Goal: Communication & Community: Answer question/provide support

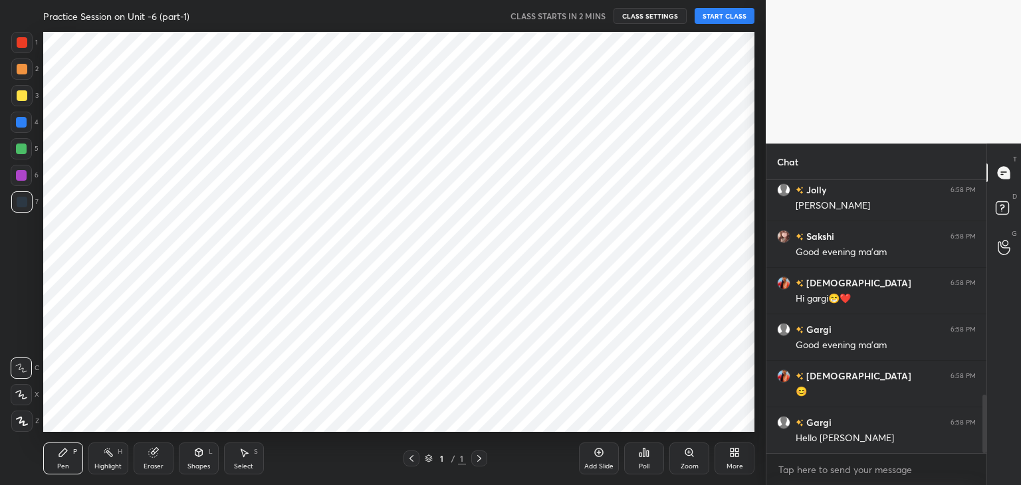
scroll to position [66064, 65752]
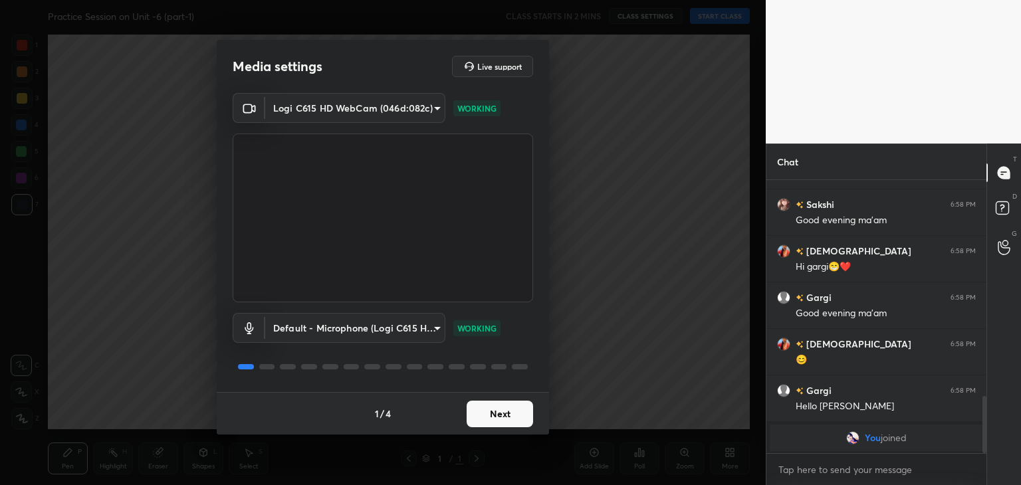
click at [509, 415] on button "Next" at bounding box center [500, 414] width 66 height 27
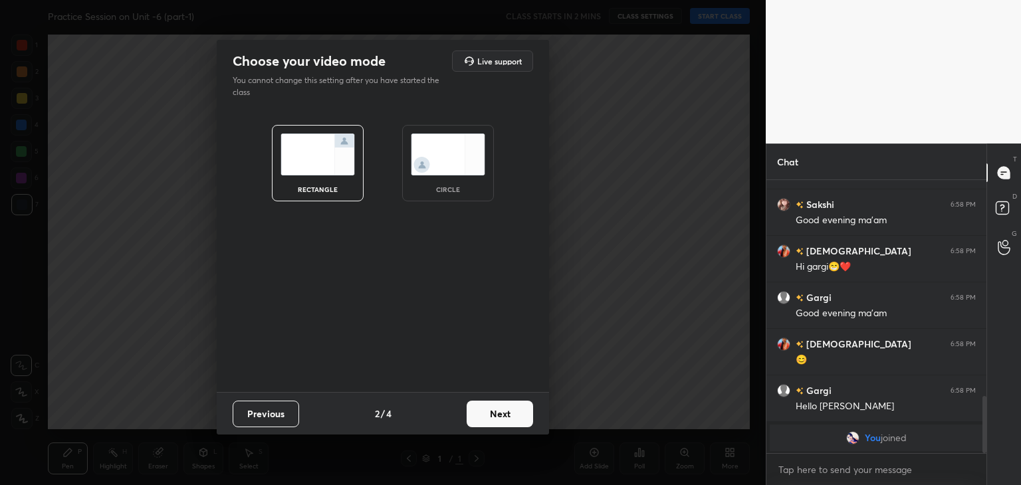
click at [509, 415] on button "Next" at bounding box center [500, 414] width 66 height 27
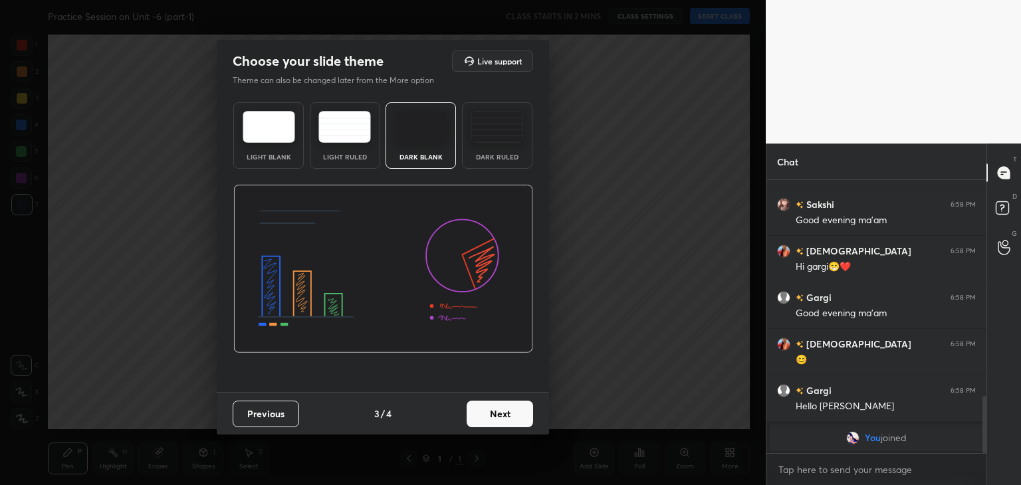
click at [475, 118] on img at bounding box center [497, 127] width 53 height 32
click at [508, 417] on button "Next" at bounding box center [500, 414] width 66 height 27
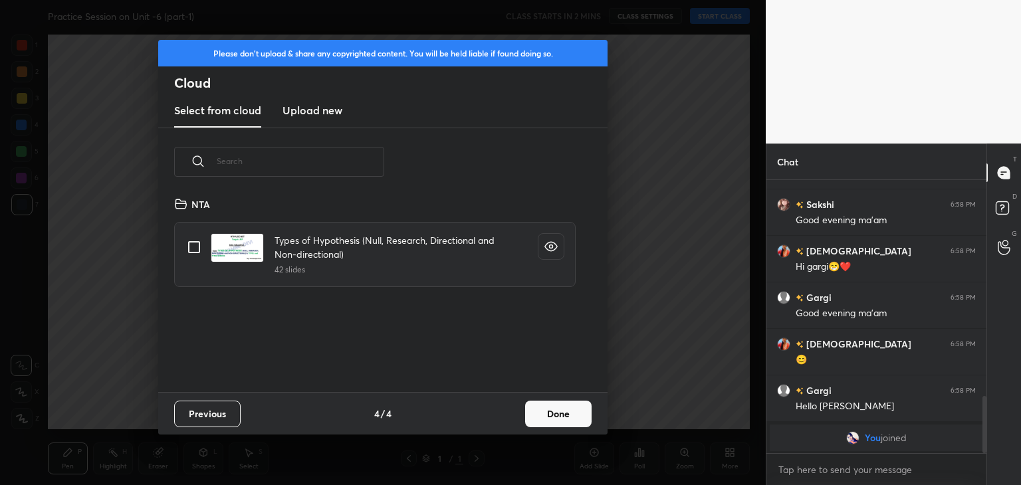
scroll to position [197, 427]
click at [333, 112] on h3 "Upload new" at bounding box center [312, 110] width 60 height 16
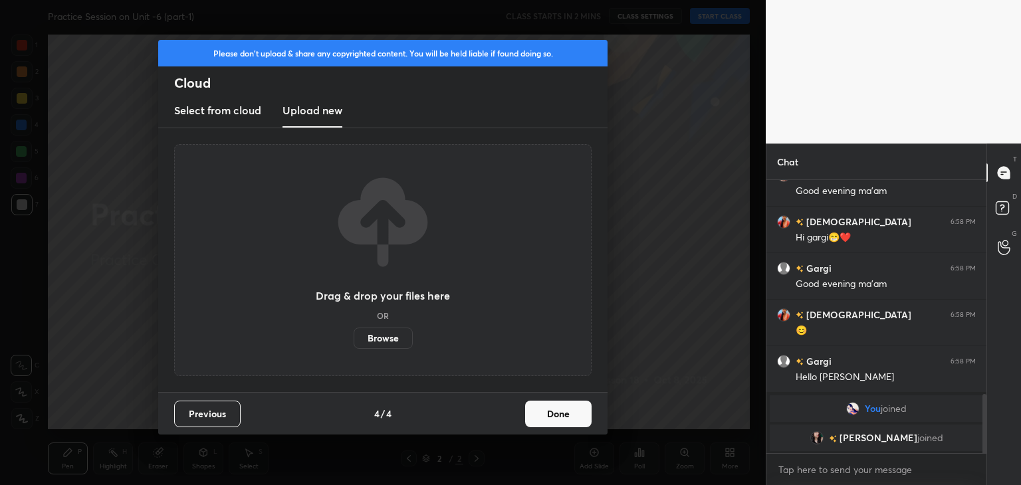
scroll to position [989, 0]
click at [385, 345] on label "Browse" at bounding box center [383, 338] width 59 height 21
click at [354, 345] on input "Browse" at bounding box center [354, 338] width 0 height 21
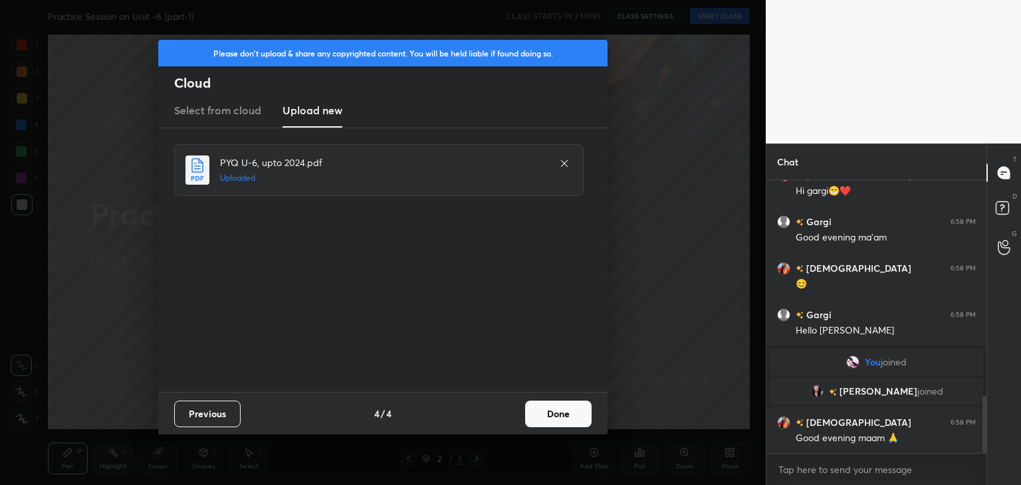
click at [544, 421] on button "Done" at bounding box center [558, 414] width 66 height 27
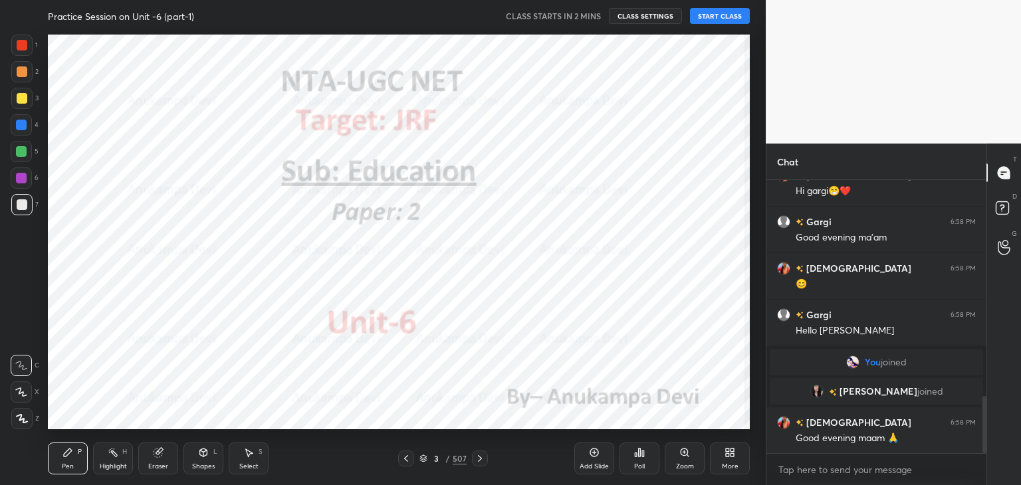
click at [406, 458] on icon at bounding box center [406, 458] width 11 height 11
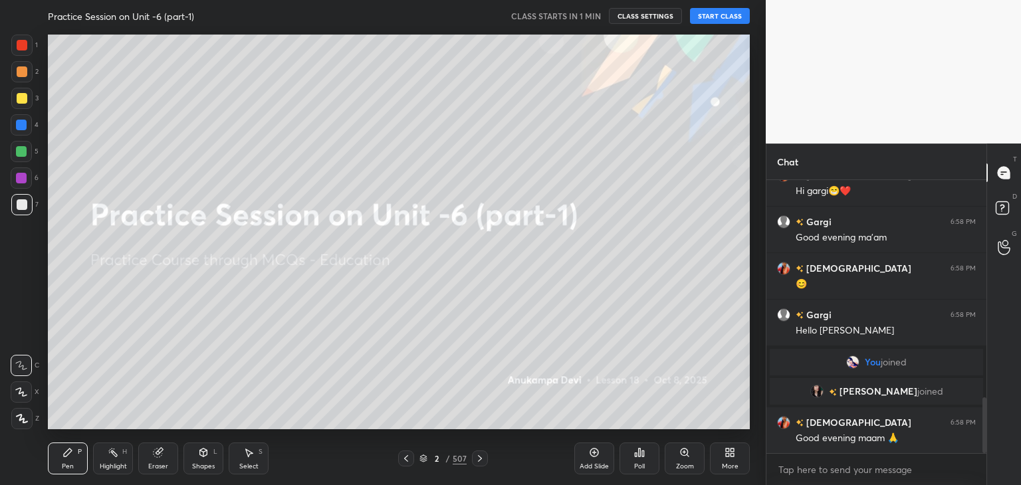
scroll to position [1067, 0]
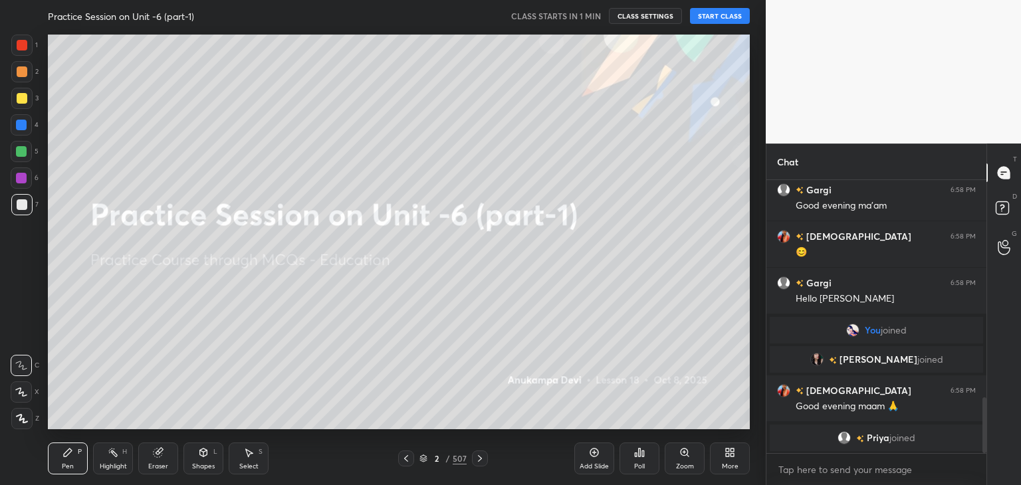
click at [729, 459] on div "More" at bounding box center [730, 459] width 40 height 32
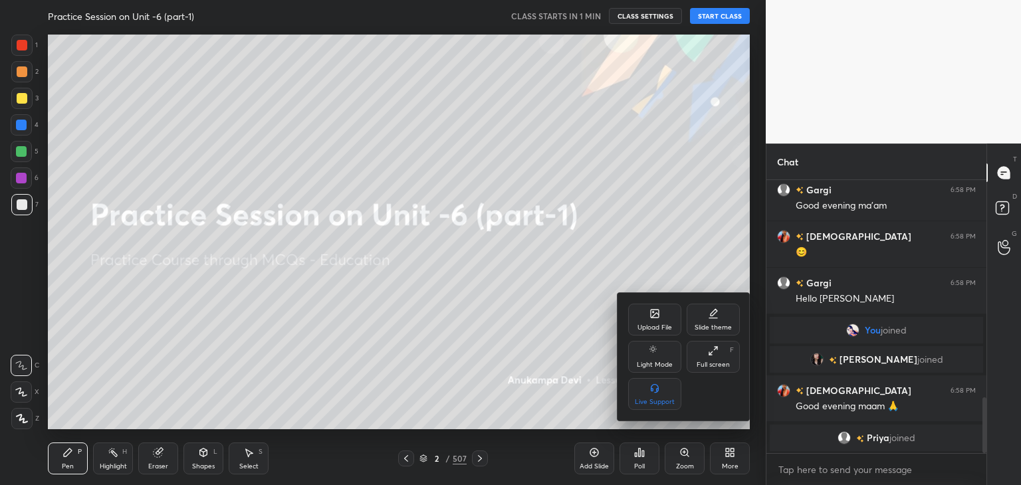
click at [652, 322] on div "Upload File" at bounding box center [654, 320] width 53 height 32
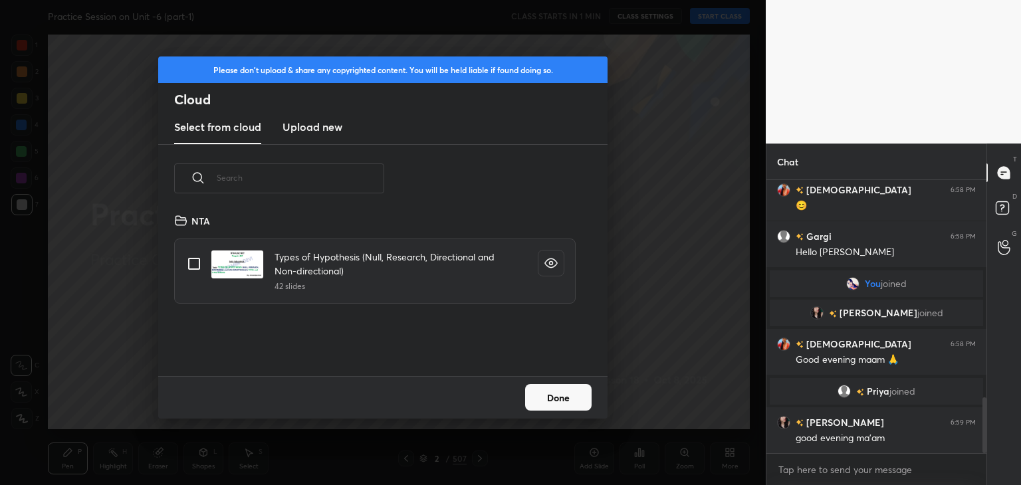
scroll to position [164, 427]
click at [326, 126] on h3 "Upload new" at bounding box center [312, 127] width 60 height 16
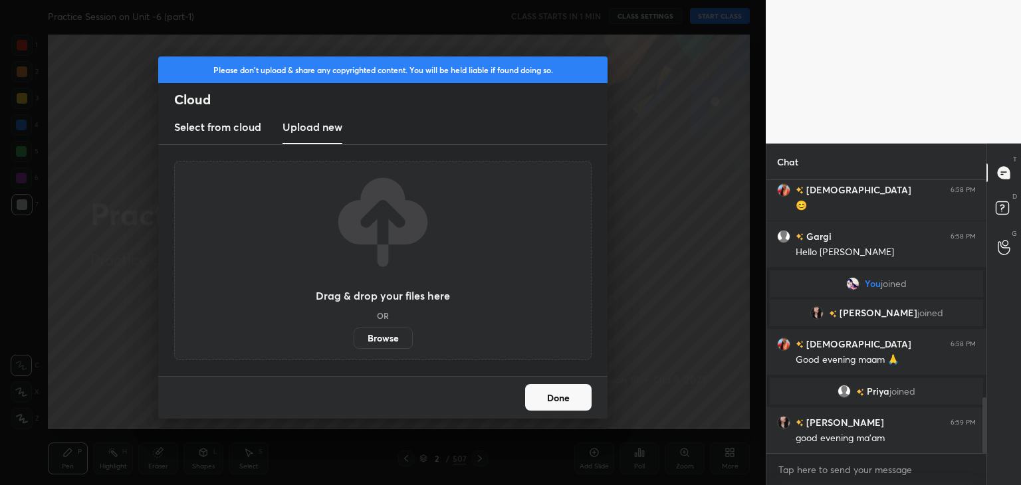
scroll to position [1094, 0]
click at [395, 341] on label "Browse" at bounding box center [383, 338] width 59 height 21
click at [354, 341] on input "Browse" at bounding box center [354, 338] width 0 height 21
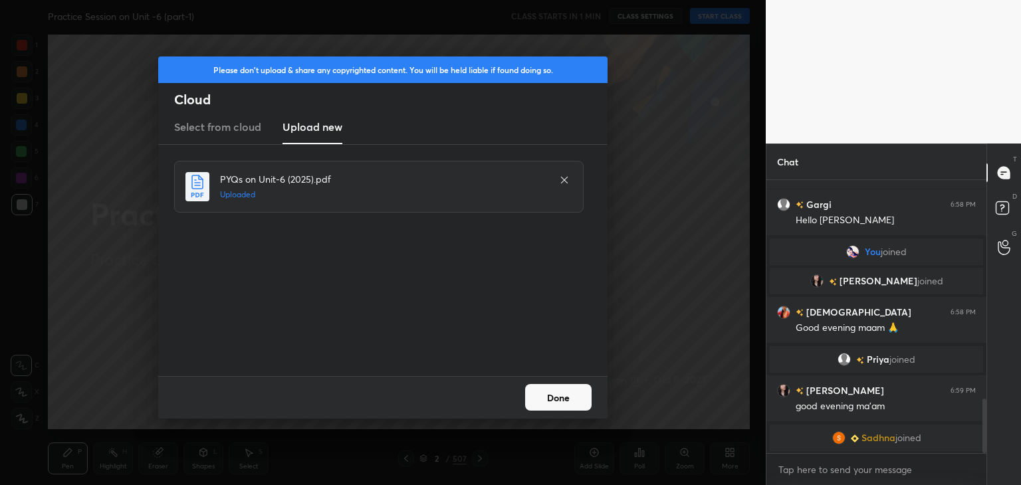
click at [566, 405] on button "Done" at bounding box center [558, 397] width 66 height 27
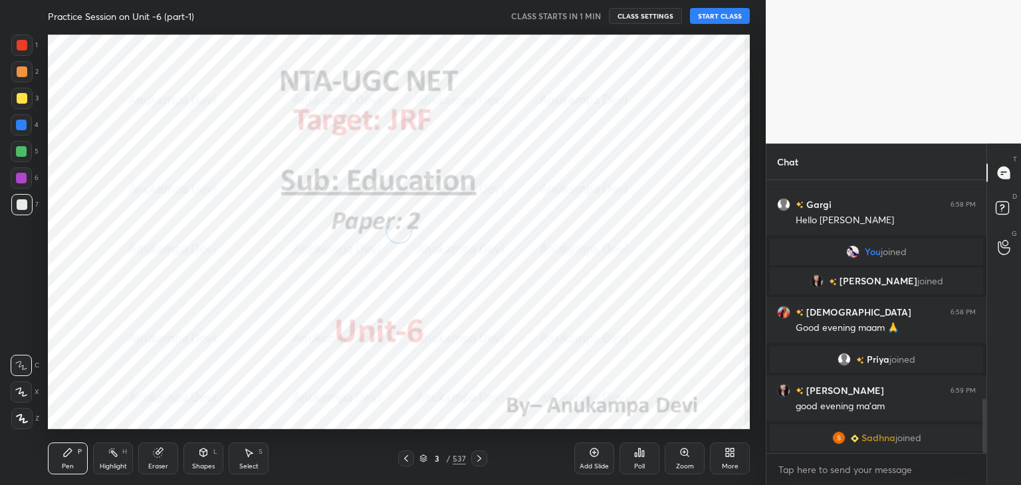
scroll to position [1127, 0]
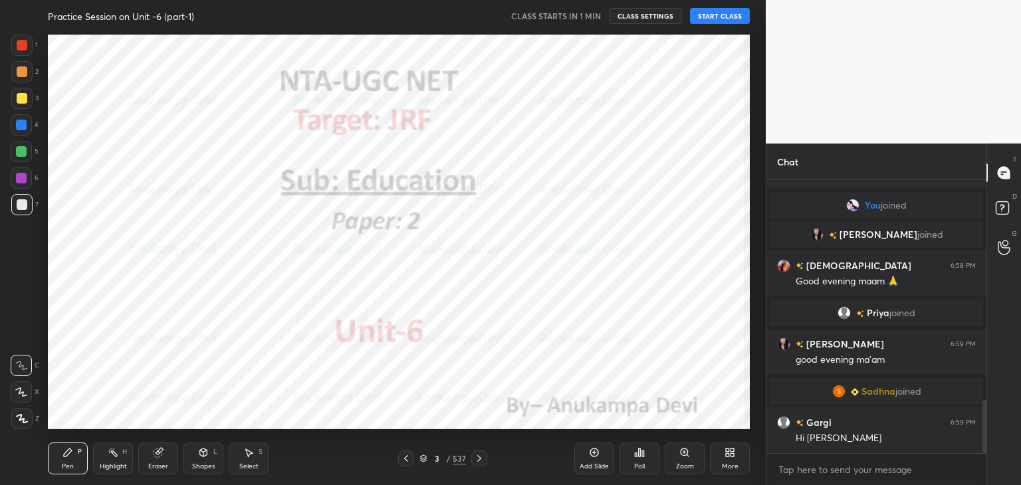
click at [406, 463] on icon at bounding box center [406, 458] width 11 height 11
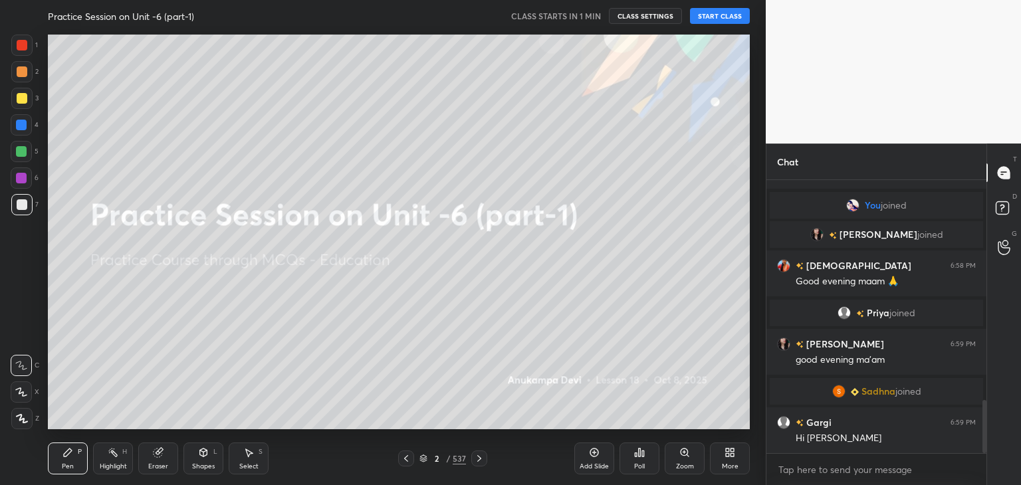
click at [25, 420] on icon at bounding box center [22, 418] width 12 height 9
click at [21, 170] on div at bounding box center [21, 177] width 21 height 21
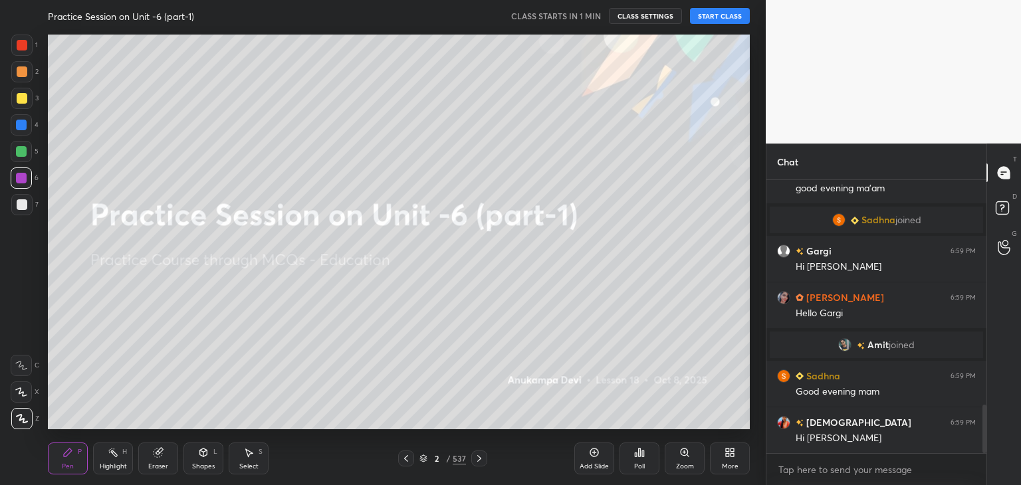
scroll to position [1320, 0]
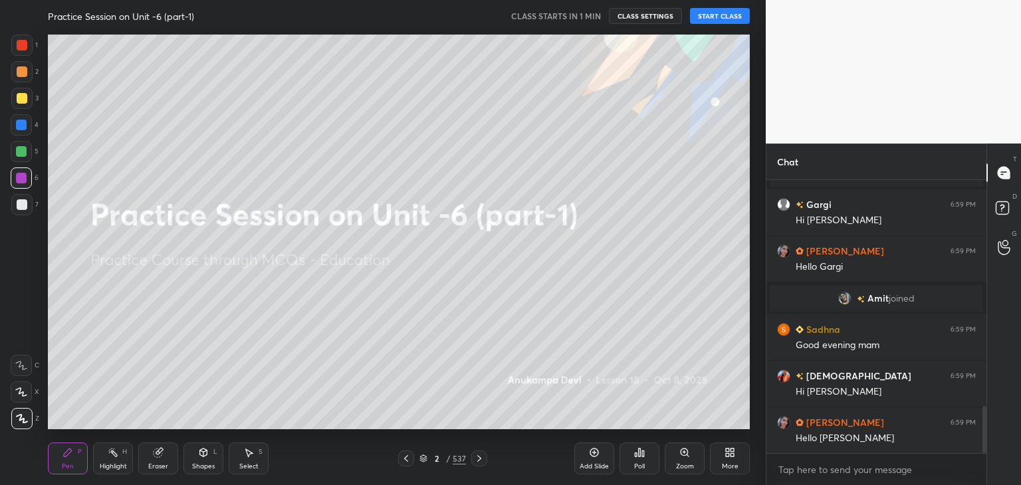
click at [715, 17] on button "START CLASS" at bounding box center [720, 16] width 60 height 16
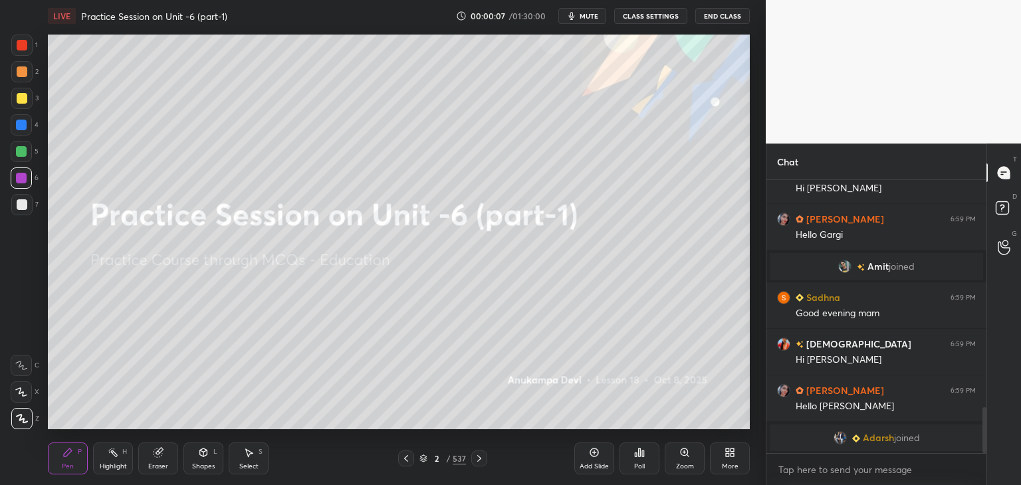
scroll to position [1368, 0]
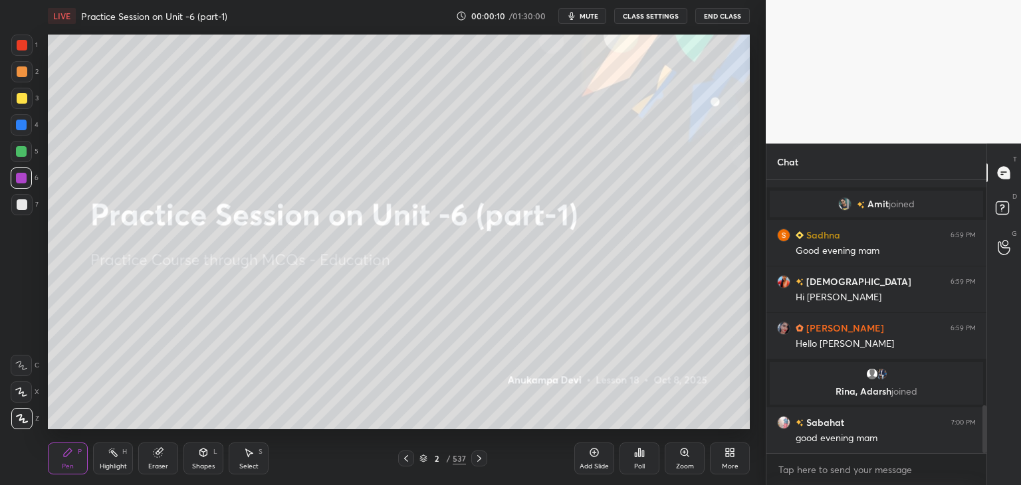
drag, startPoint x: 19, startPoint y: 151, endPoint x: 41, endPoint y: 144, distance: 23.1
click at [21, 151] on div at bounding box center [21, 151] width 11 height 11
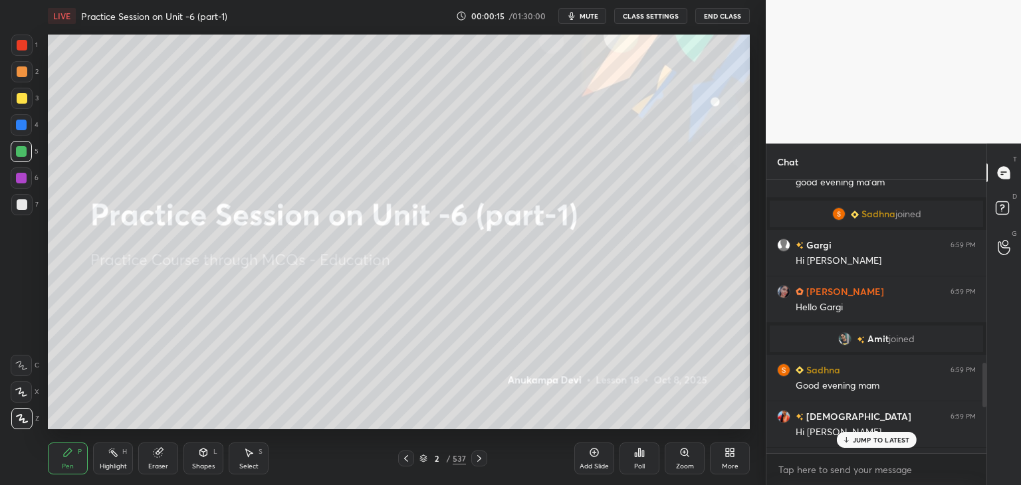
scroll to position [1189, 0]
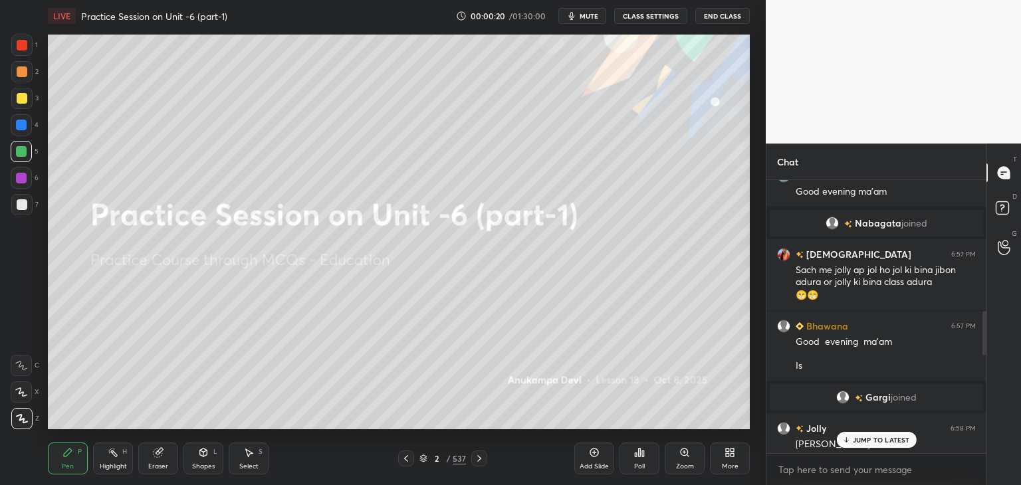
drag, startPoint x: 985, startPoint y: 416, endPoint x: 968, endPoint y: 304, distance: 113.6
click at [971, 303] on div "[PERSON_NAME] joined puja 6:55 PM Good evening ma'am ❤️ 2 [PERSON_NAME], [PERSO…" at bounding box center [876, 316] width 220 height 273
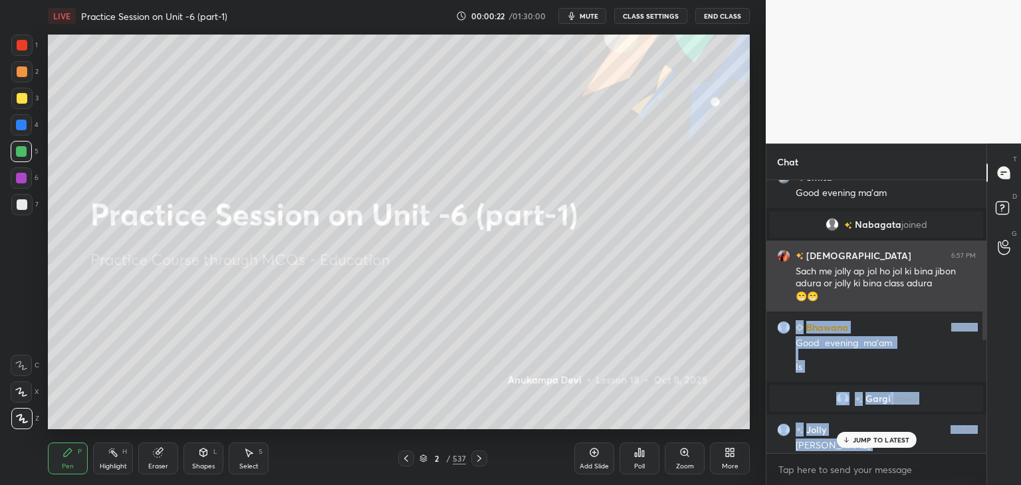
drag, startPoint x: 980, startPoint y: 311, endPoint x: 978, endPoint y: 298, distance: 12.9
click at [978, 298] on div "[PERSON_NAME], [PERSON_NAME] joined [PERSON_NAME] 6:56 PM Good evening ma'am Na…" at bounding box center [876, 316] width 220 height 273
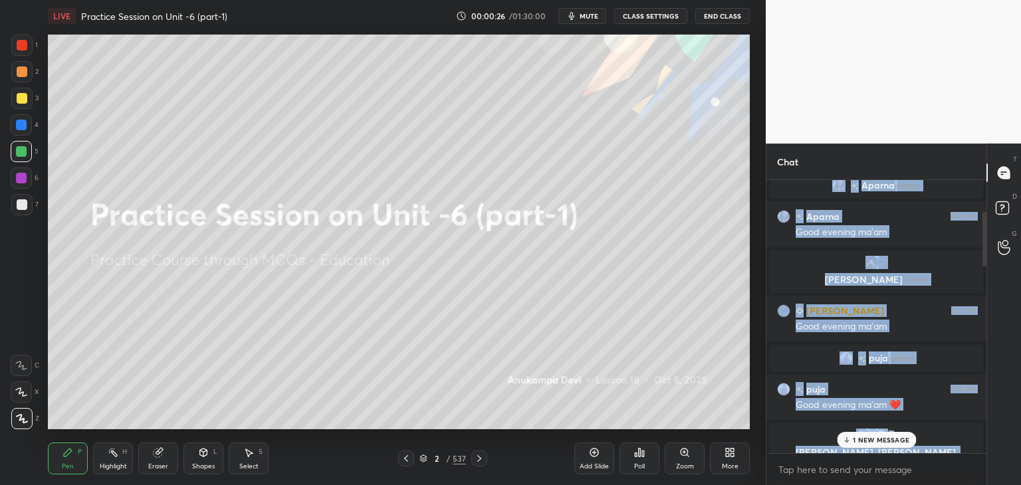
drag, startPoint x: 984, startPoint y: 302, endPoint x: 980, endPoint y: 176, distance: 125.7
click at [970, 191] on div "[PERSON_NAME] joined Mahima 6:40 PM Good Evening [PERSON_NAME] joined Jolly 6:4…" at bounding box center [876, 316] width 220 height 273
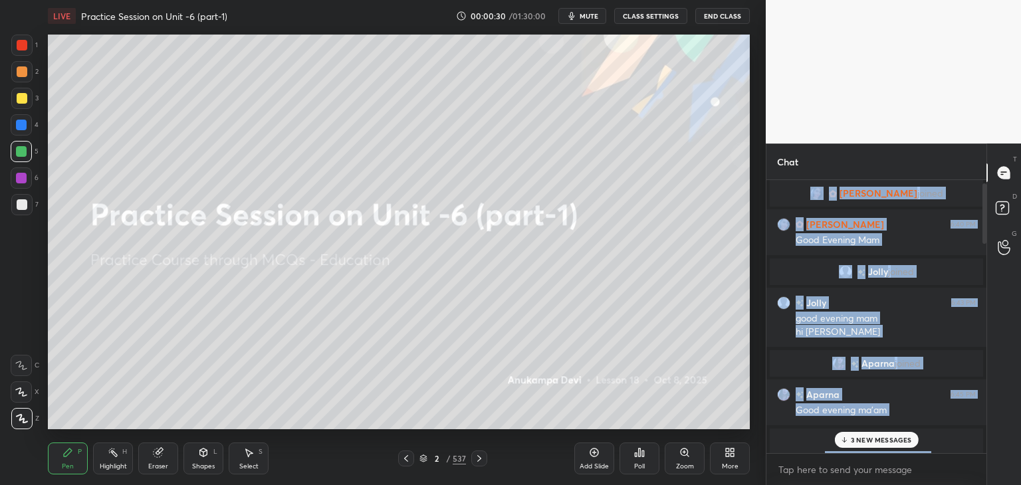
scroll to position [0, 0]
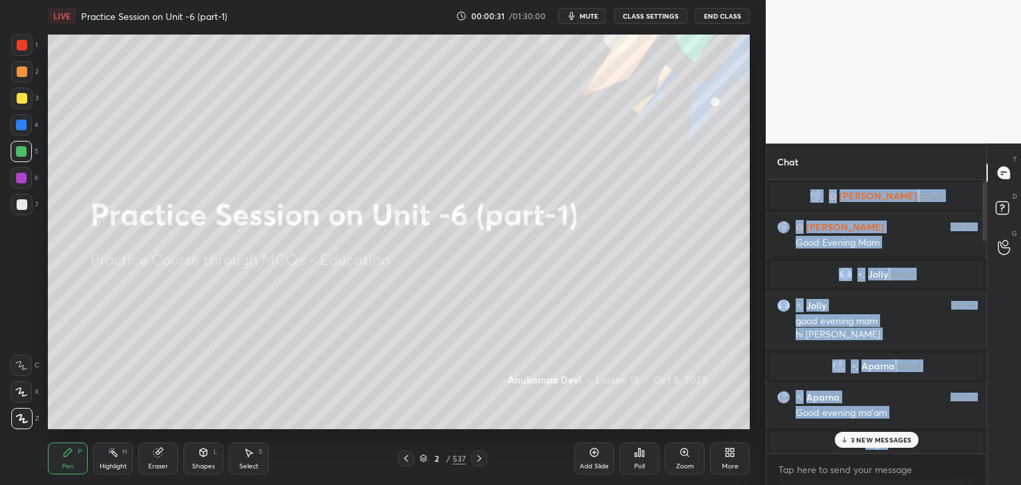
drag, startPoint x: 983, startPoint y: 214, endPoint x: 984, endPoint y: 171, distance: 43.2
click at [984, 171] on div "Chat [PERSON_NAME] joined Mahima 6:40 PM Good Evening Mam [PERSON_NAME] joined …" at bounding box center [876, 315] width 221 height 342
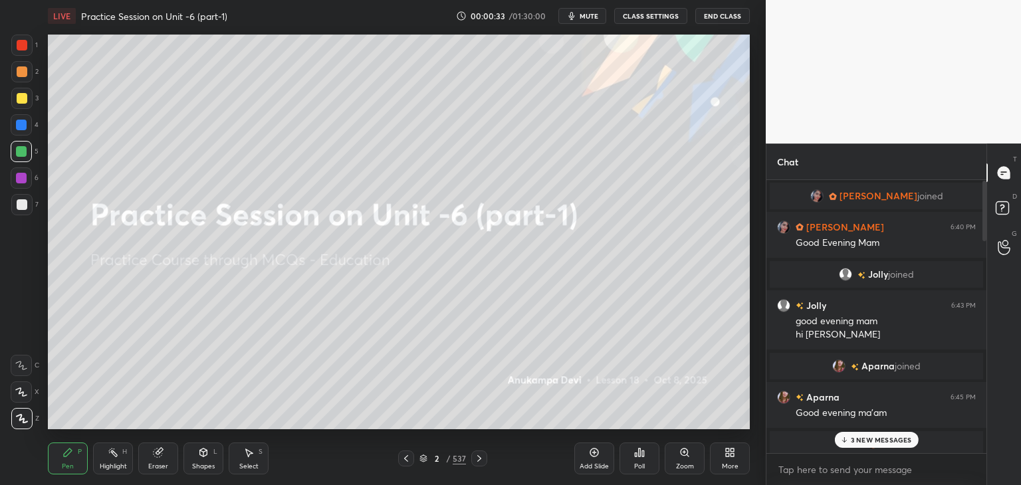
click at [877, 441] on p "3 NEW MESSAGES" at bounding box center [881, 440] width 61 height 8
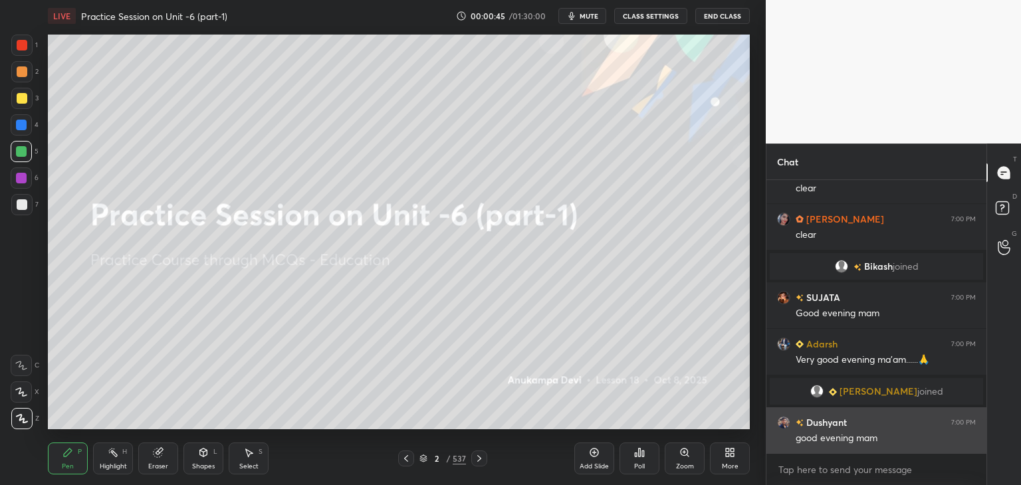
drag, startPoint x: 983, startPoint y: 427, endPoint x: 944, endPoint y: 447, distance: 43.7
click at [986, 455] on div "Sabahat 7:00 PM good evening mam Jolly 7:00 PM clear [PERSON_NAME] 7:00 PM clea…" at bounding box center [876, 332] width 220 height 305
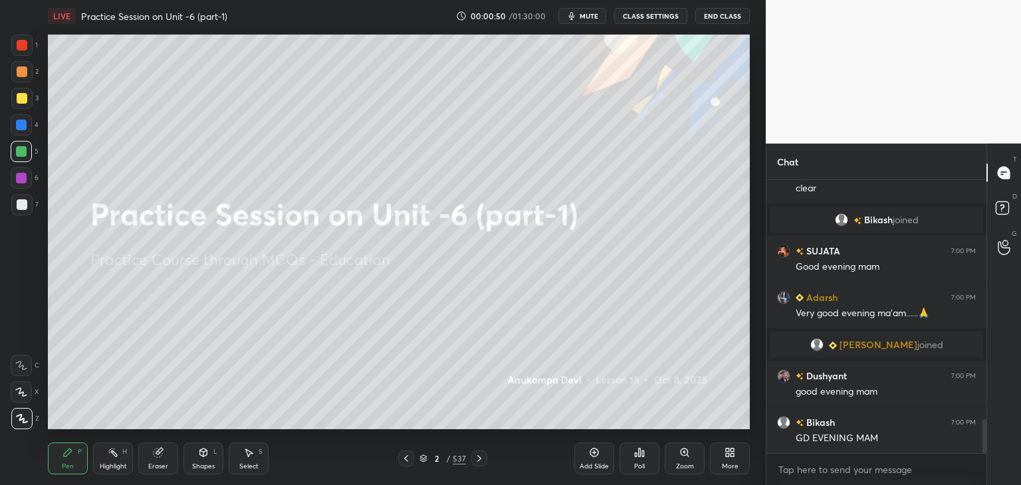
scroll to position [1955, 0]
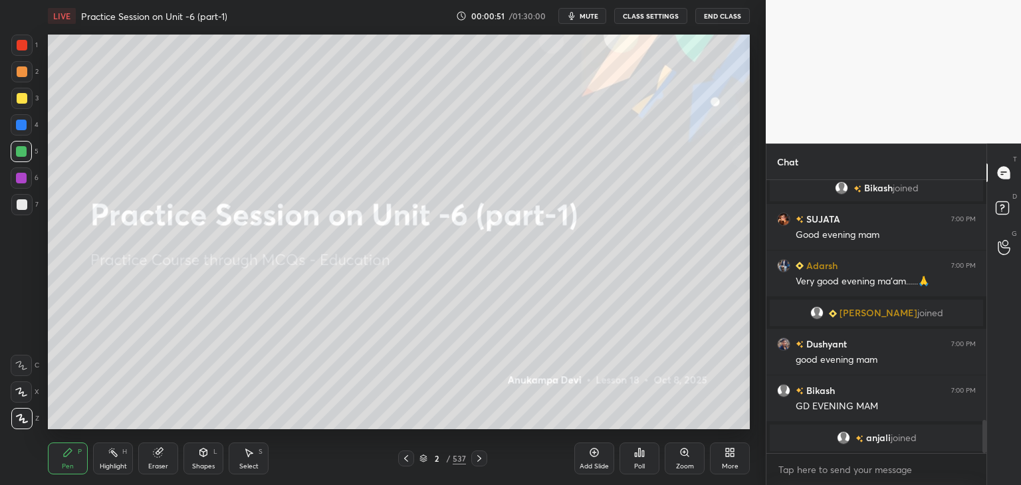
click at [203, 457] on icon at bounding box center [203, 452] width 11 height 11
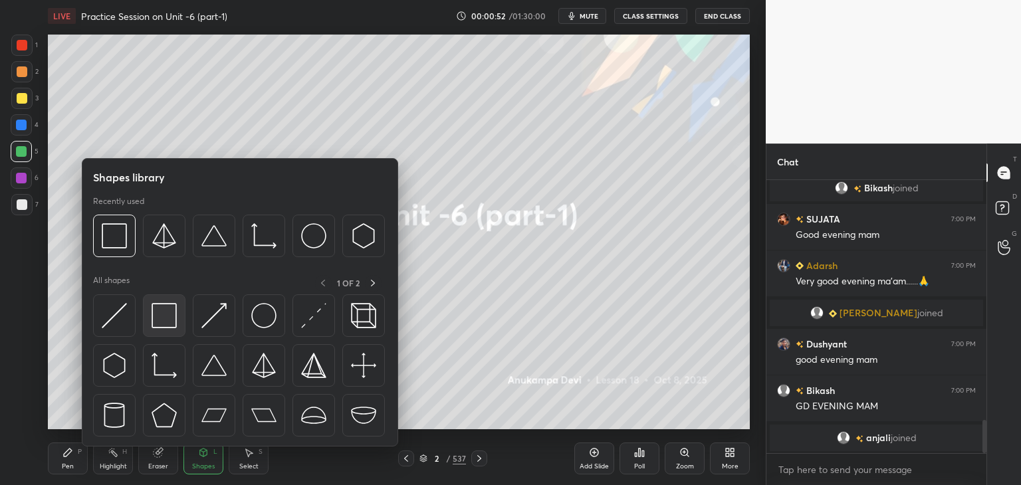
click at [167, 322] on img at bounding box center [164, 315] width 25 height 25
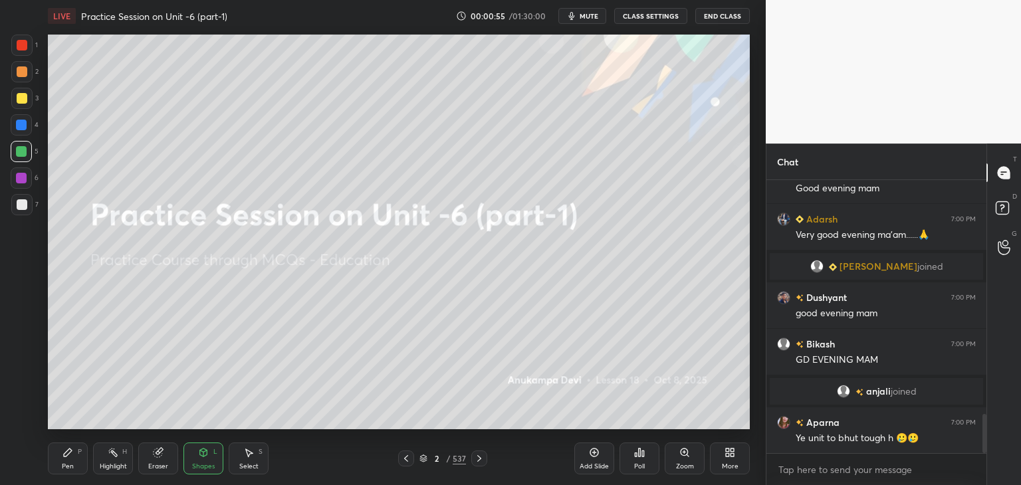
scroll to position [1648, 0]
click at [66, 461] on div "Pen P" at bounding box center [68, 459] width 40 height 32
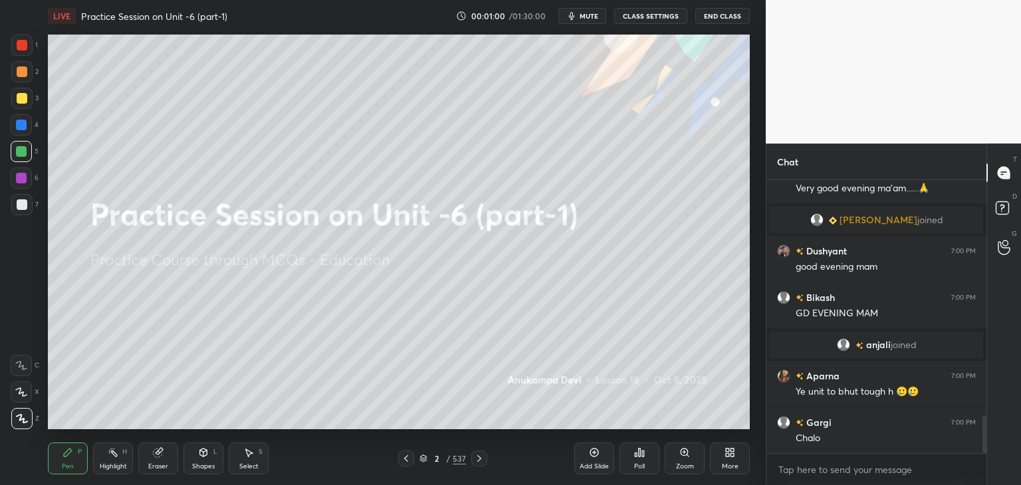
click at [481, 461] on icon at bounding box center [479, 458] width 11 height 11
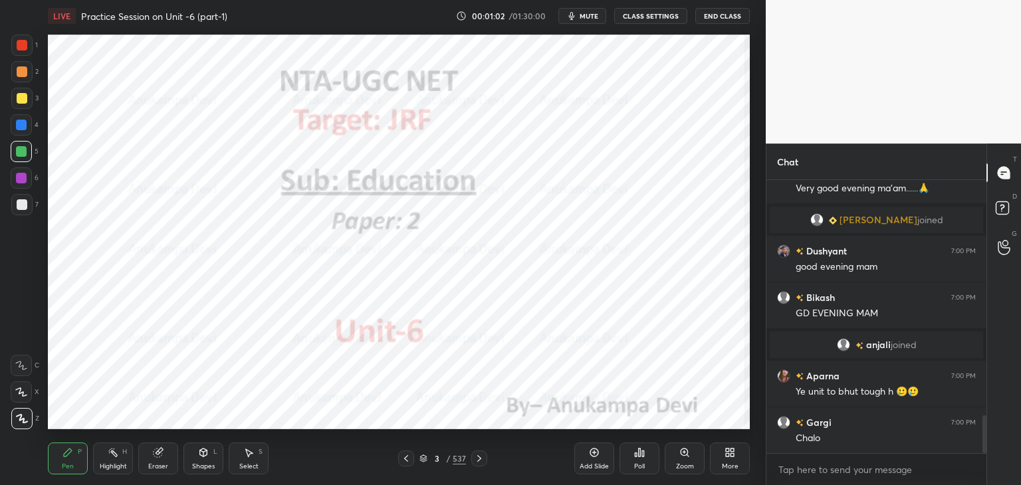
click at [19, 183] on div at bounding box center [21, 177] width 21 height 21
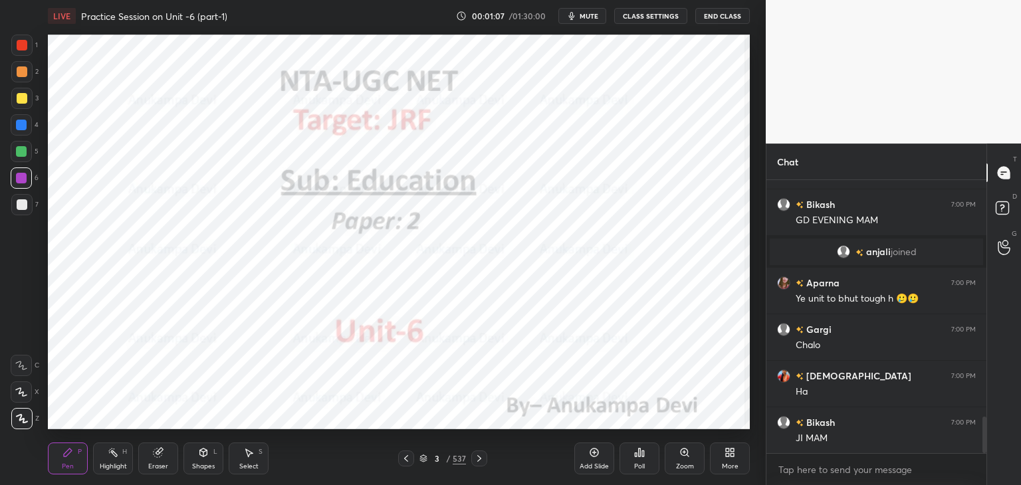
scroll to position [1834, 0]
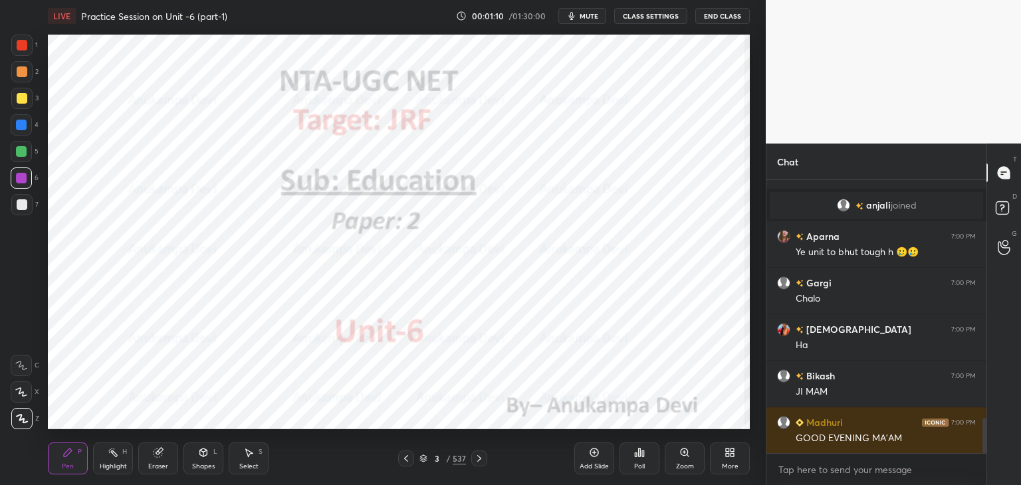
click at [422, 458] on icon at bounding box center [423, 456] width 7 height 3
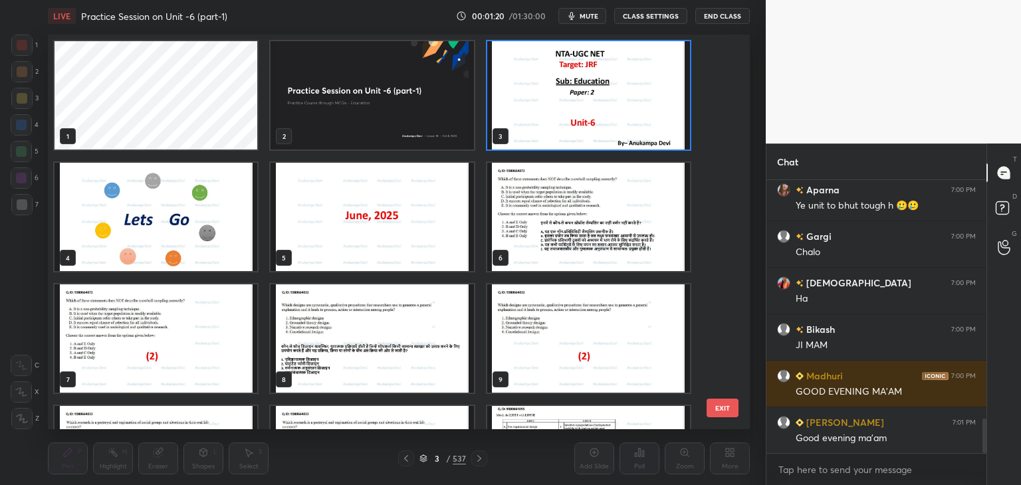
scroll to position [1927, 0]
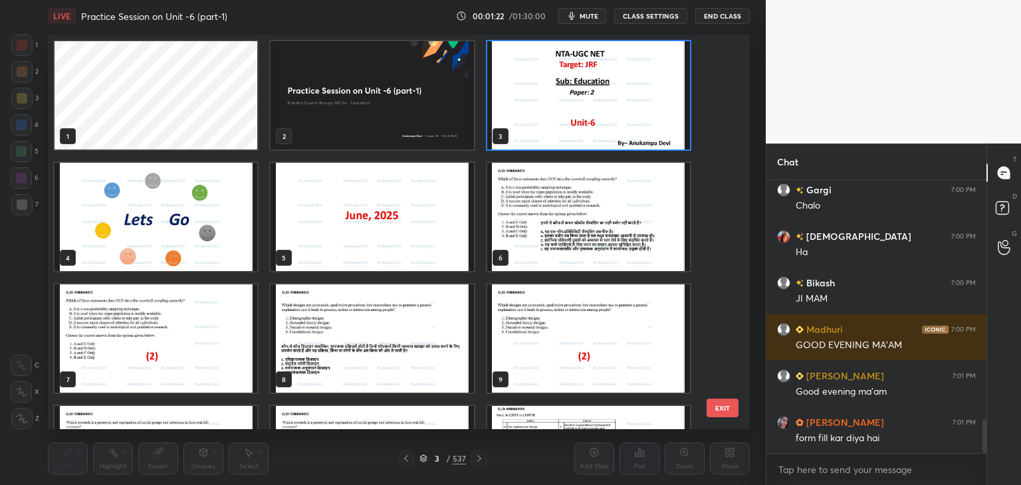
click at [218, 228] on img "grid" at bounding box center [156, 217] width 203 height 108
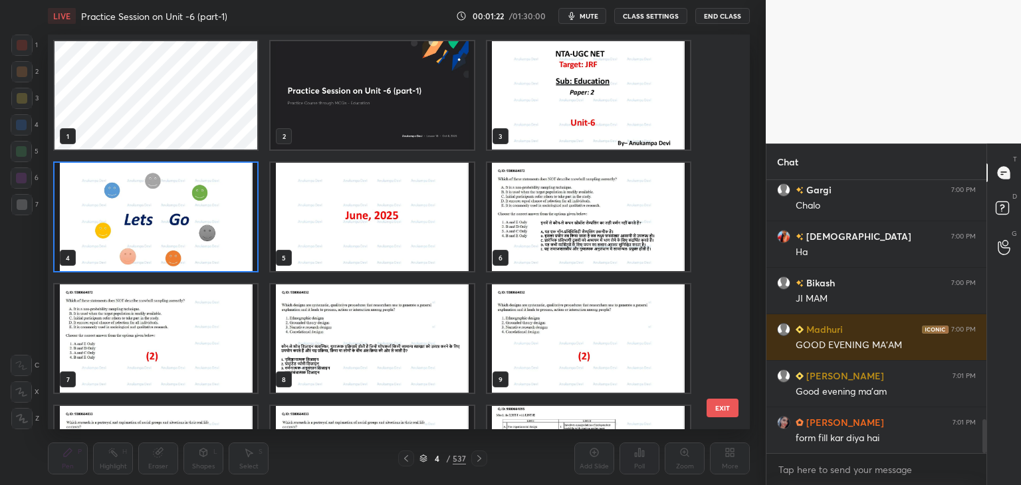
click at [219, 227] on img "grid" at bounding box center [156, 217] width 203 height 108
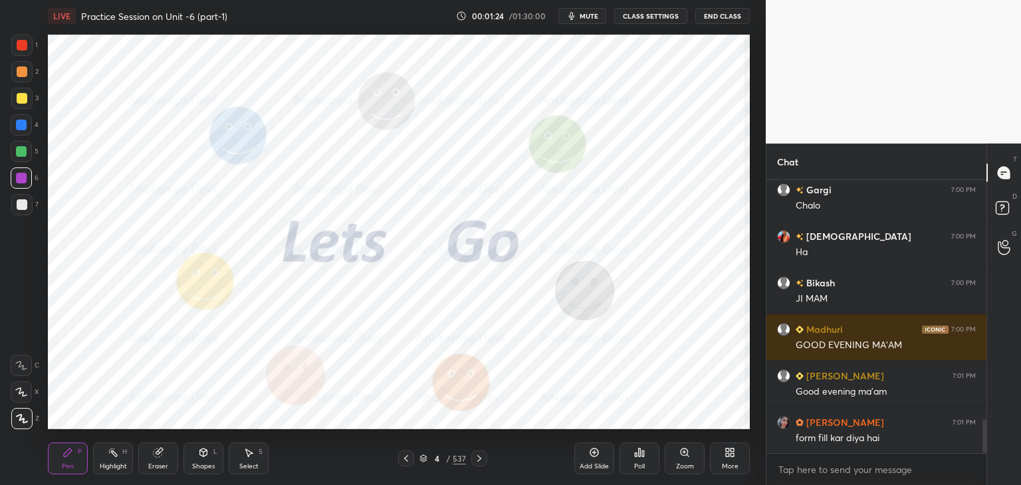
click at [479, 461] on icon at bounding box center [479, 458] width 4 height 7
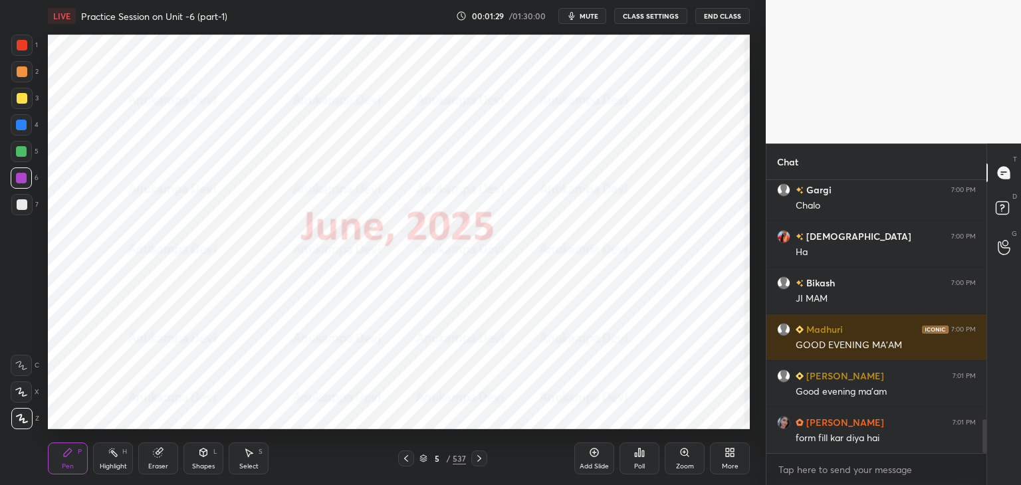
scroll to position [1986, 0]
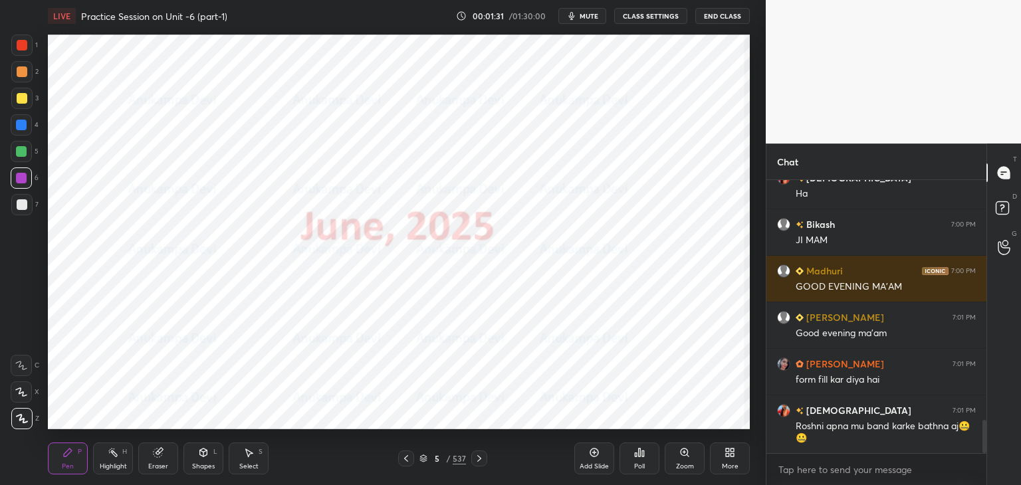
click at [479, 460] on icon at bounding box center [479, 458] width 11 height 11
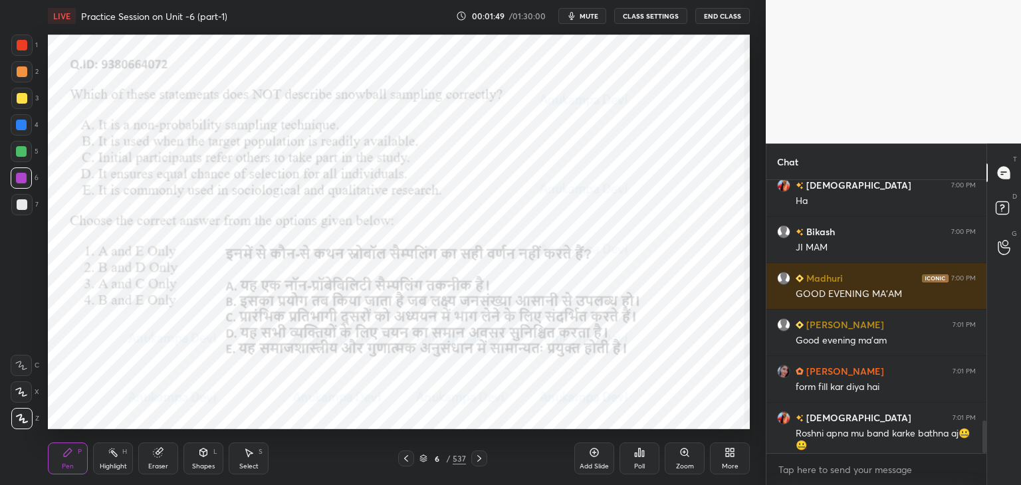
scroll to position [2018, 0]
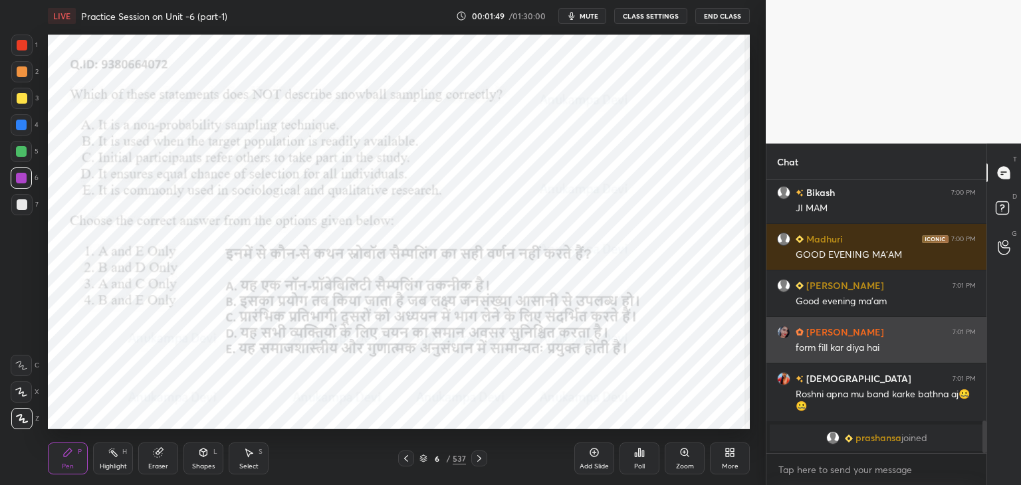
drag, startPoint x: 984, startPoint y: 432, endPoint x: 795, endPoint y: 347, distance: 207.7
click at [987, 460] on div "Chat krishnavi 7:00 PM Ha Bikash 7:00 PM JI MAM [PERSON_NAME] 7:00 PM GOOD EVEN…" at bounding box center [893, 315] width 255 height 342
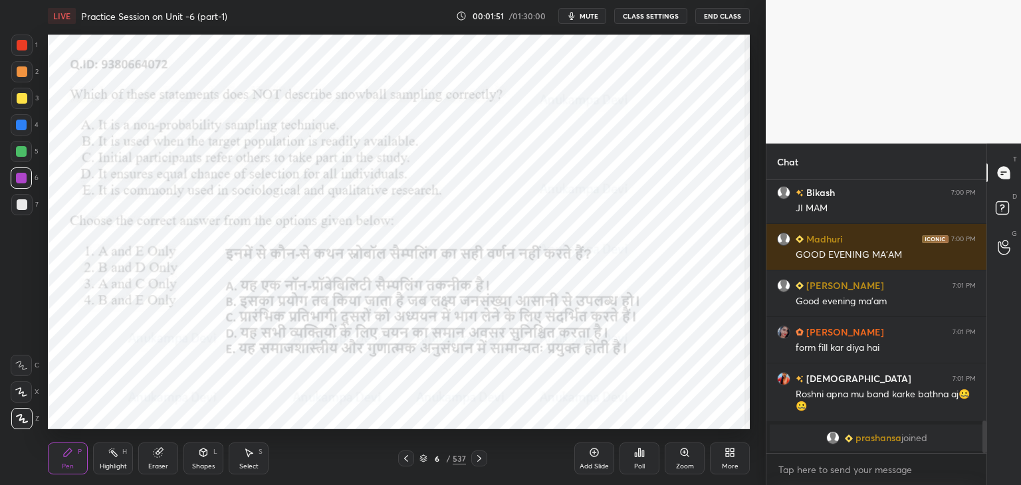
click at [423, 461] on icon at bounding box center [423, 459] width 8 height 8
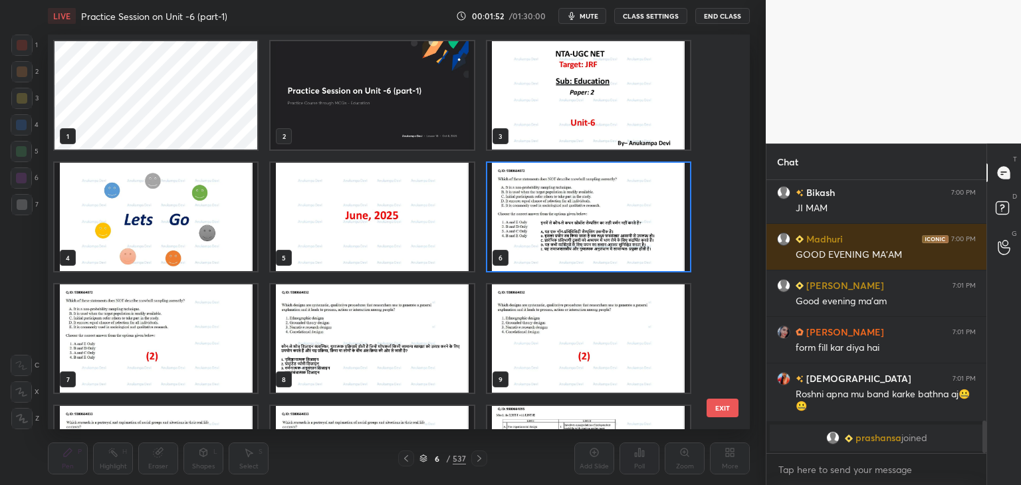
scroll to position [391, 695]
click at [534, 262] on img "grid" at bounding box center [588, 217] width 203 height 108
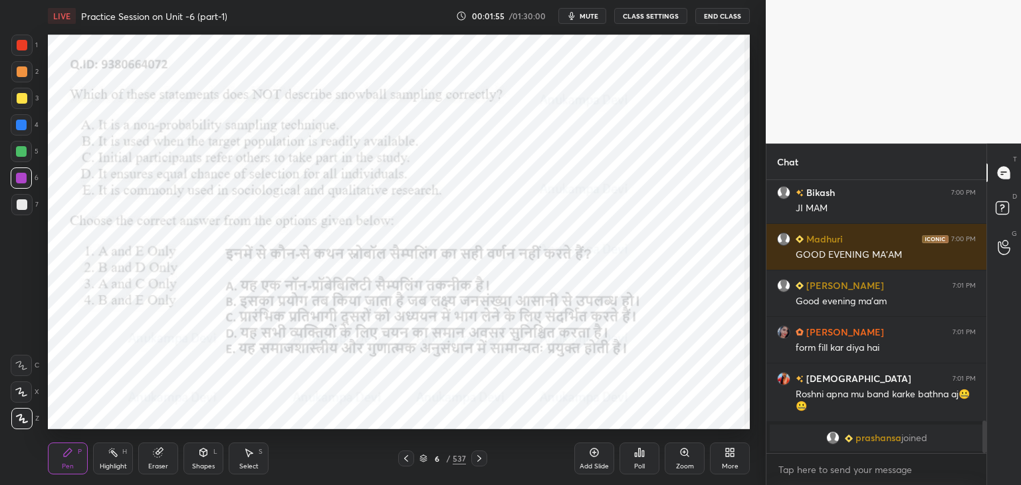
drag, startPoint x: 588, startPoint y: 14, endPoint x: 586, endPoint y: 21, distance: 6.9
click at [588, 15] on span "mute" at bounding box center [589, 15] width 19 height 9
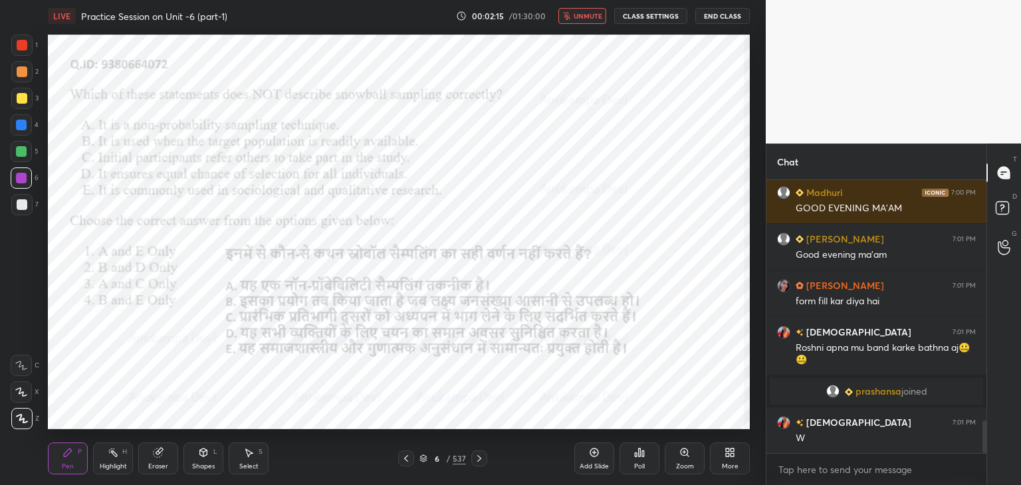
click at [590, 17] on span "unmute" at bounding box center [588, 15] width 29 height 9
click at [588, 17] on span "mute" at bounding box center [589, 15] width 19 height 9
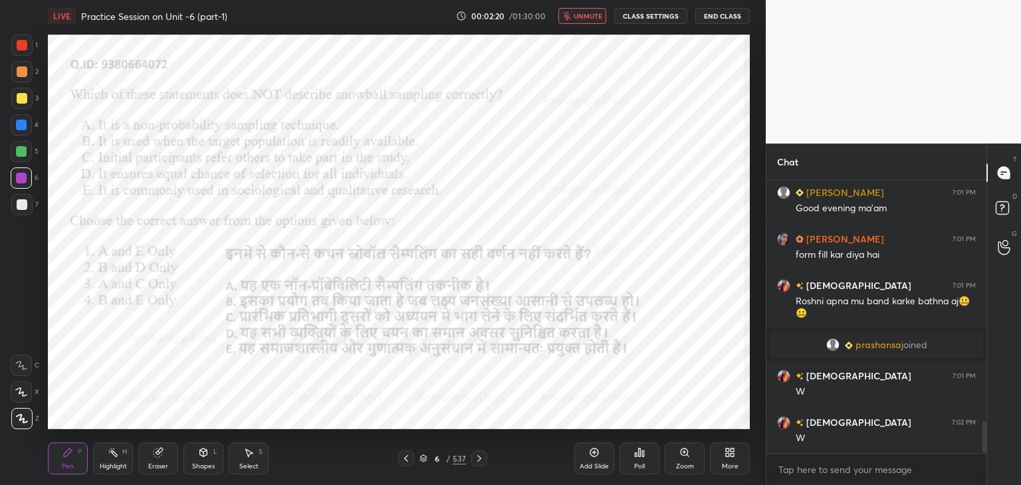
scroll to position [2107, 0]
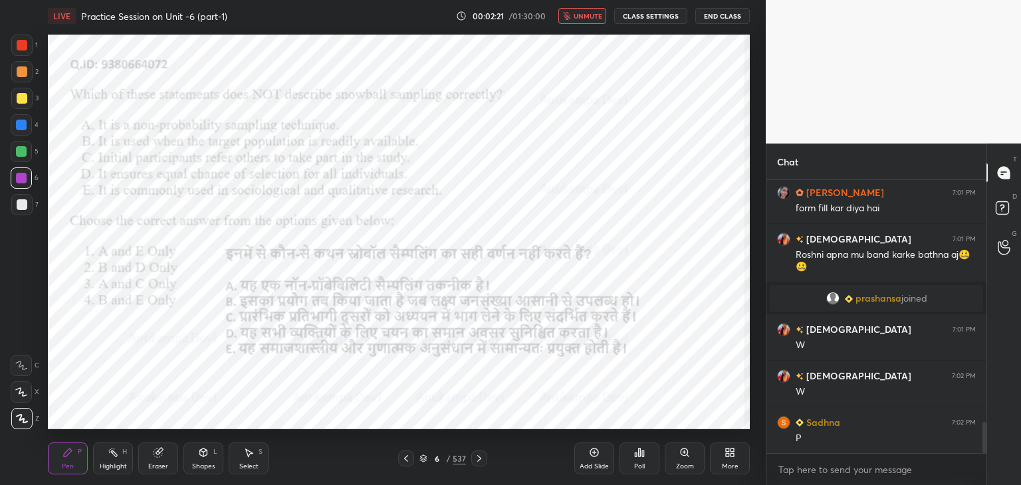
click at [596, 16] on span "unmute" at bounding box center [588, 15] width 29 height 9
drag, startPoint x: 594, startPoint y: 19, endPoint x: 591, endPoint y: 33, distance: 14.9
click at [594, 21] on button "mute" at bounding box center [582, 16] width 48 height 16
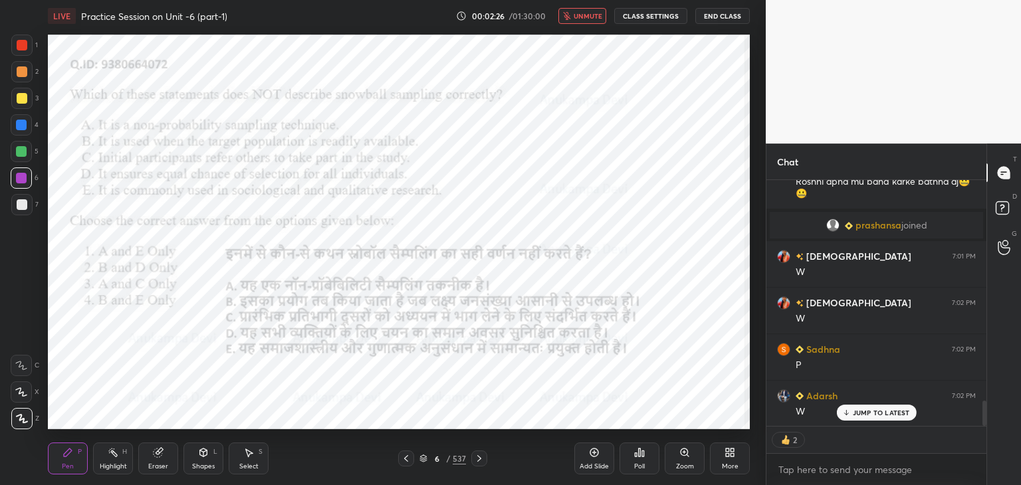
click at [590, 19] on span "unmute" at bounding box center [588, 15] width 29 height 9
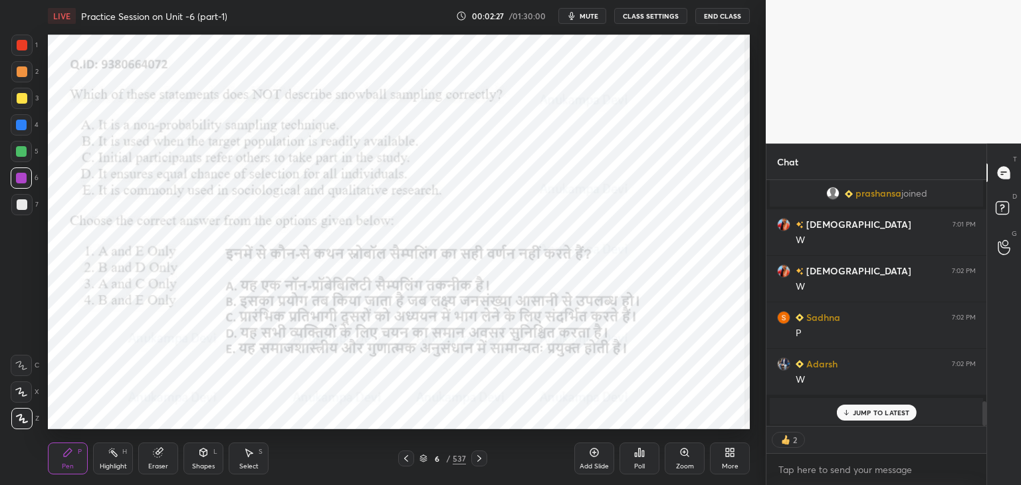
click at [590, 19] on span "mute" at bounding box center [589, 15] width 19 height 9
click at [855, 419] on div "JUMP TO LATEST" at bounding box center [876, 413] width 80 height 16
click at [423, 461] on icon at bounding box center [423, 460] width 7 height 2
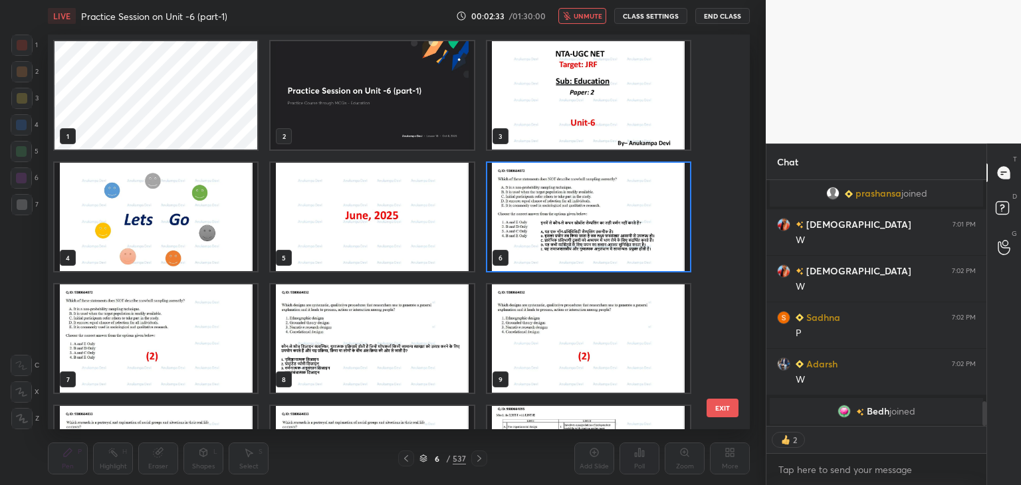
scroll to position [391, 695]
click at [515, 261] on img "grid" at bounding box center [588, 217] width 203 height 108
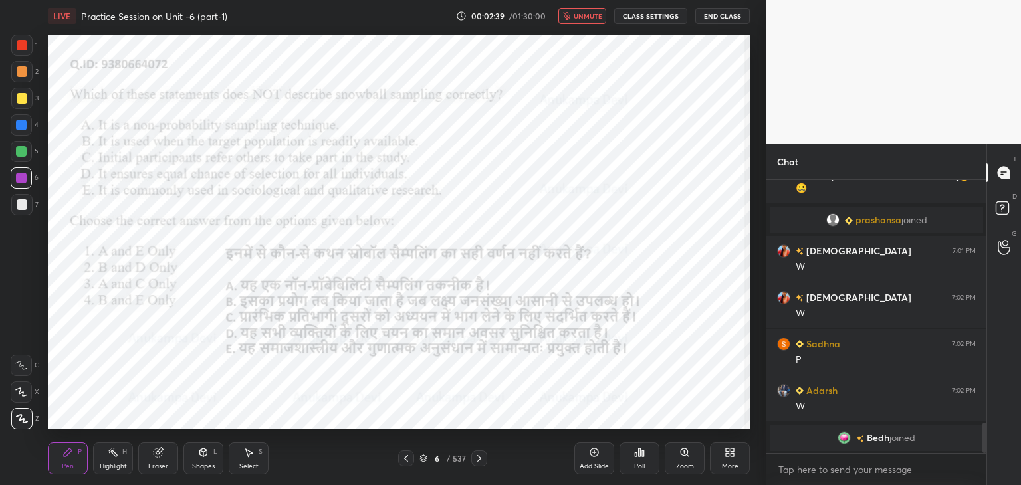
scroll to position [2232, 0]
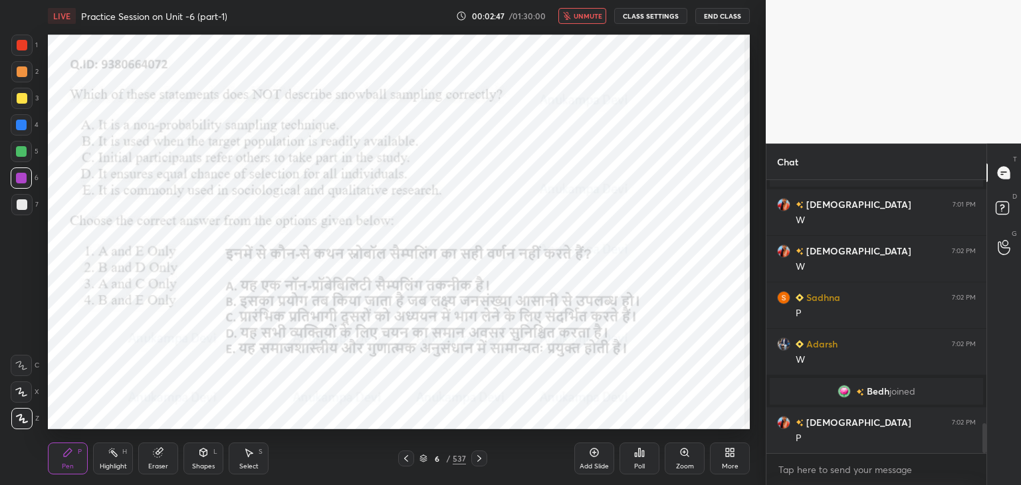
click at [593, 18] on span "unmute" at bounding box center [588, 15] width 29 height 9
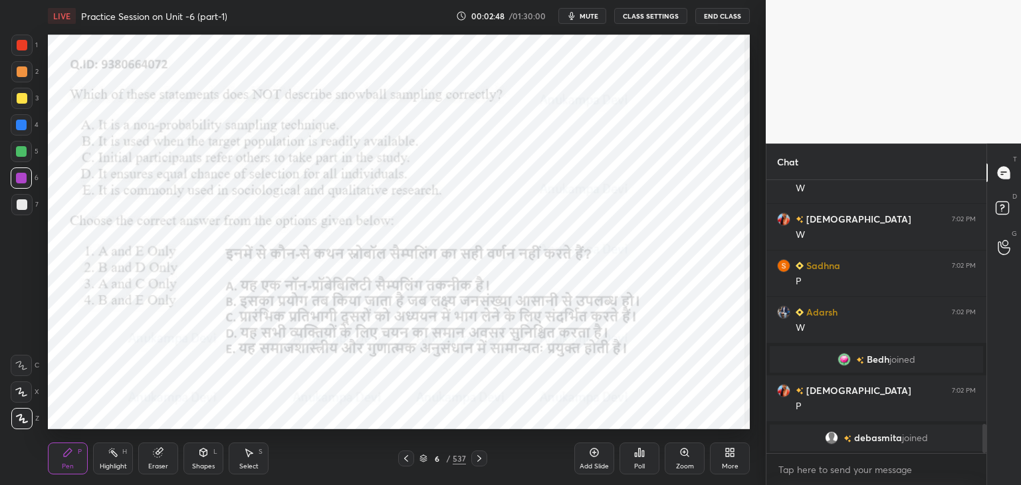
click at [640, 461] on div "Poll" at bounding box center [639, 459] width 40 height 32
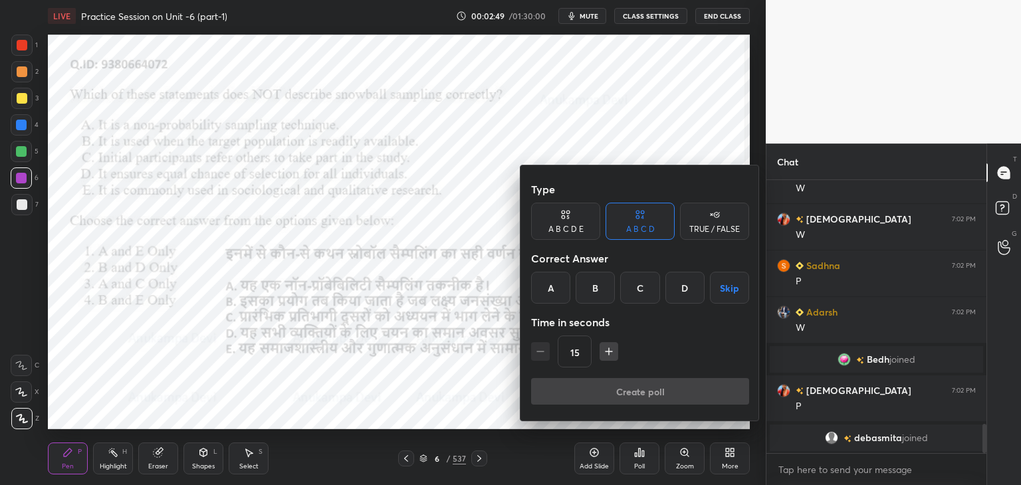
click at [593, 289] on div "B" at bounding box center [595, 288] width 39 height 32
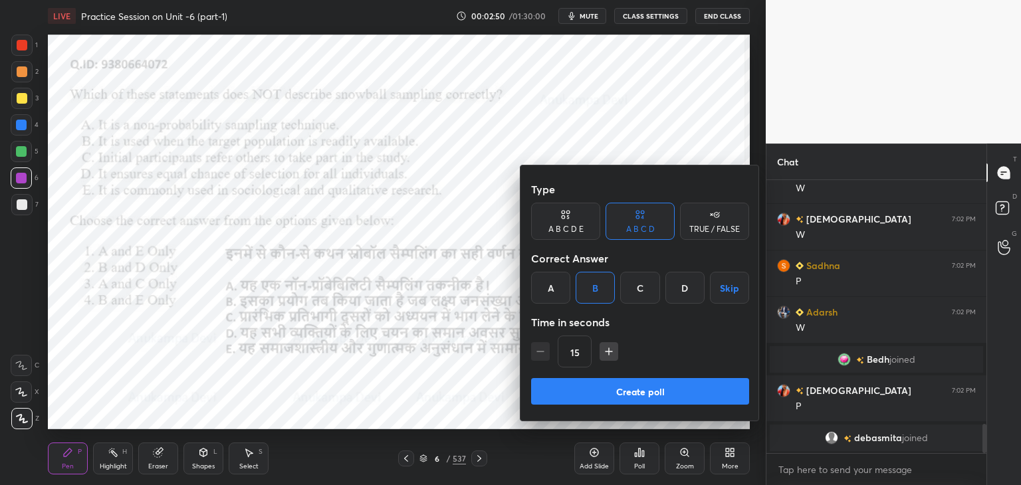
click at [651, 395] on button "Create poll" at bounding box center [640, 391] width 218 height 27
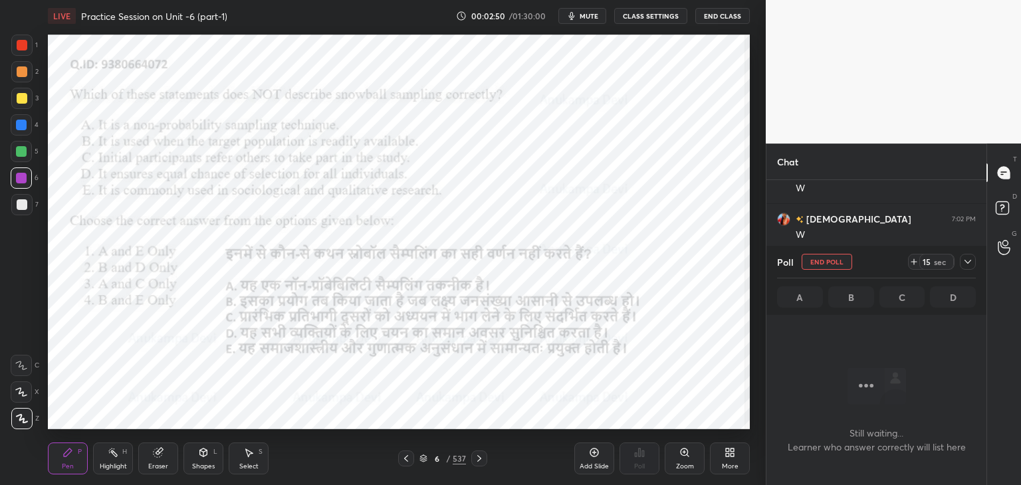
scroll to position [4, 4]
click at [596, 13] on span "mute" at bounding box center [589, 15] width 19 height 9
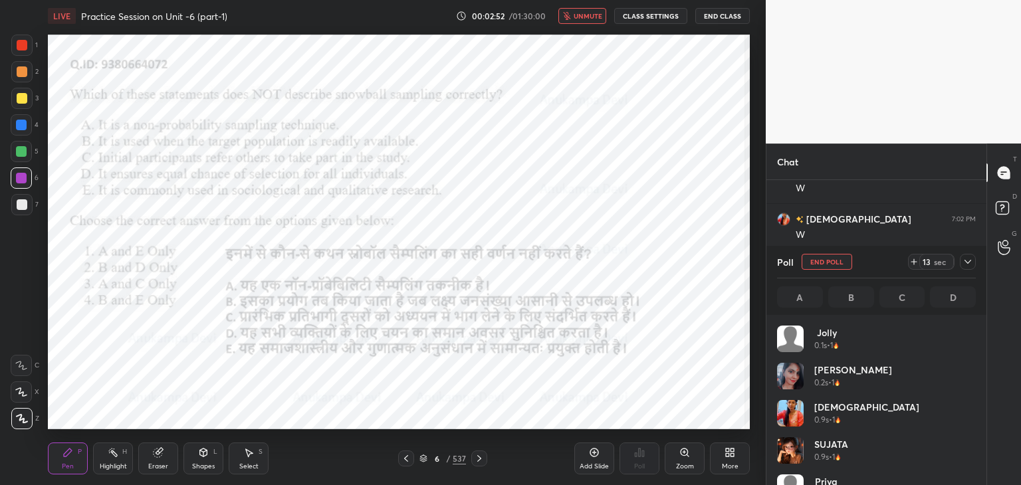
scroll to position [156, 195]
drag, startPoint x: 590, startPoint y: 18, endPoint x: 587, endPoint y: 33, distance: 15.0
click at [590, 19] on span "unmute" at bounding box center [588, 15] width 29 height 9
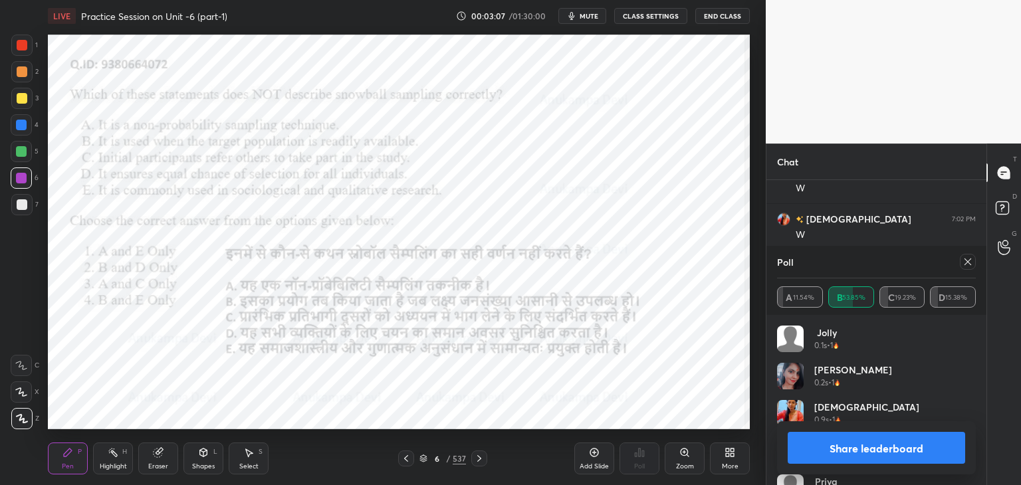
drag, startPoint x: 966, startPoint y: 264, endPoint x: 959, endPoint y: 261, distance: 7.8
click at [966, 263] on icon at bounding box center [967, 262] width 11 height 11
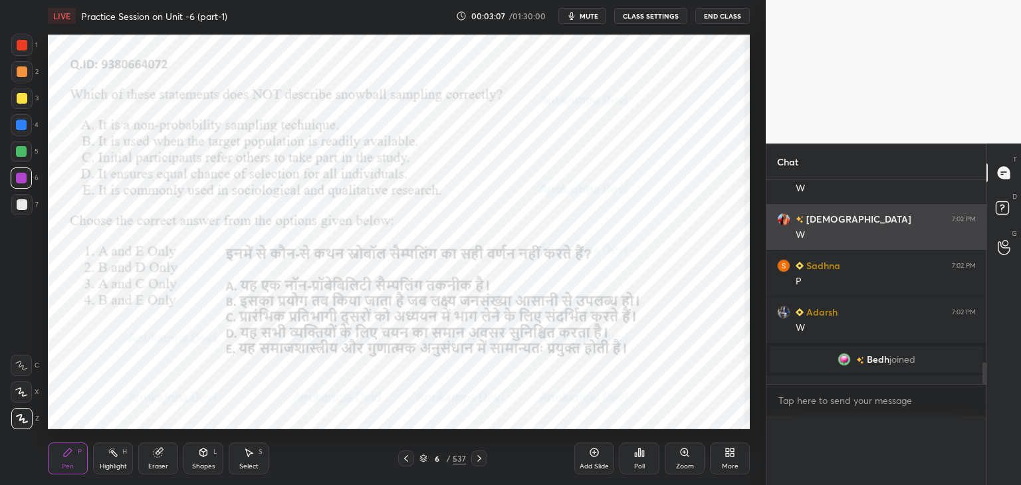
scroll to position [4, 4]
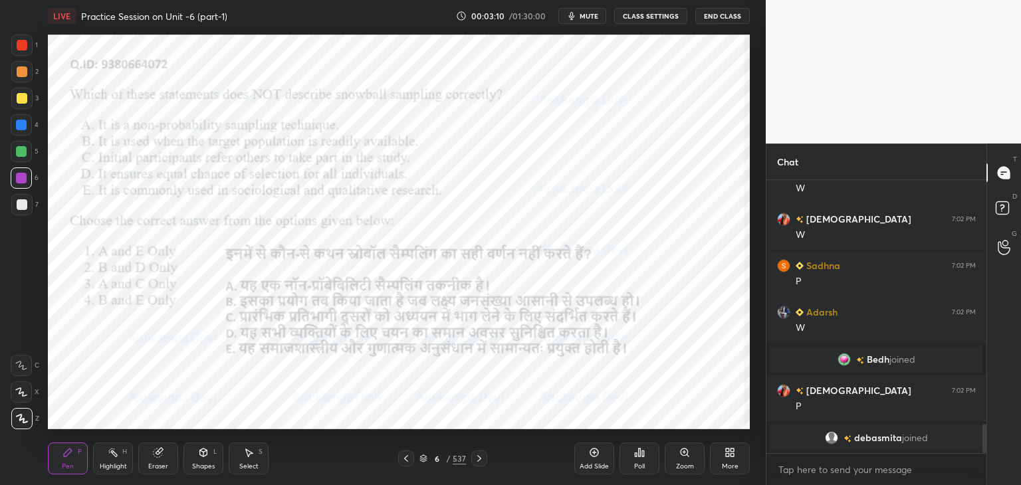
drag, startPoint x: 481, startPoint y: 462, endPoint x: 469, endPoint y: 431, distance: 33.1
click at [481, 461] on icon at bounding box center [479, 458] width 11 height 11
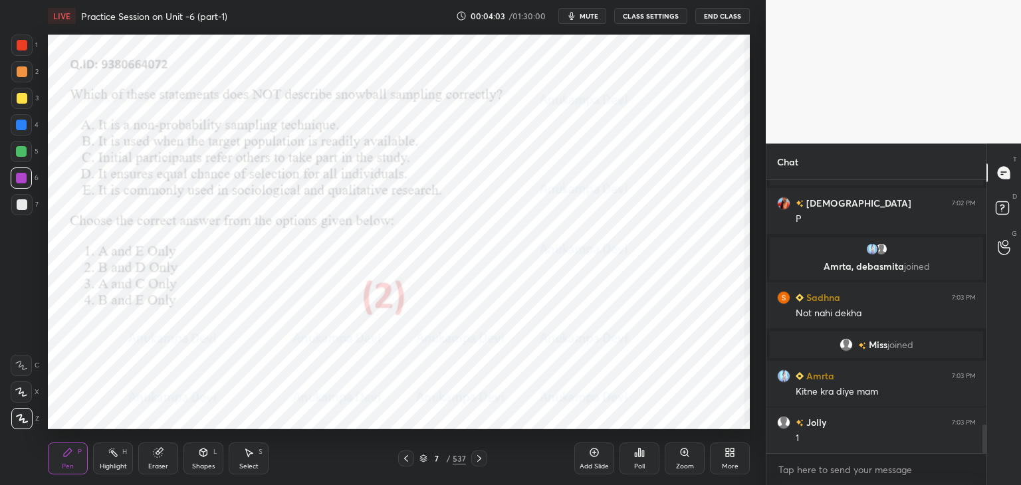
scroll to position [2333, 0]
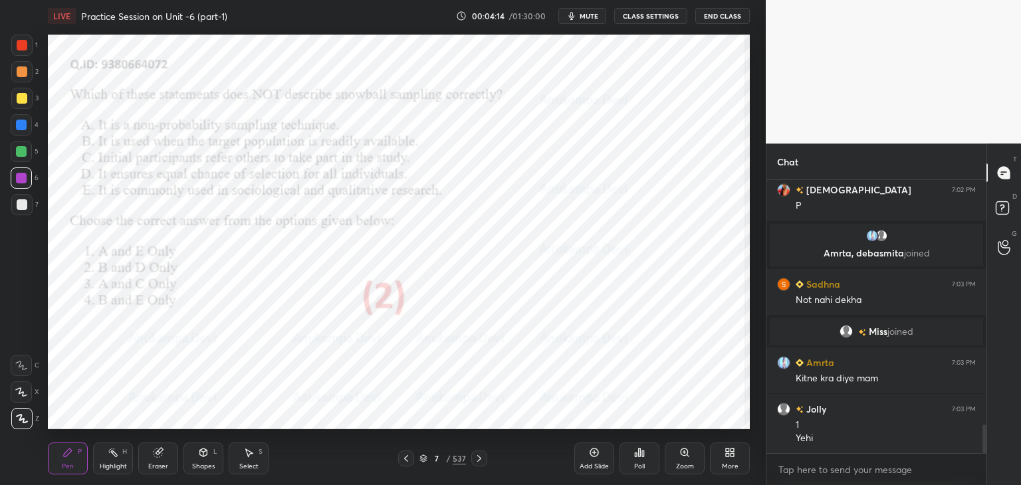
click at [481, 463] on icon at bounding box center [479, 458] width 11 height 11
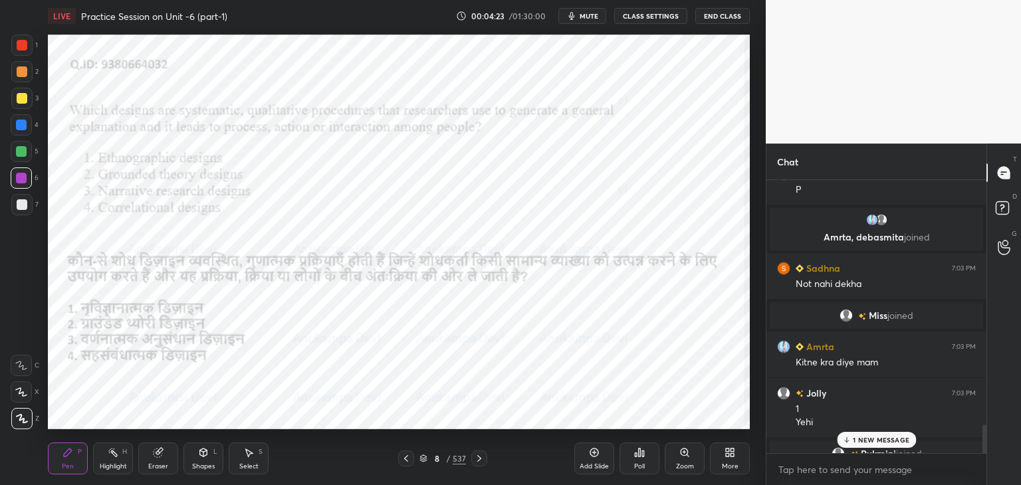
scroll to position [2415, 0]
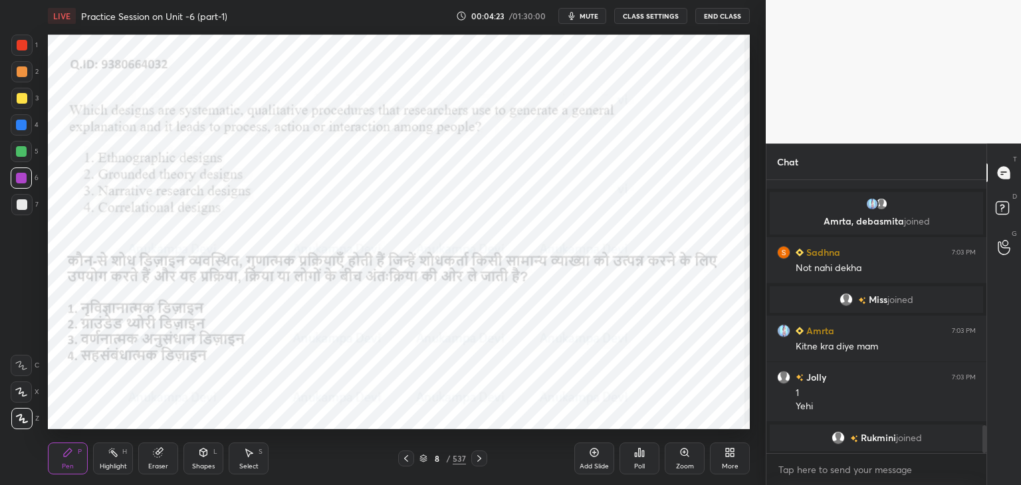
drag, startPoint x: 986, startPoint y: 435, endPoint x: 984, endPoint y: 477, distance: 41.2
click at [987, 472] on div "Chat [PERSON_NAME] joined krishnavi 7:02 PM P Amrta, [PERSON_NAME] joined [PERS…" at bounding box center [893, 315] width 255 height 342
click at [590, 15] on span "mute" at bounding box center [589, 15] width 19 height 9
click at [600, 6] on div "LIVE Practice Session on Unit -6 (part-1) 00:04:41 / 01:30:00 unmute CLASS SETT…" at bounding box center [399, 16] width 702 height 32
click at [603, 8] on button "unmute" at bounding box center [582, 16] width 48 height 16
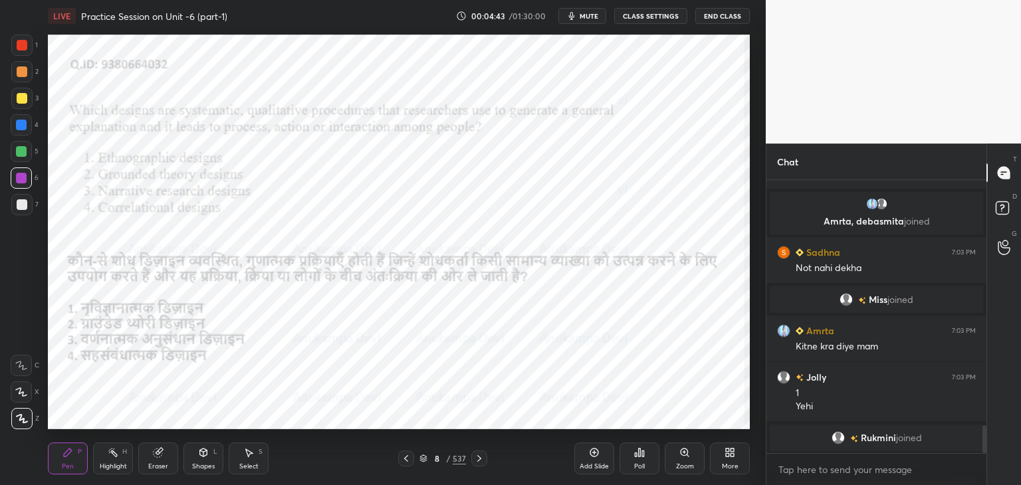
click at [593, 16] on span "mute" at bounding box center [589, 15] width 19 height 9
click at [422, 461] on icon at bounding box center [423, 461] width 7 height 2
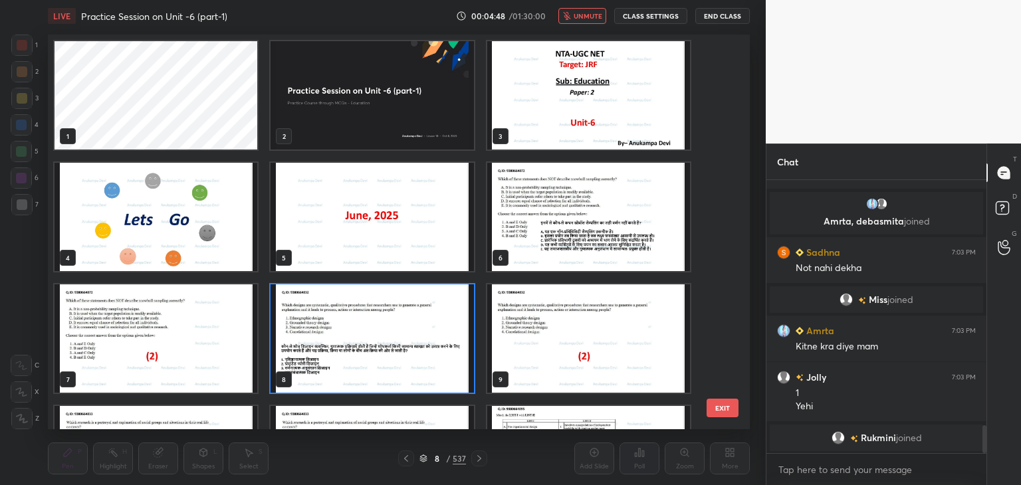
scroll to position [391, 695]
click at [456, 377] on img "grid" at bounding box center [372, 338] width 203 height 108
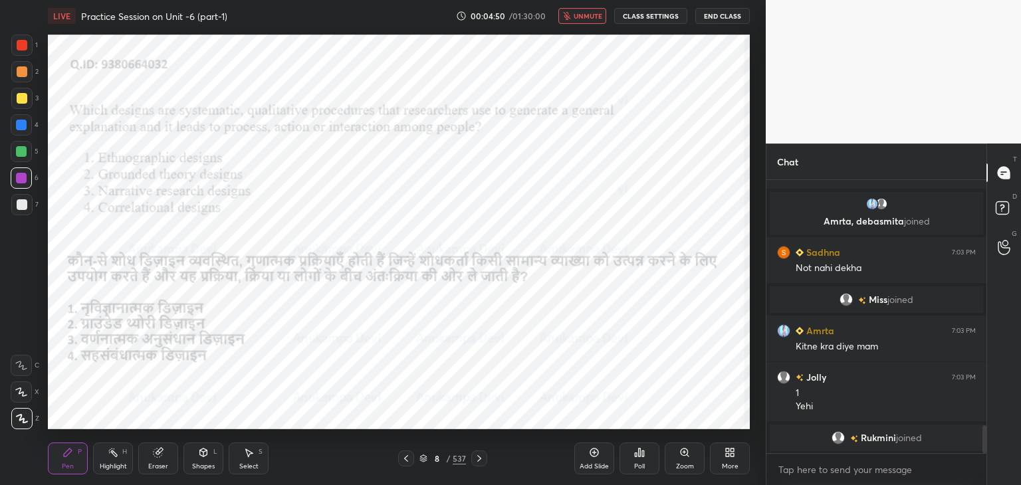
scroll to position [2462, 0]
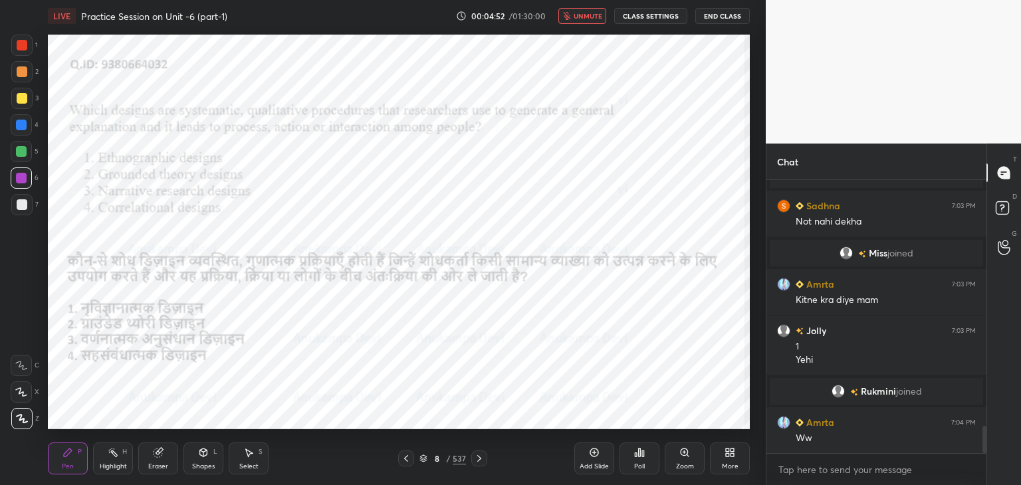
click at [580, 15] on span "unmute" at bounding box center [588, 15] width 29 height 9
click at [588, 19] on span "mute" at bounding box center [589, 15] width 19 height 9
click at [580, 19] on span "unmute" at bounding box center [588, 15] width 29 height 9
click at [639, 461] on div "Poll" at bounding box center [639, 459] width 40 height 32
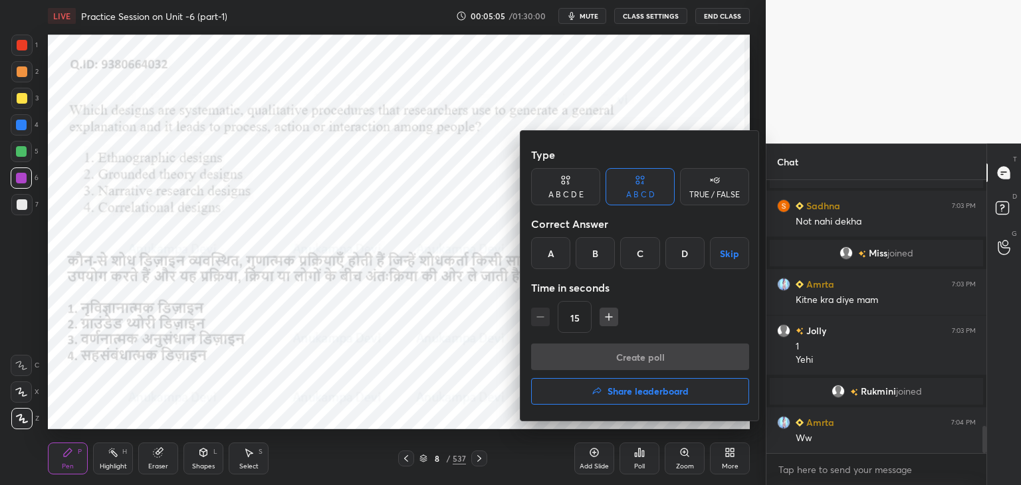
drag, startPoint x: 592, startPoint y: 250, endPoint x: 607, endPoint y: 261, distance: 18.6
click at [592, 251] on div "B" at bounding box center [595, 253] width 39 height 32
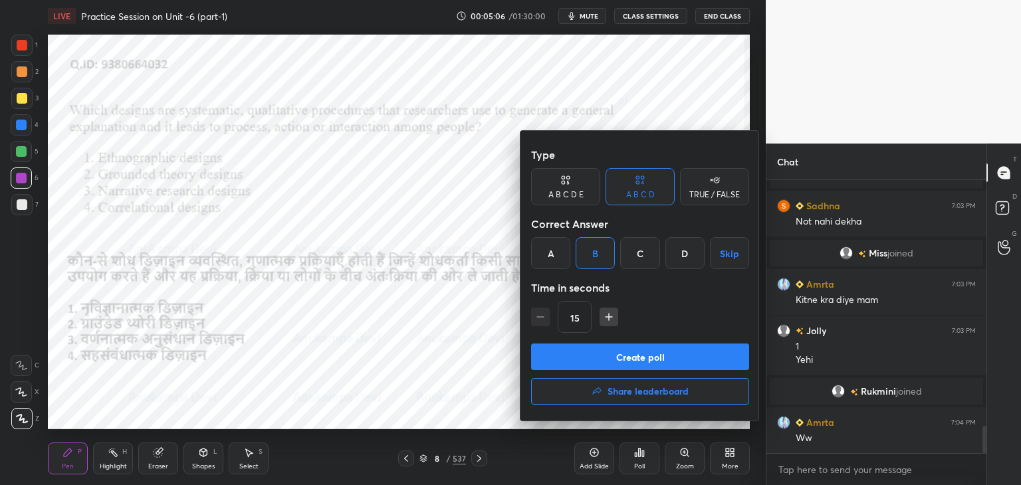
click at [639, 358] on button "Create poll" at bounding box center [640, 357] width 218 height 27
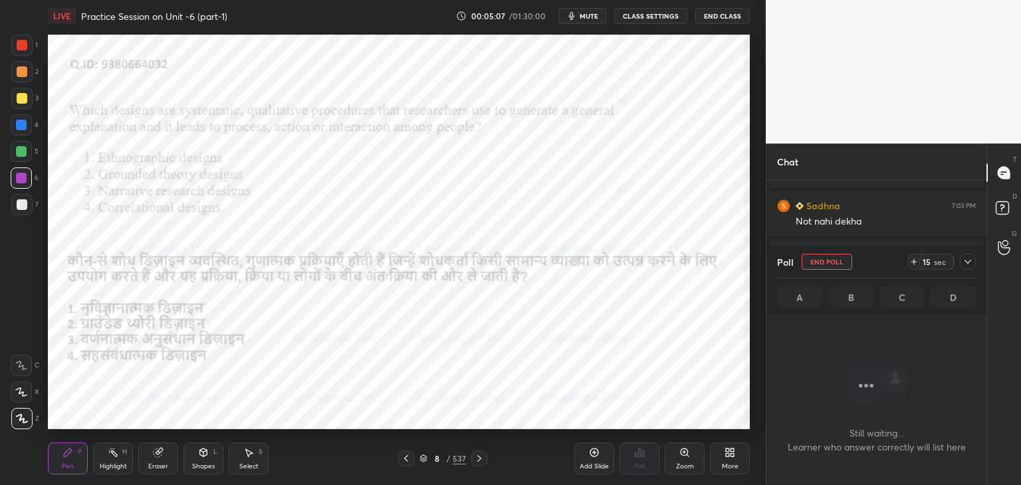
scroll to position [4, 4]
click at [590, 16] on span "mute" at bounding box center [589, 15] width 19 height 9
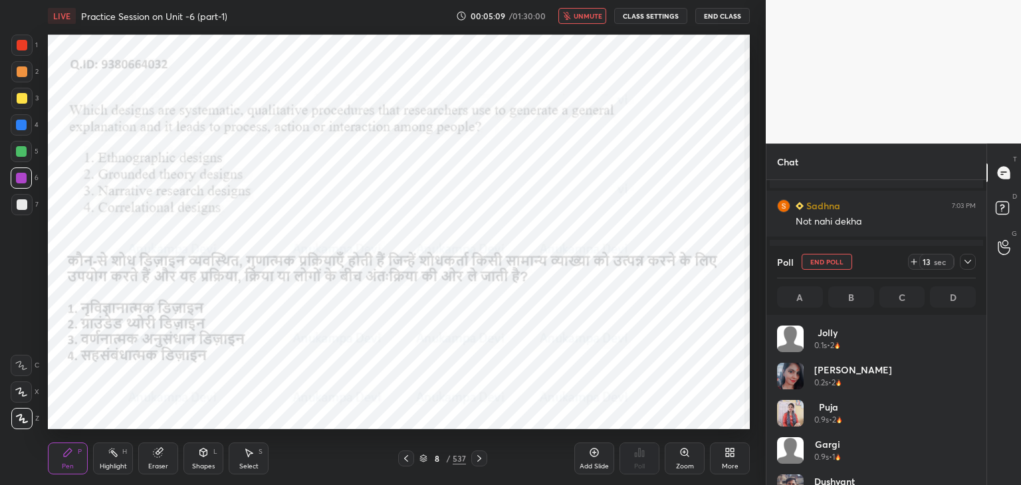
scroll to position [156, 195]
click at [580, 18] on span "unmute" at bounding box center [588, 15] width 29 height 9
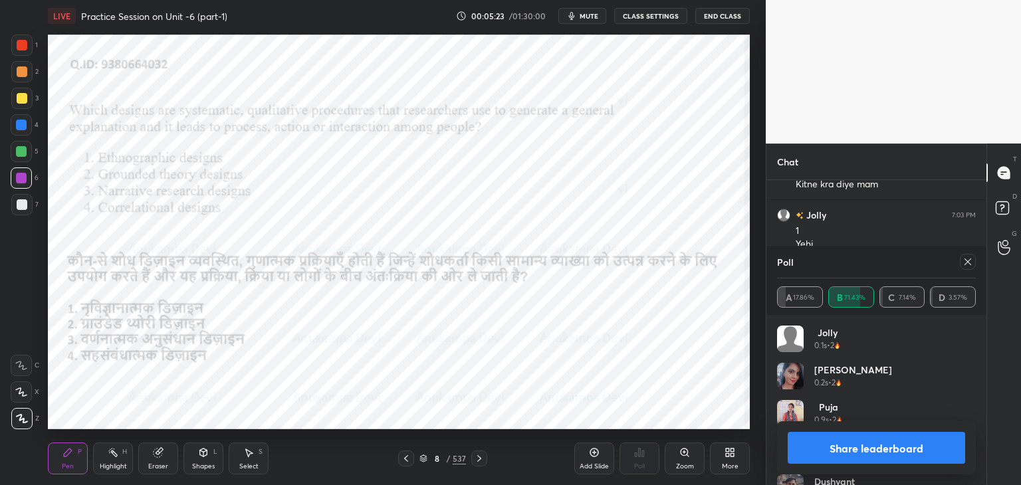
scroll to position [2624, 0]
click at [970, 265] on icon at bounding box center [967, 262] width 11 height 11
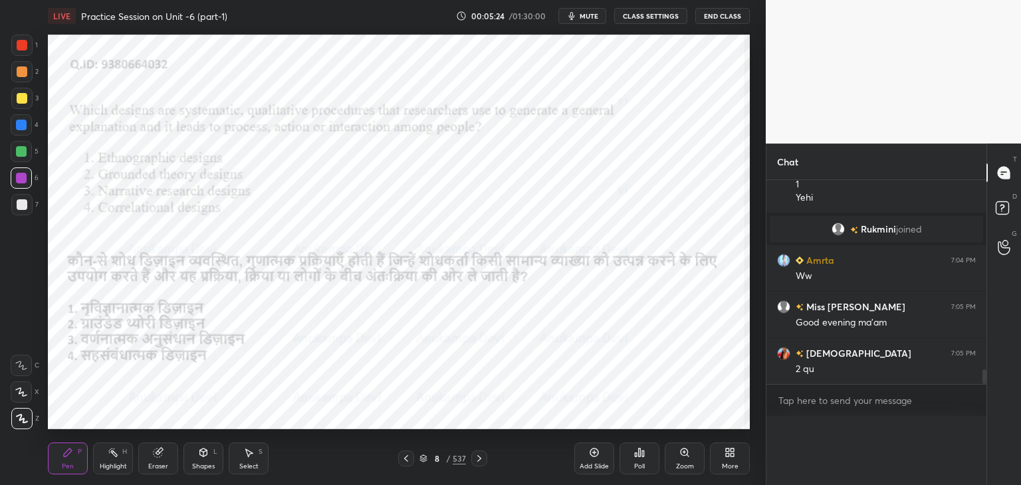
scroll to position [4, 4]
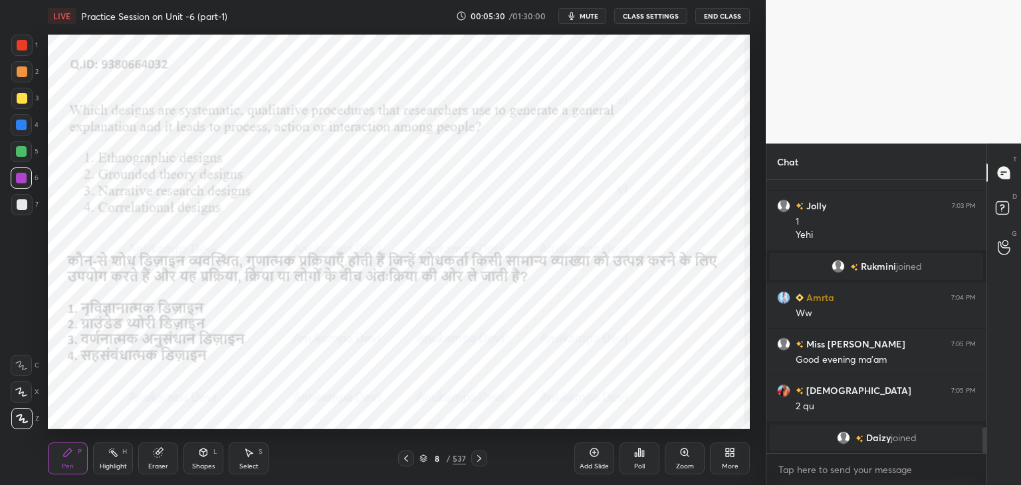
drag, startPoint x: 481, startPoint y: 461, endPoint x: 474, endPoint y: 453, distance: 10.8
click at [479, 459] on icon at bounding box center [479, 458] width 11 height 11
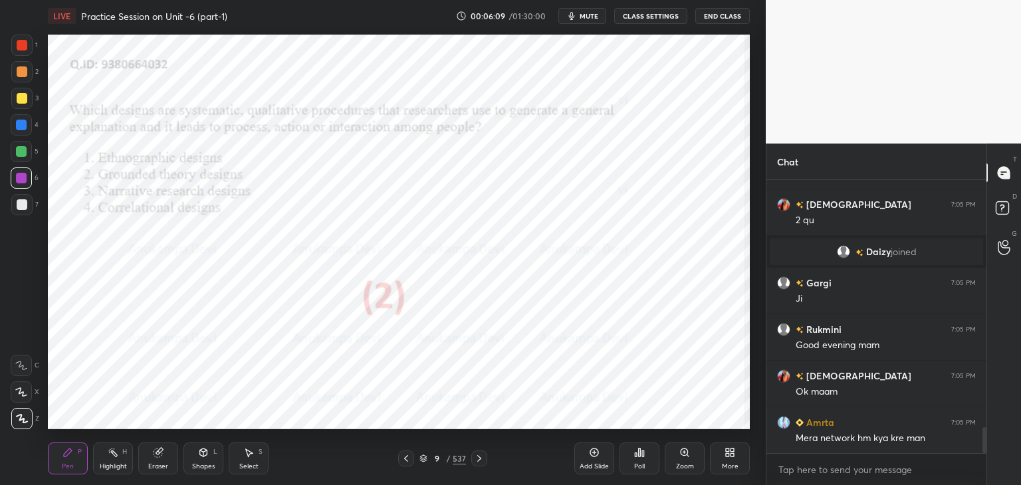
scroll to position [2652, 0]
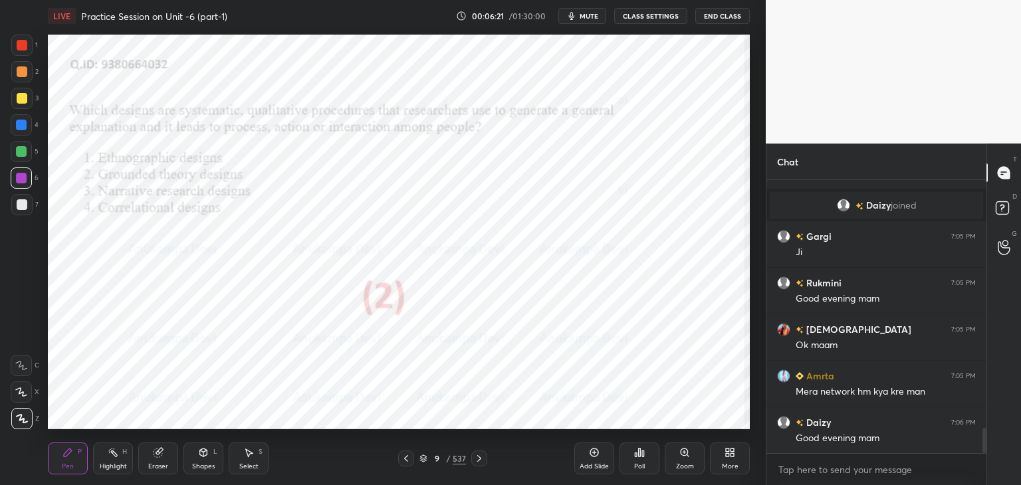
click at [481, 458] on icon at bounding box center [479, 458] width 11 height 11
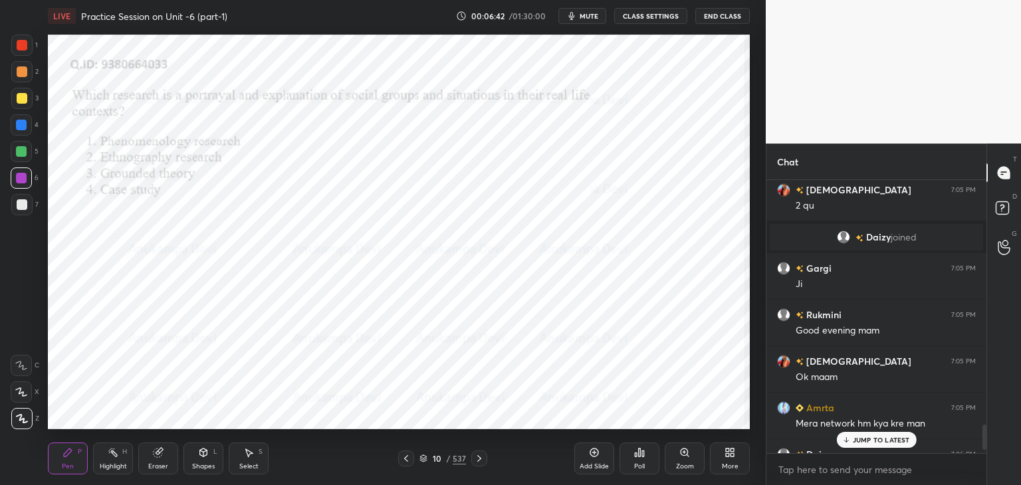
scroll to position [2769, 0]
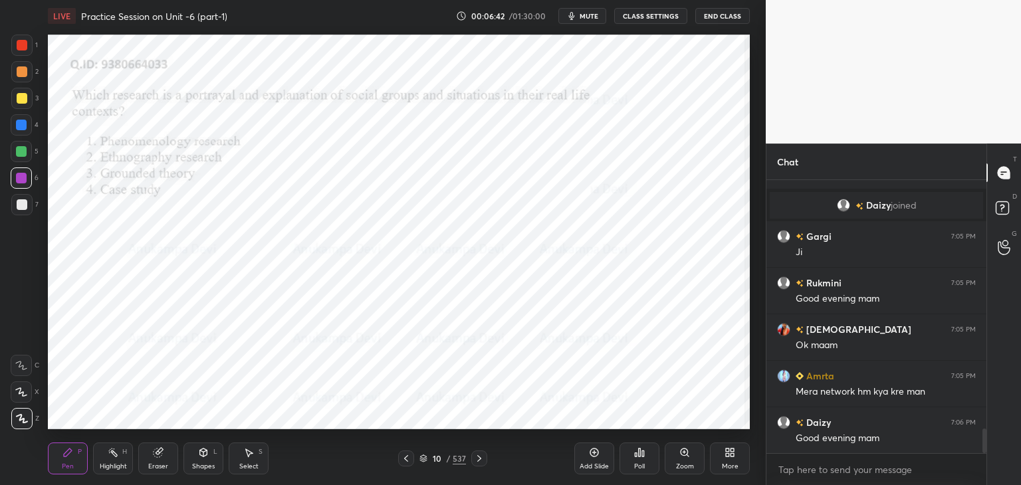
drag, startPoint x: 984, startPoint y: 433, endPoint x: 986, endPoint y: 465, distance: 31.9
click at [986, 465] on div "Chat Miss [PERSON_NAME] 7:05 PM Good evening ma'am krishnavi 7:05 PM 2 qu [PERS…" at bounding box center [893, 315] width 255 height 342
click at [641, 458] on div "Poll" at bounding box center [639, 459] width 40 height 32
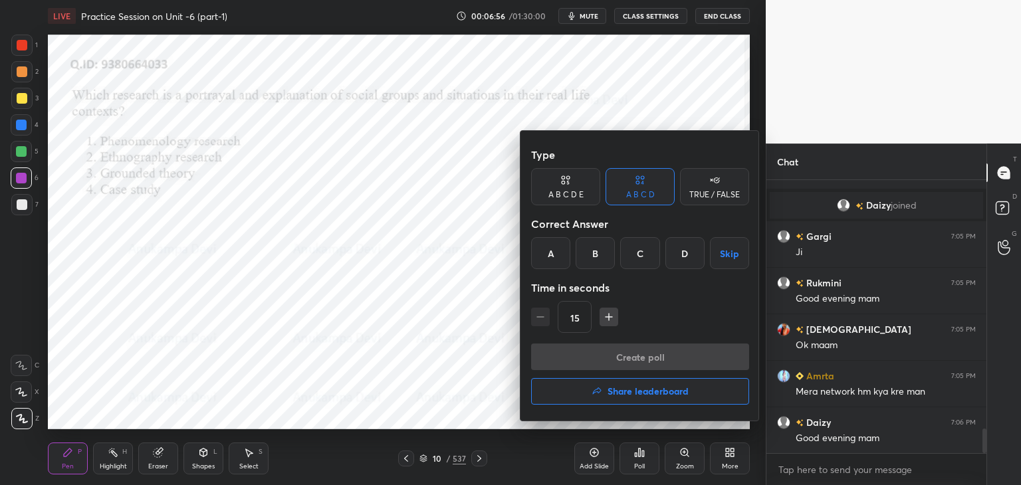
click at [595, 259] on div "B" at bounding box center [595, 253] width 39 height 32
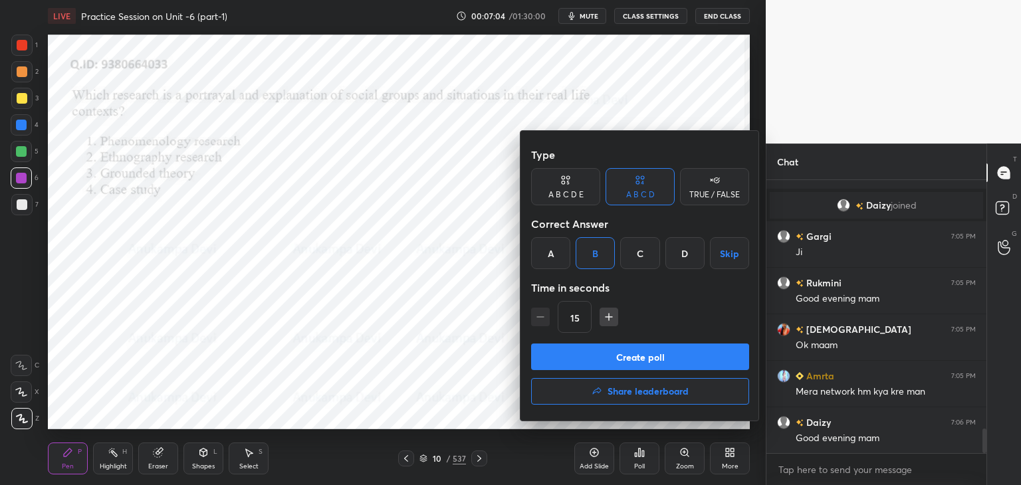
click at [639, 362] on button "Create poll" at bounding box center [640, 357] width 218 height 27
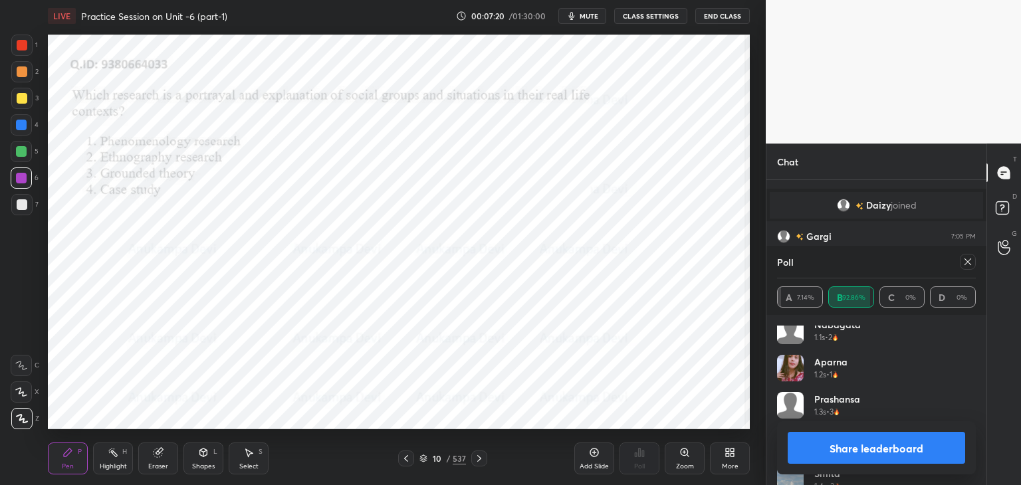
scroll to position [0, 0]
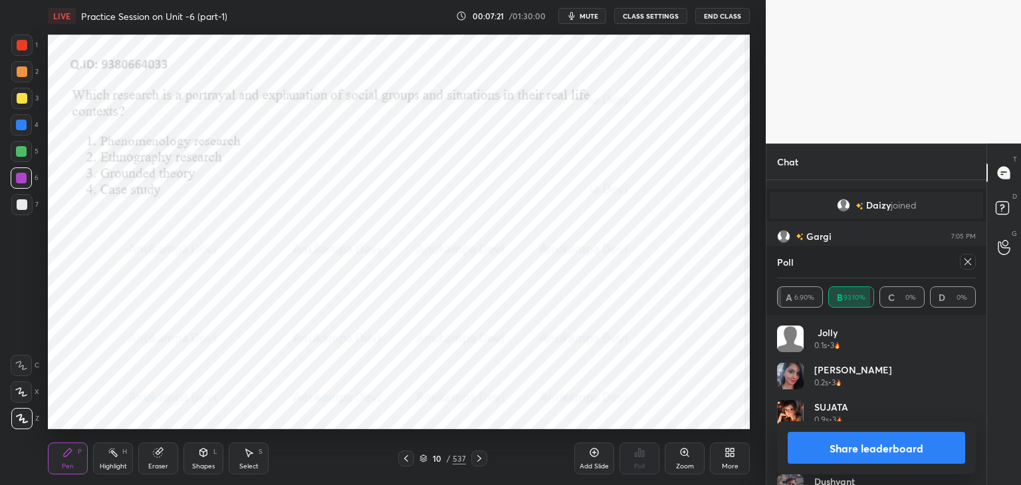
click at [972, 265] on icon at bounding box center [967, 262] width 11 height 11
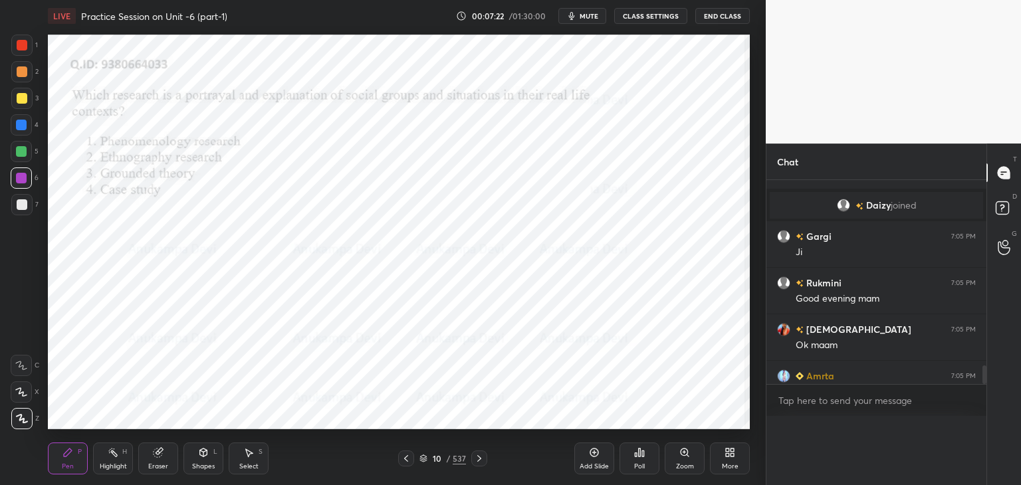
scroll to position [5, 4]
drag, startPoint x: 482, startPoint y: 459, endPoint x: 472, endPoint y: 435, distance: 25.9
click at [482, 458] on icon at bounding box center [479, 458] width 11 height 11
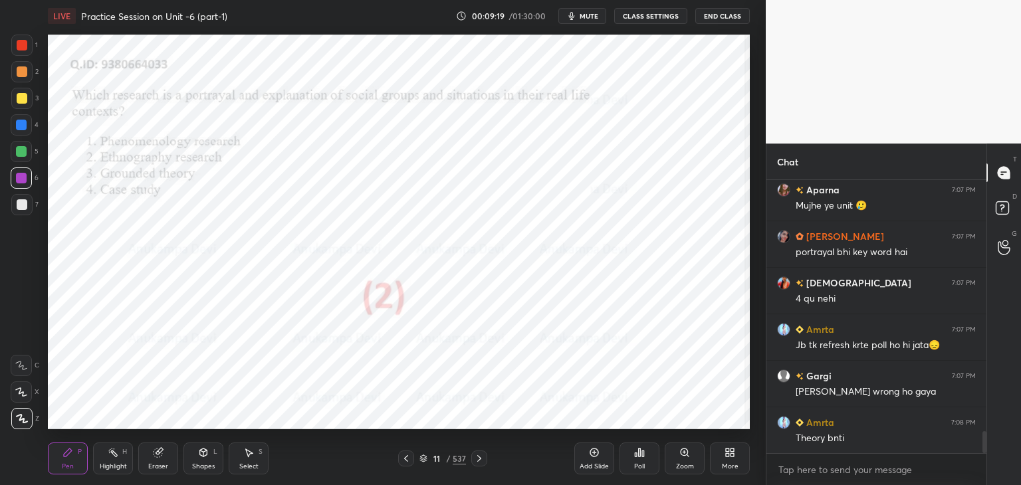
scroll to position [3095, 0]
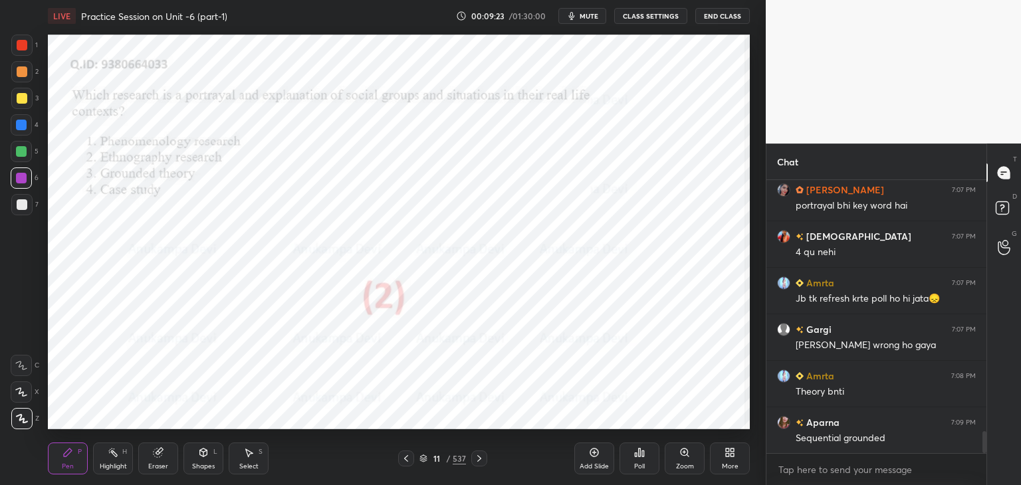
click at [481, 461] on icon at bounding box center [479, 458] width 11 height 11
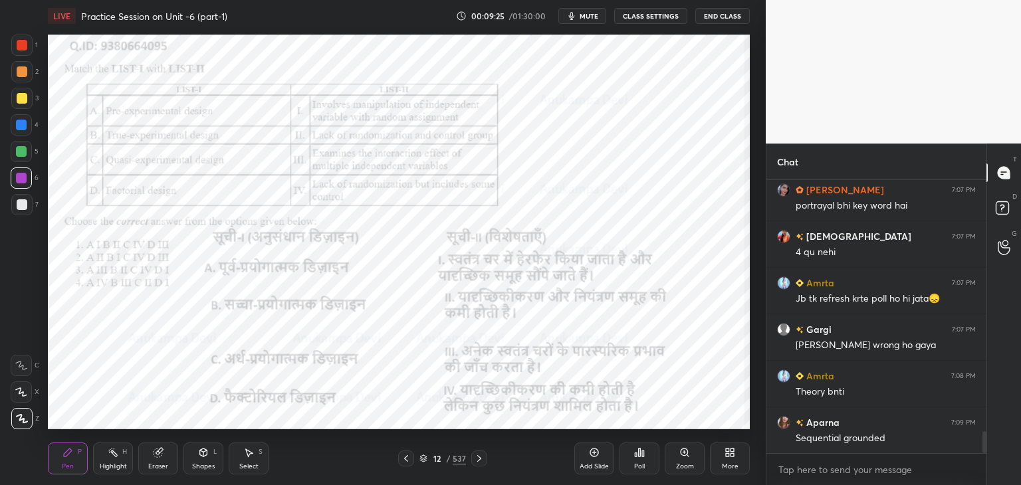
click at [593, 17] on span "mute" at bounding box center [589, 15] width 19 height 9
click at [577, 16] on span "unmute" at bounding box center [588, 15] width 29 height 9
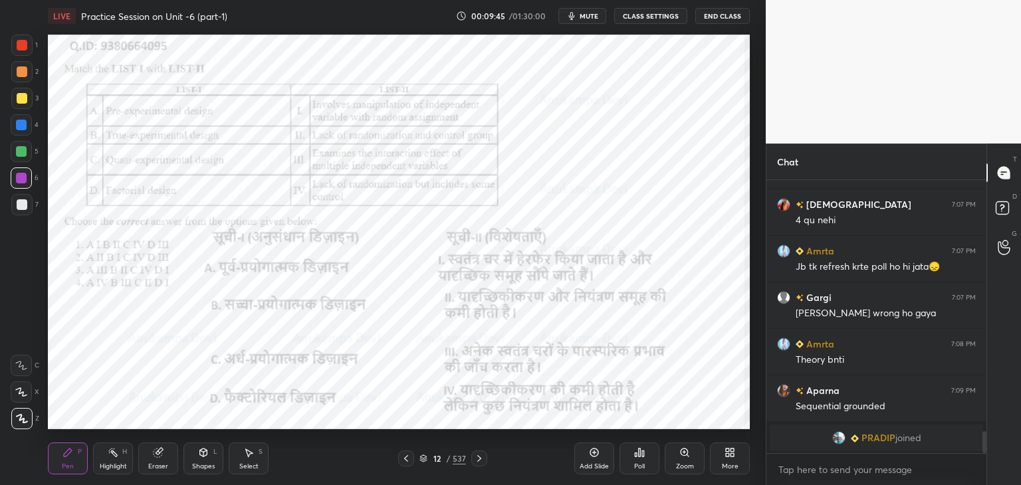
scroll to position [2926, 0]
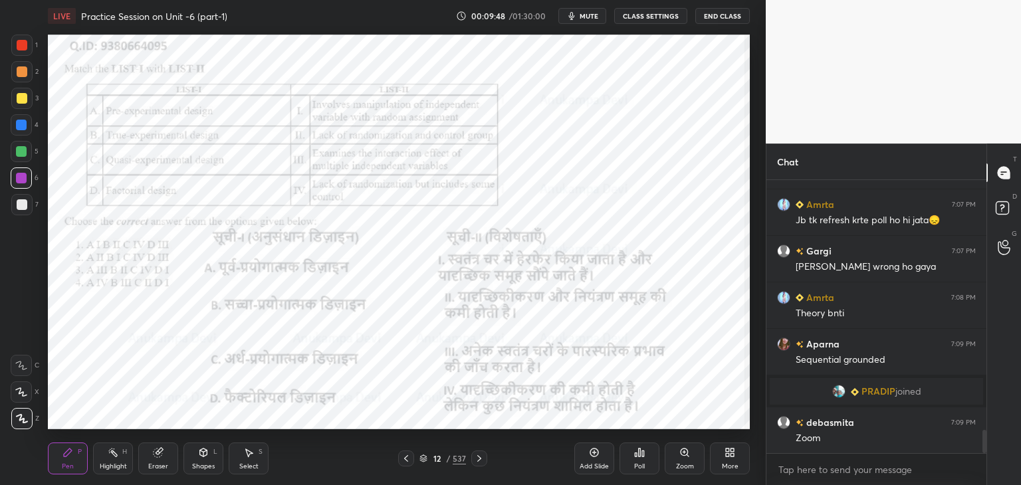
click at [684, 453] on icon at bounding box center [684, 452] width 0 height 3
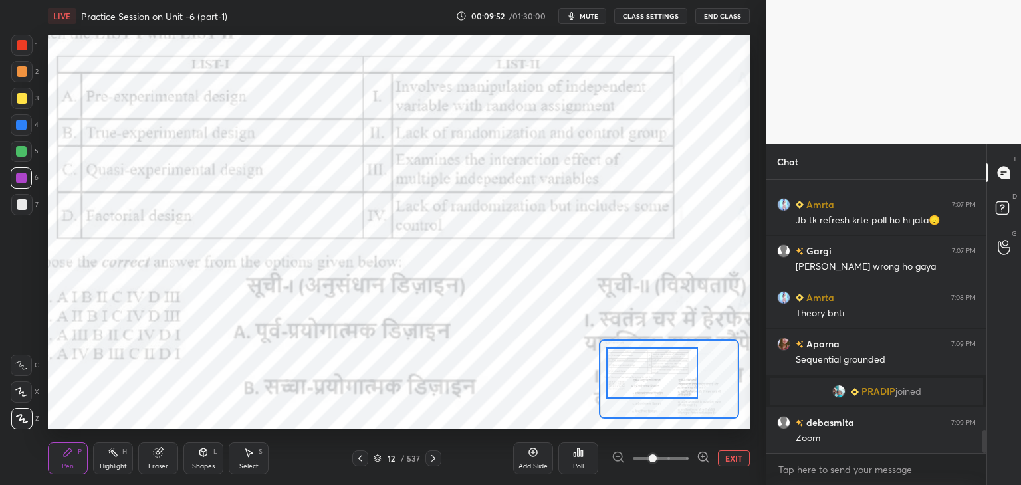
scroll to position [2972, 0]
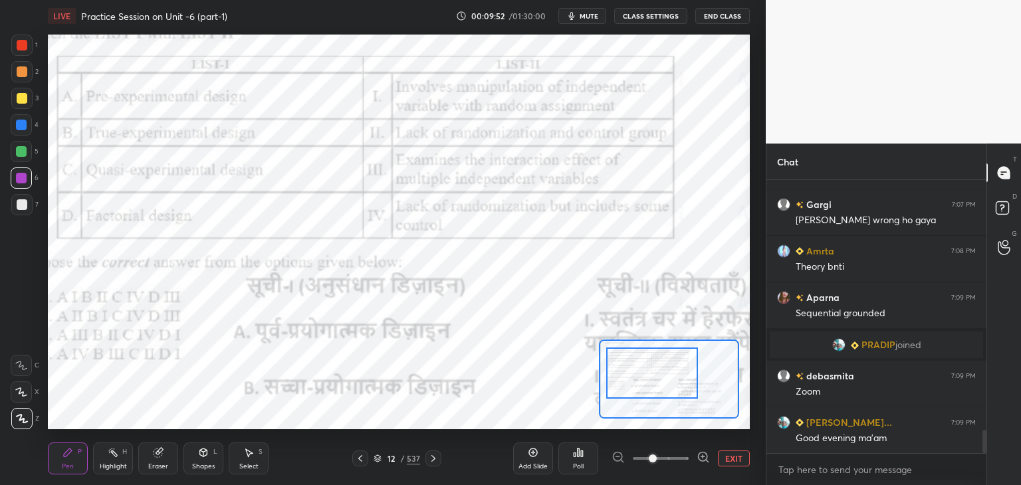
drag, startPoint x: 677, startPoint y: 381, endPoint x: 663, endPoint y: 375, distance: 15.8
click at [663, 375] on div at bounding box center [652, 373] width 92 height 51
click at [585, 19] on span "mute" at bounding box center [589, 15] width 19 height 9
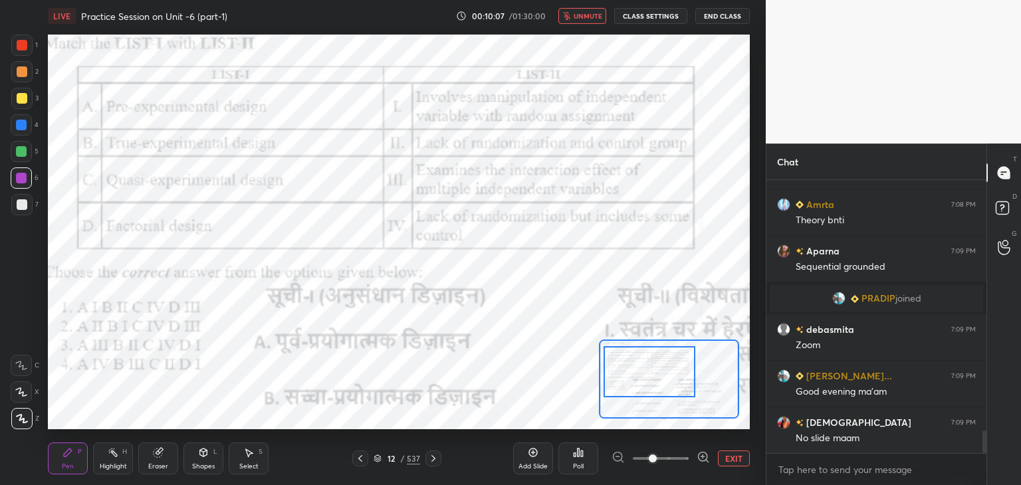
click at [639, 376] on div at bounding box center [649, 371] width 92 height 51
click at [582, 18] on span "unmute" at bounding box center [588, 15] width 29 height 9
click at [377, 463] on div "12 / 537" at bounding box center [397, 459] width 47 height 12
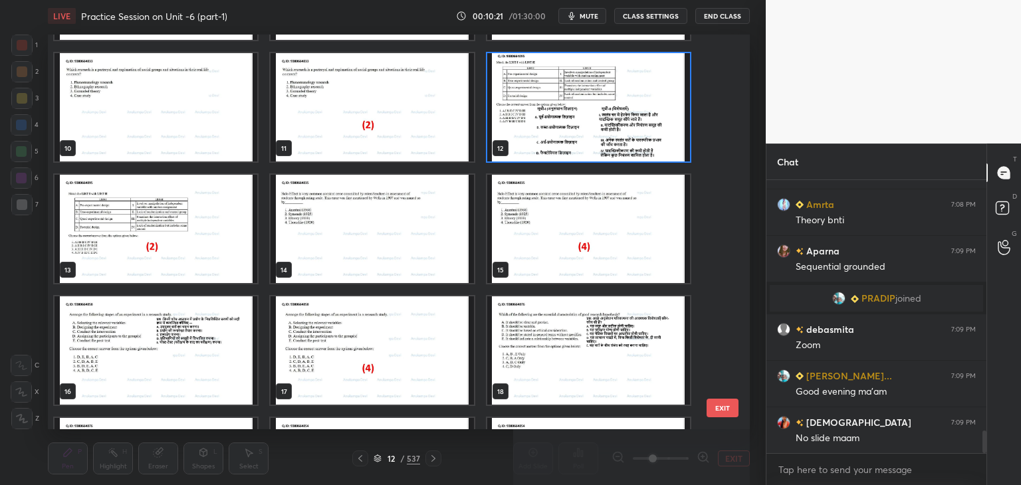
scroll to position [3065, 0]
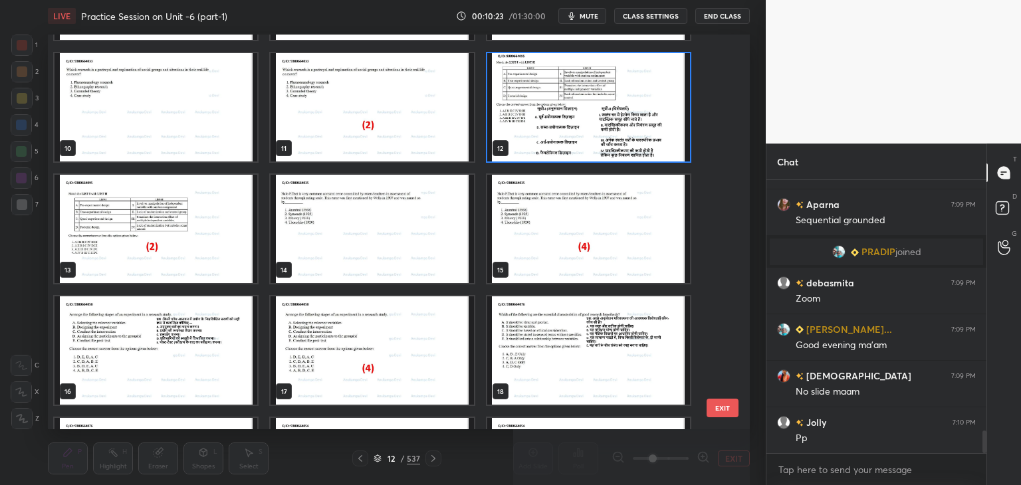
click at [670, 150] on img "grid" at bounding box center [588, 107] width 203 height 108
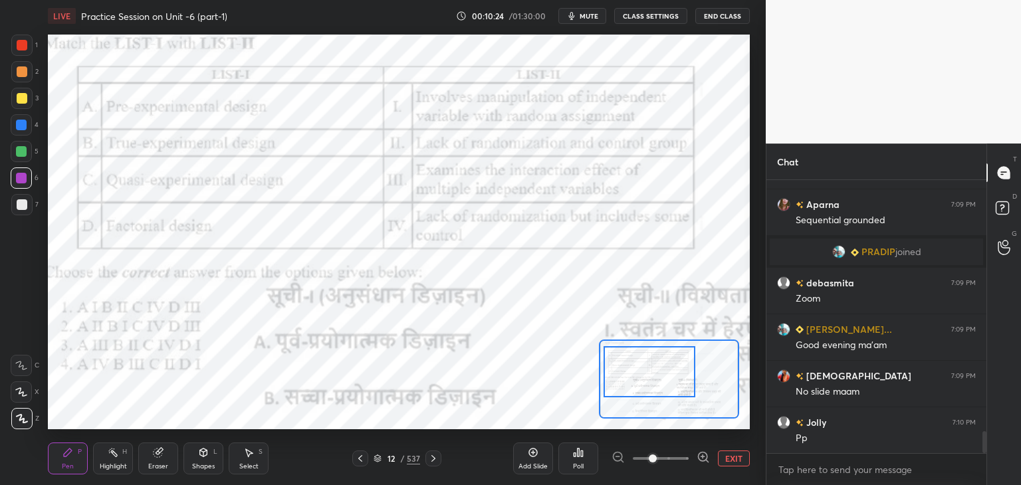
scroll to position [3112, 0]
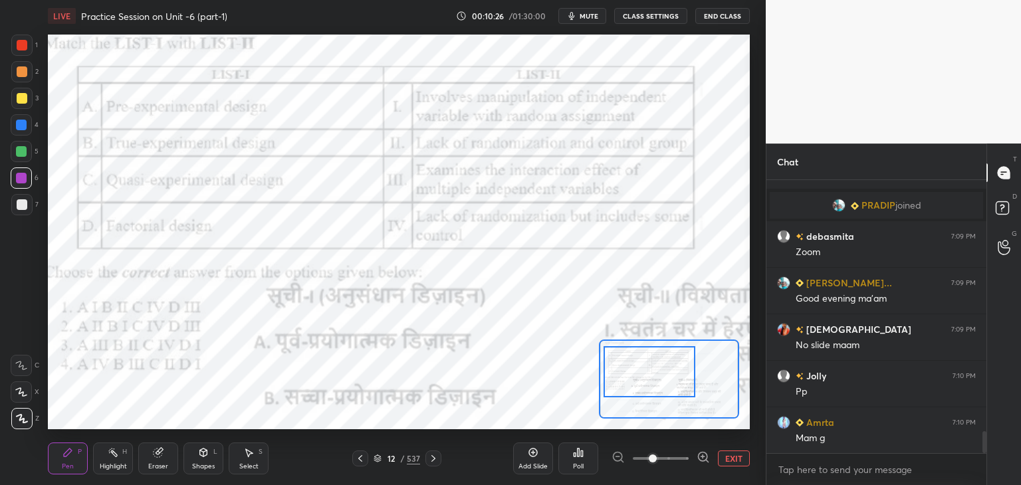
drag, startPoint x: 727, startPoint y: 458, endPoint x: 715, endPoint y: 439, distance: 22.1
click at [726, 457] on button "EXIT" at bounding box center [734, 459] width 32 height 16
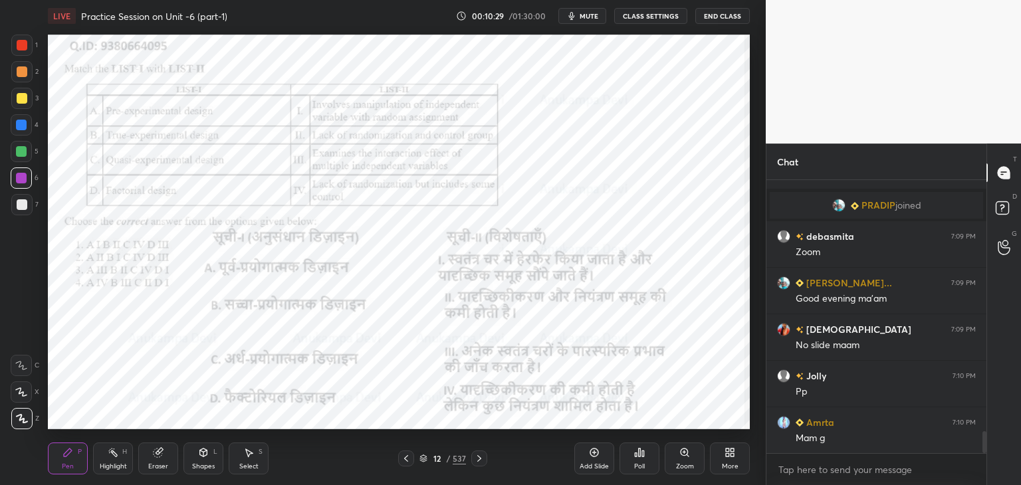
click at [589, 16] on span "mute" at bounding box center [589, 15] width 19 height 9
click at [577, 19] on span "unmute" at bounding box center [588, 15] width 29 height 9
click at [639, 461] on div "Poll" at bounding box center [639, 459] width 40 height 32
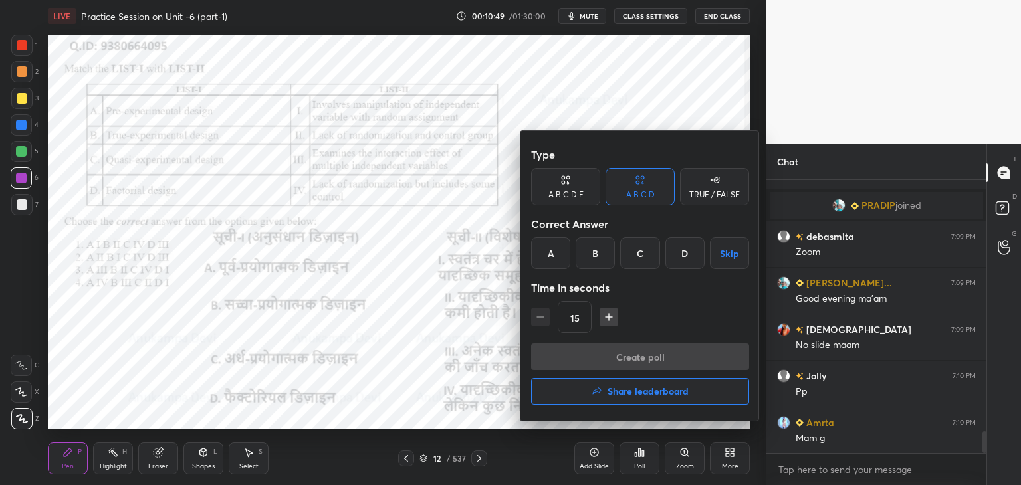
click at [594, 257] on div "B" at bounding box center [595, 253] width 39 height 32
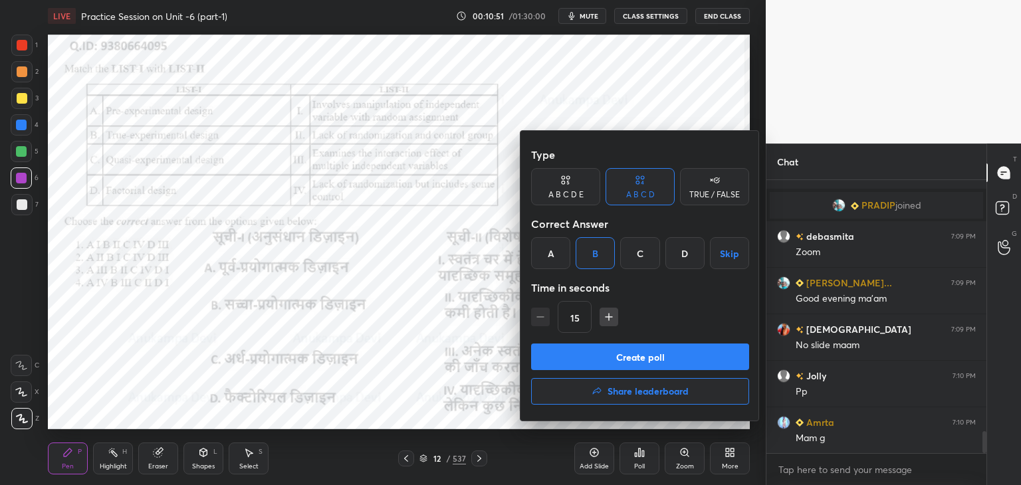
click at [620, 362] on button "Create poll" at bounding box center [640, 357] width 218 height 27
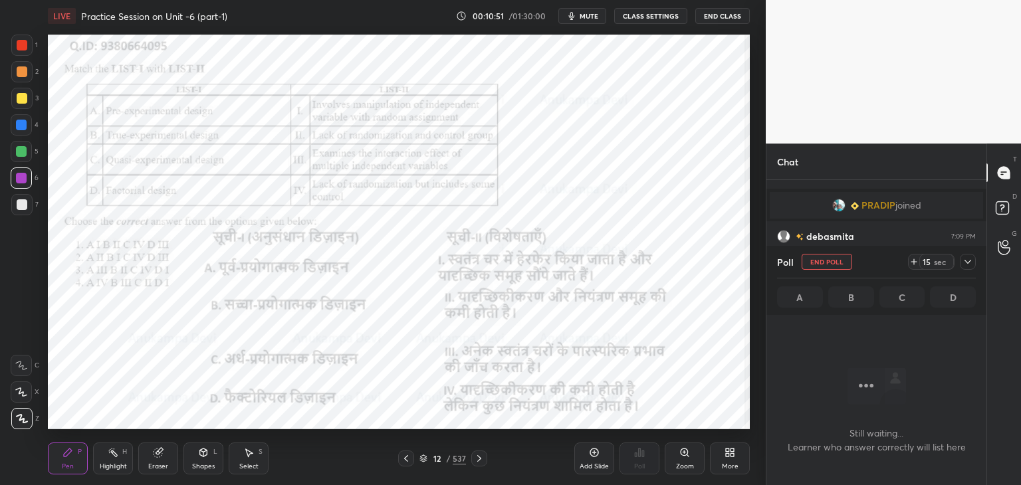
scroll to position [232, 216]
click at [590, 17] on span "mute" at bounding box center [589, 15] width 19 height 9
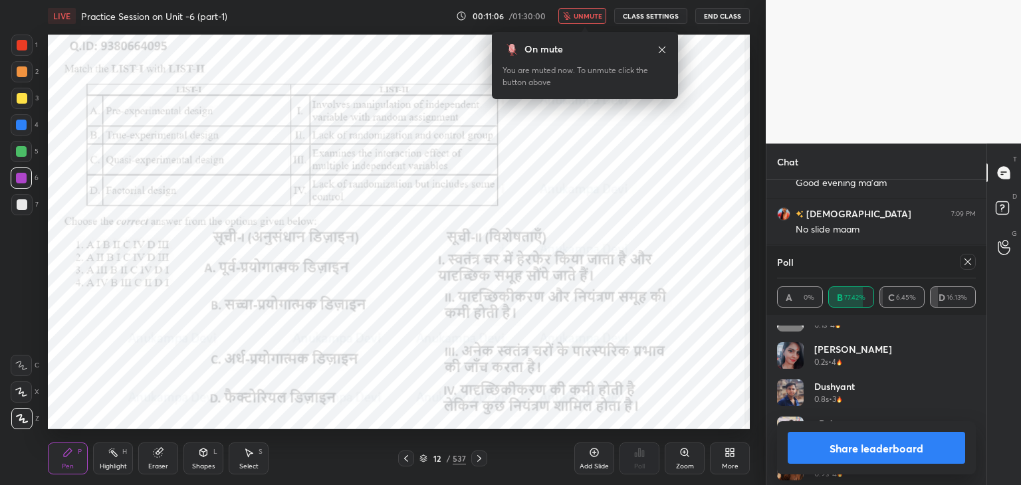
scroll to position [0, 0]
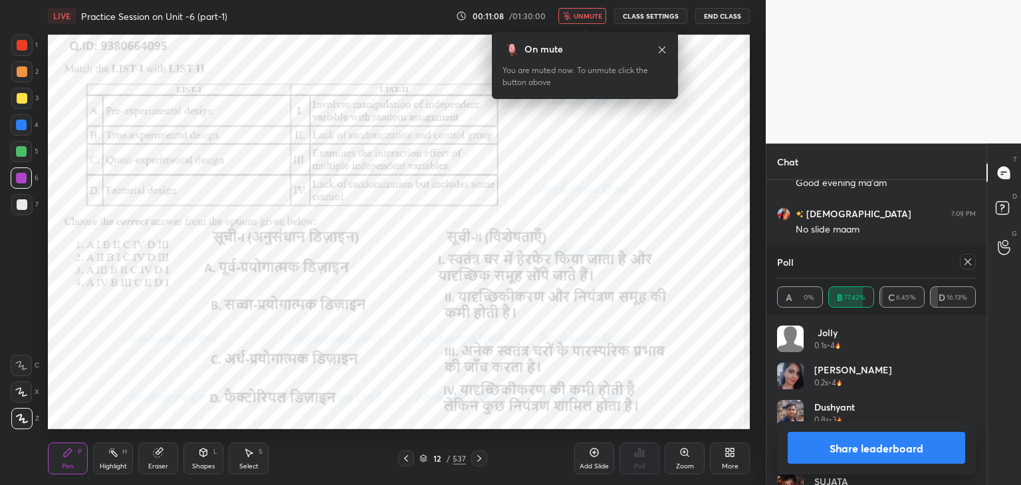
click at [598, 15] on span "unmute" at bounding box center [588, 15] width 29 height 9
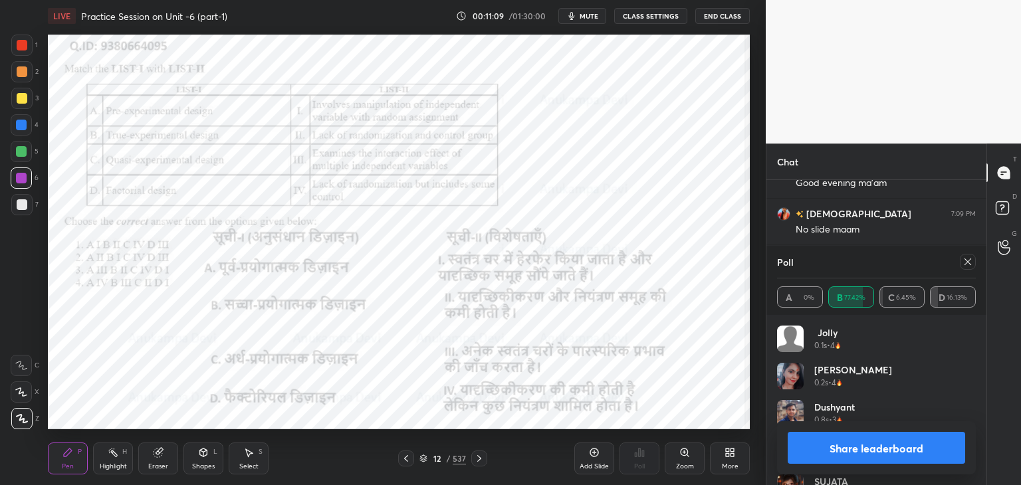
click at [968, 263] on icon at bounding box center [967, 262] width 11 height 11
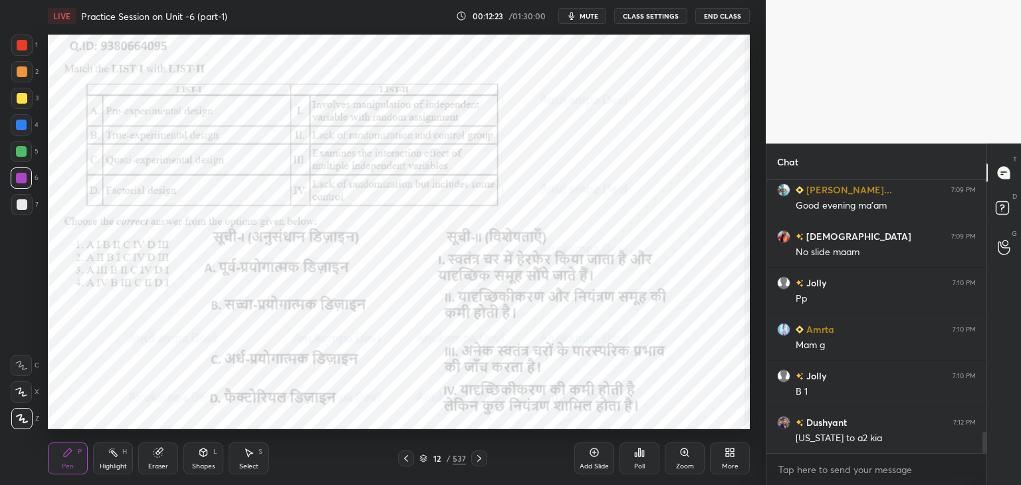
scroll to position [3237, 0]
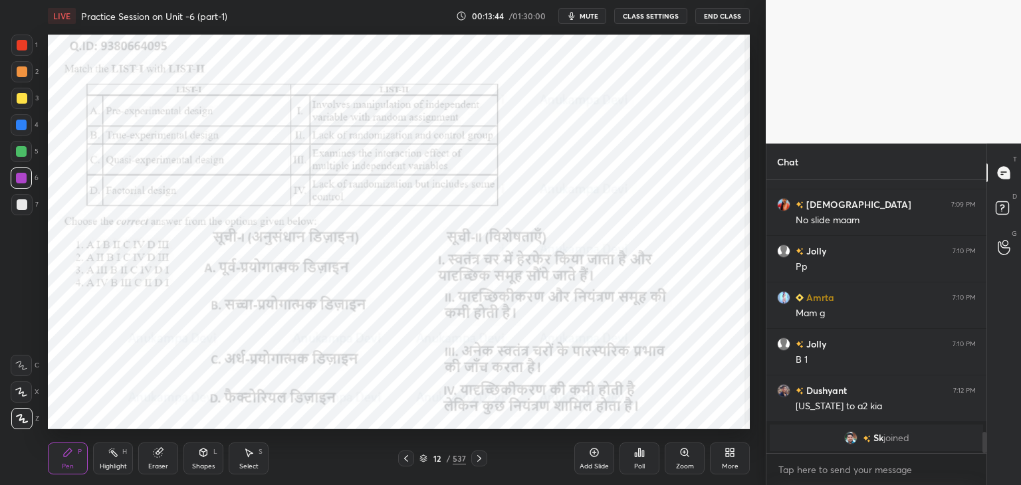
drag, startPoint x: 481, startPoint y: 461, endPoint x: 487, endPoint y: 449, distance: 13.1
click at [481, 461] on icon at bounding box center [479, 458] width 11 height 11
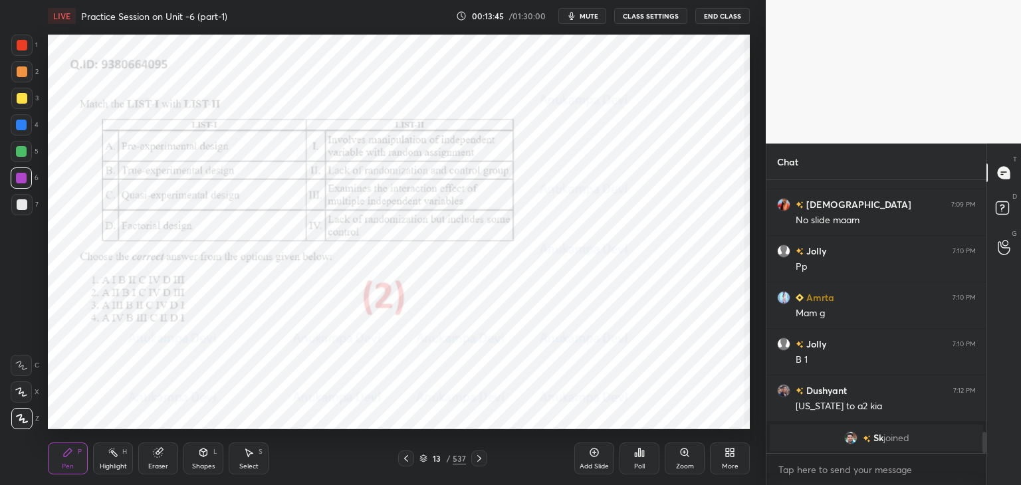
drag, startPoint x: 477, startPoint y: 462, endPoint x: 483, endPoint y: 435, distance: 27.1
click at [478, 462] on icon at bounding box center [479, 458] width 11 height 11
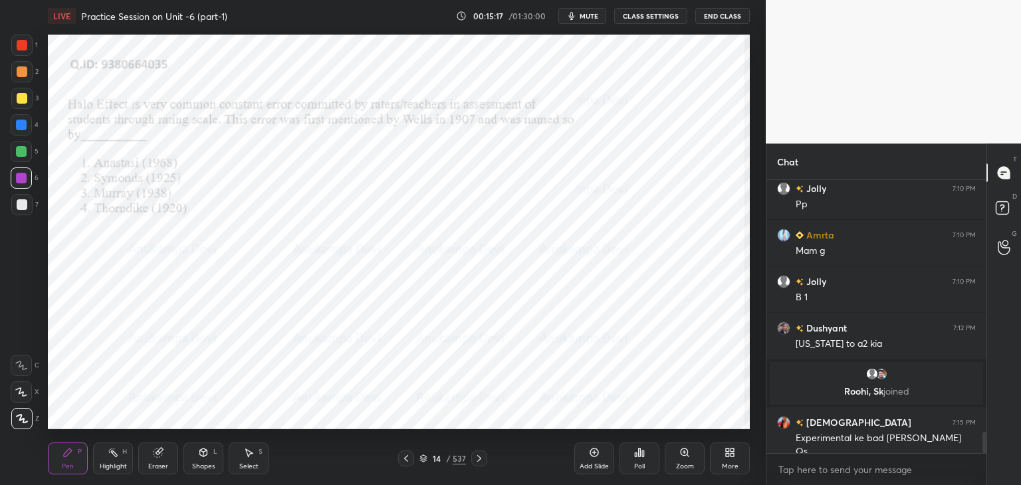
scroll to position [3235, 0]
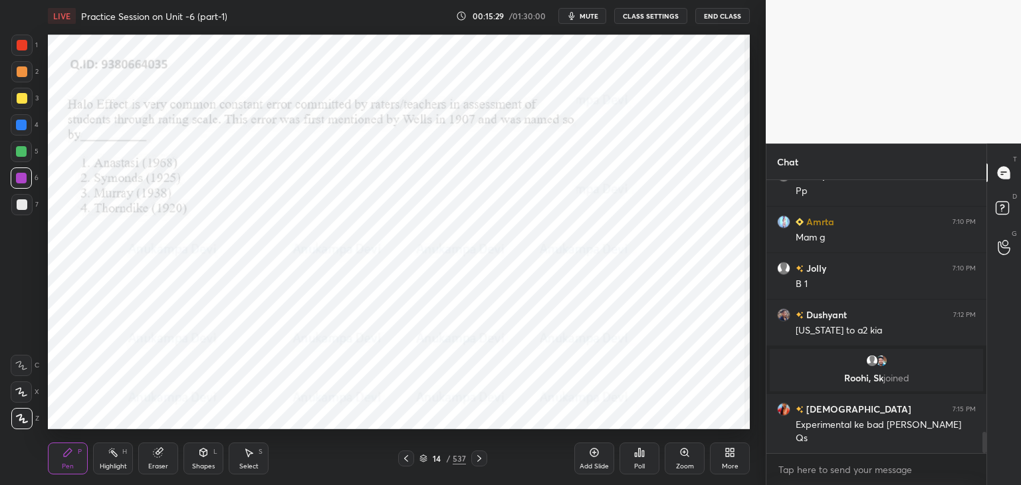
click at [425, 461] on icon at bounding box center [423, 461] width 7 height 2
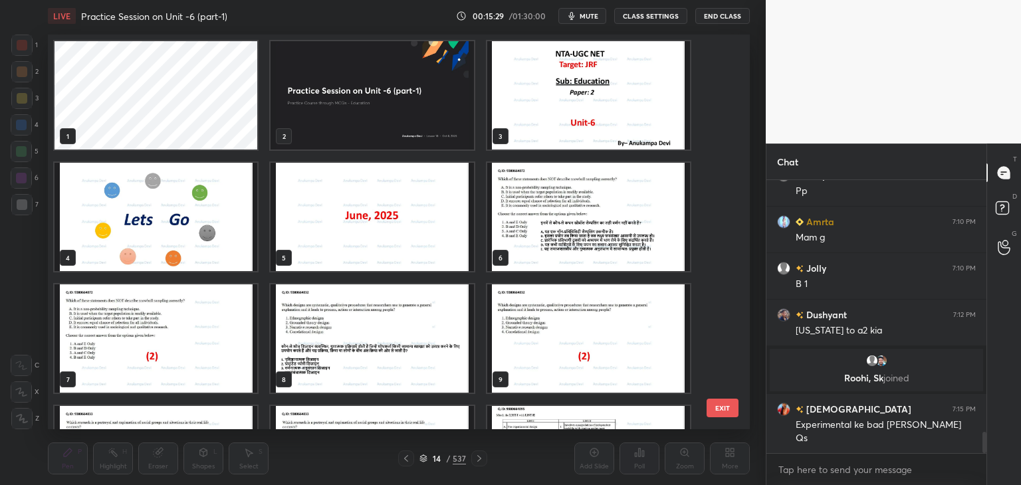
scroll to position [391, 695]
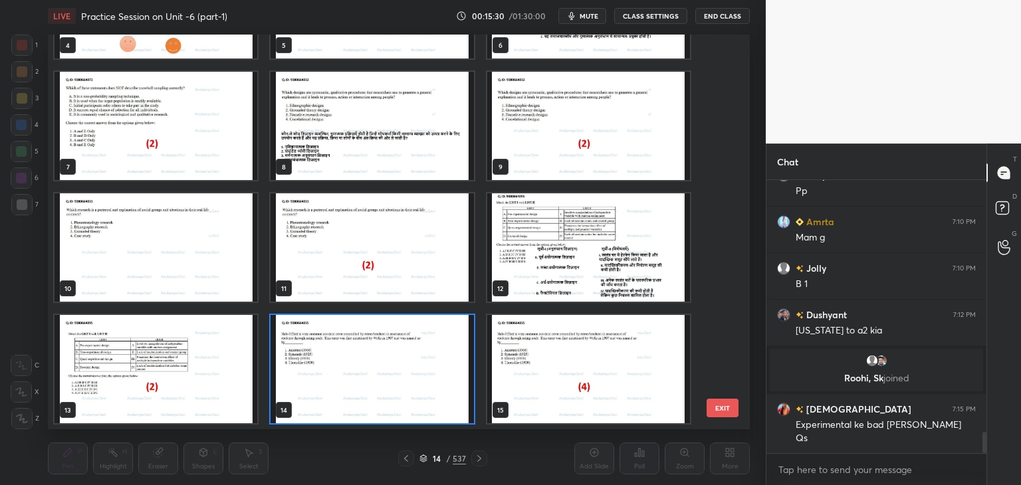
click at [381, 404] on img "grid" at bounding box center [372, 369] width 203 height 108
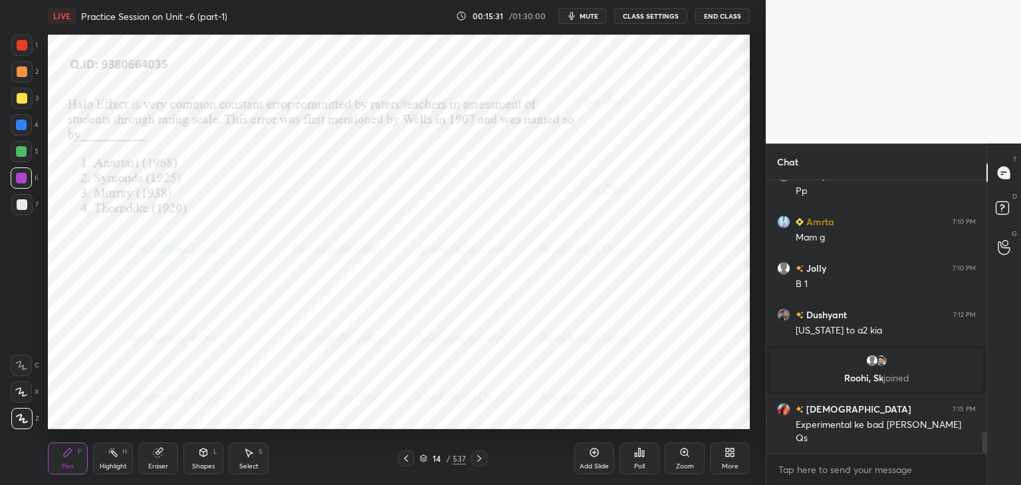
click at [640, 458] on div "Poll" at bounding box center [639, 459] width 40 height 32
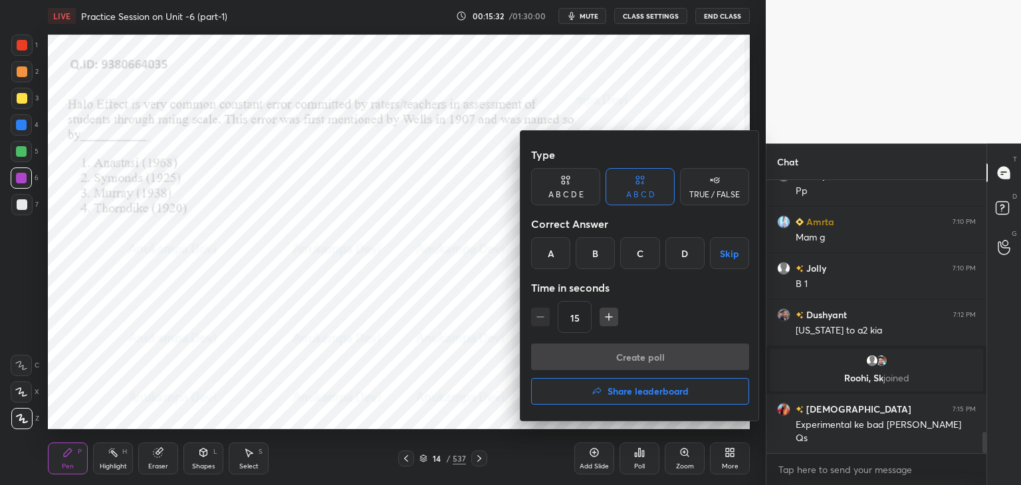
click at [674, 254] on div "D" at bounding box center [684, 253] width 39 height 32
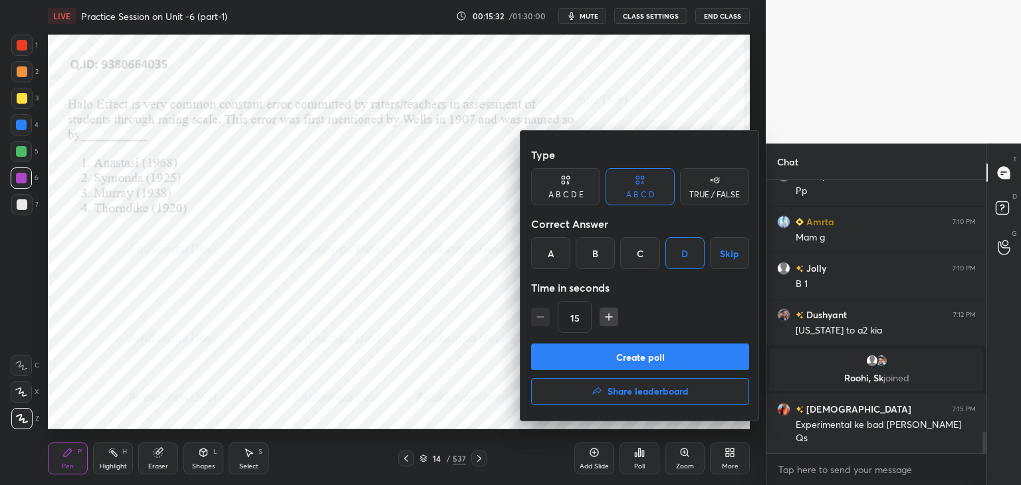
click at [659, 357] on button "Create poll" at bounding box center [640, 357] width 218 height 27
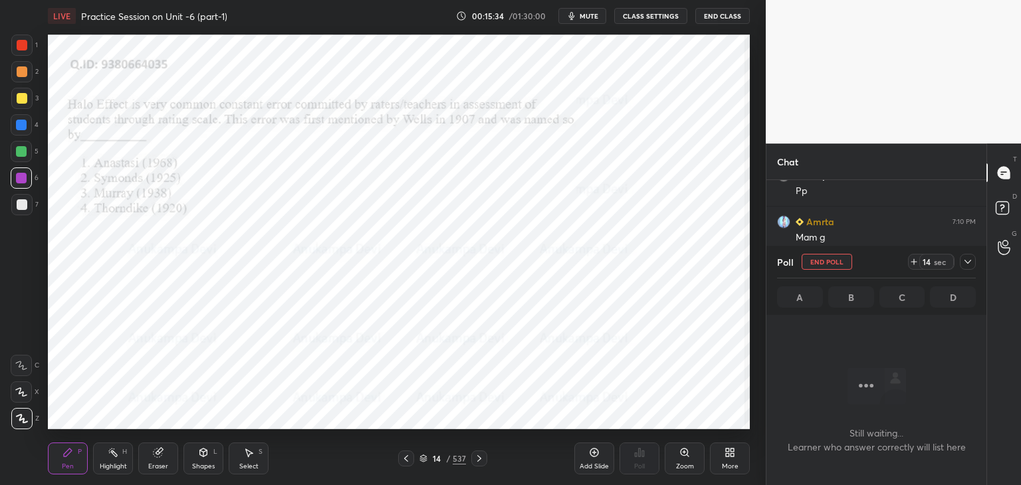
scroll to position [3351, 0]
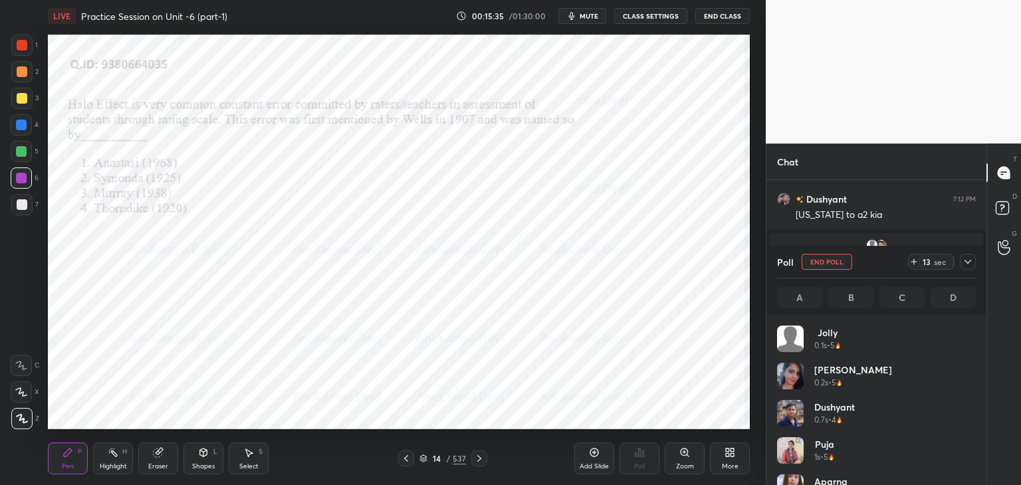
click at [972, 258] on icon at bounding box center [967, 262] width 11 height 11
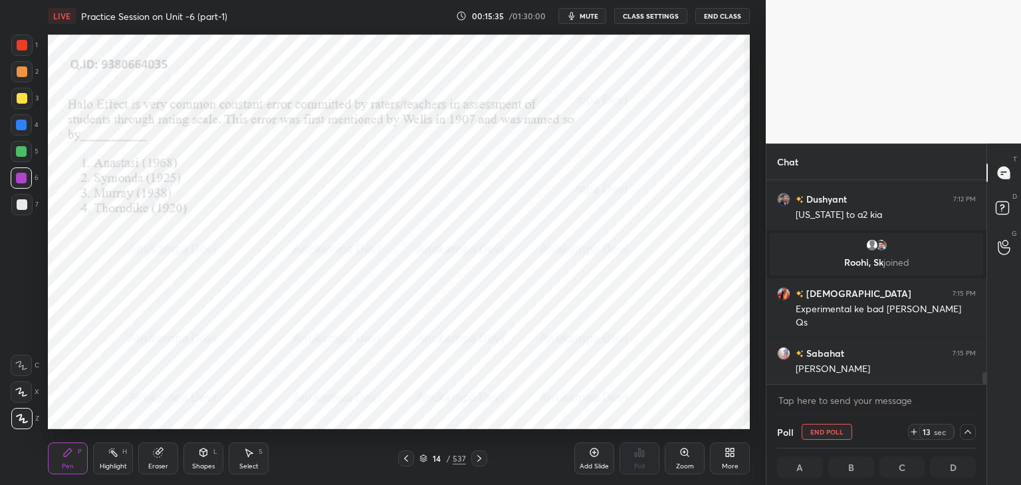
scroll to position [0, 4]
click at [967, 434] on icon at bounding box center [967, 432] width 11 height 11
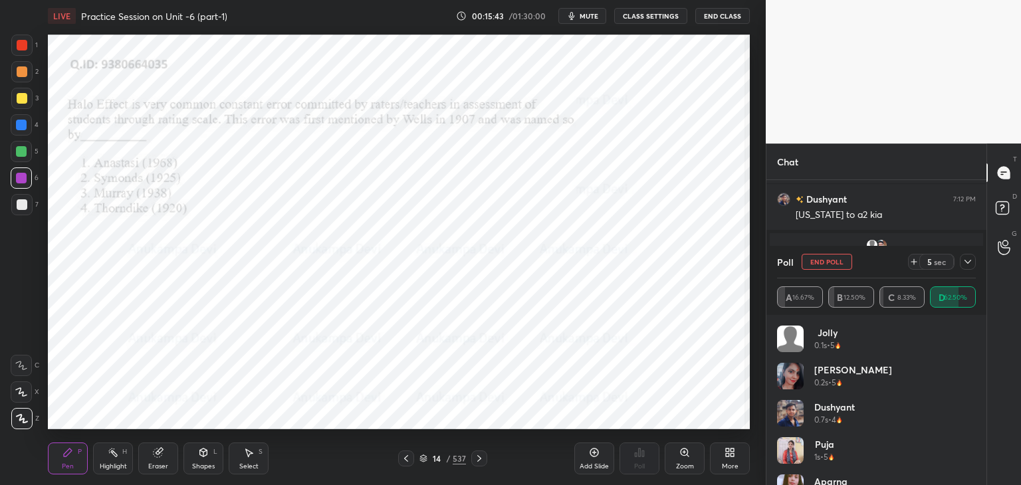
scroll to position [3398, 0]
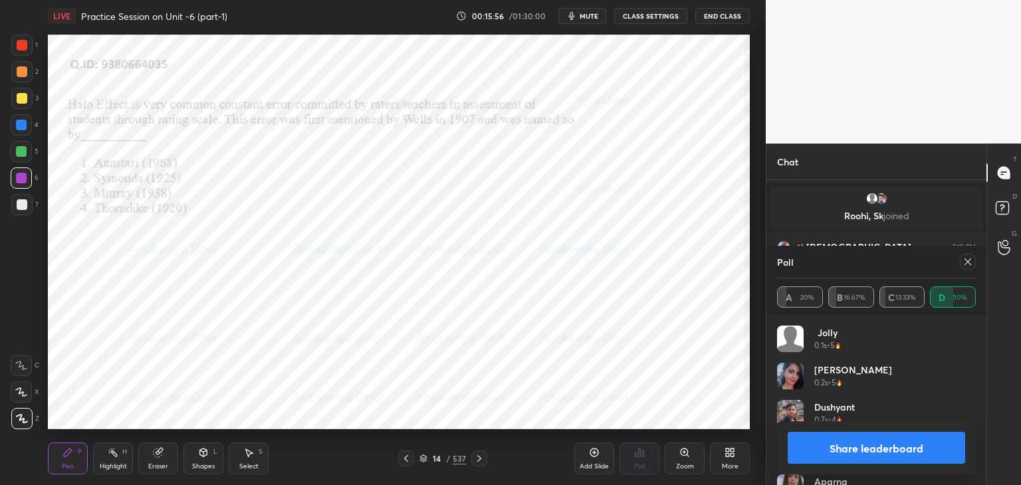
click at [969, 265] on icon at bounding box center [967, 262] width 11 height 11
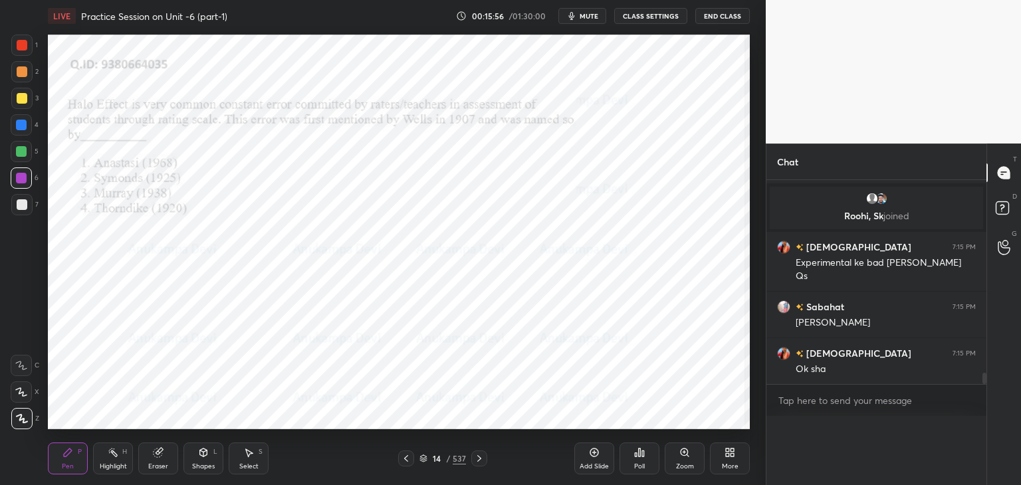
scroll to position [0, 0]
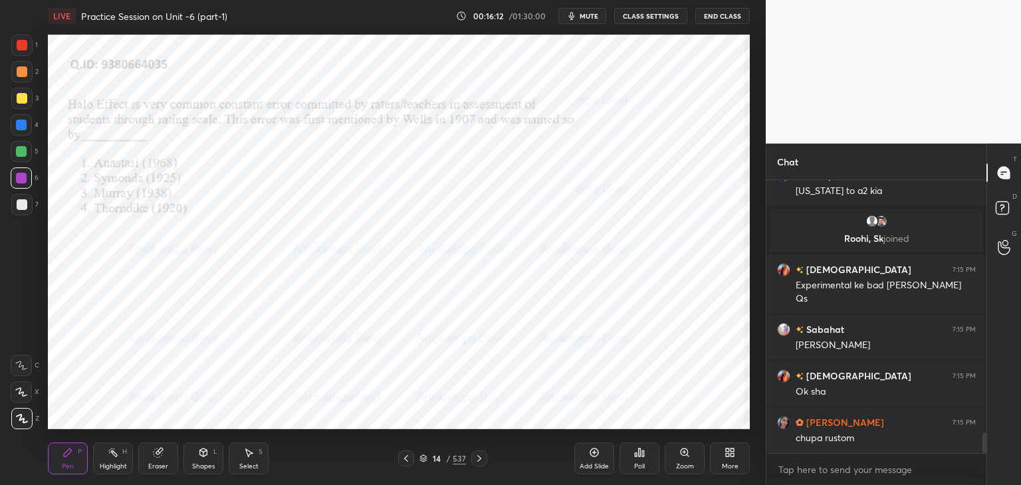
click at [479, 461] on icon at bounding box center [479, 458] width 11 height 11
drag, startPoint x: 479, startPoint y: 463, endPoint x: 477, endPoint y: 433, distance: 29.3
click at [479, 463] on icon at bounding box center [479, 458] width 11 height 11
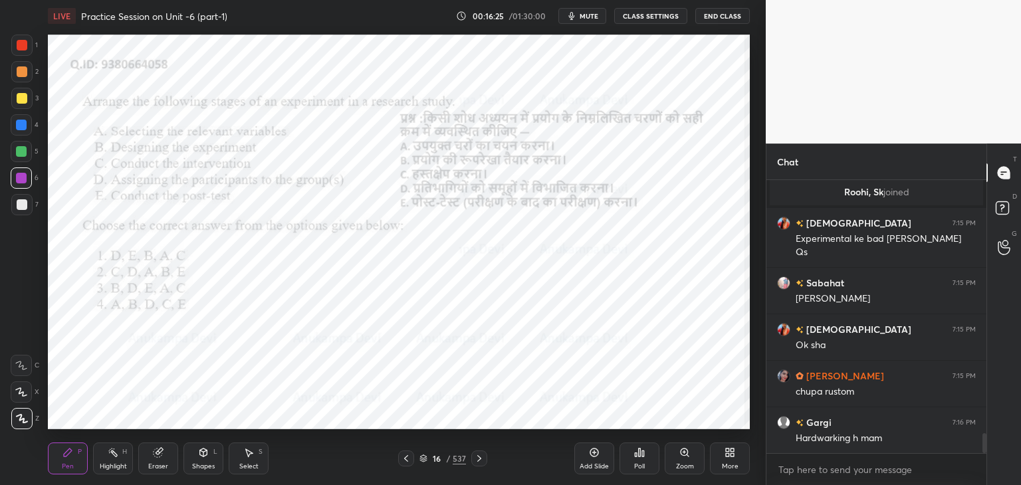
click at [590, 12] on span "mute" at bounding box center [589, 15] width 19 height 9
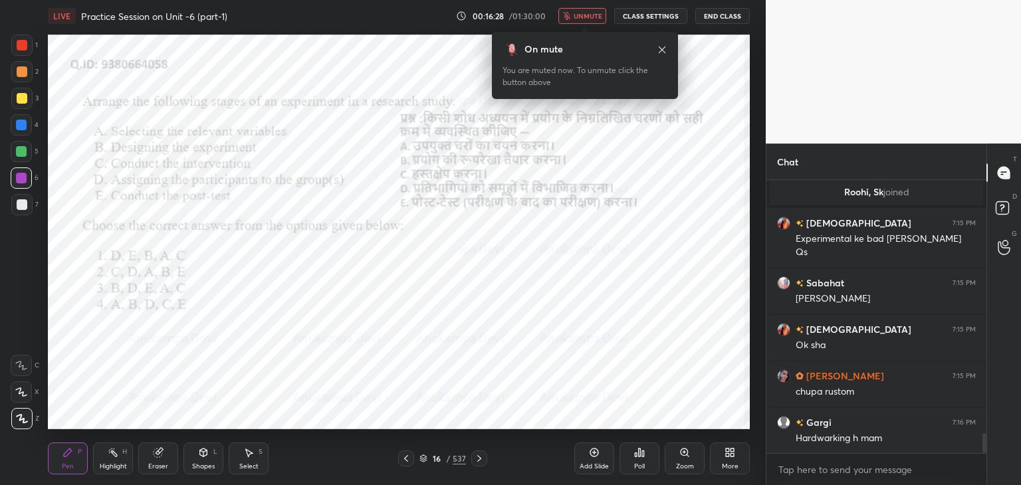
click at [583, 17] on span "unmute" at bounding box center [588, 15] width 29 height 9
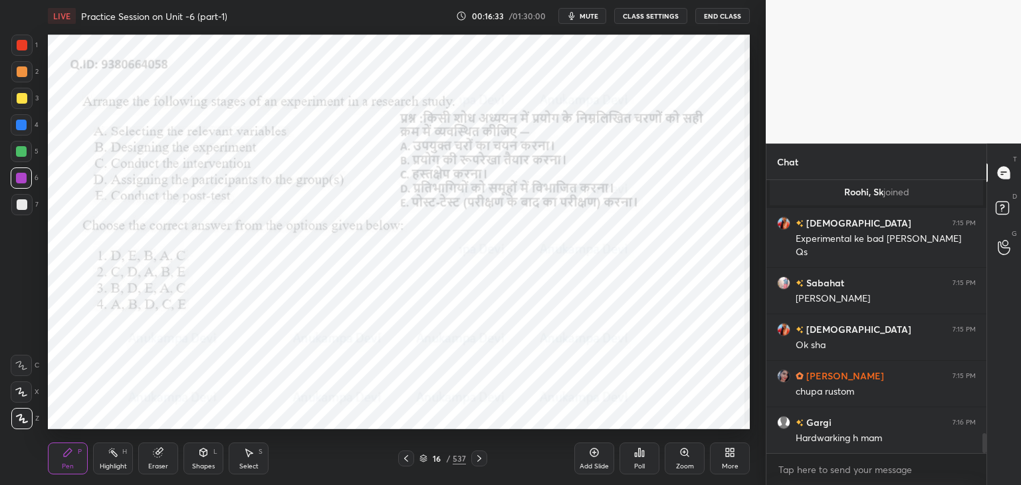
click at [591, 15] on span "mute" at bounding box center [589, 15] width 19 height 9
drag, startPoint x: 595, startPoint y: 15, endPoint x: 586, endPoint y: 22, distance: 11.8
click at [594, 16] on span "unmute" at bounding box center [588, 15] width 29 height 9
click at [588, 15] on span "mute" at bounding box center [589, 15] width 19 height 9
click at [423, 461] on icon at bounding box center [423, 459] width 8 height 8
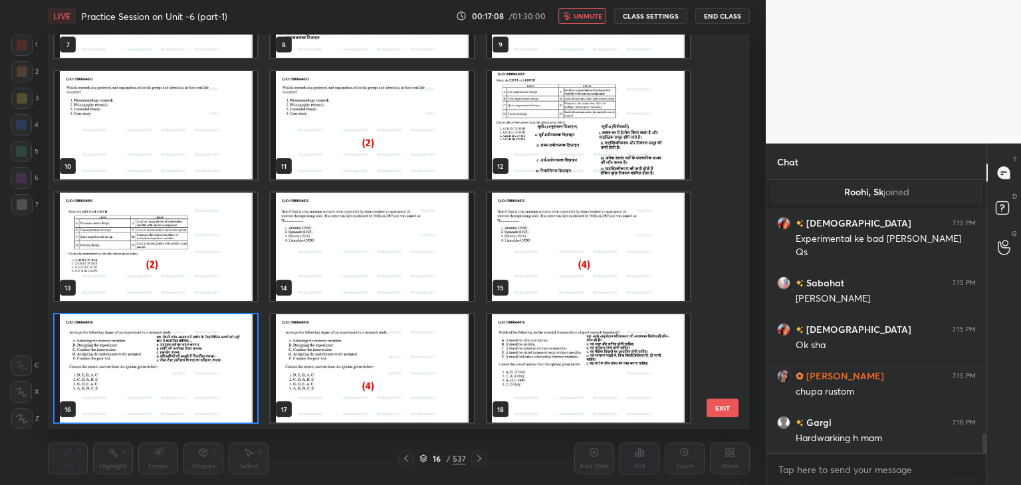
scroll to position [391, 695]
click at [248, 410] on img "grid" at bounding box center [156, 368] width 203 height 108
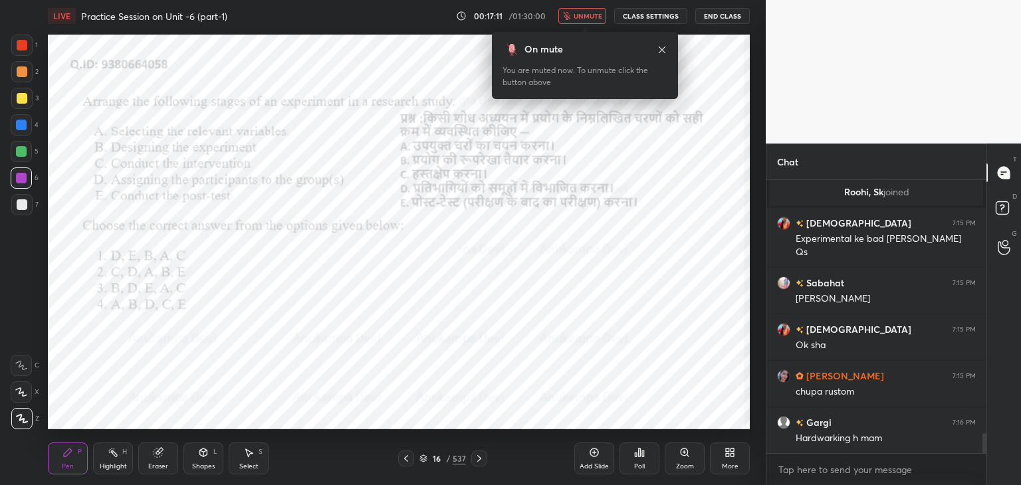
click at [662, 49] on icon at bounding box center [662, 49] width 7 height 7
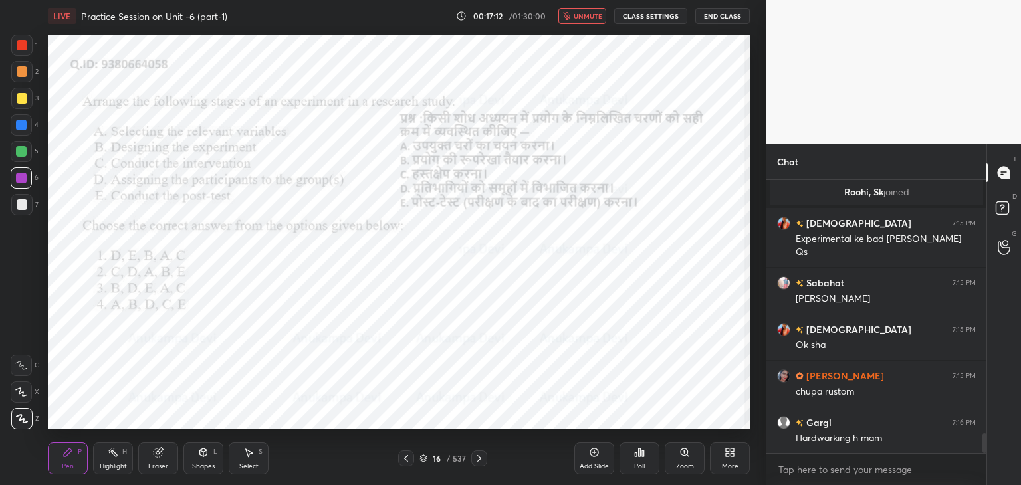
click at [585, 19] on span "unmute" at bounding box center [588, 15] width 29 height 9
click at [588, 15] on span "mute" at bounding box center [589, 15] width 19 height 9
click at [589, 18] on span "unmute" at bounding box center [588, 15] width 29 height 9
drag, startPoint x: 591, startPoint y: 13, endPoint x: 588, endPoint y: 21, distance: 8.6
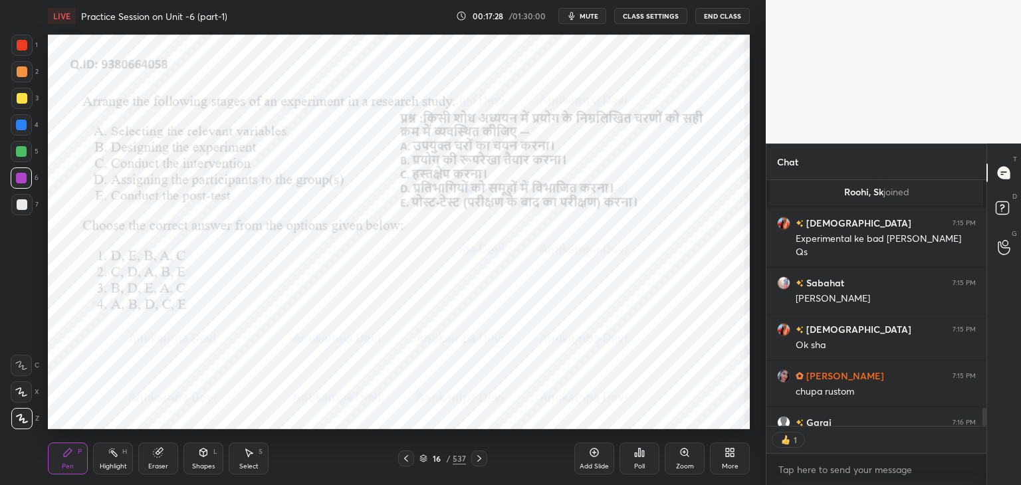
click at [591, 14] on span "mute" at bounding box center [589, 15] width 19 height 9
click at [641, 458] on div "Poll" at bounding box center [639, 459] width 40 height 32
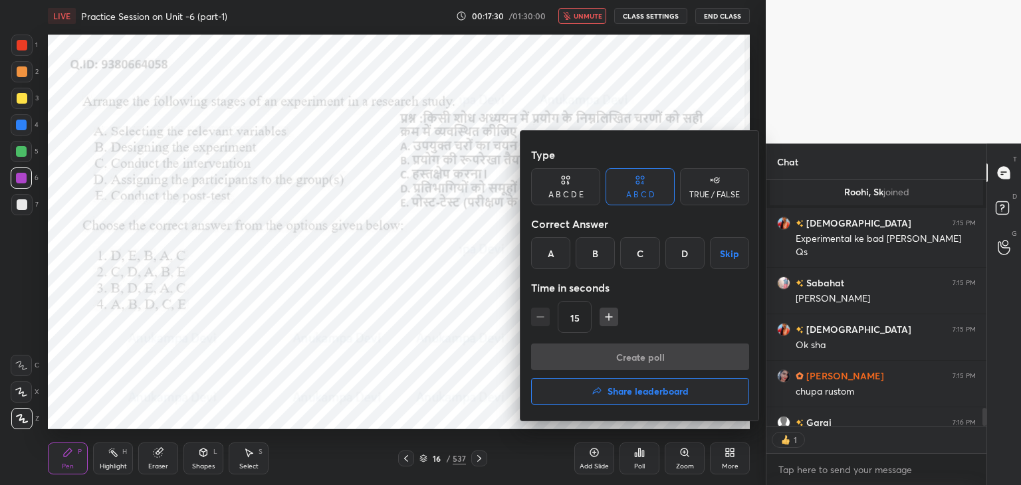
click at [677, 258] on div "D" at bounding box center [684, 253] width 39 height 32
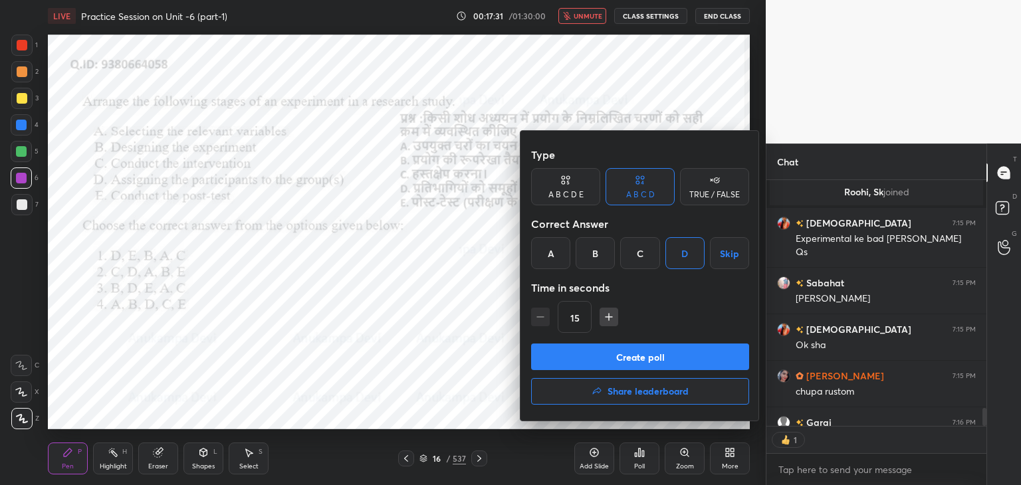
click at [670, 360] on button "Create poll" at bounding box center [640, 357] width 218 height 27
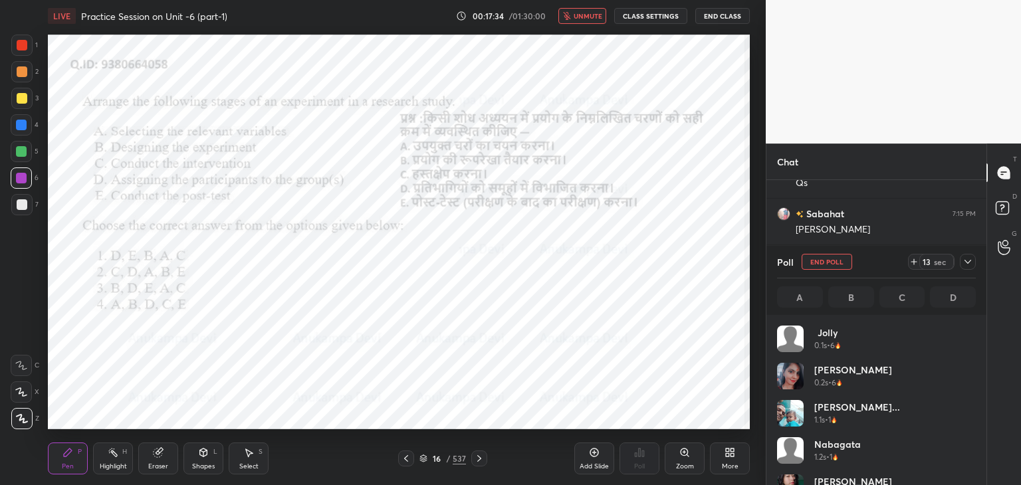
scroll to position [156, 195]
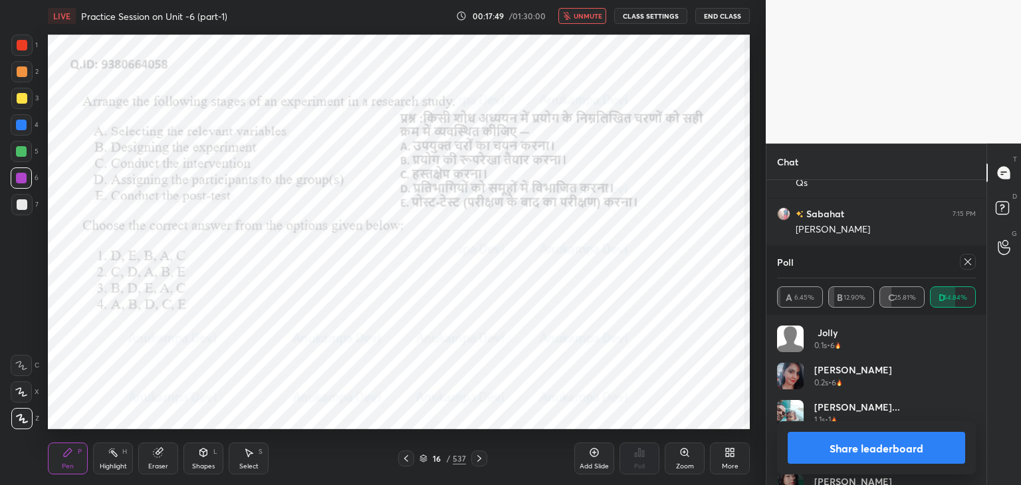
click at [968, 262] on icon at bounding box center [967, 262] width 11 height 11
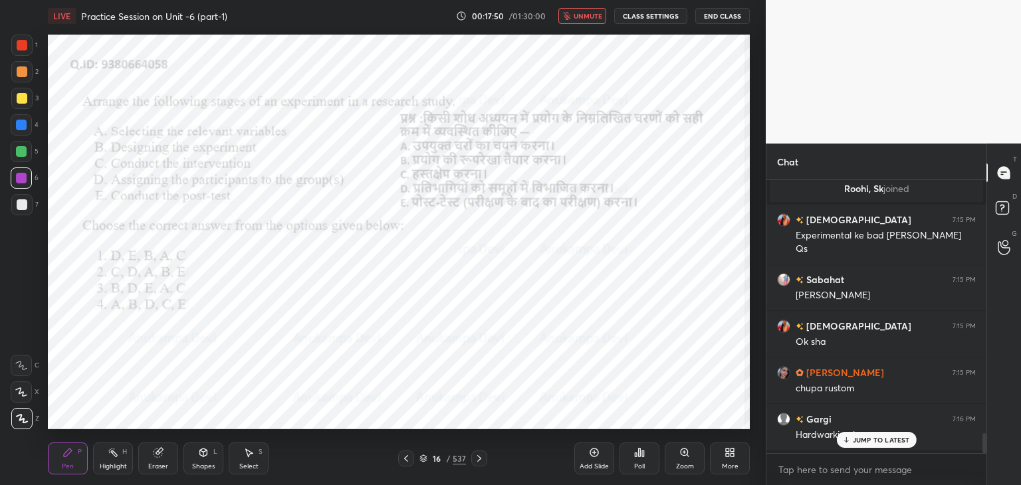
scroll to position [301, 216]
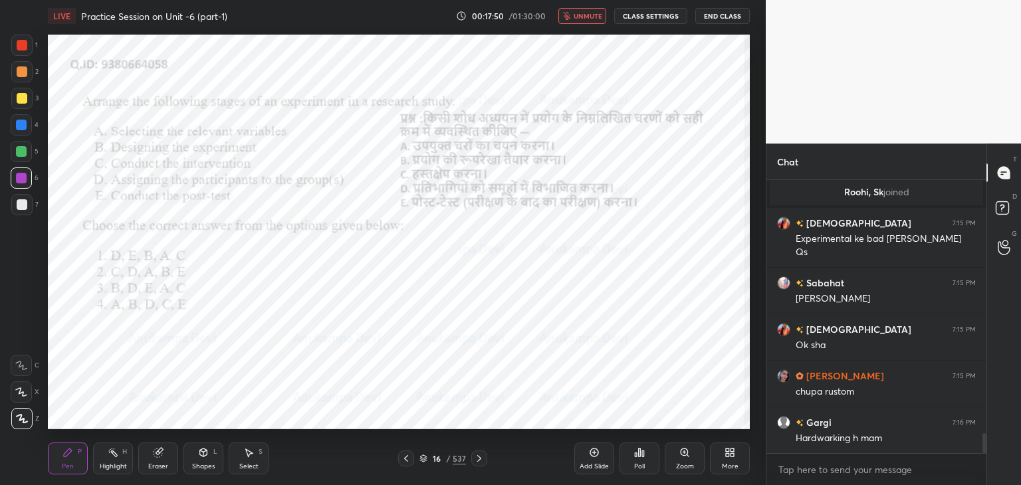
click at [586, 19] on span "unmute" at bounding box center [588, 15] width 29 height 9
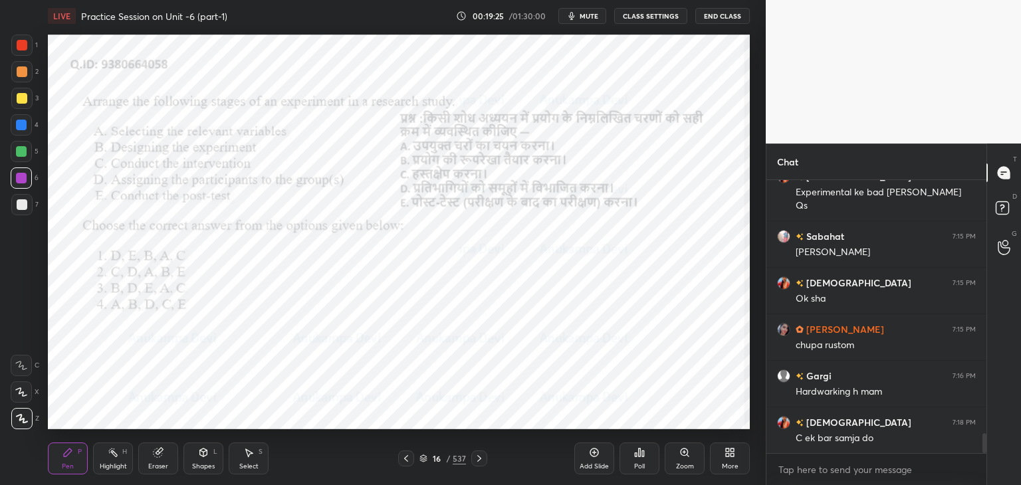
drag, startPoint x: 21, startPoint y: 126, endPoint x: 37, endPoint y: 75, distance: 53.2
click at [21, 126] on div at bounding box center [21, 125] width 11 height 11
drag, startPoint x: 21, startPoint y: 47, endPoint x: 35, endPoint y: 60, distance: 18.3
click at [21, 46] on div at bounding box center [22, 45] width 11 height 11
click at [481, 459] on icon at bounding box center [479, 458] width 11 height 11
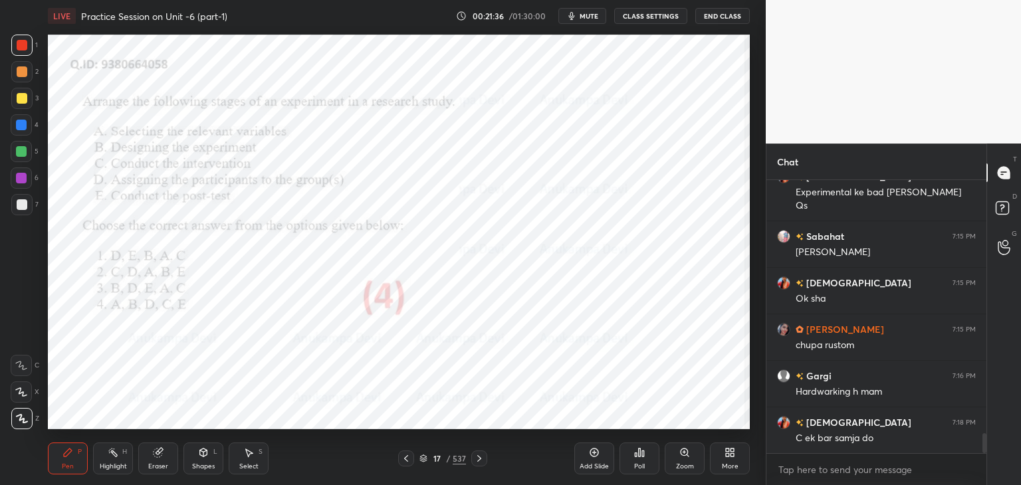
click at [480, 460] on icon at bounding box center [479, 458] width 11 height 11
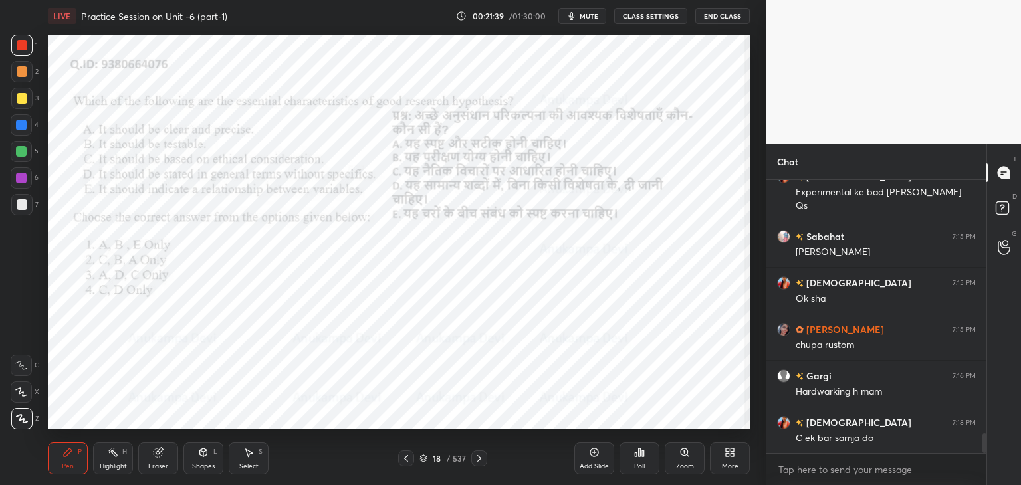
scroll to position [3515, 0]
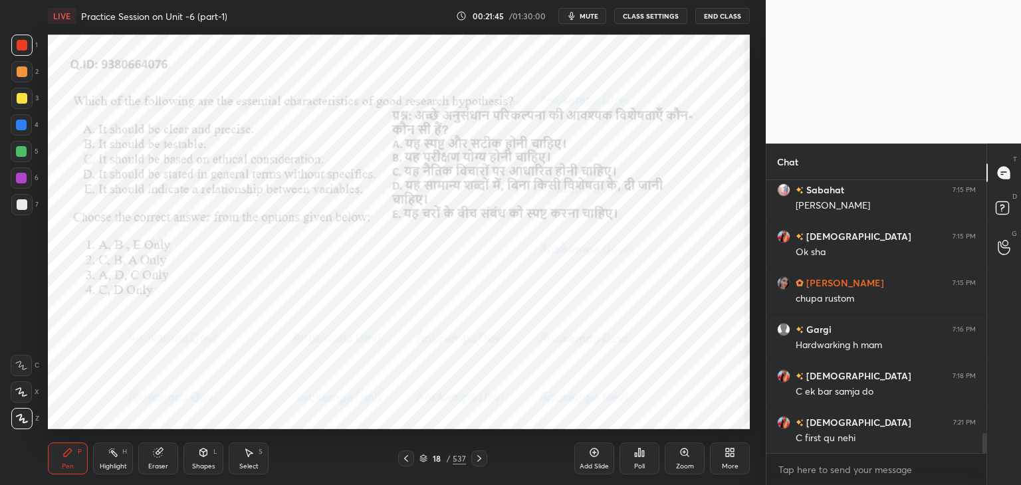
click at [408, 461] on icon at bounding box center [406, 458] width 11 height 11
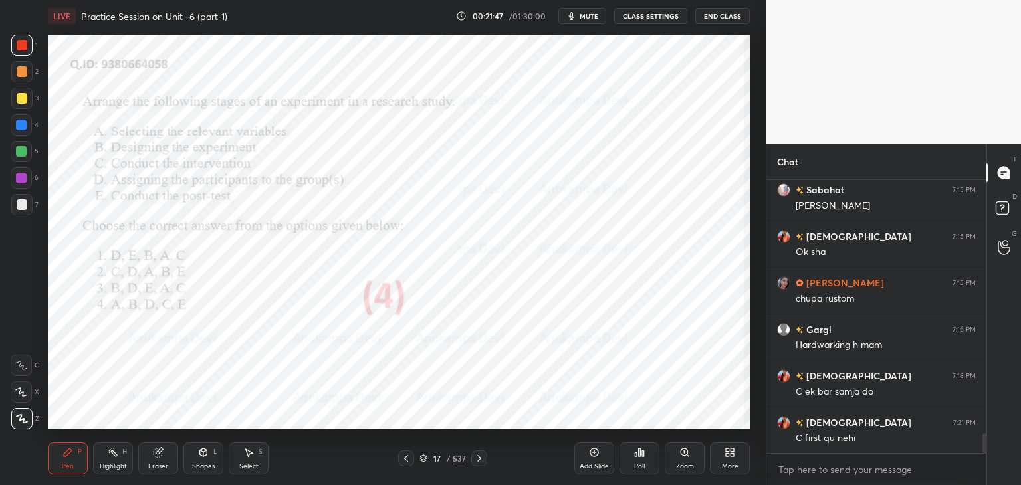
scroll to position [3561, 0]
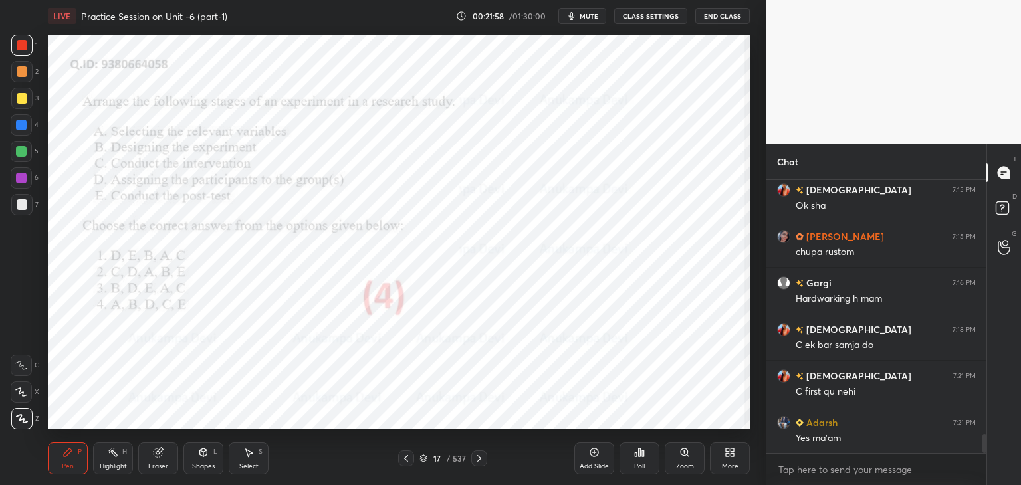
click at [407, 459] on icon at bounding box center [406, 458] width 11 height 11
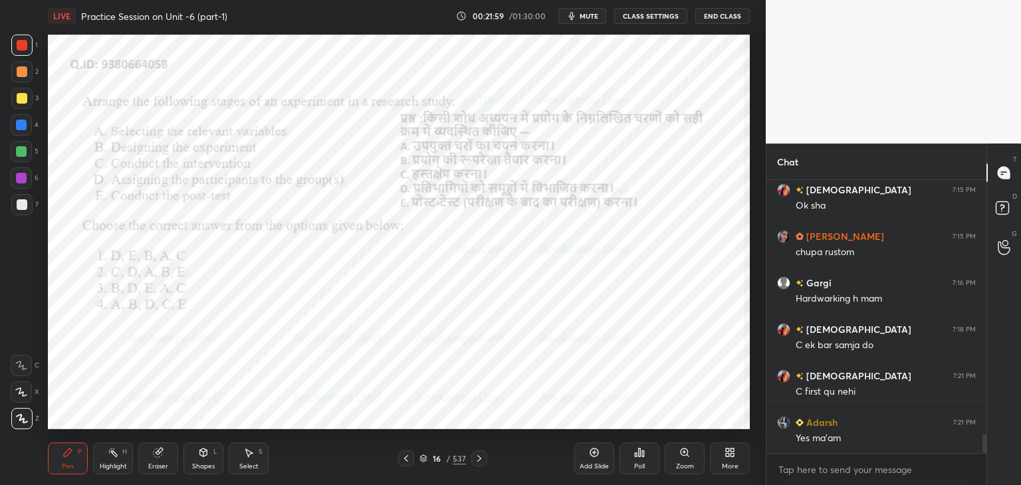
click at [477, 459] on icon at bounding box center [479, 458] width 11 height 11
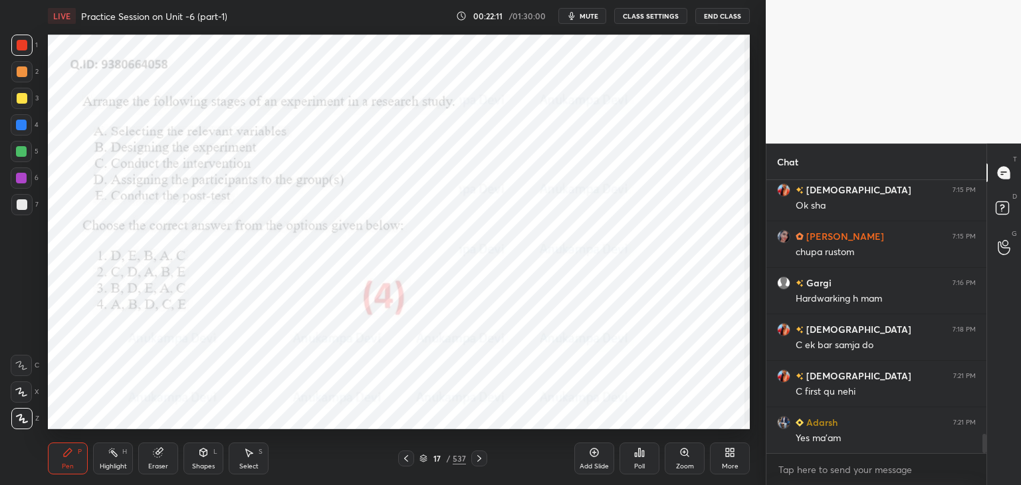
scroll to position [3593, 0]
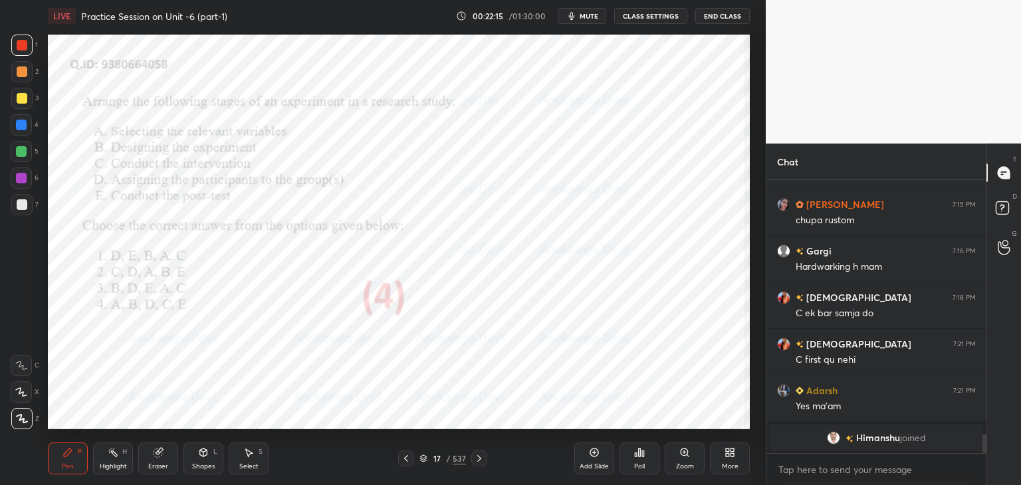
click at [479, 459] on icon at bounding box center [479, 458] width 4 height 7
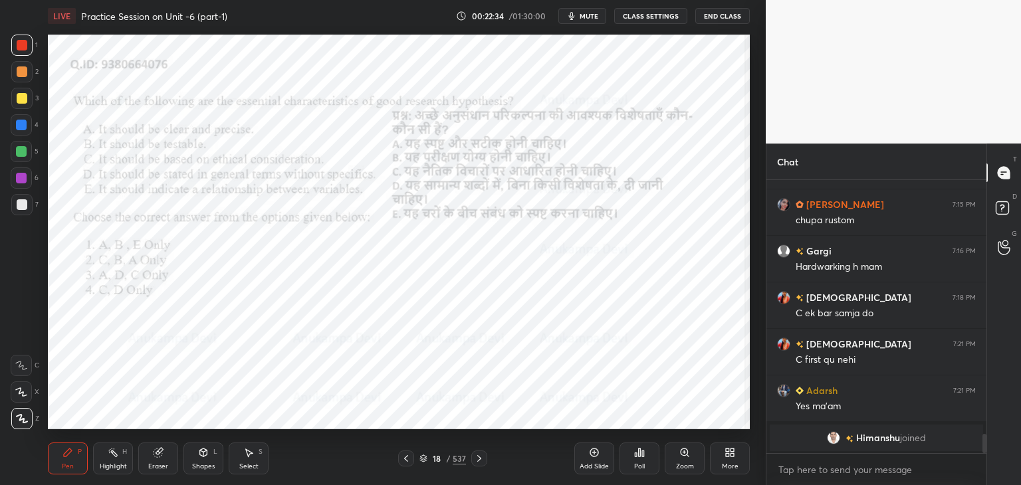
click at [586, 15] on span "mute" at bounding box center [589, 15] width 19 height 9
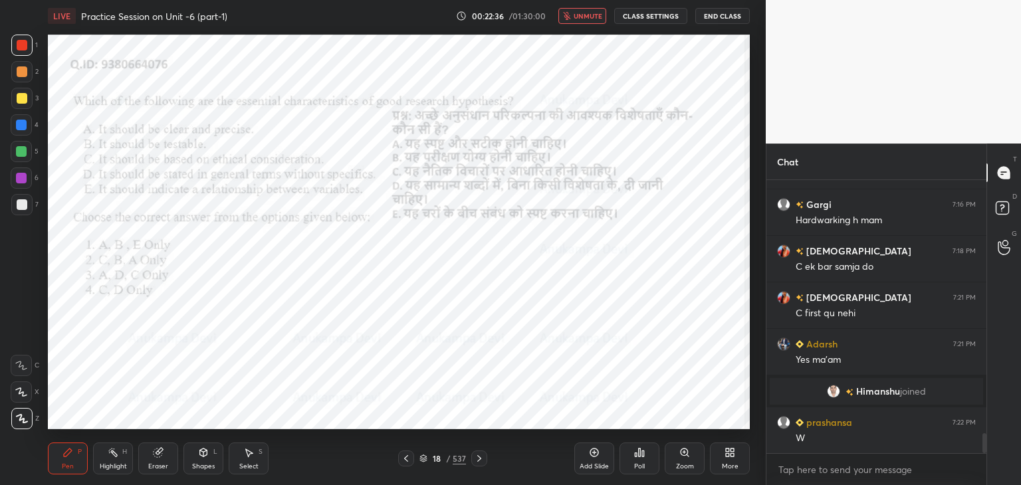
scroll to position [3580, 0]
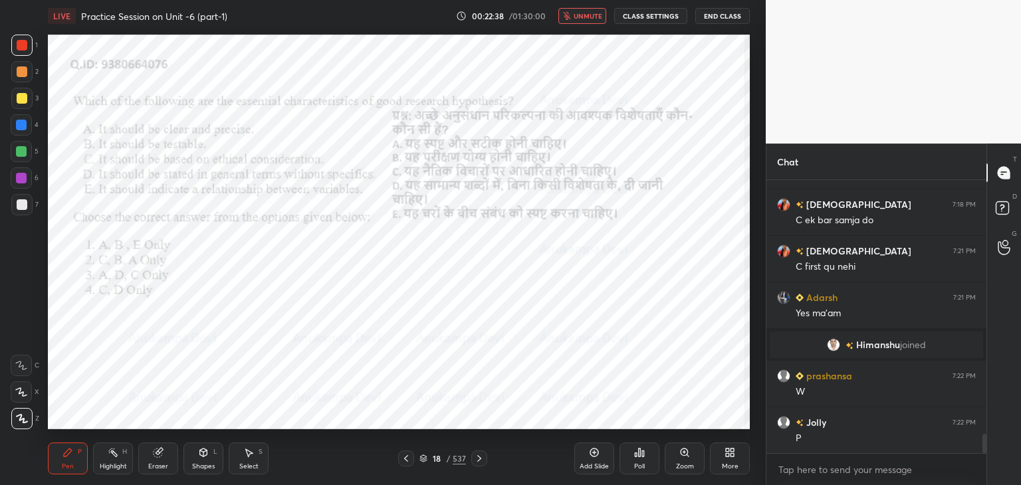
click at [594, 18] on span "unmute" at bounding box center [588, 15] width 29 height 9
drag, startPoint x: 589, startPoint y: 13, endPoint x: 581, endPoint y: 27, distance: 16.7
click at [589, 13] on span "mute" at bounding box center [589, 15] width 19 height 9
click at [423, 459] on icon at bounding box center [423, 456] width 7 height 3
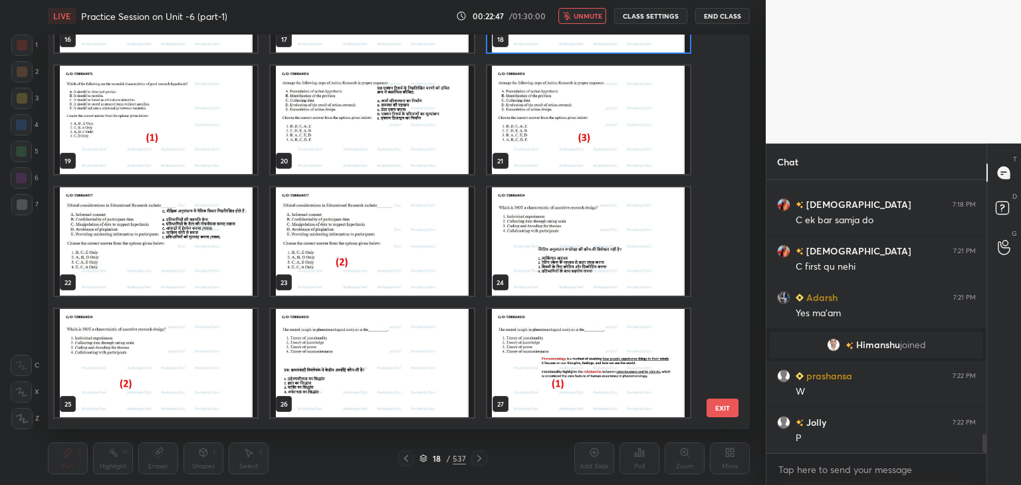
scroll to position [635, 0]
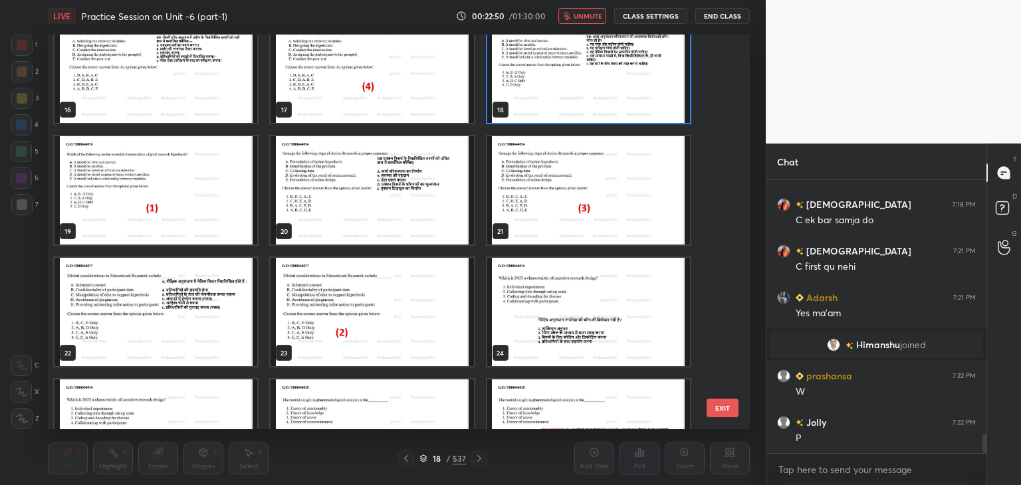
click at [633, 105] on img "grid" at bounding box center [588, 69] width 203 height 108
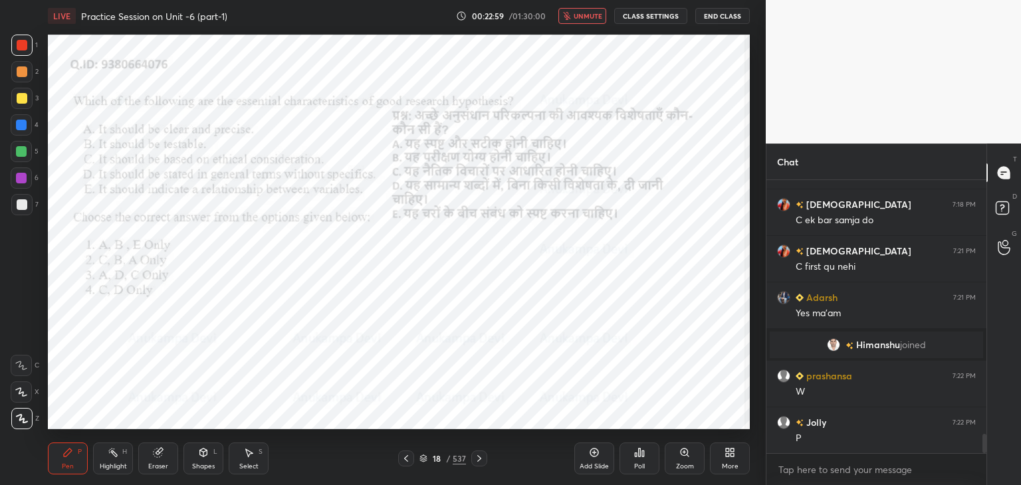
click at [588, 17] on span "unmute" at bounding box center [588, 15] width 29 height 9
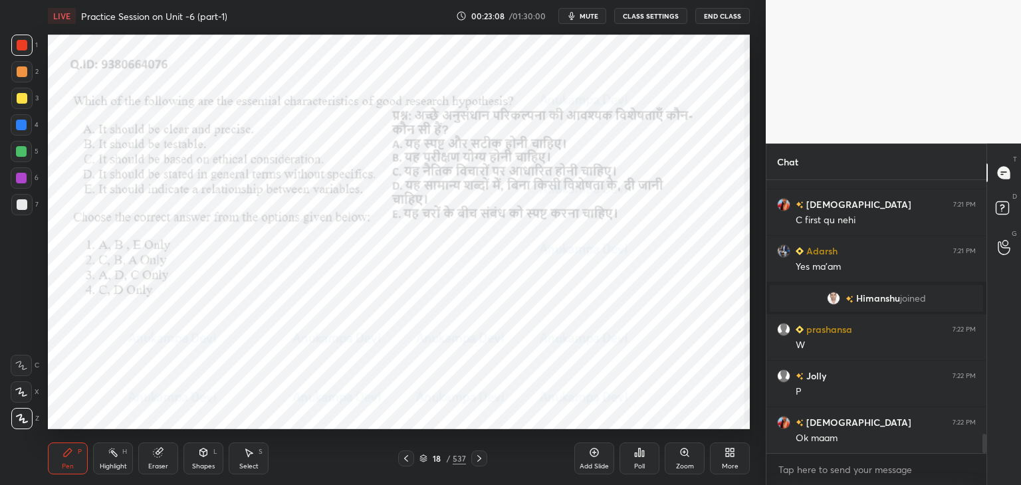
click at [639, 459] on div "Poll" at bounding box center [639, 459] width 40 height 32
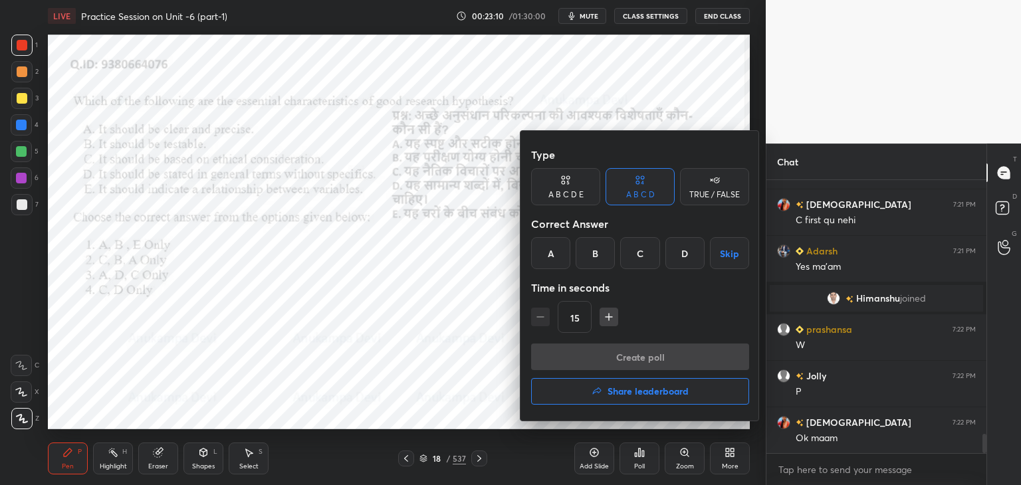
scroll to position [5, 4]
drag, startPoint x: 545, startPoint y: 261, endPoint x: 542, endPoint y: 252, distance: 9.0
click at [545, 259] on div "A" at bounding box center [550, 253] width 39 height 32
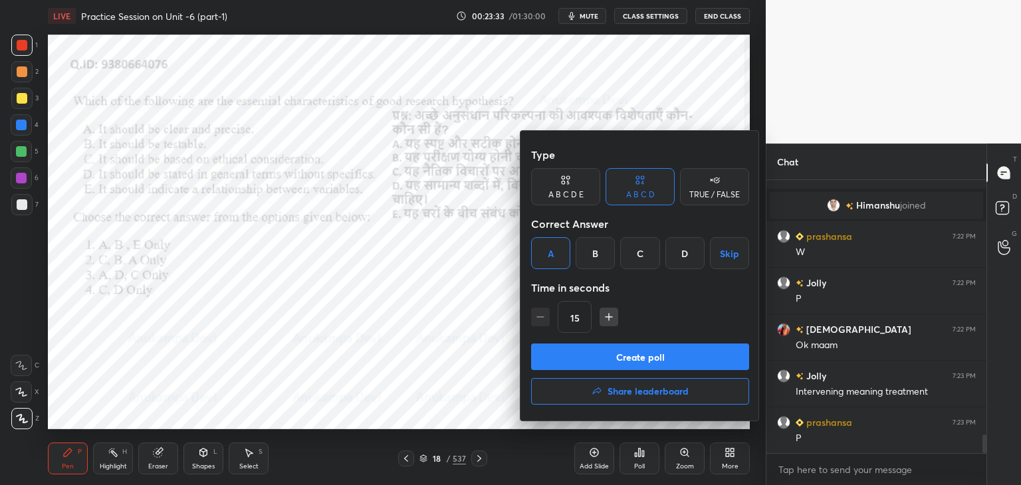
scroll to position [3766, 0]
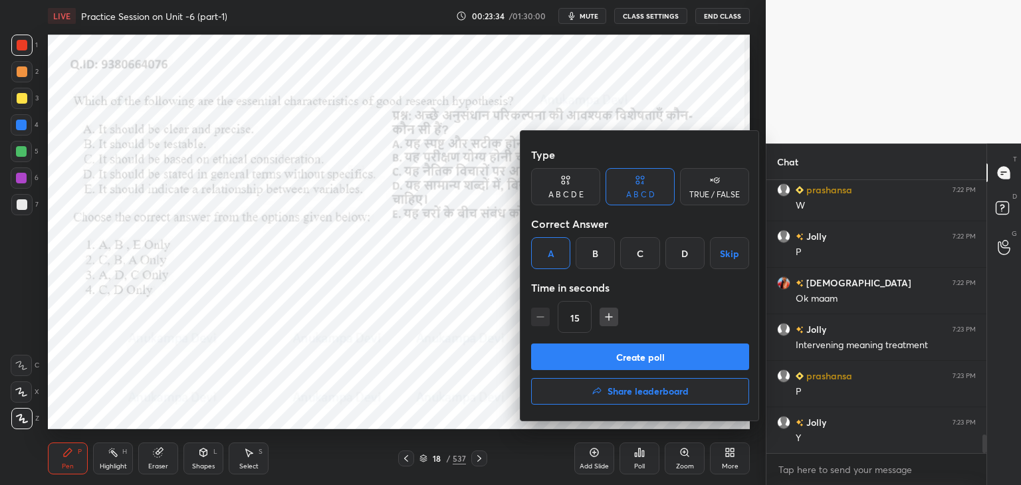
drag, startPoint x: 604, startPoint y: 358, endPoint x: 593, endPoint y: 357, distance: 11.3
click at [603, 358] on button "Create poll" at bounding box center [640, 357] width 218 height 27
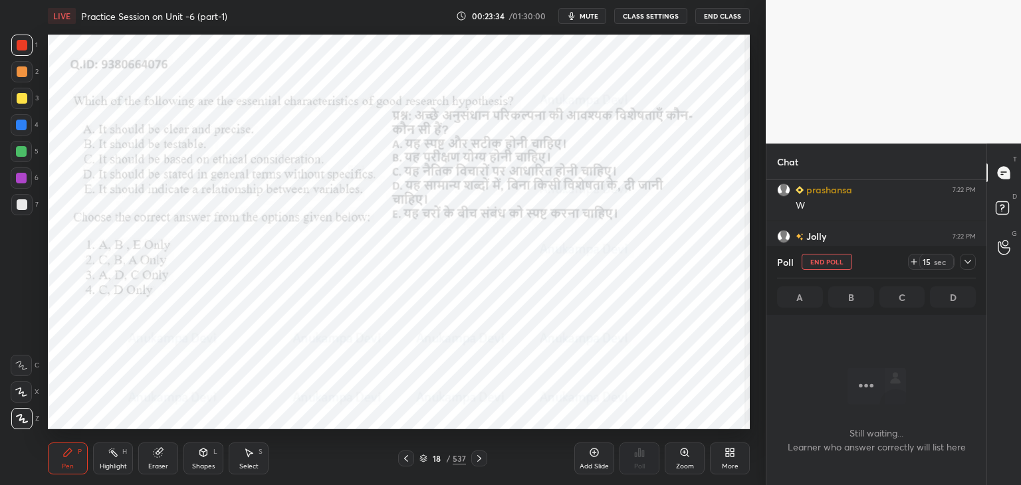
scroll to position [4, 4]
click at [593, 17] on span "mute" at bounding box center [589, 15] width 19 height 9
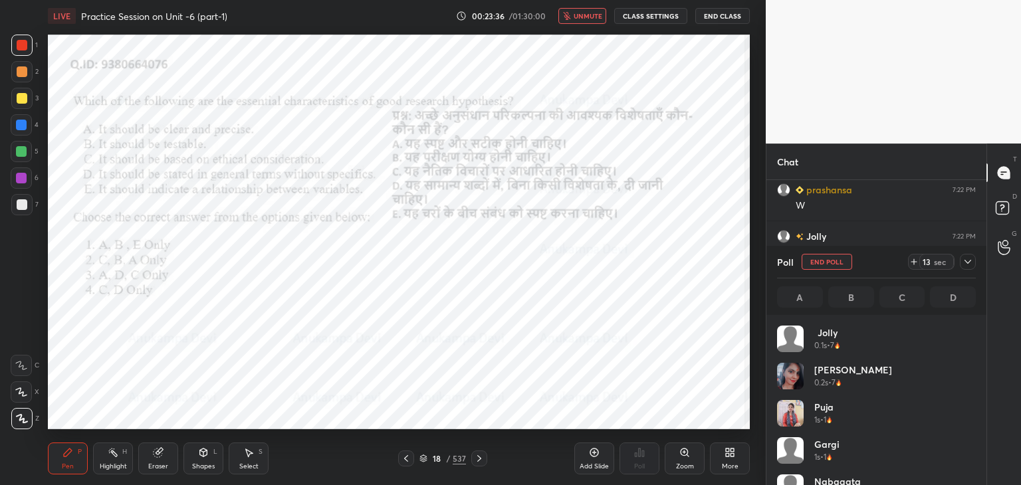
scroll to position [156, 195]
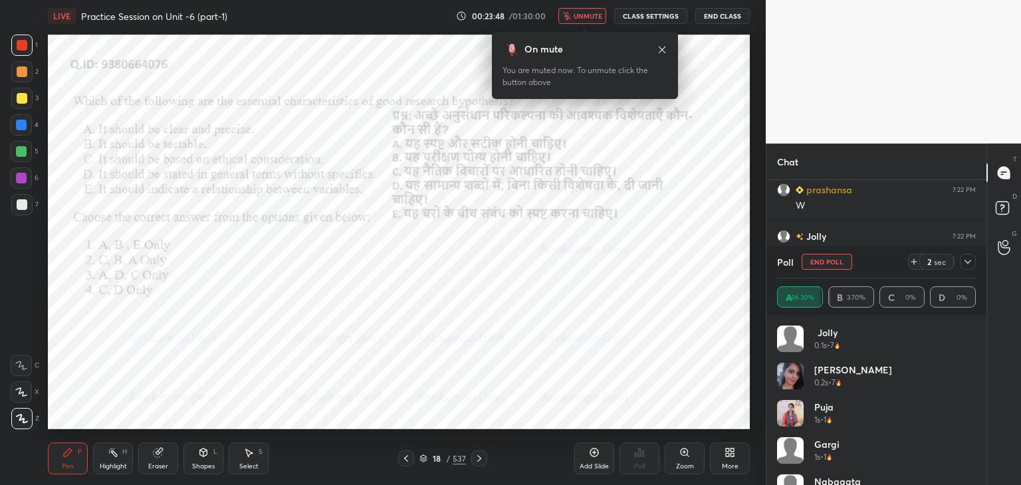
click at [663, 49] on icon at bounding box center [662, 50] width 11 height 11
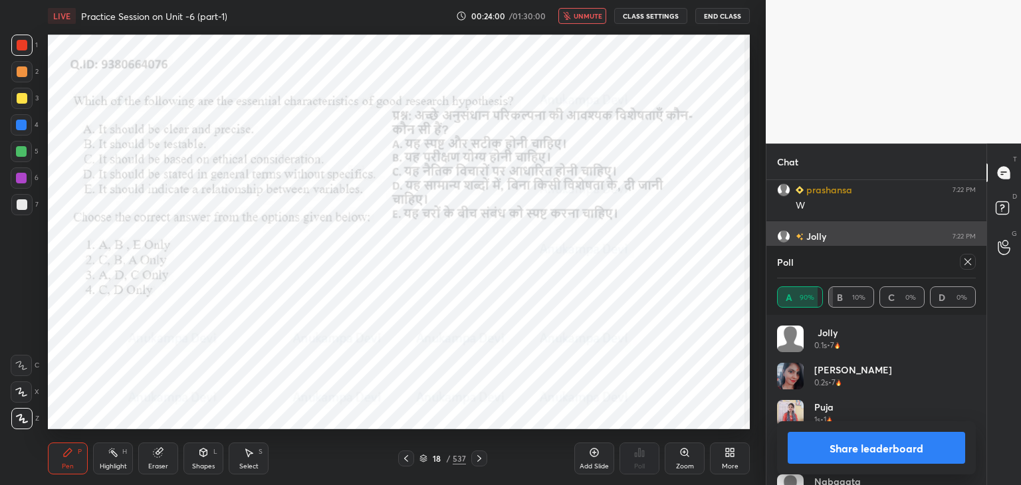
drag, startPoint x: 969, startPoint y: 264, endPoint x: 948, endPoint y: 264, distance: 20.6
click at [968, 264] on icon at bounding box center [967, 262] width 11 height 11
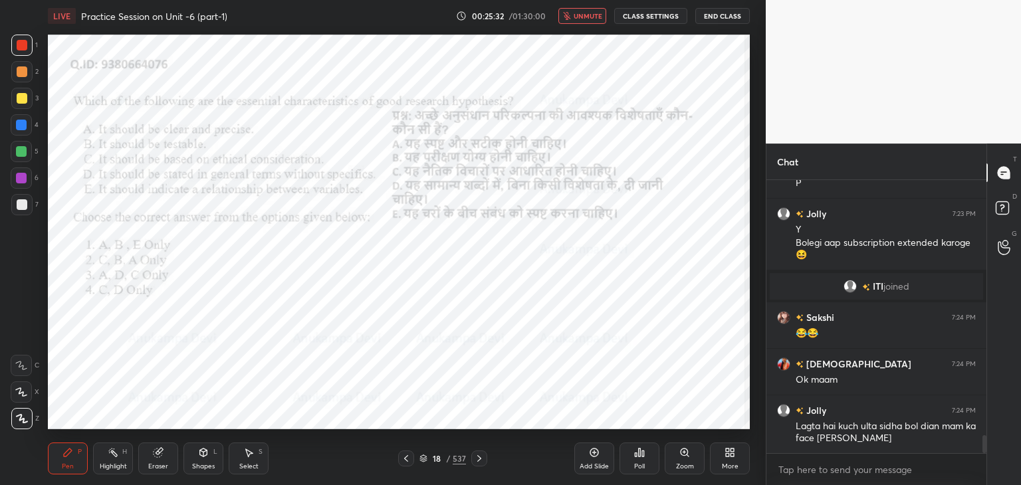
scroll to position [3916, 0]
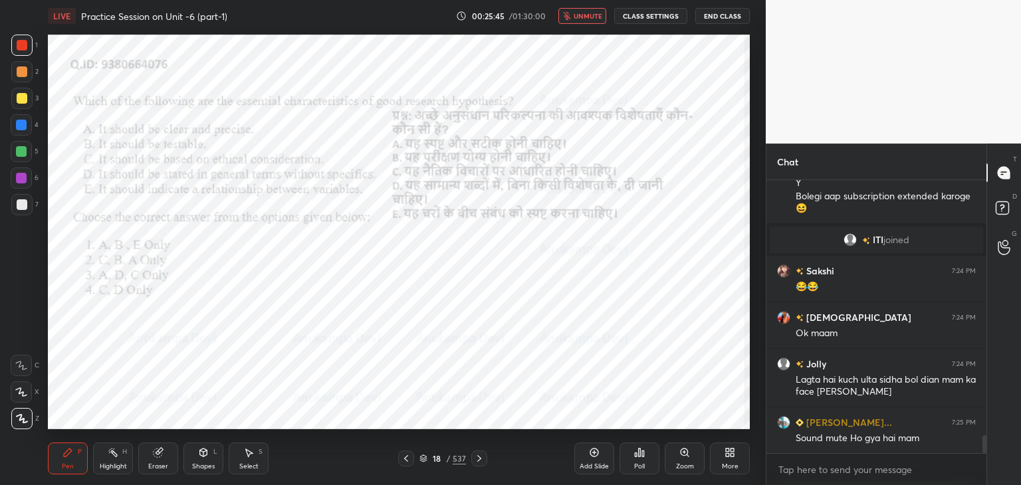
drag, startPoint x: 591, startPoint y: 20, endPoint x: 590, endPoint y: 29, distance: 8.7
click at [591, 19] on button "unmute" at bounding box center [582, 16] width 48 height 16
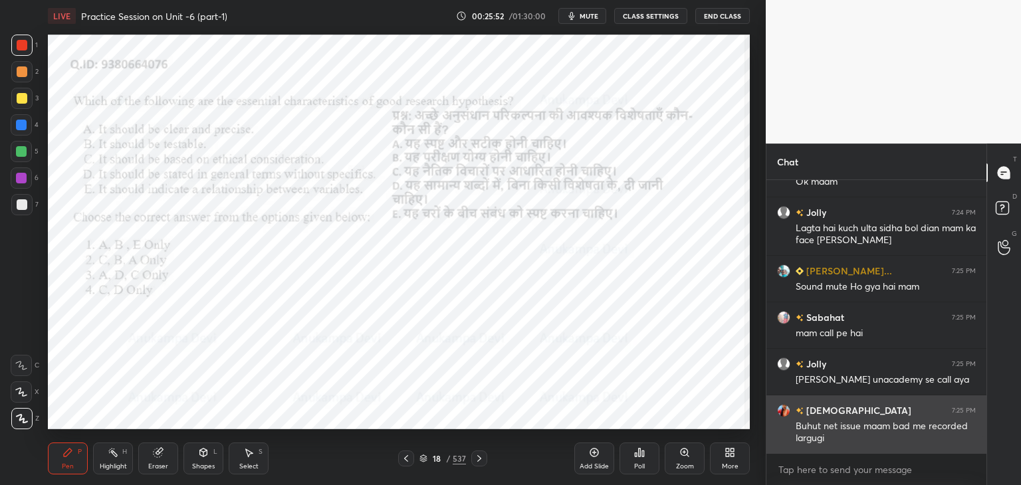
scroll to position [4126, 0]
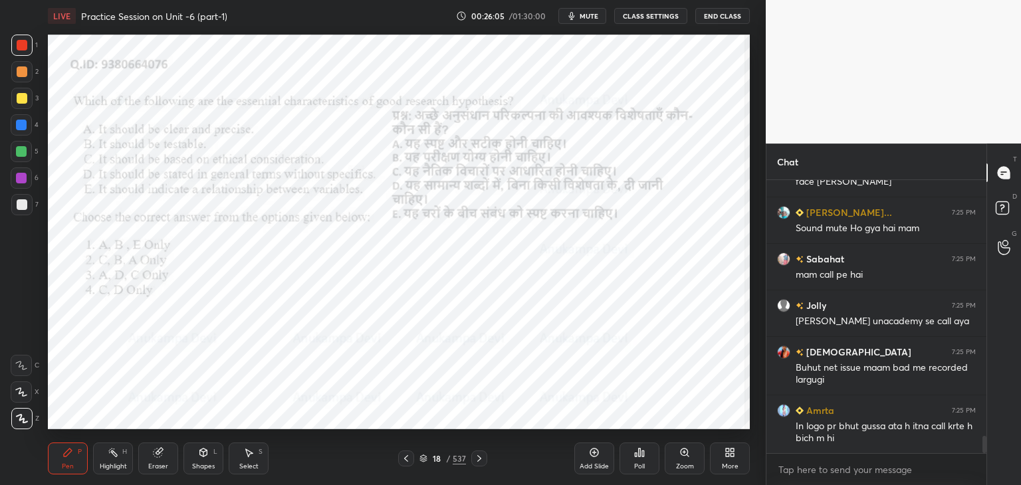
click at [22, 123] on div at bounding box center [21, 125] width 11 height 11
click at [20, 182] on div at bounding box center [21, 178] width 11 height 11
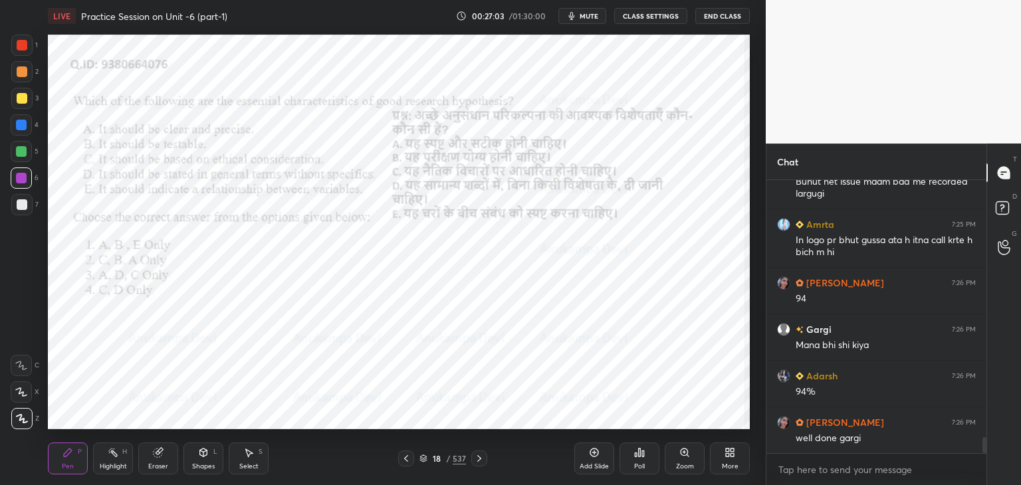
scroll to position [4359, 0]
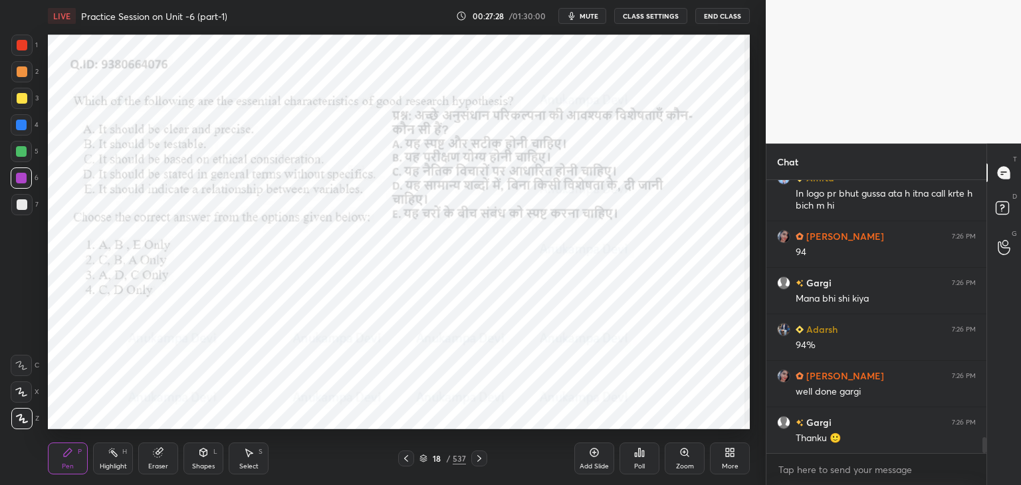
drag, startPoint x: 479, startPoint y: 458, endPoint x: 477, endPoint y: 450, distance: 8.2
click at [479, 458] on icon at bounding box center [479, 458] width 4 height 7
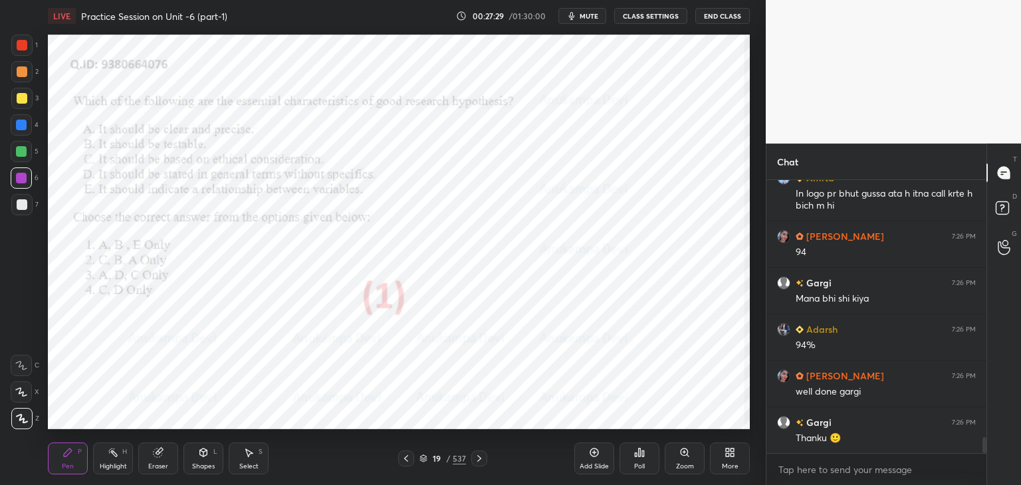
click at [479, 459] on icon at bounding box center [479, 458] width 11 height 11
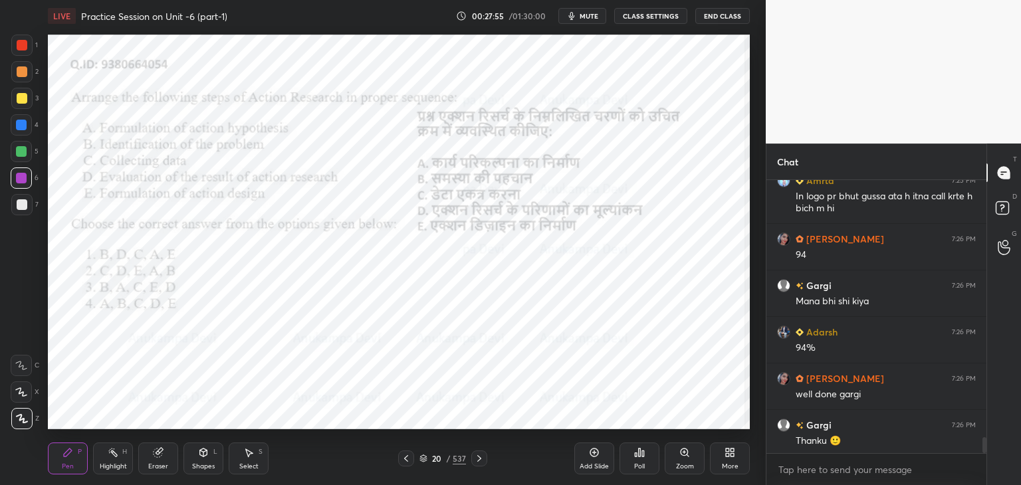
scroll to position [4498, 0]
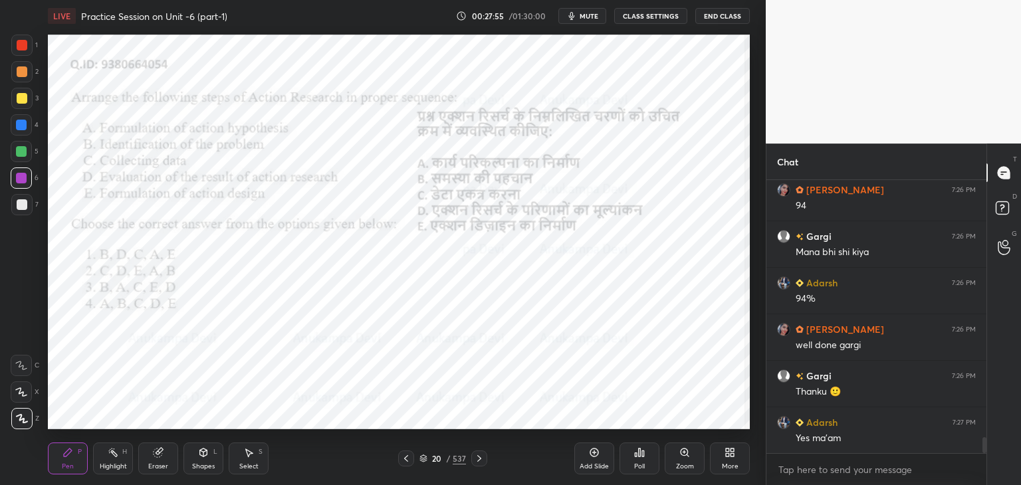
drag, startPoint x: 984, startPoint y: 442, endPoint x: 992, endPoint y: 468, distance: 27.3
click at [993, 468] on div "Chat Amrta 7:25 PM In logo pr bhut gussa ata h itna call krte h bich m hi [PERS…" at bounding box center [893, 315] width 255 height 342
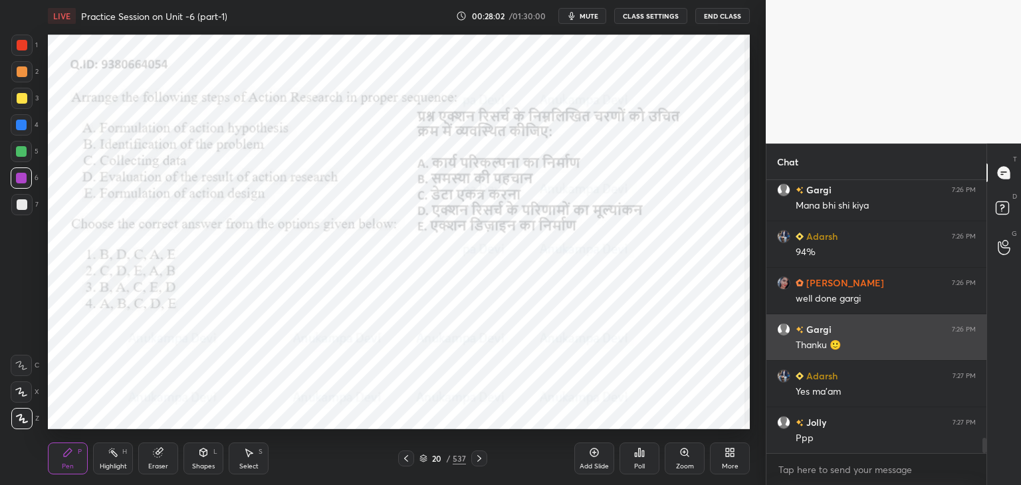
scroll to position [4577, 0]
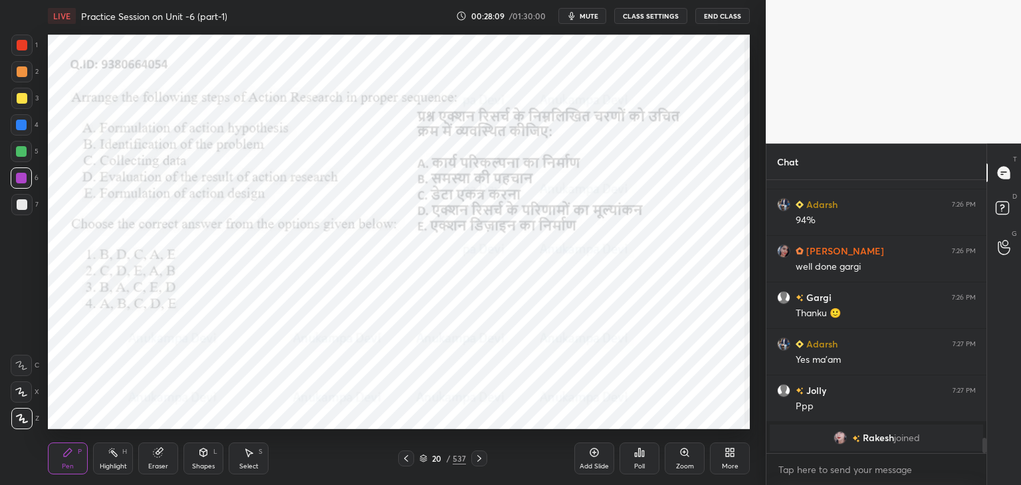
drag, startPoint x: 586, startPoint y: 15, endPoint x: 572, endPoint y: 26, distance: 18.1
click at [586, 16] on span "mute" at bounding box center [589, 15] width 19 height 9
click at [423, 460] on icon at bounding box center [423, 459] width 8 height 8
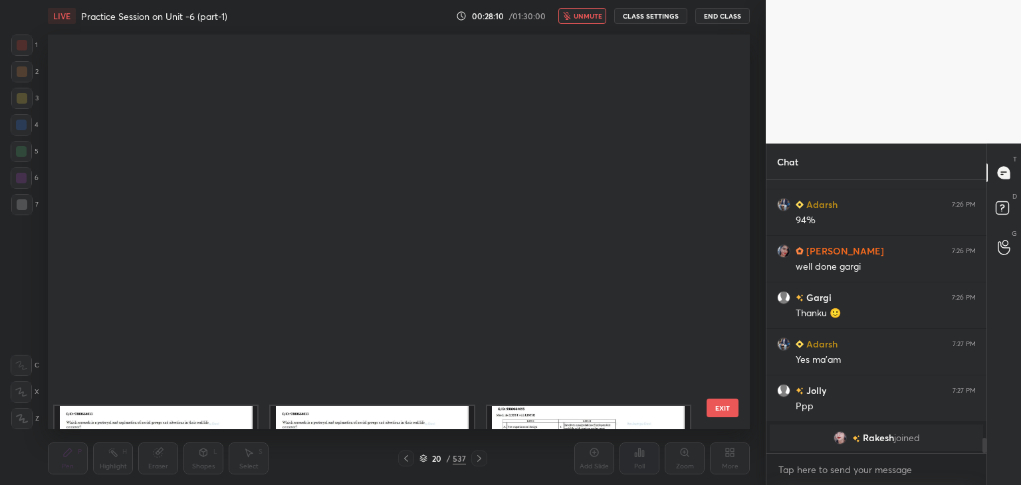
scroll to position [391, 695]
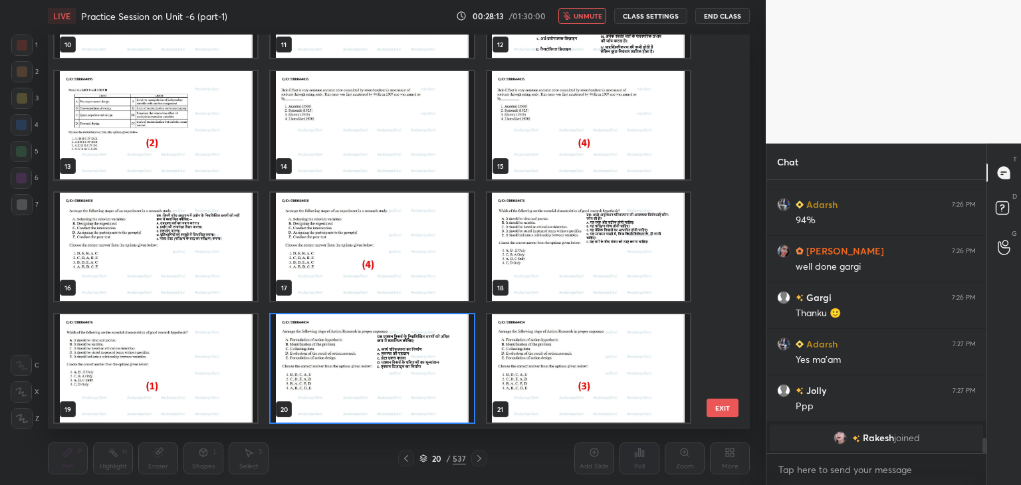
click at [457, 407] on img "grid" at bounding box center [372, 368] width 203 height 108
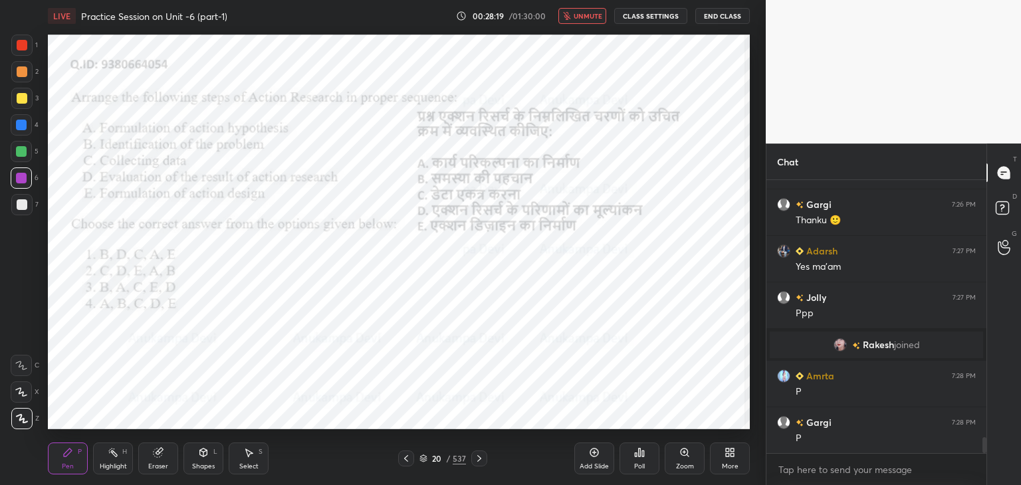
scroll to position [4450, 0]
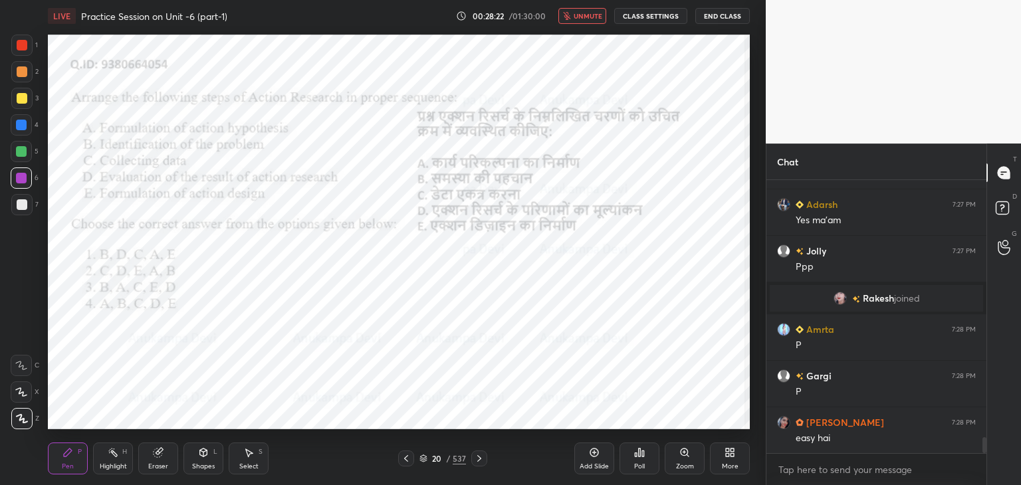
click at [588, 15] on span "unmute" at bounding box center [588, 15] width 29 height 9
click at [645, 457] on div "Poll" at bounding box center [639, 459] width 40 height 32
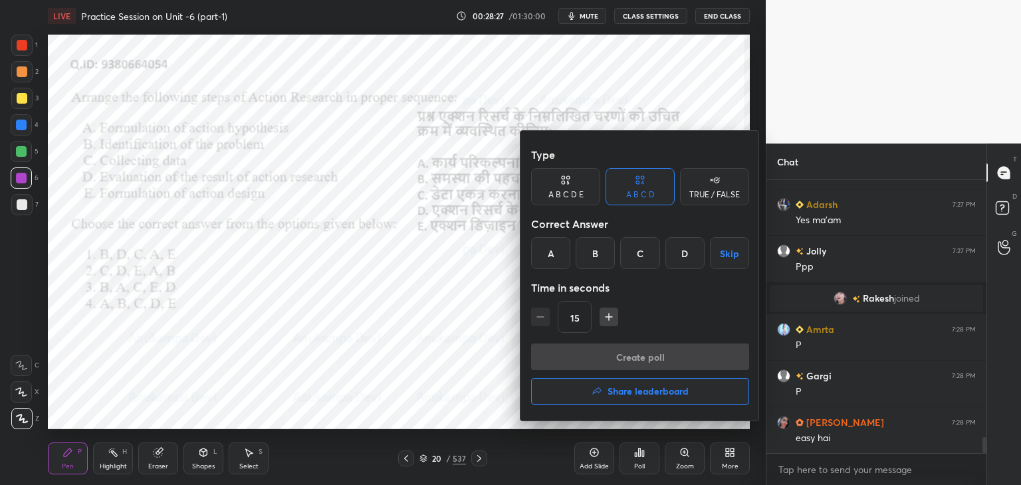
click at [638, 256] on div "C" at bounding box center [639, 253] width 39 height 32
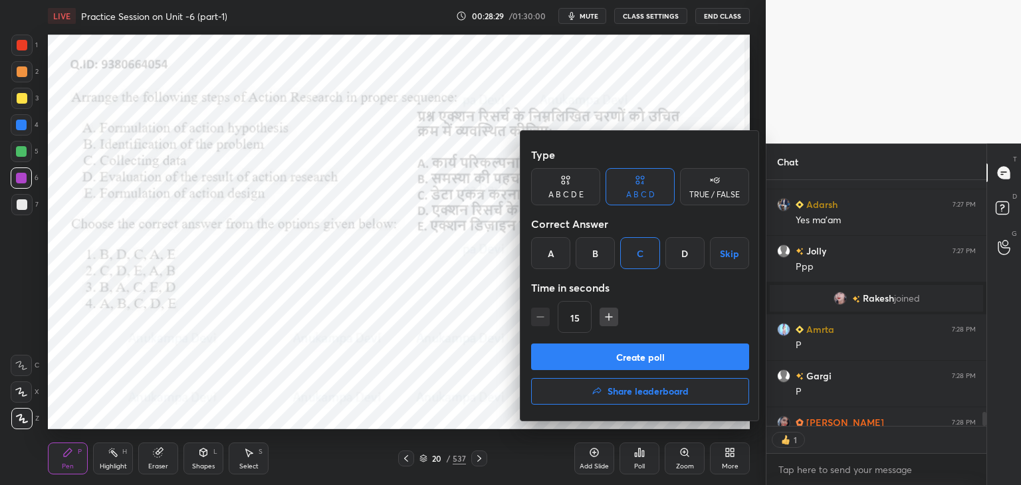
scroll to position [5, 4]
drag, startPoint x: 659, startPoint y: 358, endPoint x: 646, endPoint y: 290, distance: 68.4
click at [659, 357] on button "Create poll" at bounding box center [640, 357] width 218 height 27
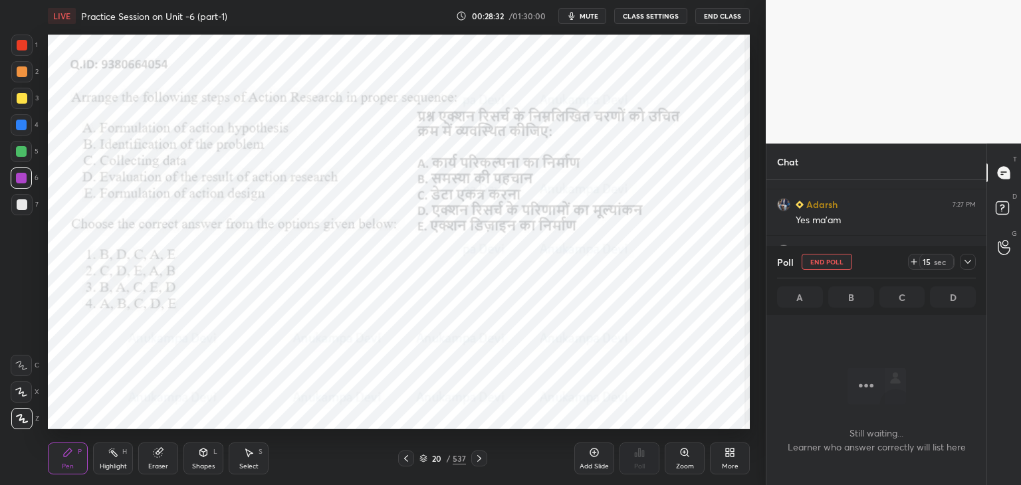
scroll to position [232, 216]
click at [592, 17] on span "mute" at bounding box center [589, 15] width 19 height 9
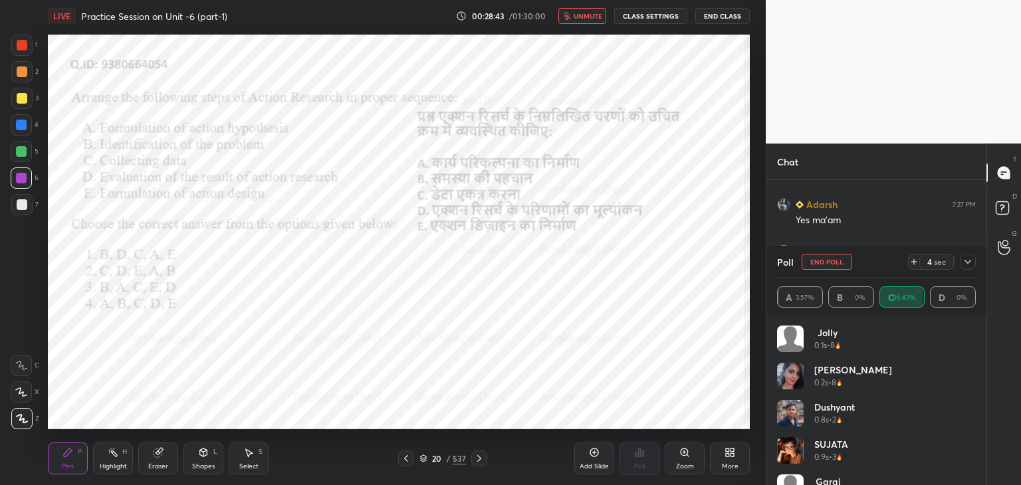
drag, startPoint x: 586, startPoint y: 19, endPoint x: 588, endPoint y: 33, distance: 13.4
click at [586, 19] on span "unmute" at bounding box center [588, 15] width 29 height 9
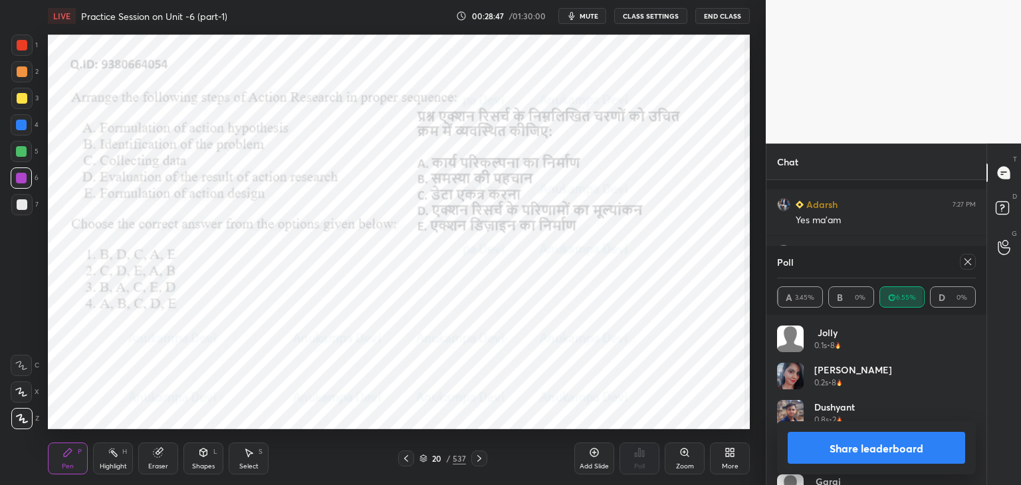
scroll to position [4520, 0]
click at [966, 263] on icon at bounding box center [967, 262] width 11 height 11
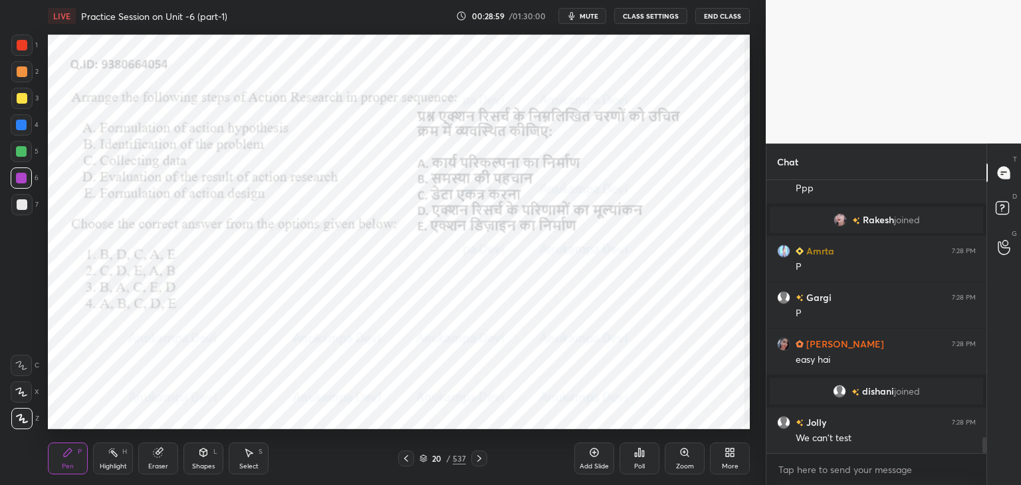
click at [482, 460] on icon at bounding box center [479, 458] width 11 height 11
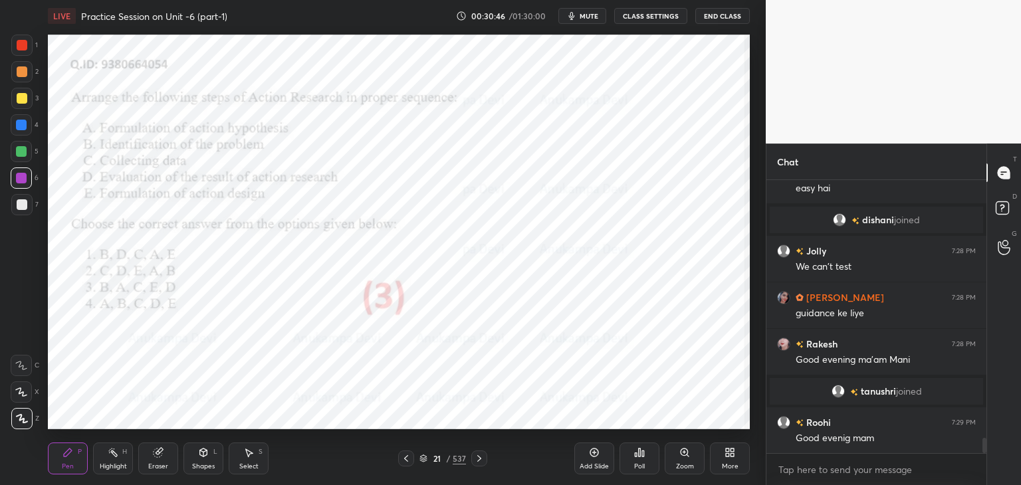
scroll to position [4618, 0]
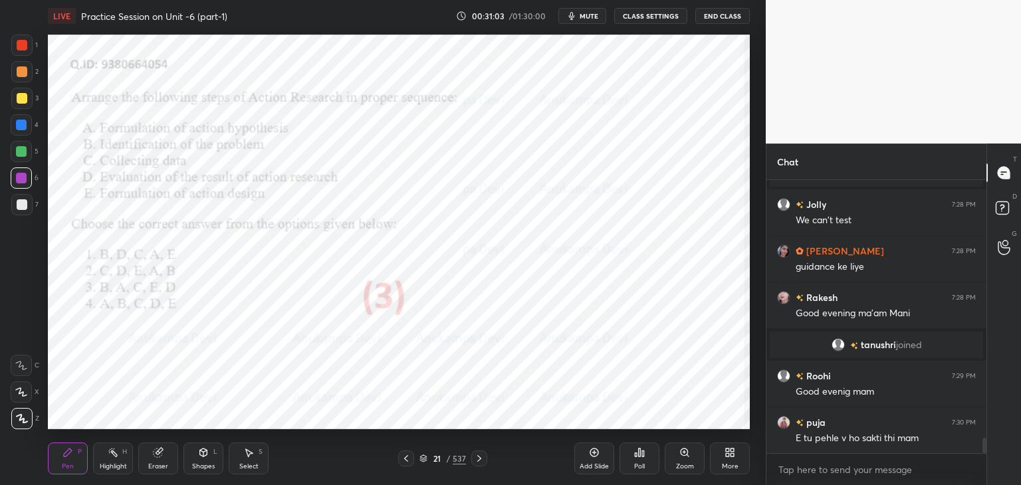
click at [480, 462] on icon at bounding box center [479, 458] width 11 height 11
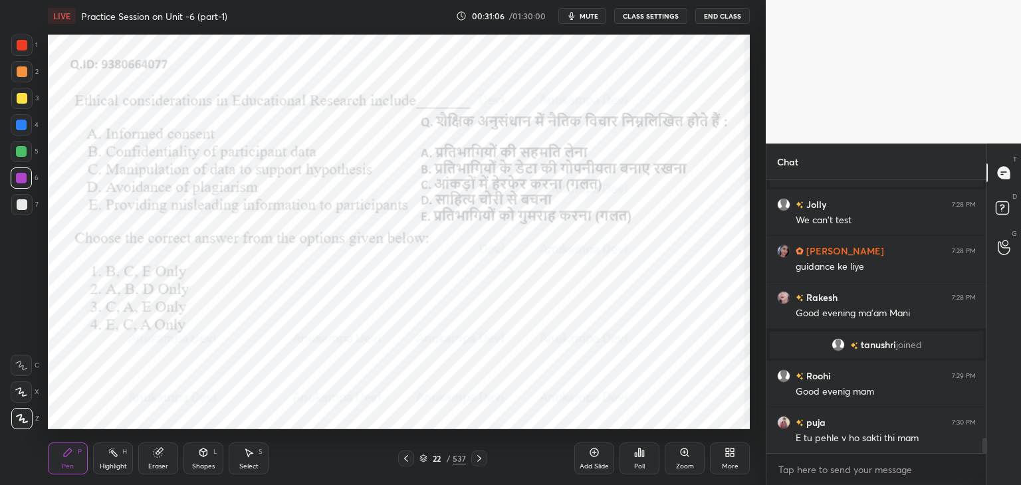
drag, startPoint x: 404, startPoint y: 461, endPoint x: 407, endPoint y: 445, distance: 16.3
click at [404, 461] on icon at bounding box center [406, 458] width 11 height 11
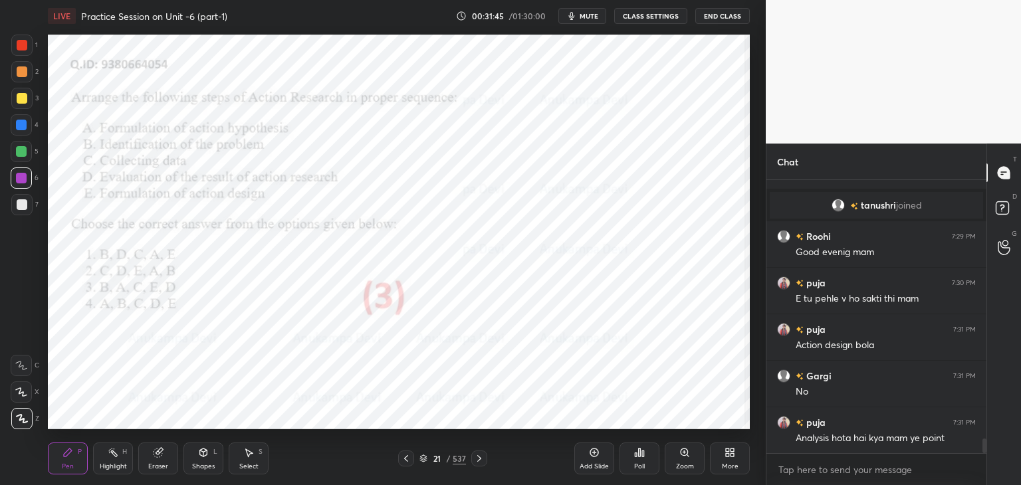
scroll to position [4771, 0]
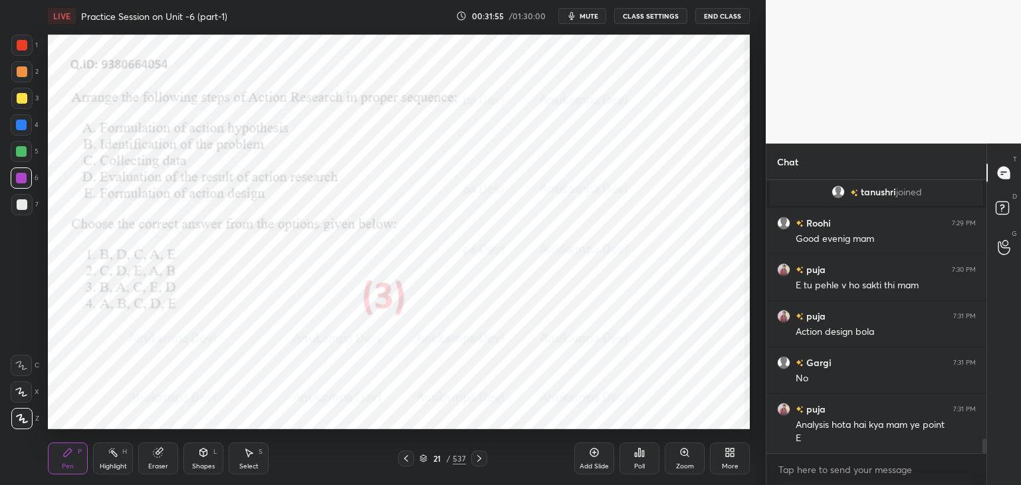
click at [478, 461] on icon at bounding box center [479, 458] width 11 height 11
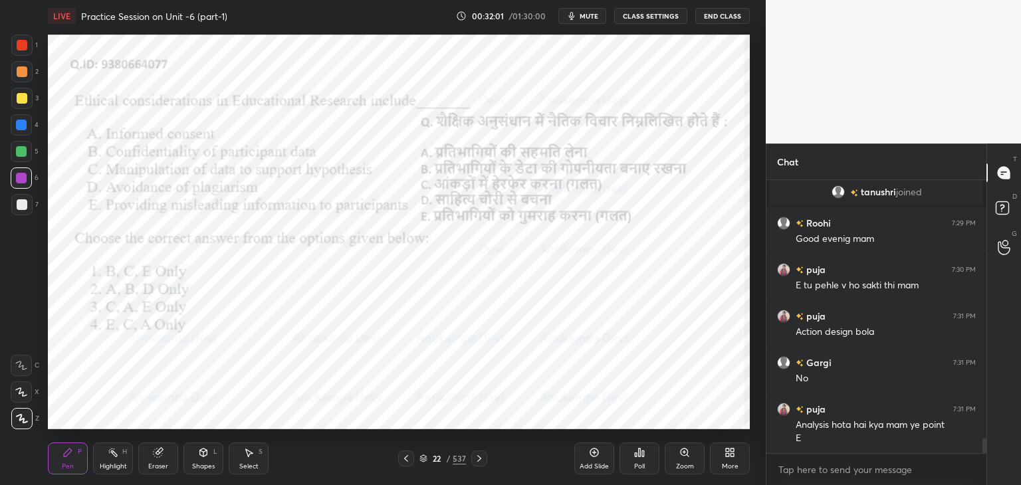
click at [585, 14] on span "mute" at bounding box center [589, 15] width 19 height 9
click at [591, 14] on span "unmute" at bounding box center [588, 15] width 29 height 9
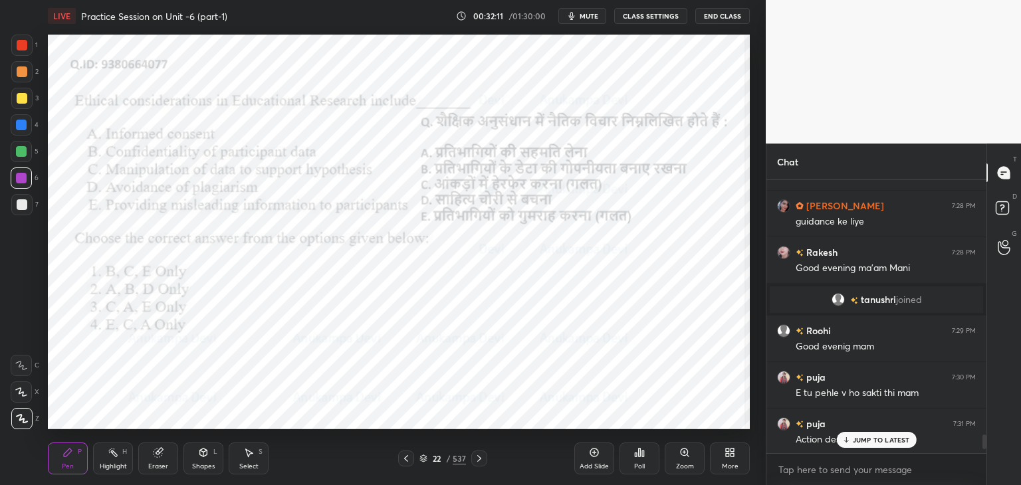
scroll to position [4952, 0]
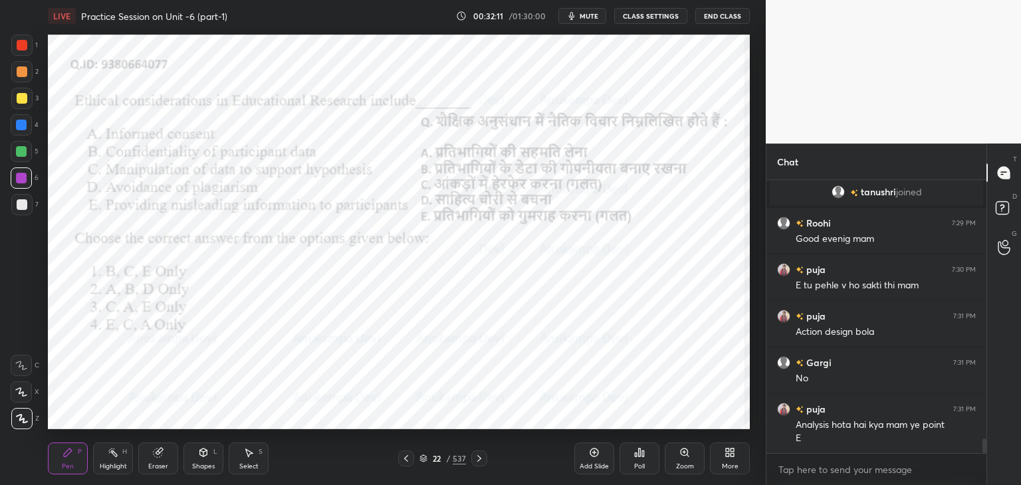
drag, startPoint x: 984, startPoint y: 445, endPoint x: 970, endPoint y: 462, distance: 22.2
click at [976, 466] on div "Rakesh 7:28 PM Good evening ma'am [PERSON_NAME] joined Roohi 7:29 PM Good eveni…" at bounding box center [876, 332] width 220 height 305
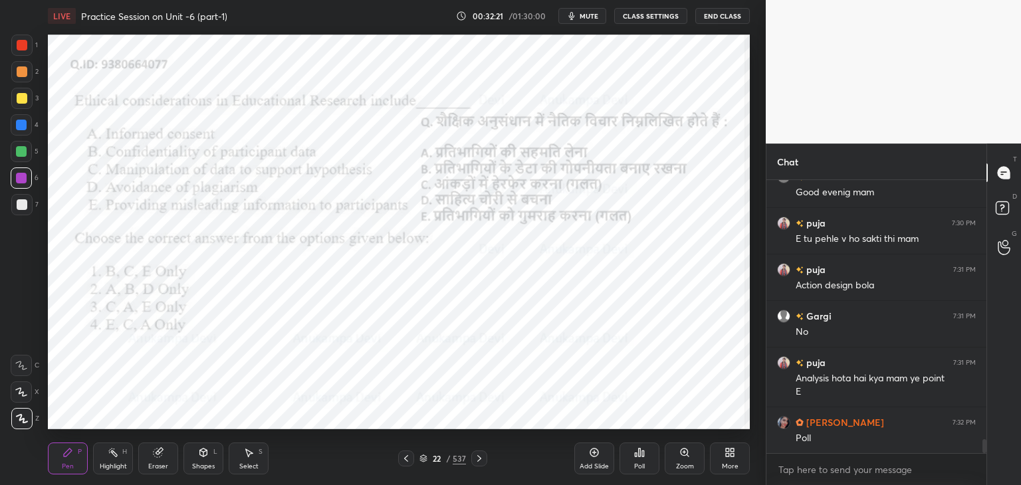
click at [588, 13] on span "mute" at bounding box center [589, 15] width 19 height 9
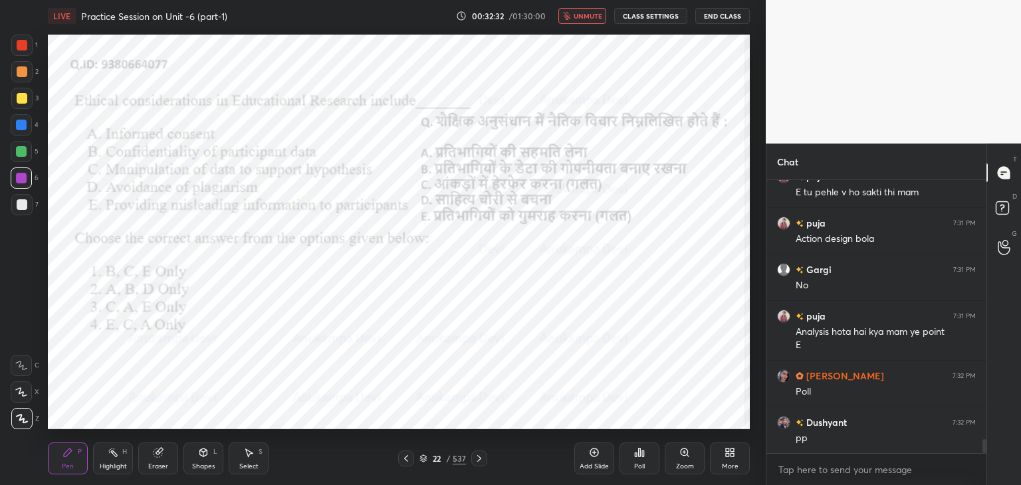
click at [424, 461] on icon at bounding box center [423, 459] width 8 height 8
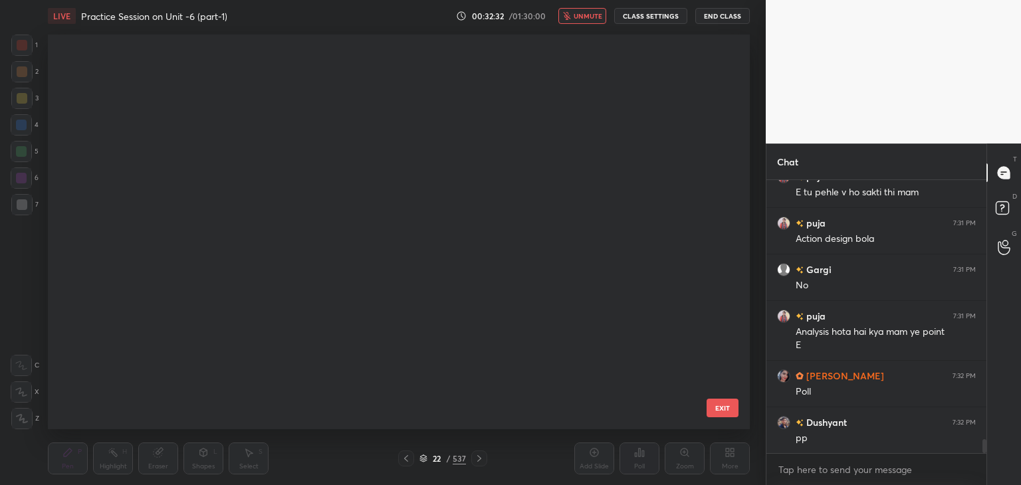
scroll to position [391, 695]
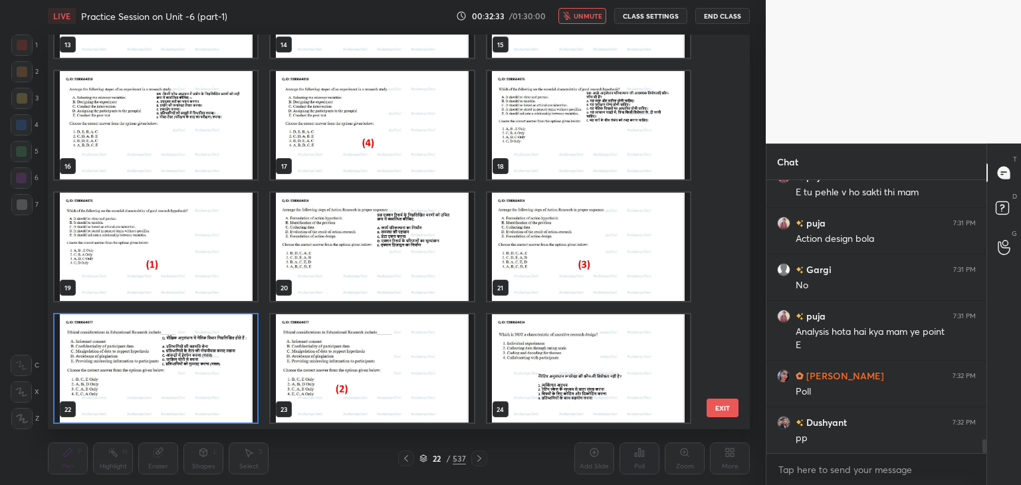
click at [242, 404] on img "grid" at bounding box center [156, 368] width 203 height 108
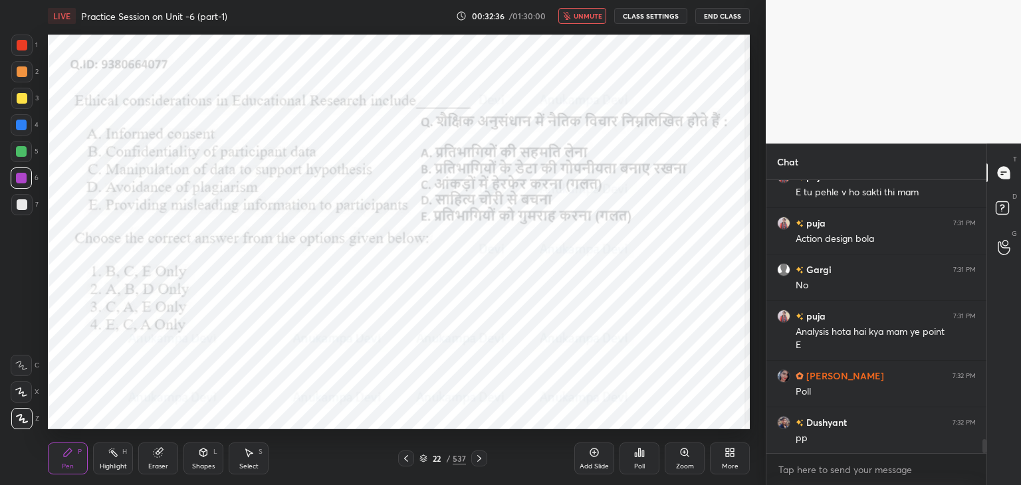
click at [590, 18] on span "unmute" at bounding box center [588, 15] width 29 height 9
click at [640, 463] on div "Poll" at bounding box center [639, 466] width 11 height 7
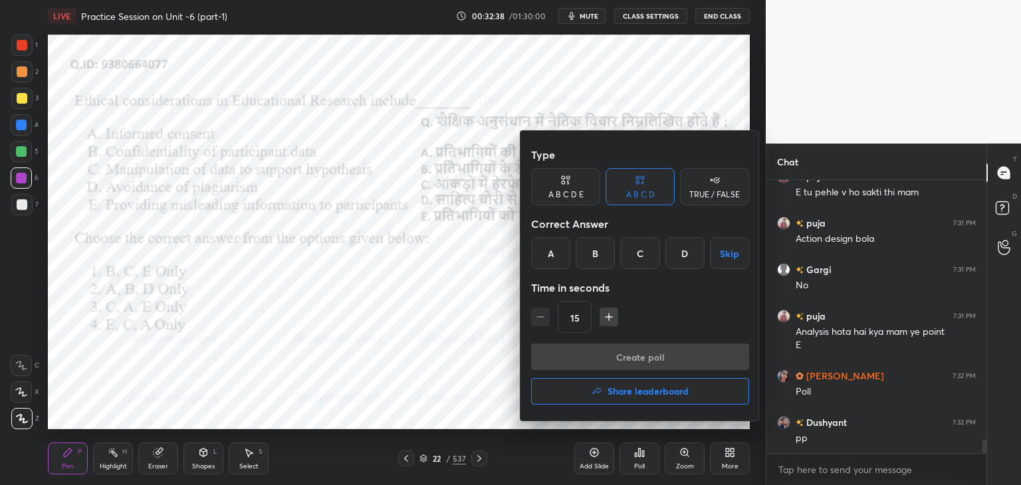
click at [592, 257] on div "B" at bounding box center [595, 253] width 39 height 32
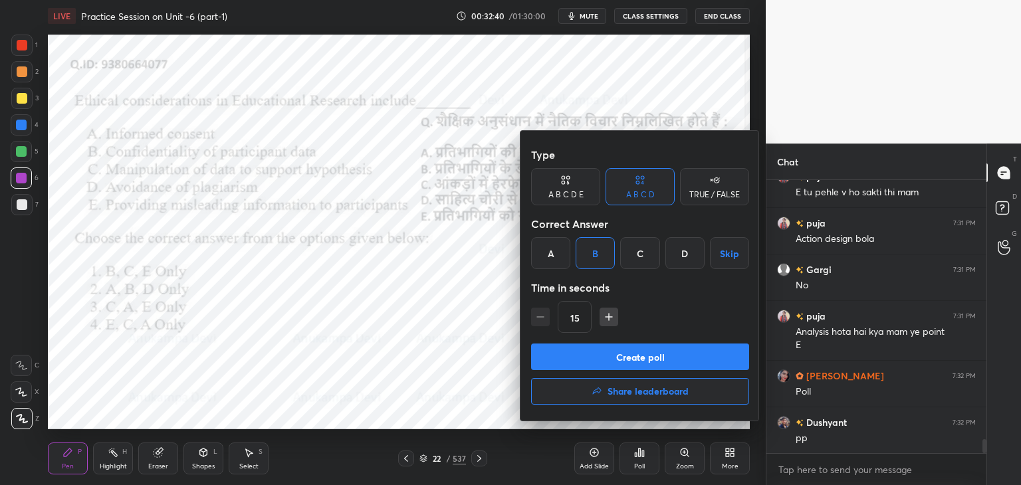
click at [640, 362] on button "Create poll" at bounding box center [640, 357] width 218 height 27
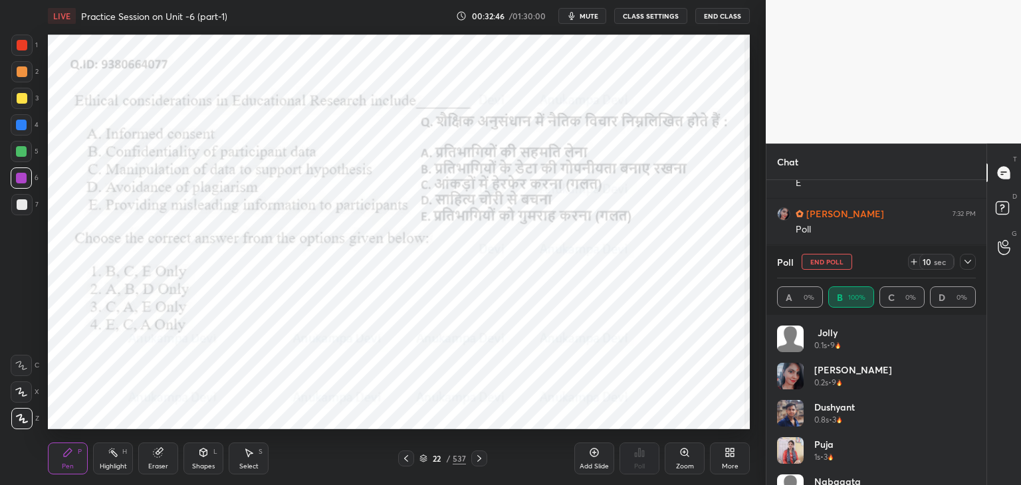
scroll to position [5253, 0]
click at [587, 17] on span "mute" at bounding box center [589, 15] width 19 height 9
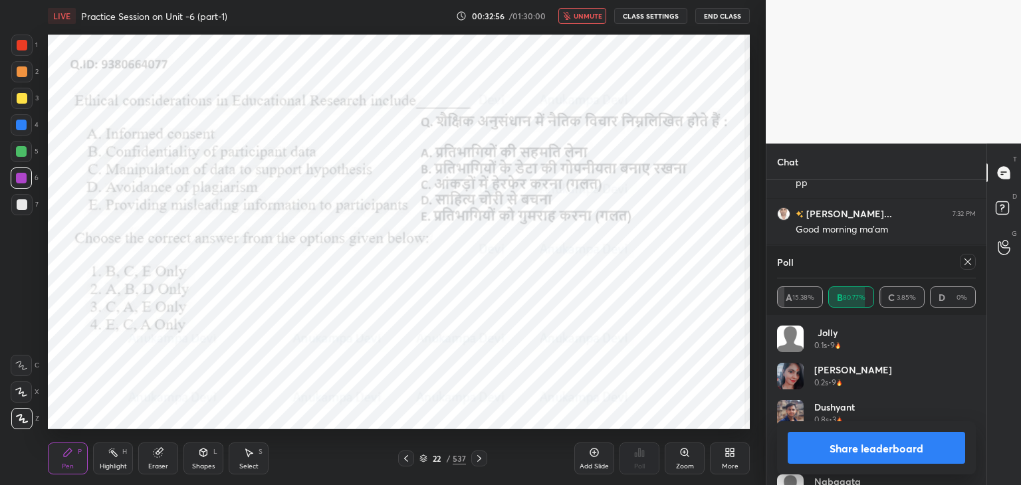
drag, startPoint x: 593, startPoint y: 17, endPoint x: 594, endPoint y: 33, distance: 15.3
click at [593, 18] on span "unmute" at bounding box center [588, 15] width 29 height 9
drag, startPoint x: 973, startPoint y: 260, endPoint x: 962, endPoint y: 260, distance: 10.6
click at [972, 260] on div at bounding box center [968, 262] width 16 height 16
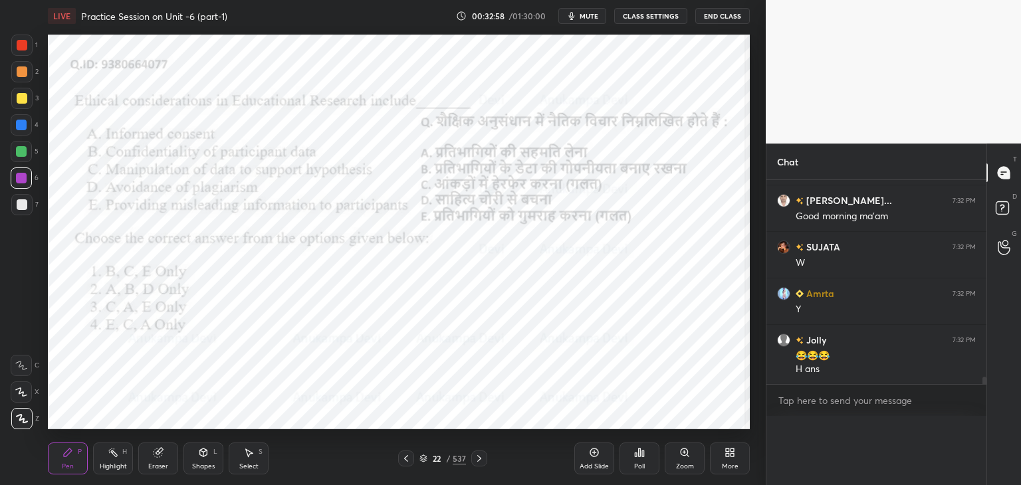
scroll to position [248, 216]
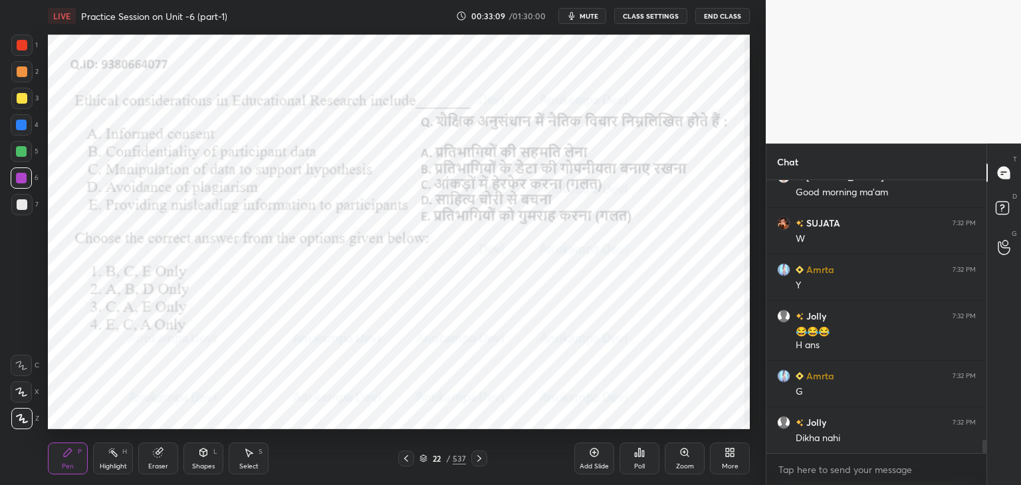
click at [479, 458] on icon at bounding box center [479, 458] width 11 height 11
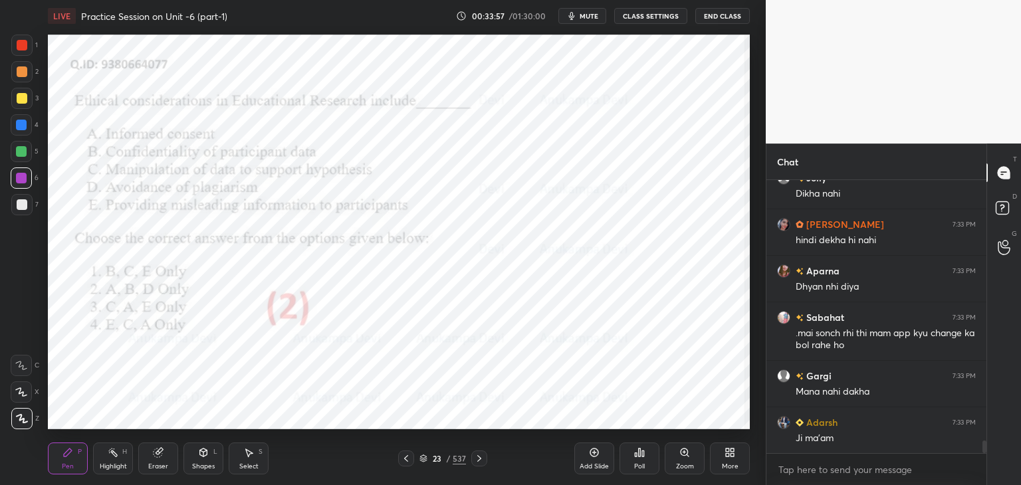
click at [480, 461] on icon at bounding box center [479, 458] width 11 height 11
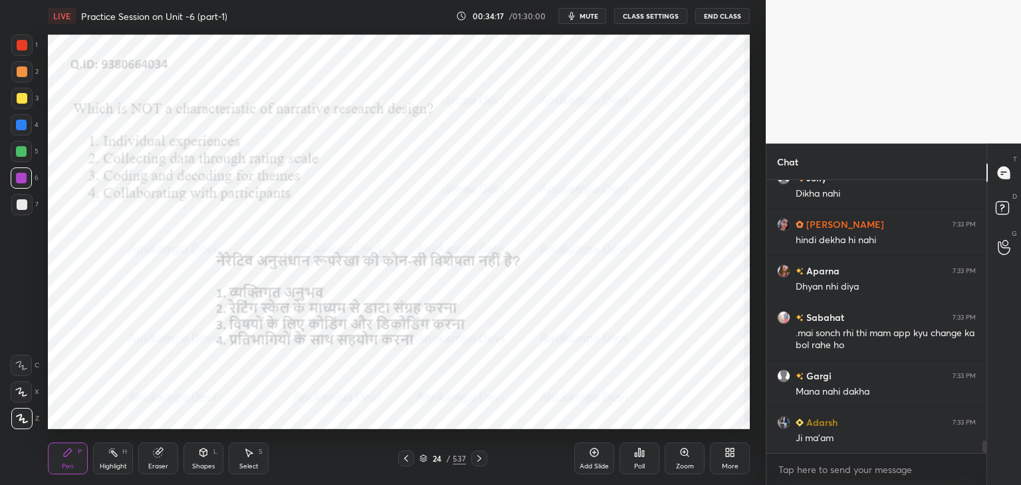
drag, startPoint x: 589, startPoint y: 17, endPoint x: 584, endPoint y: 31, distance: 14.9
click at [589, 17] on span "mute" at bounding box center [589, 15] width 19 height 9
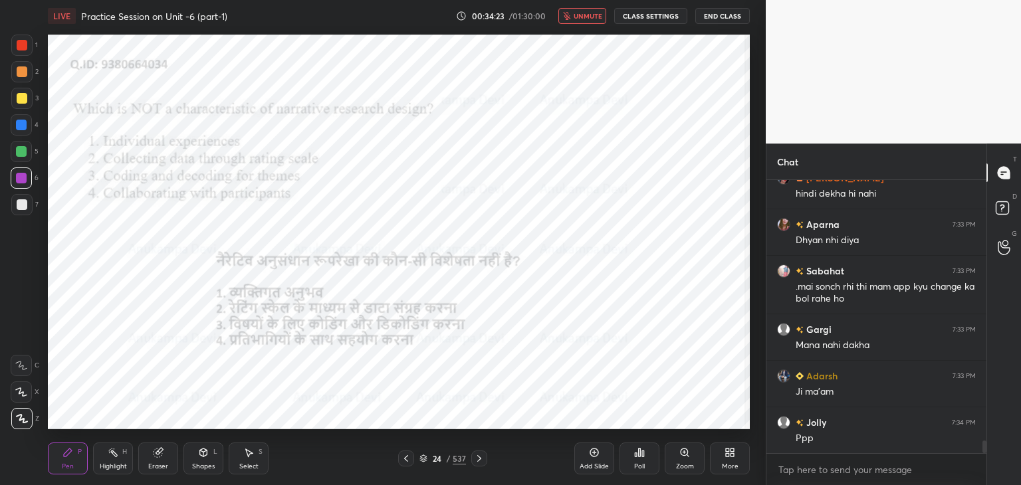
click at [586, 17] on span "unmute" at bounding box center [588, 15] width 29 height 9
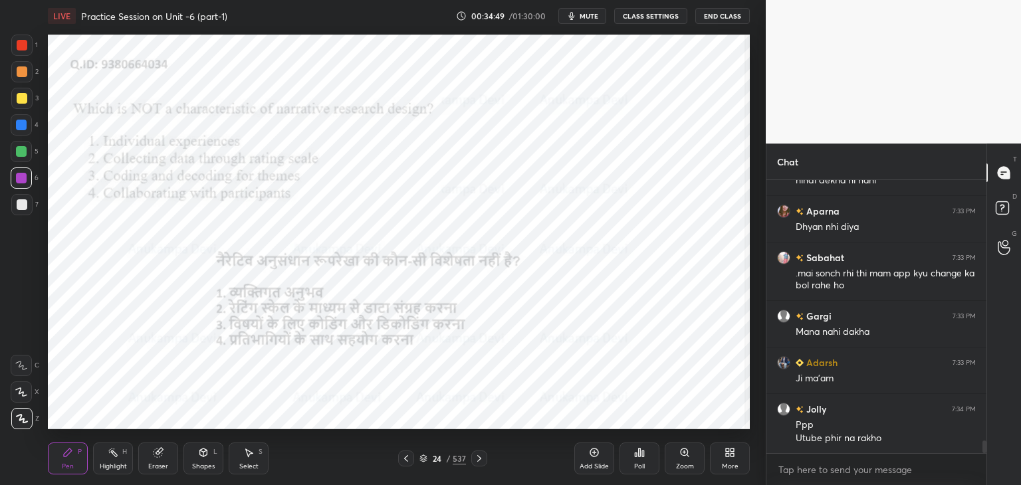
click at [20, 128] on div at bounding box center [21, 125] width 11 height 11
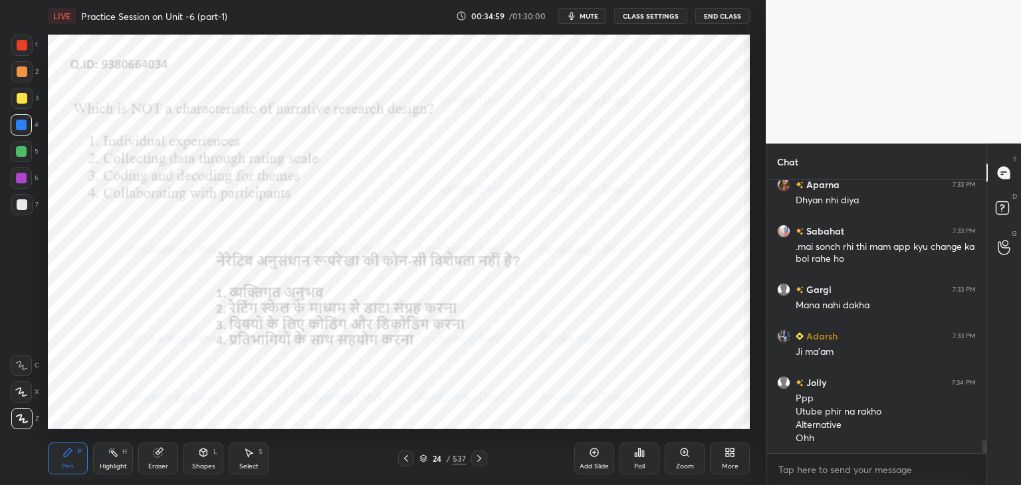
scroll to position [5715, 0]
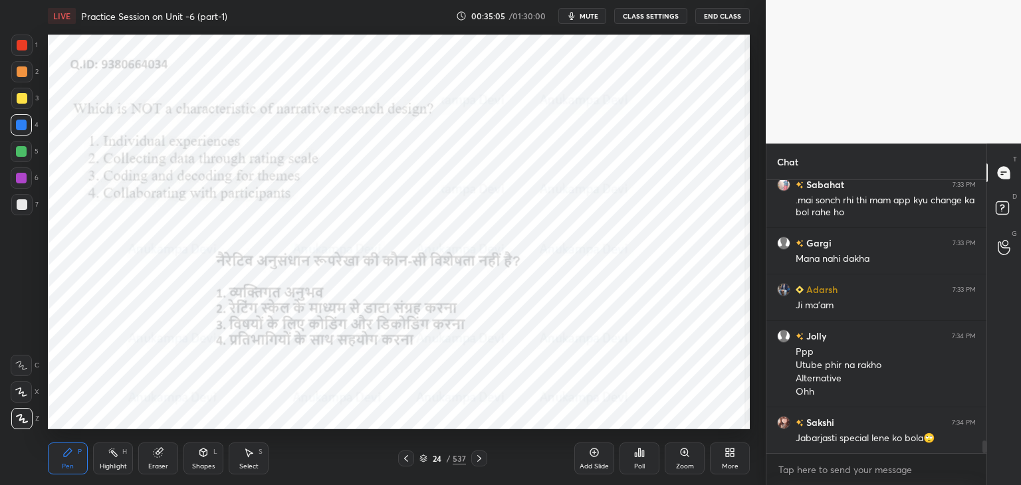
click at [22, 155] on div at bounding box center [21, 151] width 11 height 11
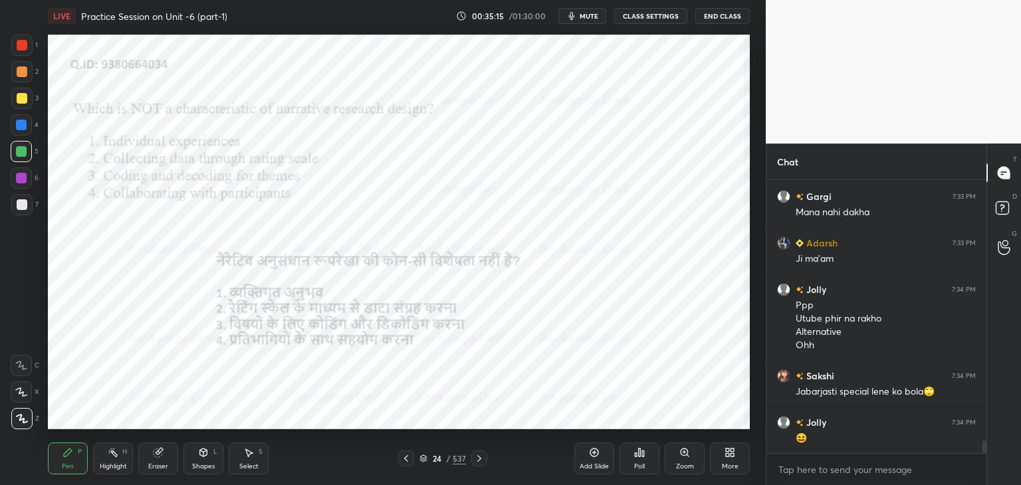
click at [23, 181] on div at bounding box center [21, 178] width 11 height 11
click at [639, 457] on icon at bounding box center [639, 452] width 11 height 11
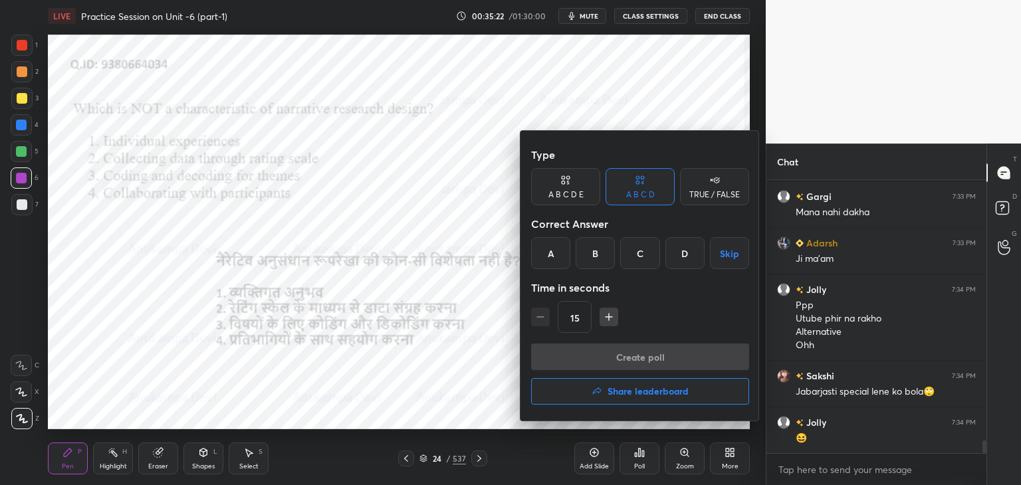
click at [590, 253] on div "B" at bounding box center [595, 253] width 39 height 32
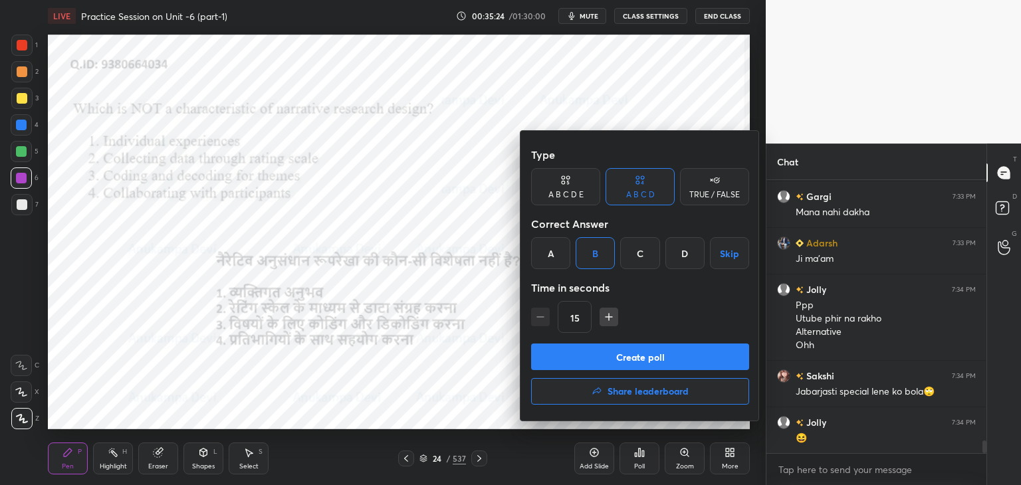
click at [649, 360] on button "Create poll" at bounding box center [640, 357] width 218 height 27
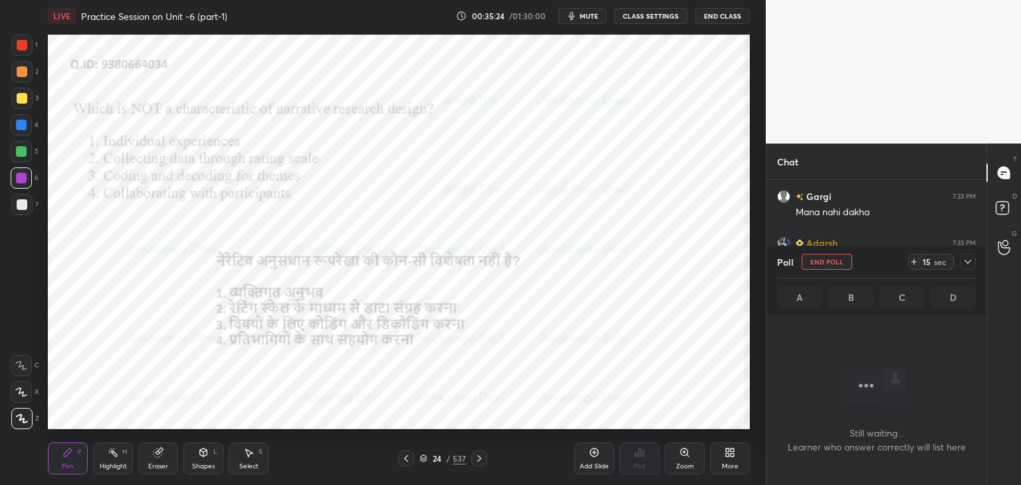
scroll to position [4, 4]
click at [588, 17] on span "mute" at bounding box center [589, 15] width 19 height 9
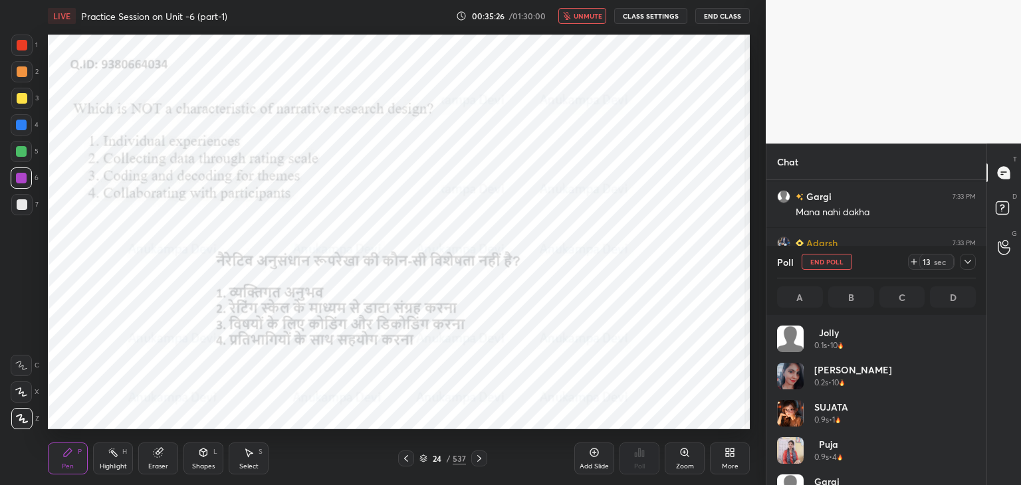
scroll to position [156, 195]
click at [593, 14] on span "unmute" at bounding box center [588, 15] width 29 height 9
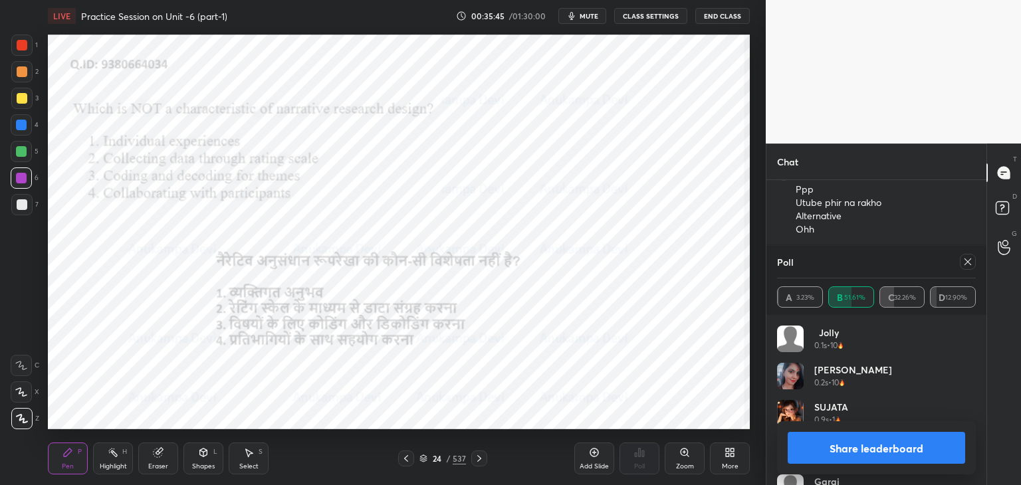
drag, startPoint x: 970, startPoint y: 264, endPoint x: 751, endPoint y: 211, distance: 225.7
click at [968, 265] on icon at bounding box center [967, 262] width 11 height 11
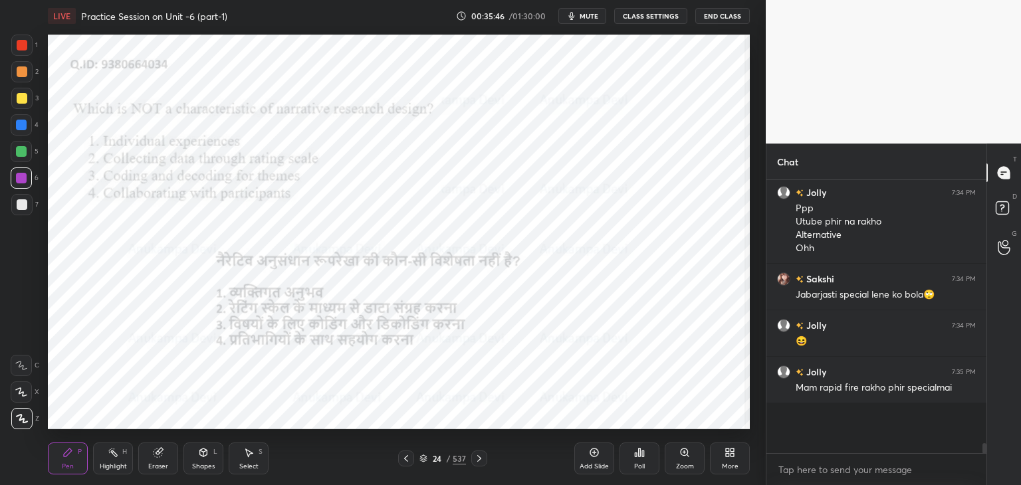
scroll to position [251, 216]
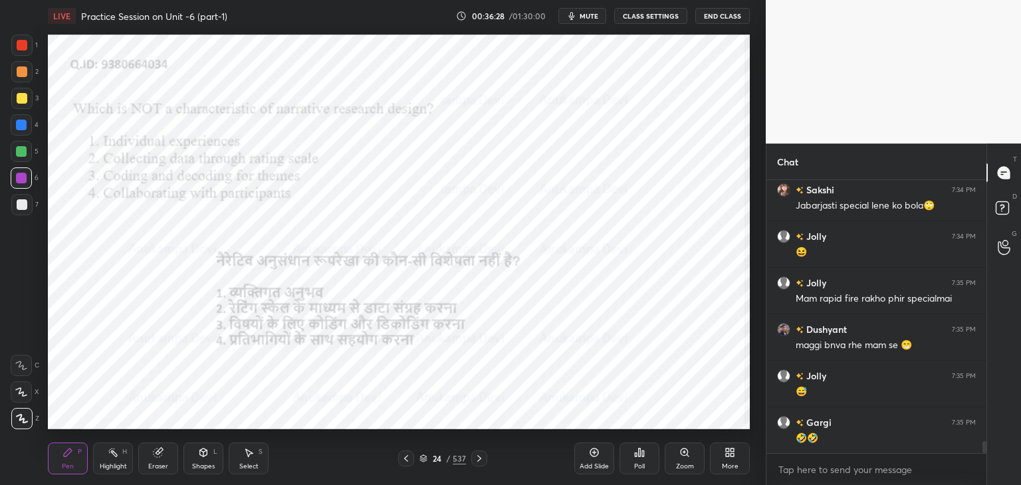
click at [583, 22] on button "mute" at bounding box center [582, 16] width 48 height 16
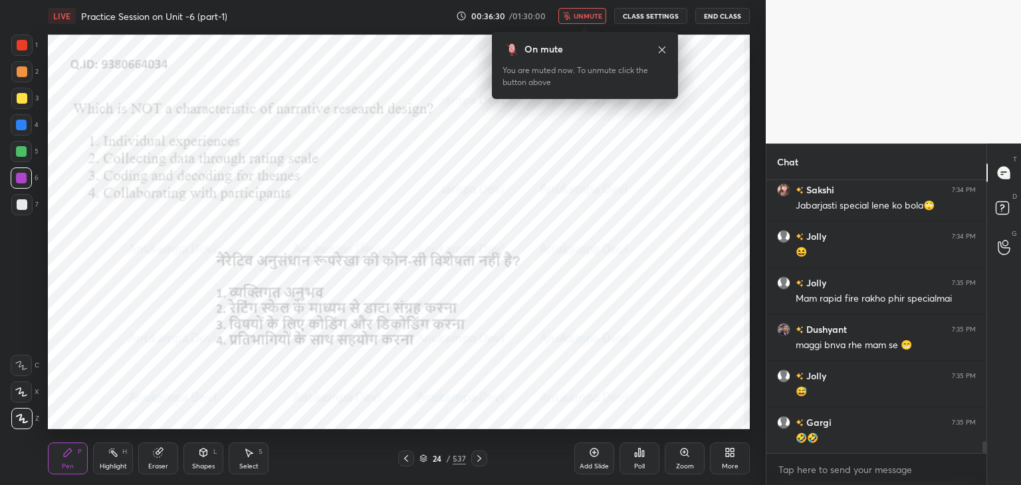
drag, startPoint x: 583, startPoint y: 14, endPoint x: 568, endPoint y: 21, distance: 16.3
click at [581, 17] on span "unmute" at bounding box center [588, 15] width 29 height 9
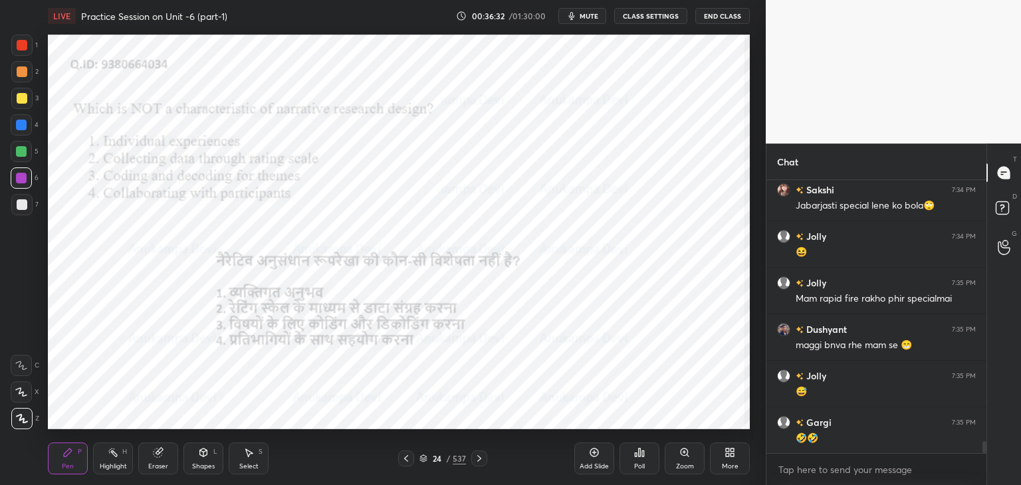
scroll to position [5994, 0]
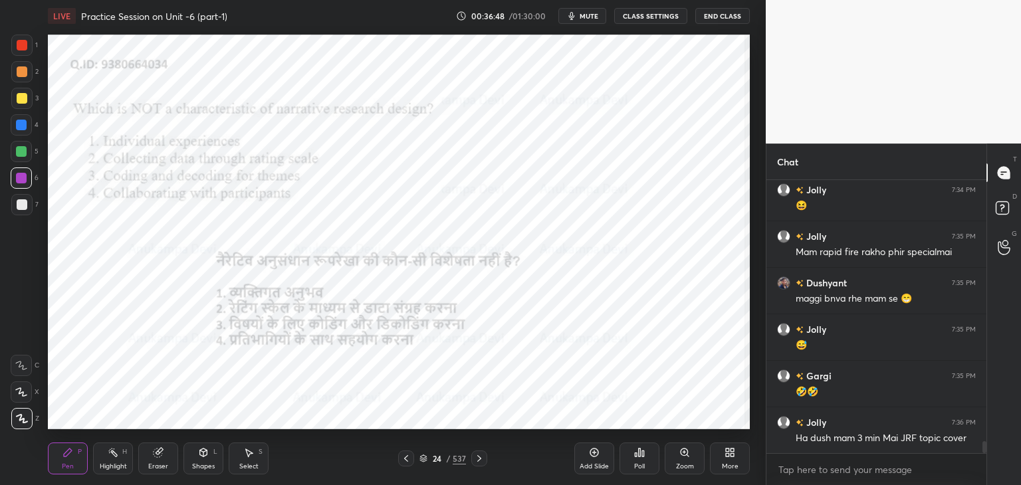
click at [478, 457] on icon at bounding box center [479, 458] width 11 height 11
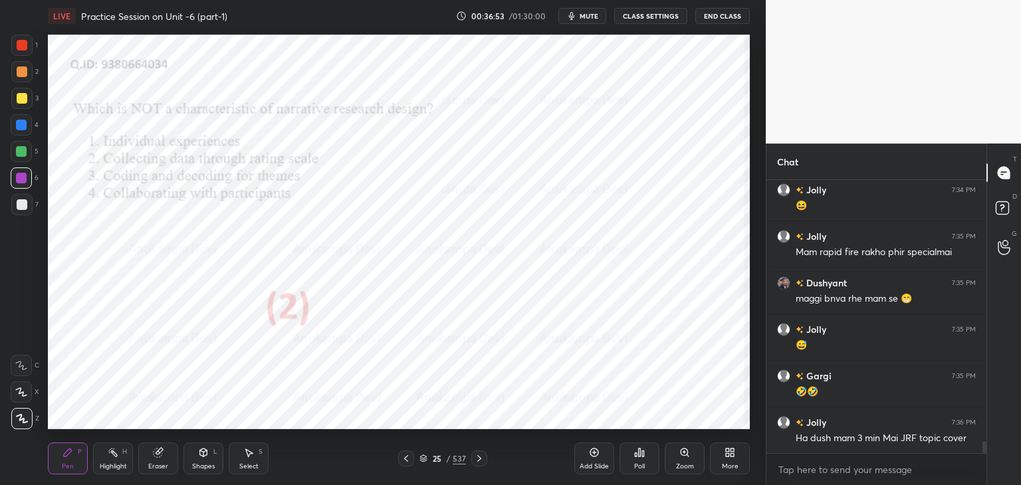
click at [479, 459] on icon at bounding box center [479, 458] width 11 height 11
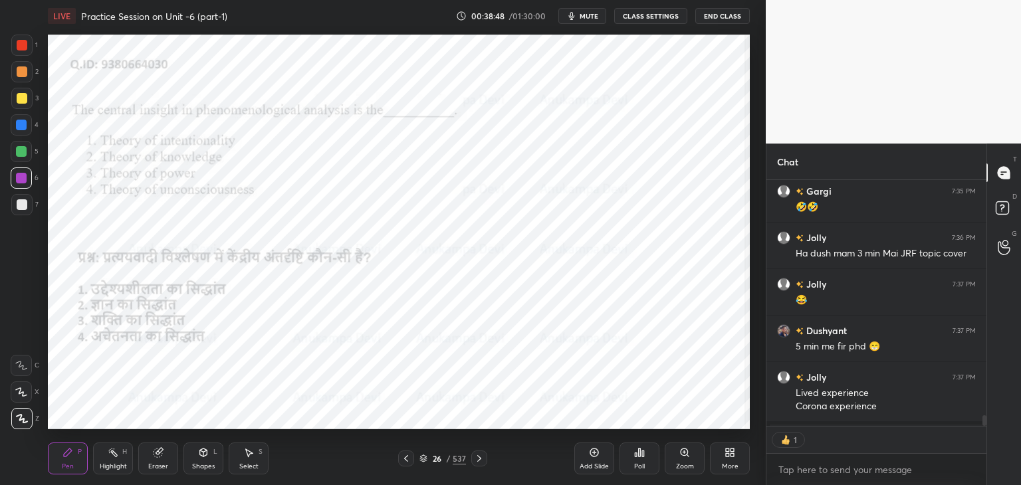
scroll to position [5, 4]
click at [640, 458] on div "Poll" at bounding box center [639, 459] width 40 height 32
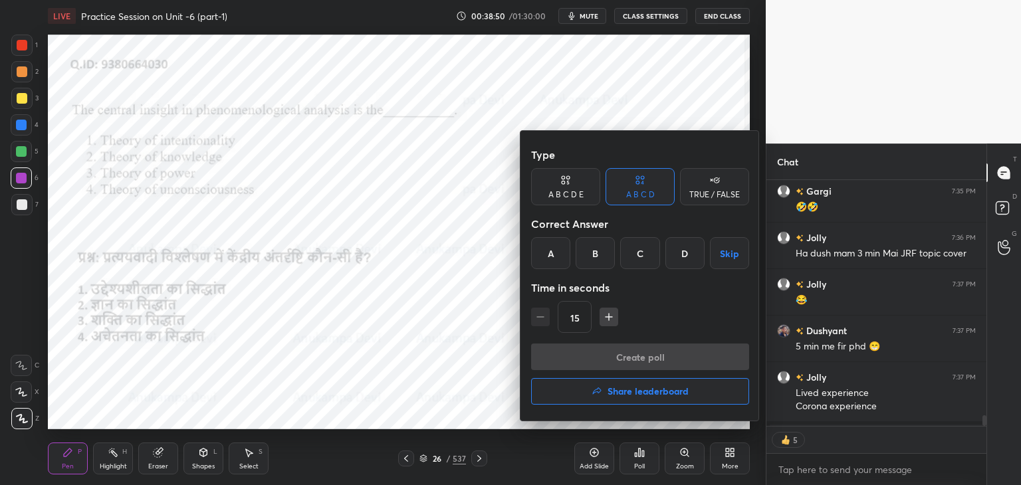
drag, startPoint x: 551, startPoint y: 253, endPoint x: 558, endPoint y: 257, distance: 8.3
click at [550, 253] on div "A" at bounding box center [550, 253] width 39 height 32
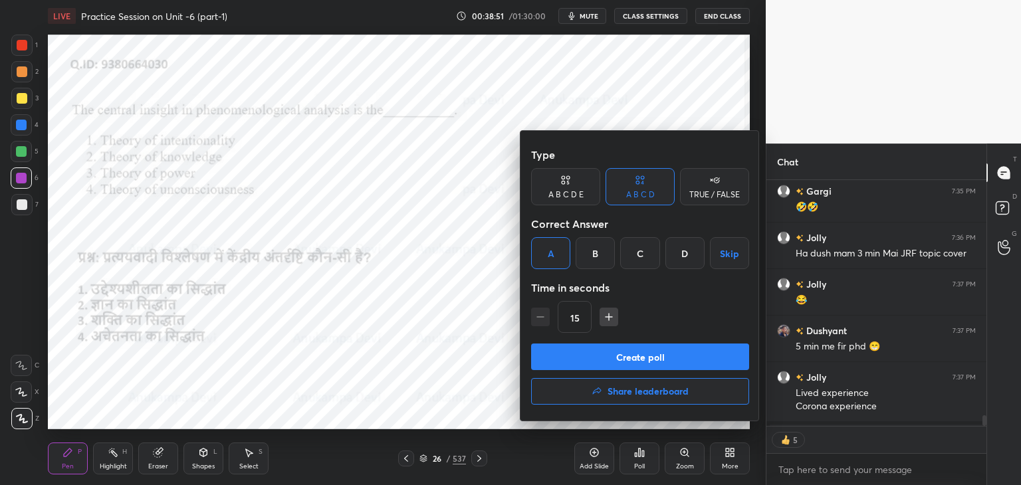
drag, startPoint x: 635, startPoint y: 361, endPoint x: 624, endPoint y: 327, distance: 35.5
click at [634, 361] on button "Create poll" at bounding box center [640, 357] width 218 height 27
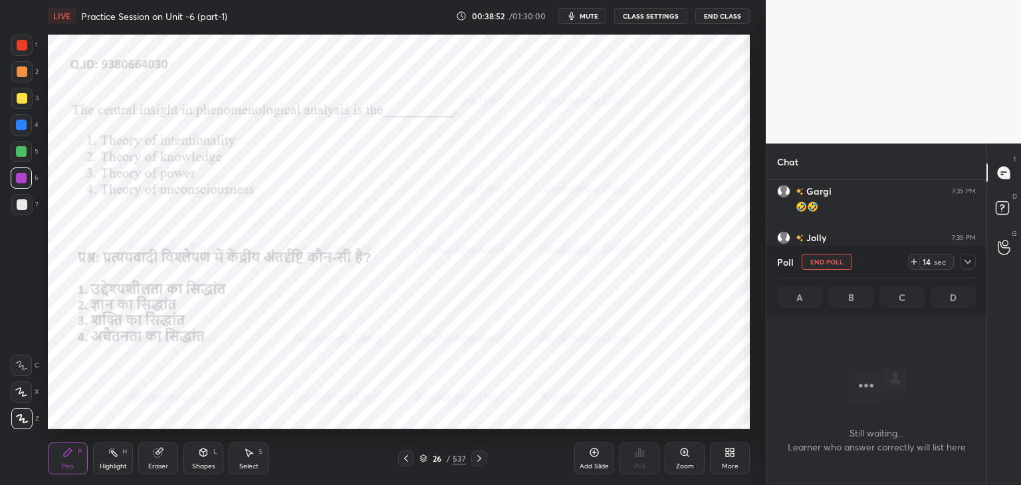
click at [592, 17] on span "mute" at bounding box center [589, 15] width 19 height 9
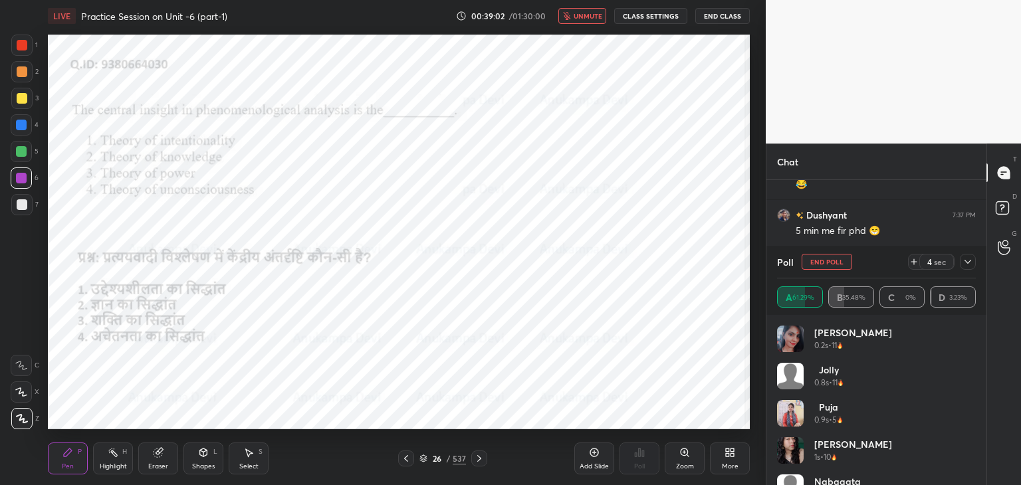
scroll to position [5688, 0]
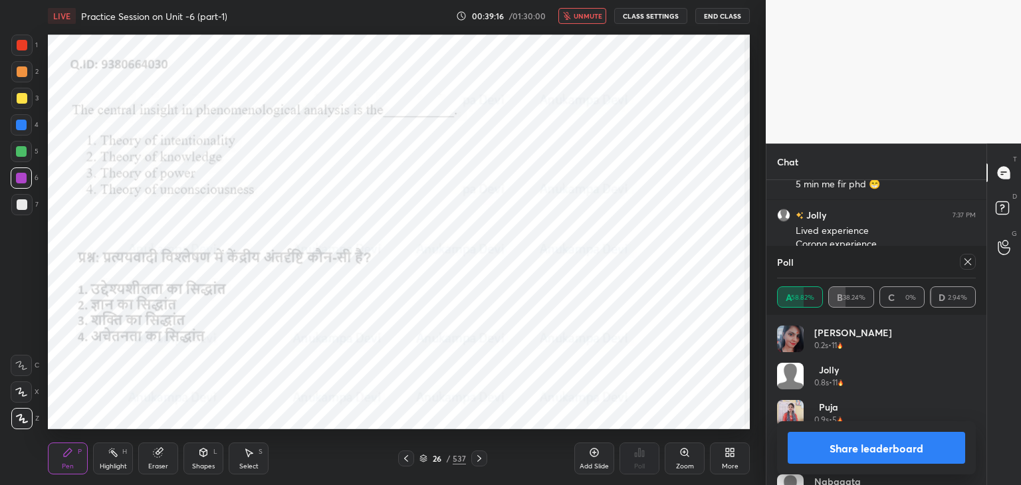
click at [582, 17] on span "unmute" at bounding box center [588, 15] width 29 height 9
click at [966, 265] on icon at bounding box center [967, 262] width 11 height 11
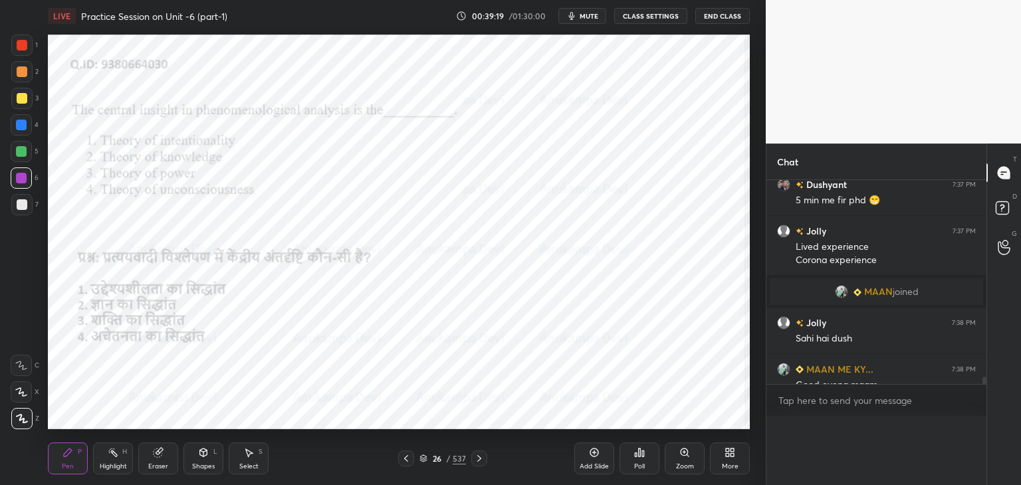
scroll to position [280, 216]
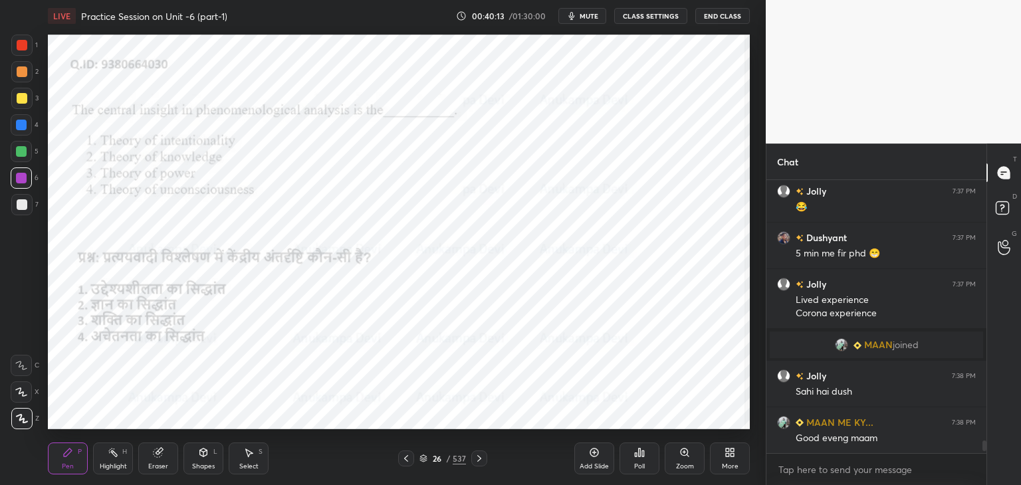
drag, startPoint x: 479, startPoint y: 461, endPoint x: 479, endPoint y: 443, distance: 18.0
click at [479, 458] on icon at bounding box center [479, 458] width 11 height 11
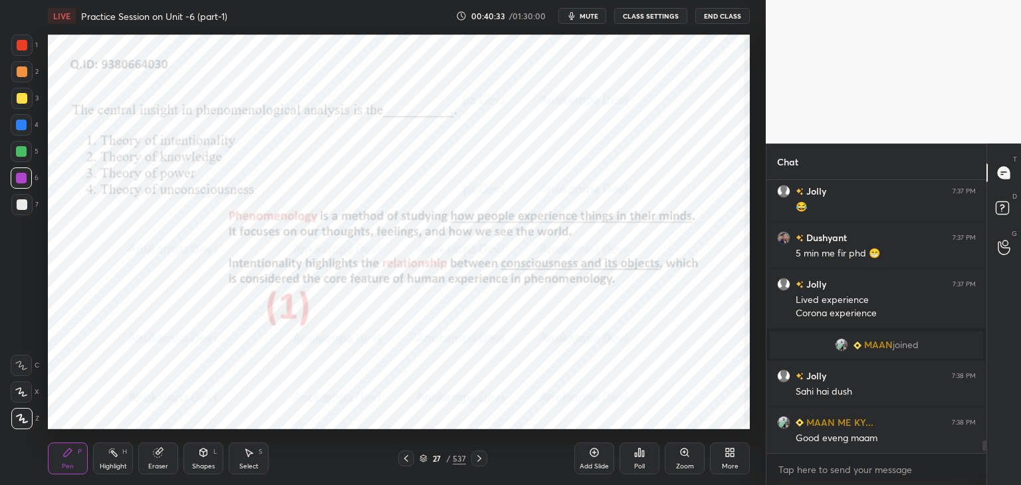
drag, startPoint x: 479, startPoint y: 460, endPoint x: 494, endPoint y: 431, distance: 32.4
click at [479, 459] on icon at bounding box center [479, 458] width 11 height 11
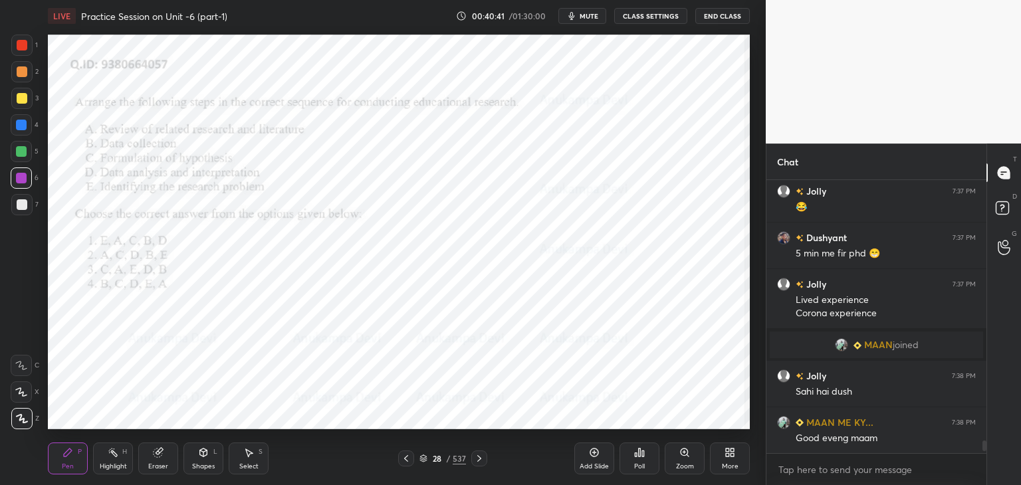
click at [592, 14] on span "mute" at bounding box center [589, 15] width 19 height 9
click at [595, 17] on span "unmute" at bounding box center [588, 15] width 29 height 9
click at [590, 13] on span "mute" at bounding box center [589, 15] width 19 height 9
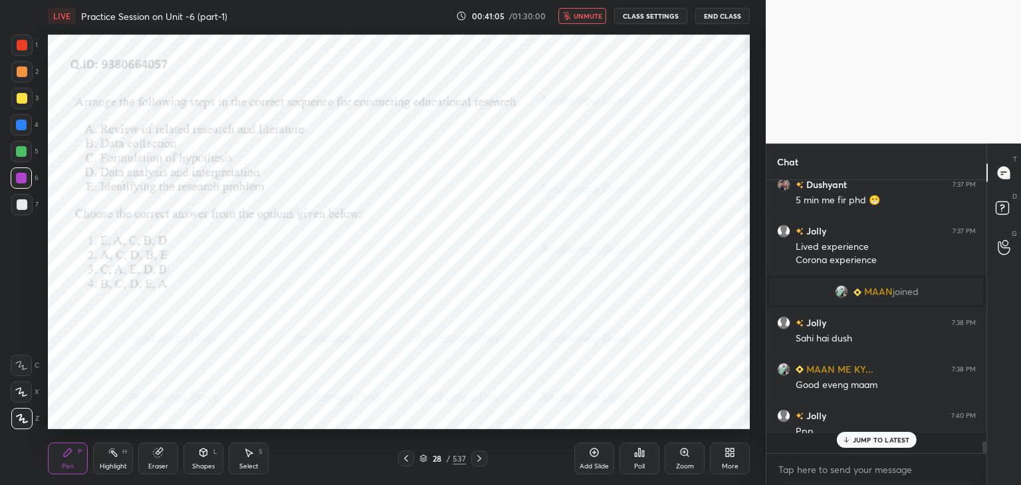
scroll to position [269, 216]
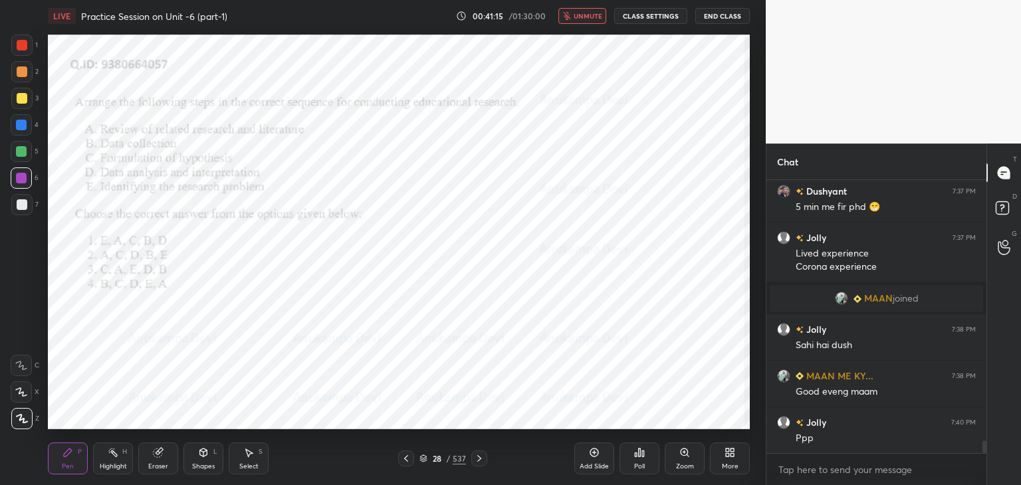
drag, startPoint x: 591, startPoint y: 17, endPoint x: 579, endPoint y: 33, distance: 20.5
click at [590, 17] on span "unmute" at bounding box center [588, 15] width 29 height 9
drag, startPoint x: 422, startPoint y: 460, endPoint x: 428, endPoint y: 442, distance: 18.9
click at [422, 458] on icon at bounding box center [423, 459] width 8 height 8
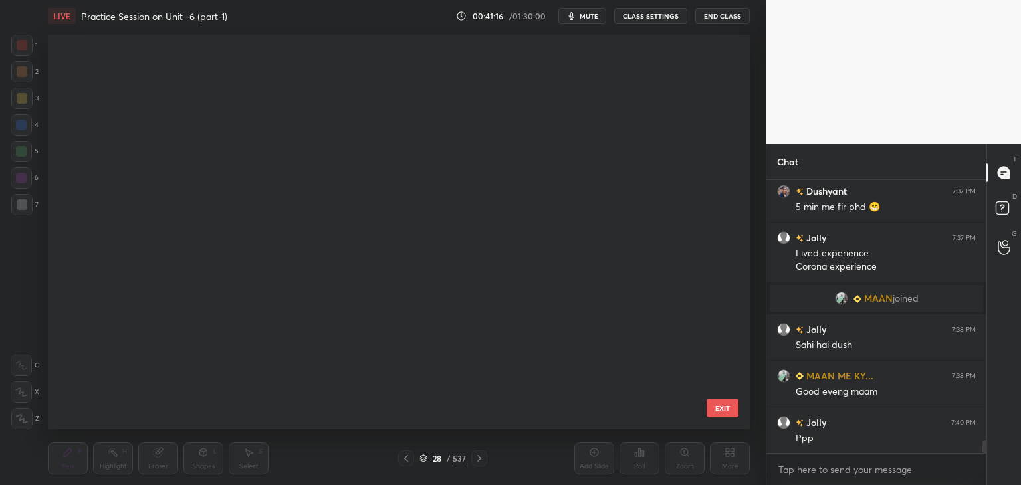
scroll to position [391, 695]
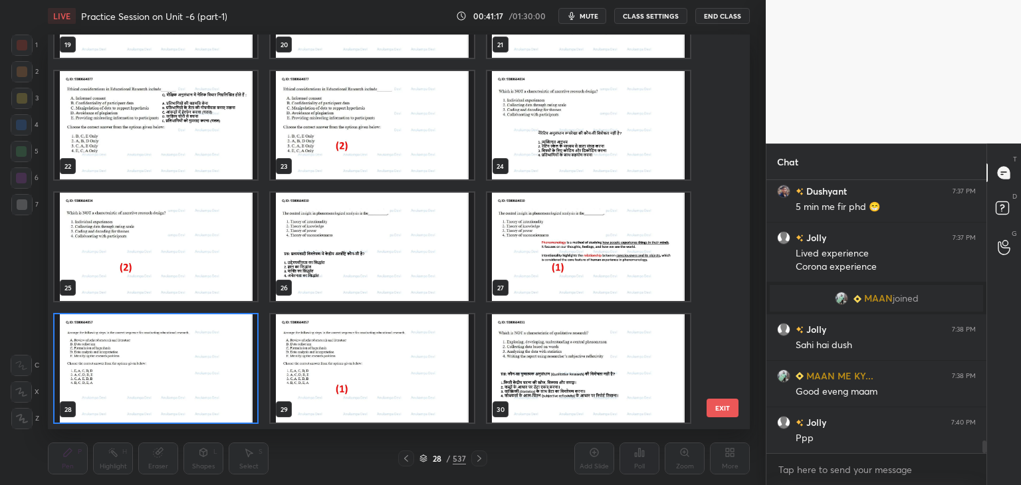
click at [241, 403] on img "grid" at bounding box center [156, 368] width 203 height 108
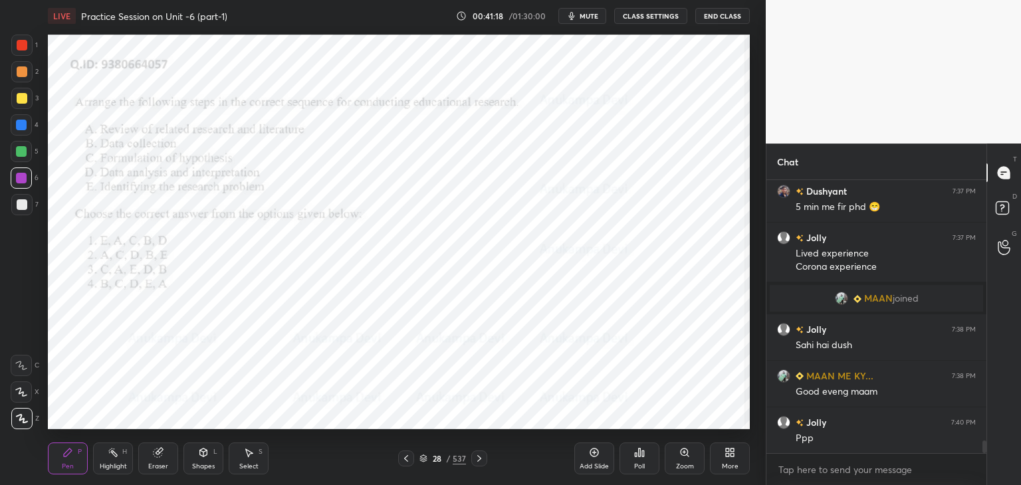
click at [641, 461] on div "Poll" at bounding box center [639, 459] width 40 height 32
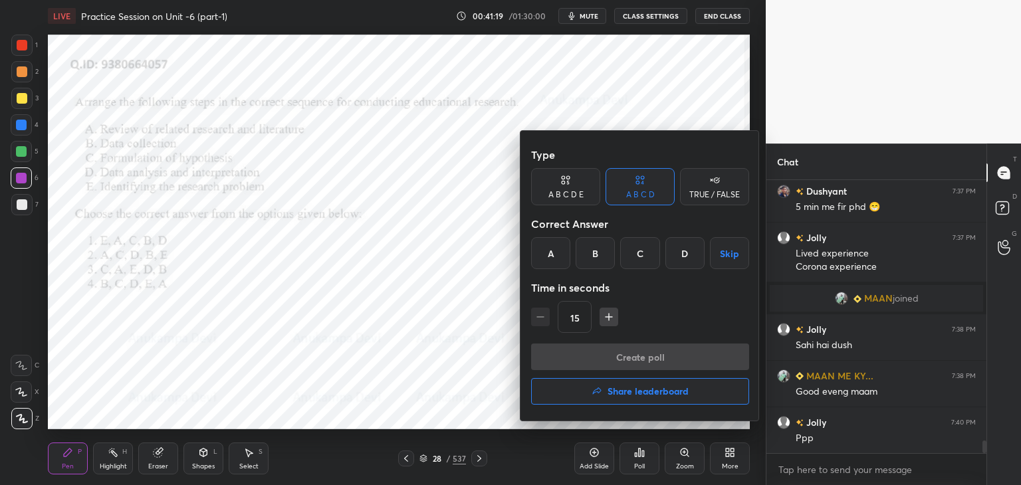
click at [544, 253] on div "A" at bounding box center [550, 253] width 39 height 32
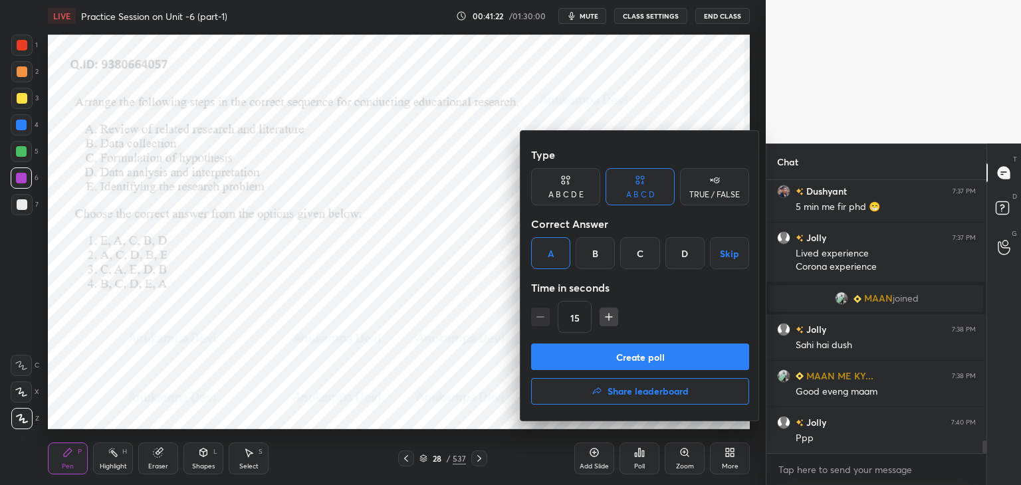
click at [644, 362] on button "Create poll" at bounding box center [640, 357] width 218 height 27
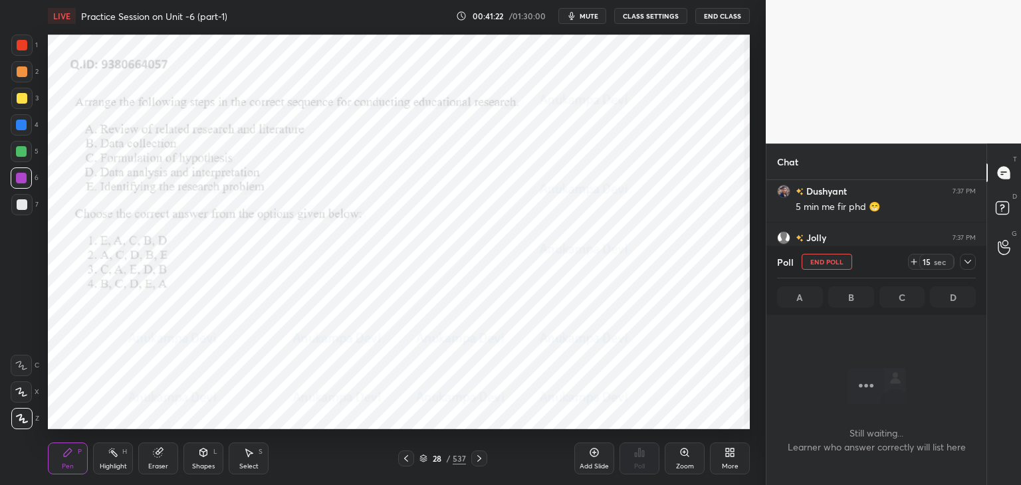
scroll to position [232, 216]
click at [967, 261] on icon at bounding box center [967, 262] width 11 height 11
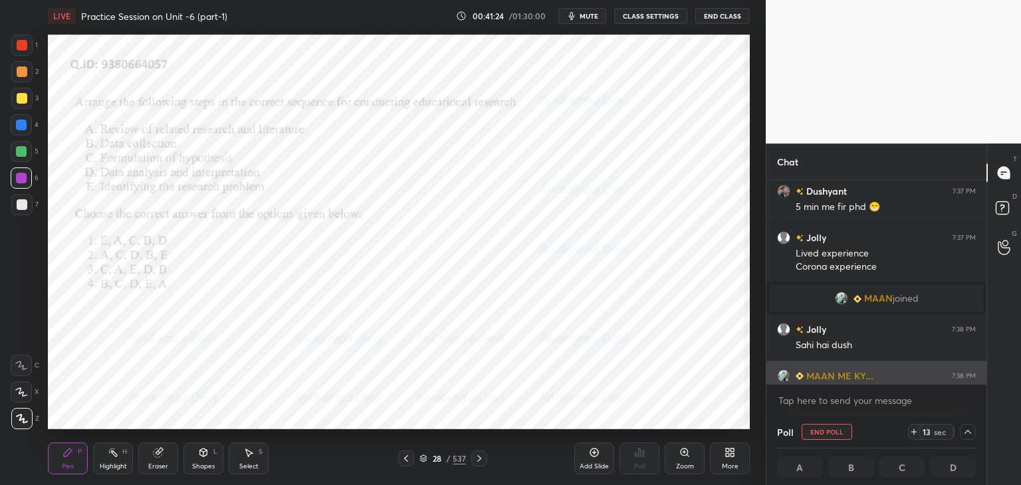
scroll to position [0, 4]
click at [587, 15] on span "mute" at bounding box center [589, 15] width 19 height 9
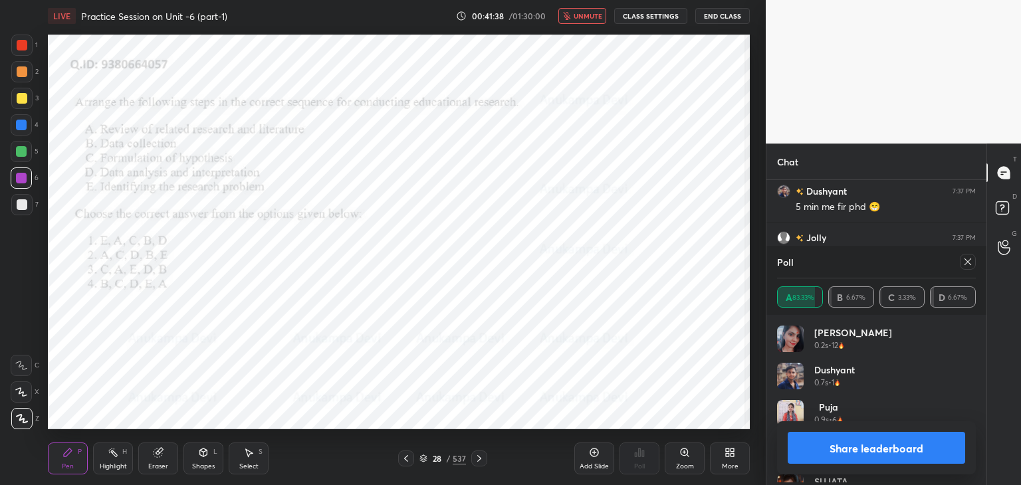
scroll to position [156, 195]
click at [586, 19] on span "unmute" at bounding box center [588, 15] width 29 height 9
click at [969, 263] on icon at bounding box center [967, 262] width 11 height 11
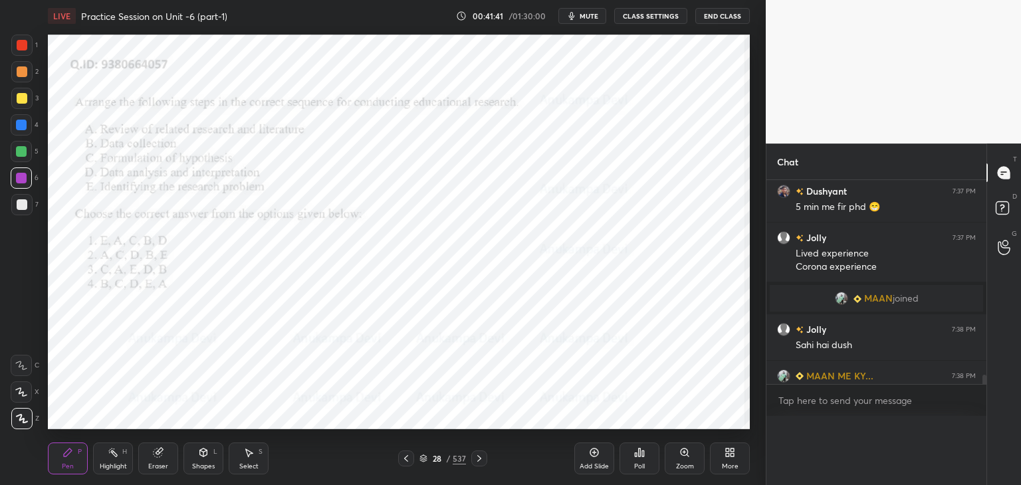
scroll to position [4, 4]
click at [481, 459] on icon at bounding box center [479, 458] width 11 height 11
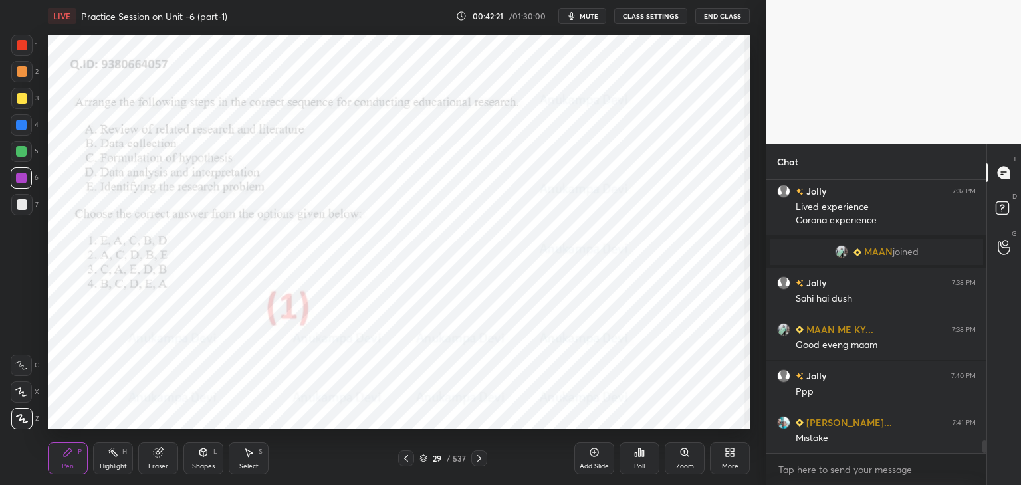
scroll to position [5770, 0]
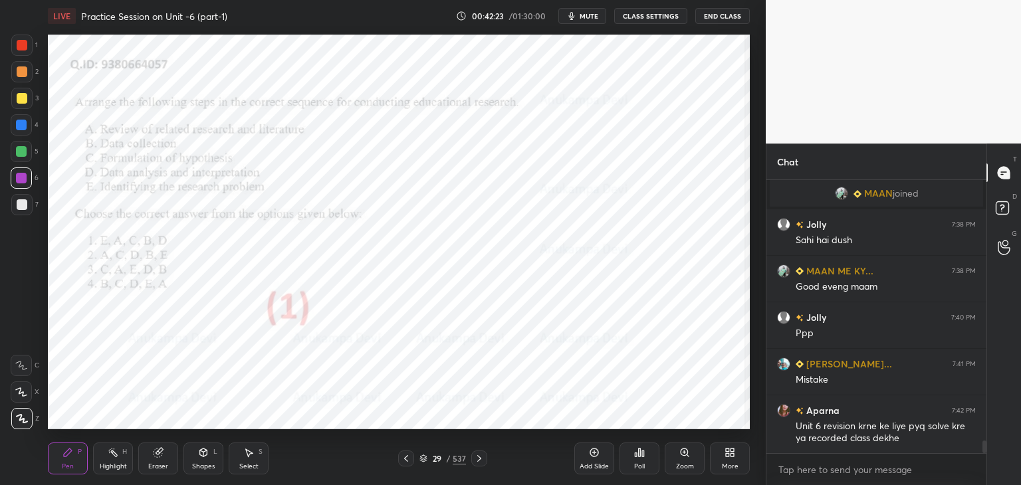
click at [27, 51] on div at bounding box center [21, 45] width 21 height 21
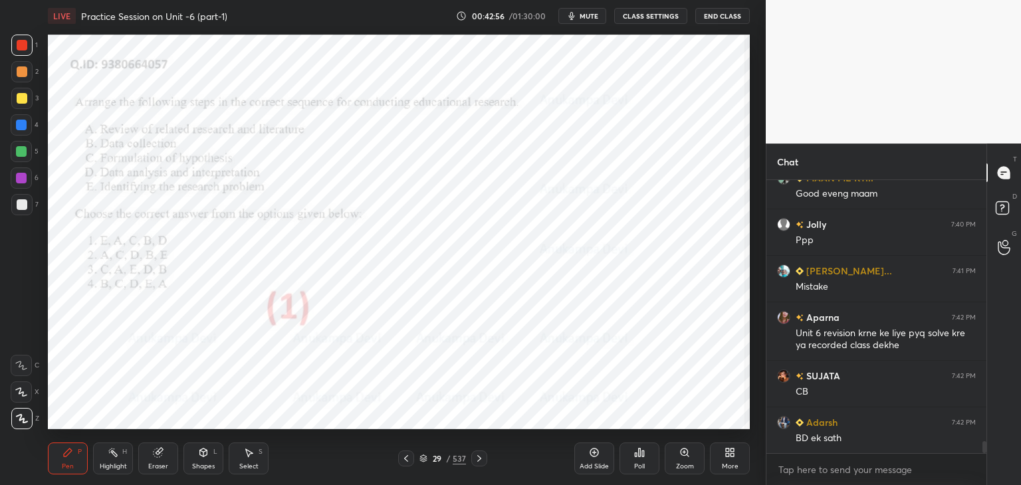
scroll to position [5922, 0]
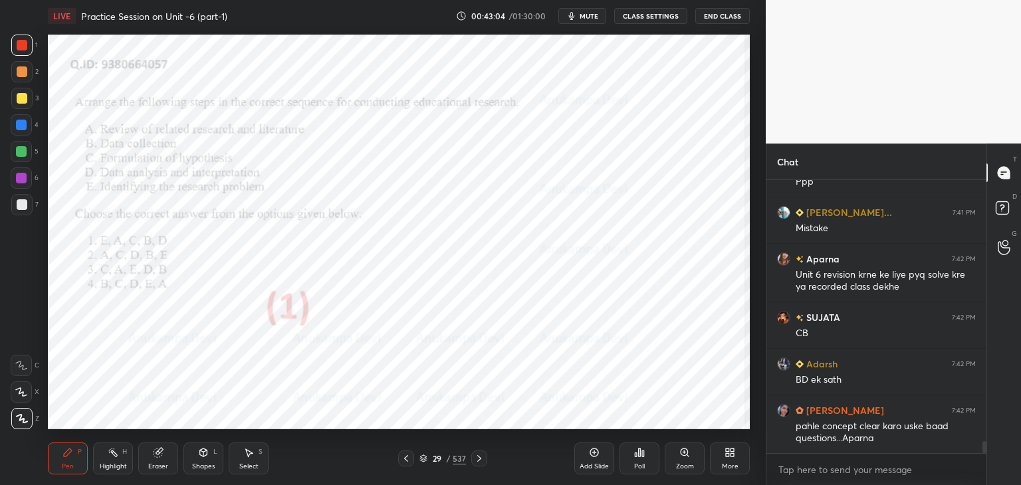
click at [482, 459] on icon at bounding box center [479, 458] width 11 height 11
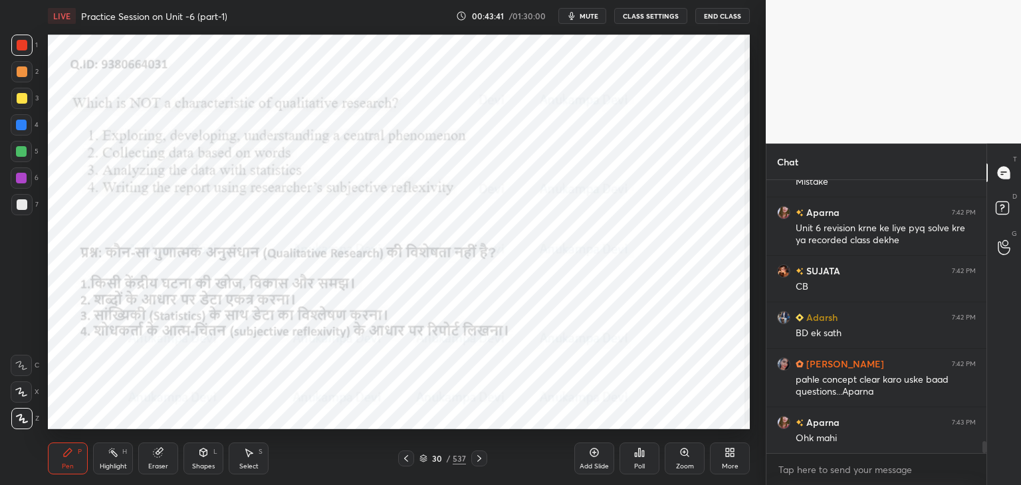
scroll to position [5982, 0]
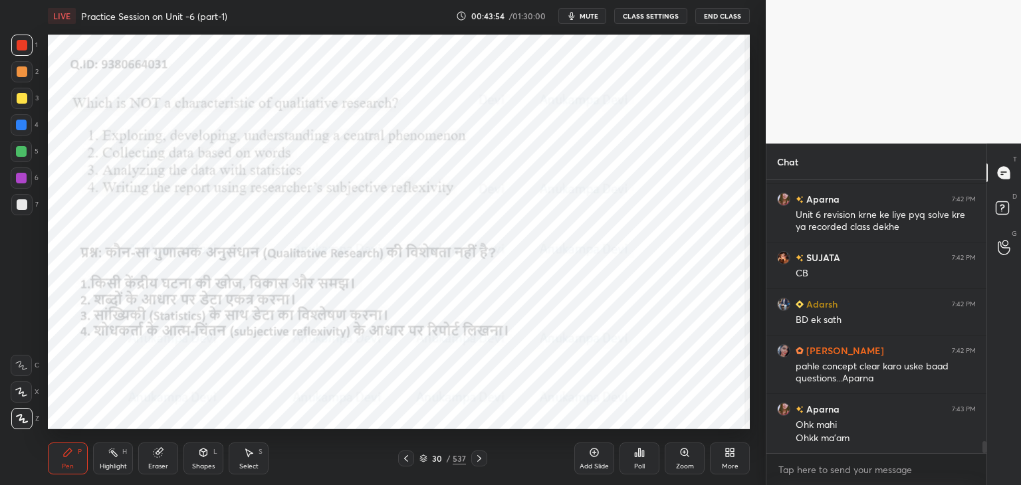
click at [424, 459] on icon at bounding box center [423, 459] width 8 height 8
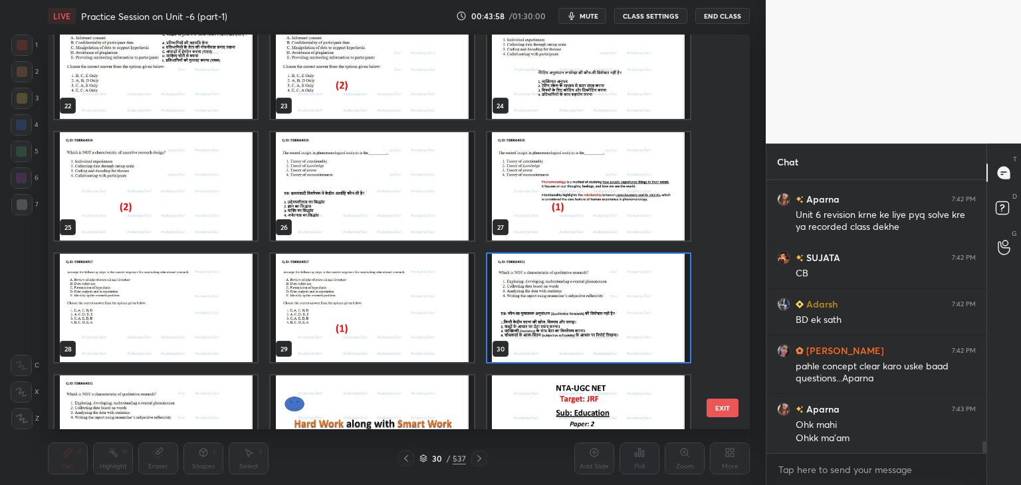
scroll to position [1058, 0]
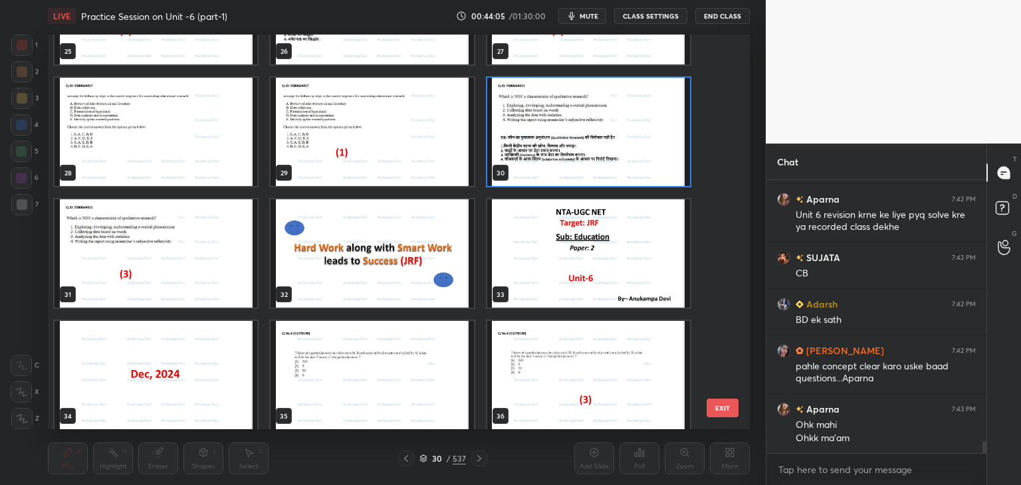
drag, startPoint x: 673, startPoint y: 171, endPoint x: 659, endPoint y: 171, distance: 14.0
click at [673, 171] on img "grid" at bounding box center [588, 132] width 203 height 108
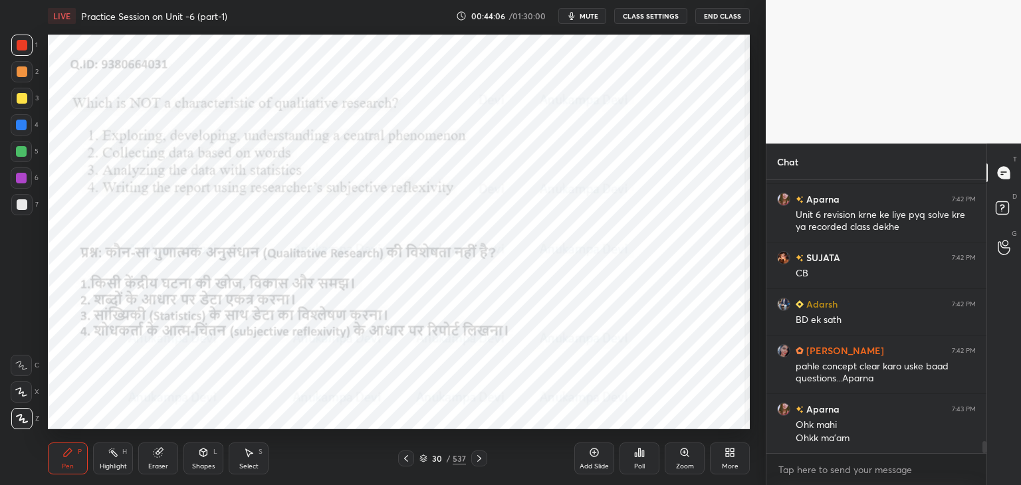
click at [640, 457] on div "Poll" at bounding box center [639, 459] width 40 height 32
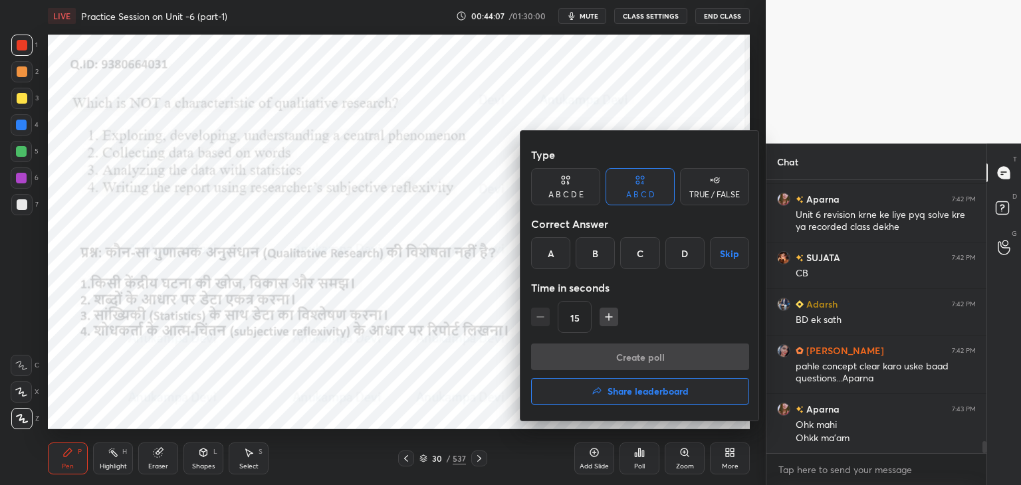
click at [638, 253] on div "C" at bounding box center [639, 253] width 39 height 32
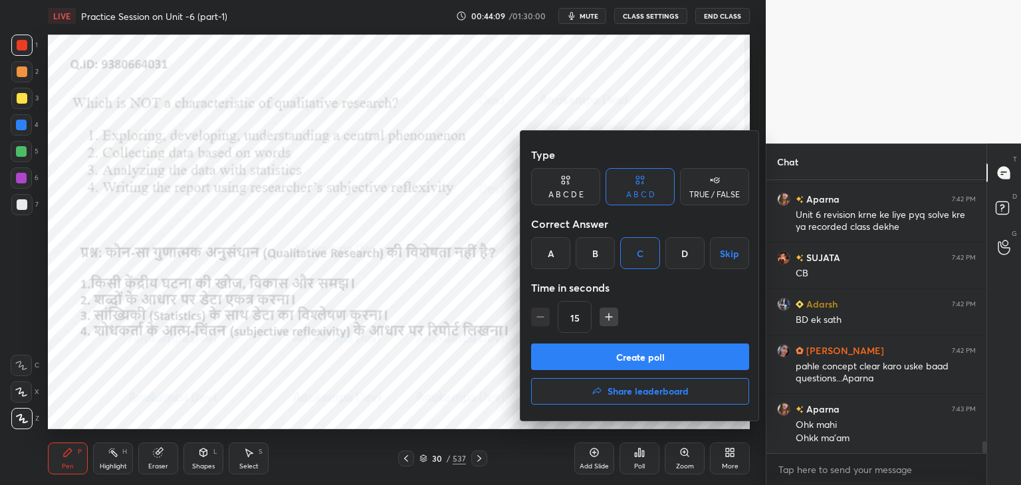
scroll to position [6028, 0]
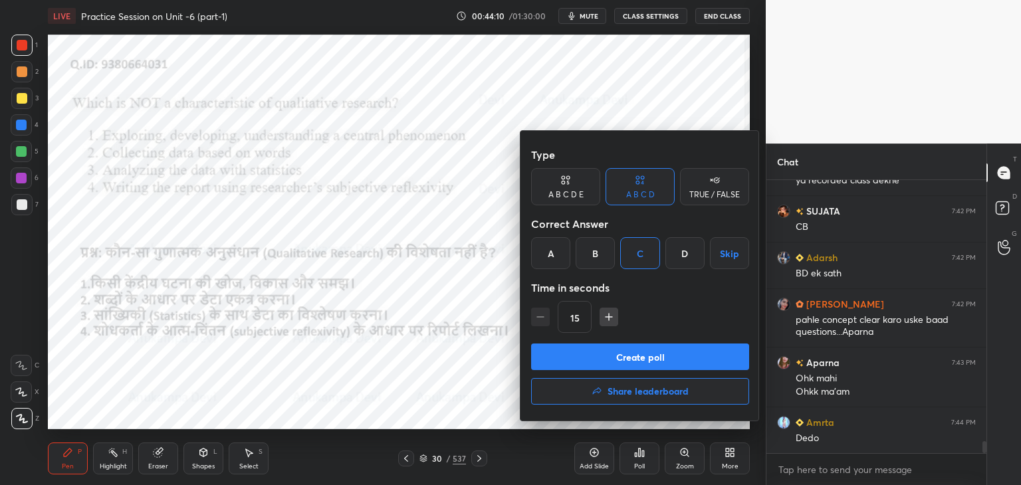
click at [652, 357] on button "Create poll" at bounding box center [640, 357] width 218 height 27
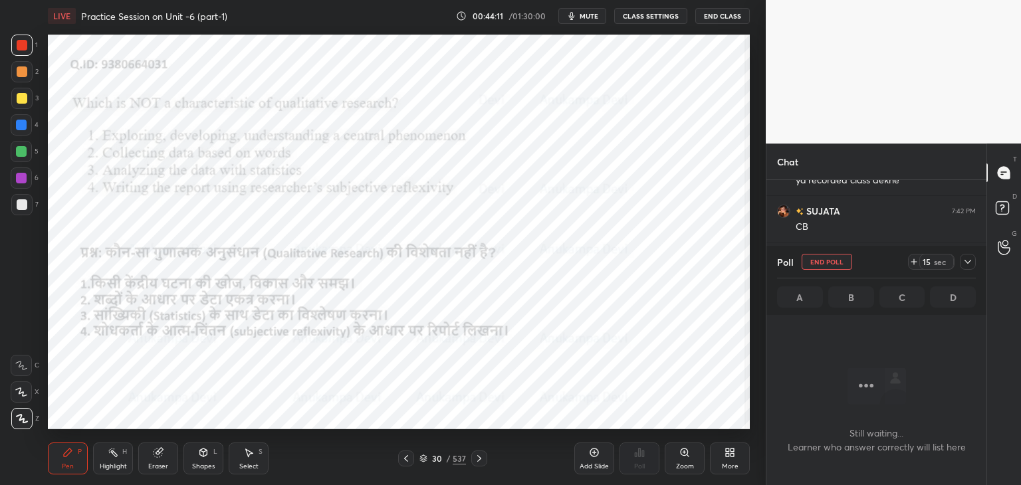
scroll to position [4, 4]
click at [586, 15] on span "mute" at bounding box center [589, 15] width 19 height 9
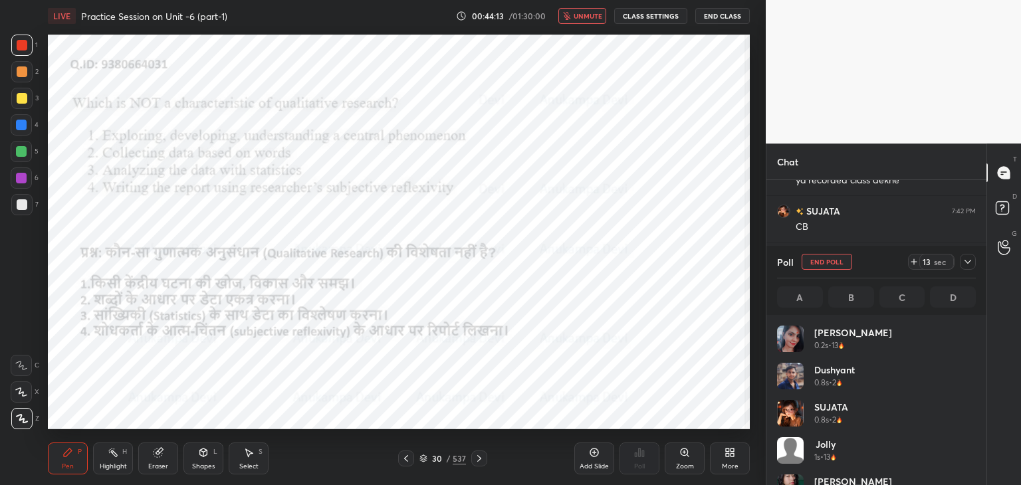
scroll to position [156, 195]
click at [596, 14] on span "unmute" at bounding box center [588, 15] width 29 height 9
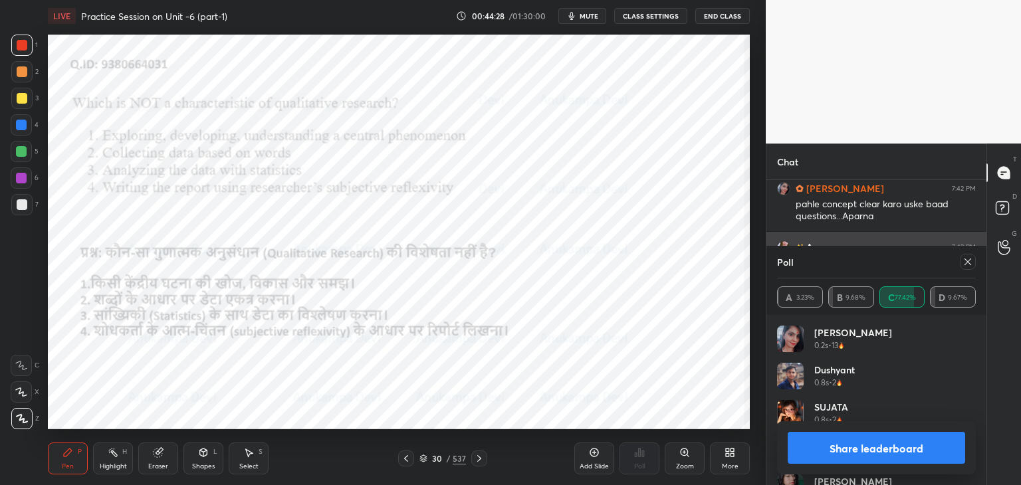
drag, startPoint x: 972, startPoint y: 262, endPoint x: 848, endPoint y: 255, distance: 123.8
click at [970, 262] on icon at bounding box center [967, 262] width 11 height 11
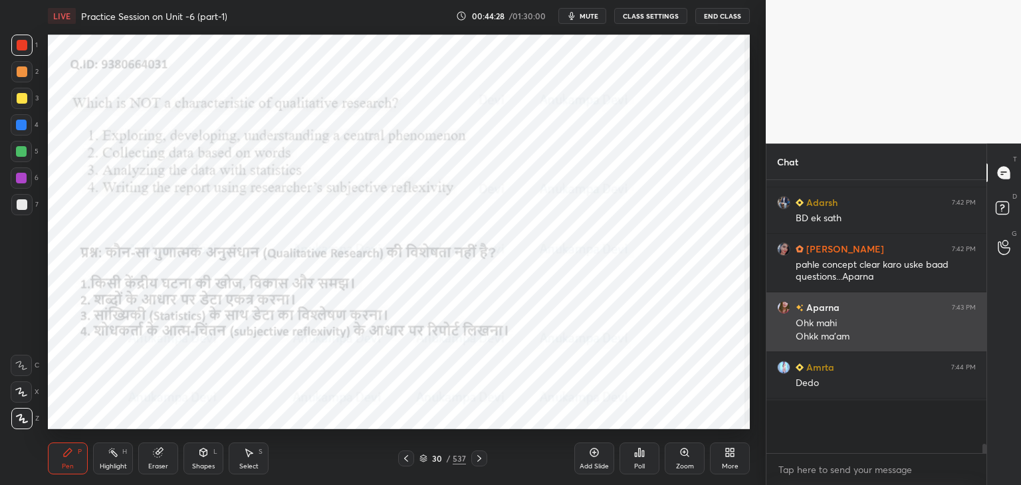
scroll to position [301, 216]
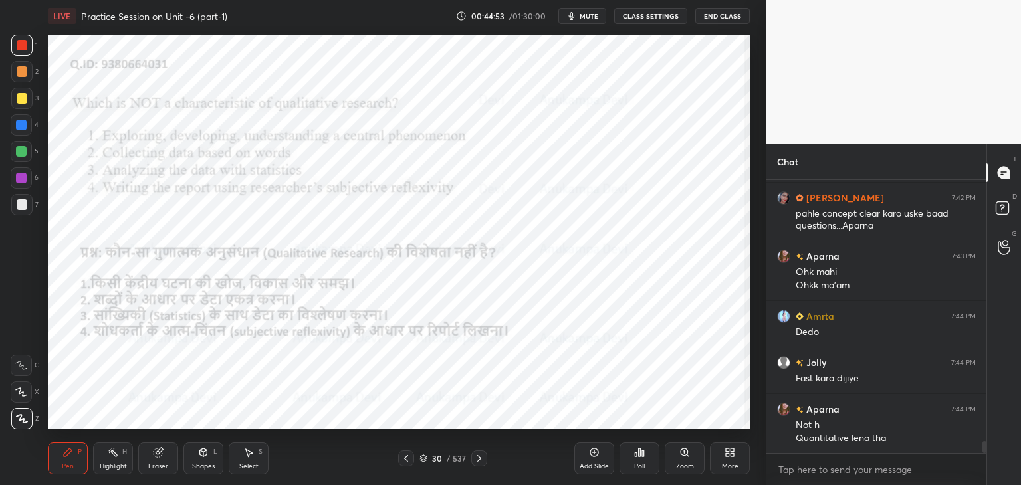
click at [156, 461] on div "Eraser" at bounding box center [158, 459] width 40 height 32
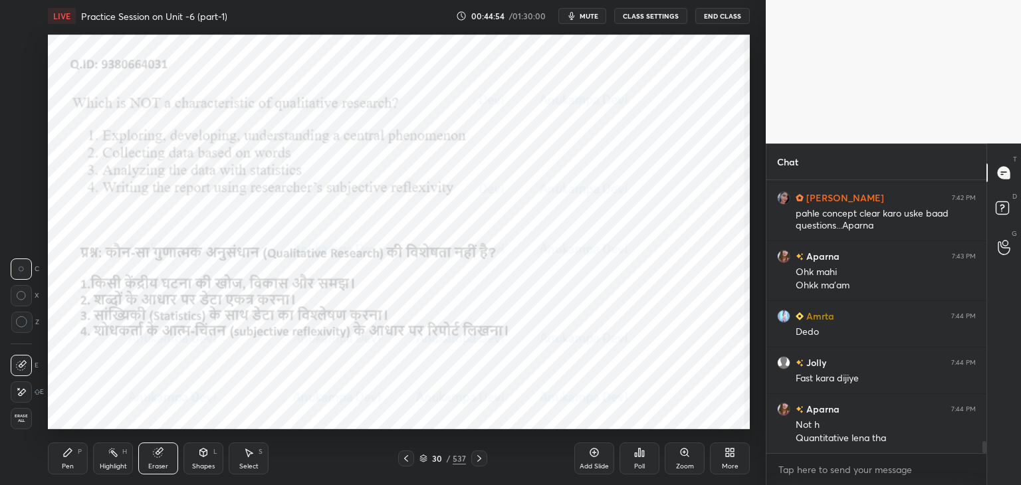
scroll to position [6193, 0]
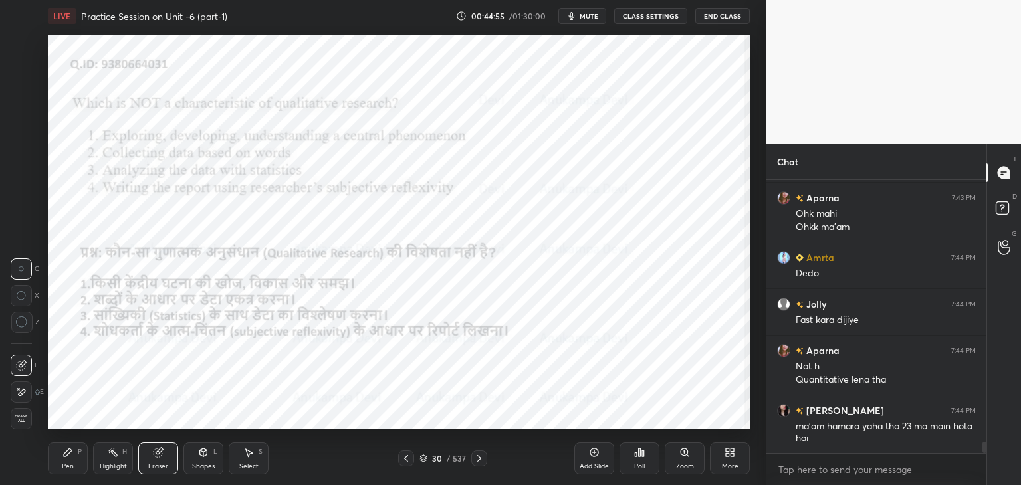
click at [21, 421] on span "Erase all" at bounding box center [21, 418] width 20 height 9
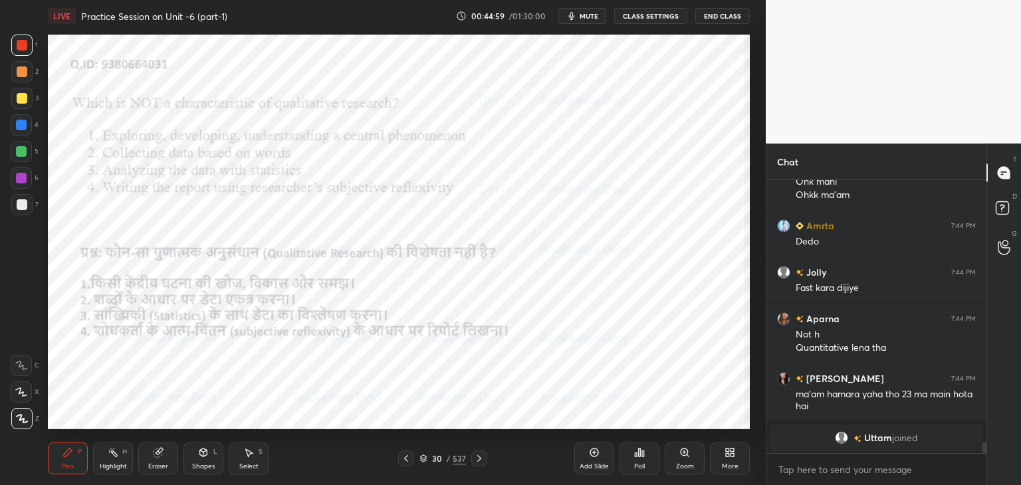
scroll to position [6074, 0]
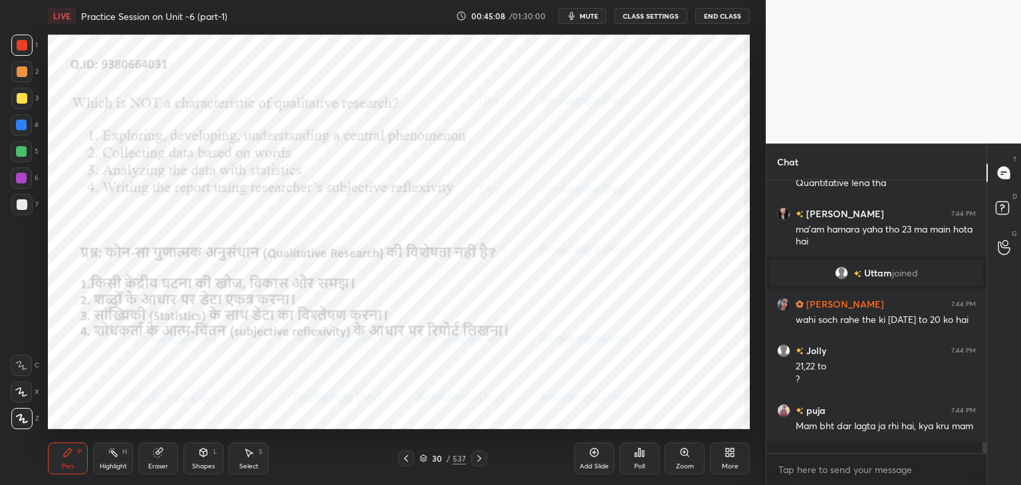
click at [483, 461] on icon at bounding box center [479, 458] width 11 height 11
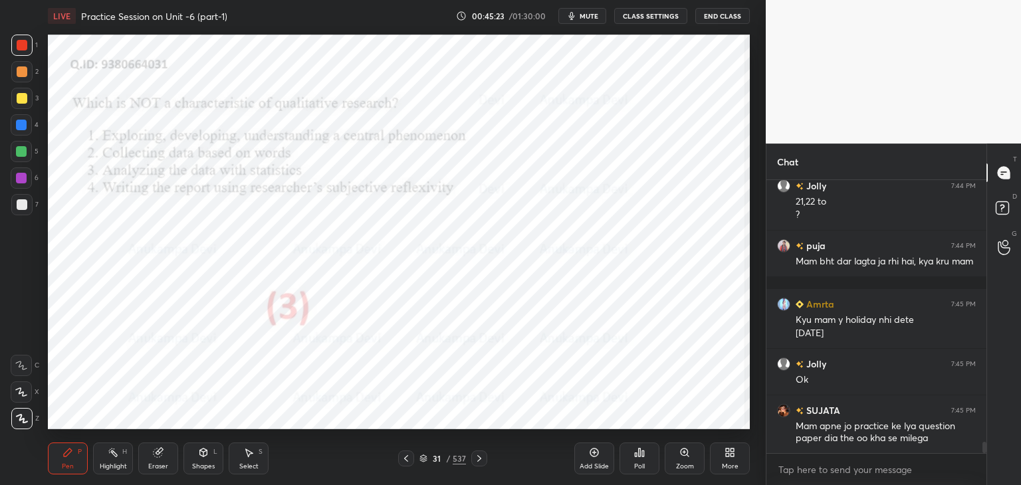
scroll to position [6403, 0]
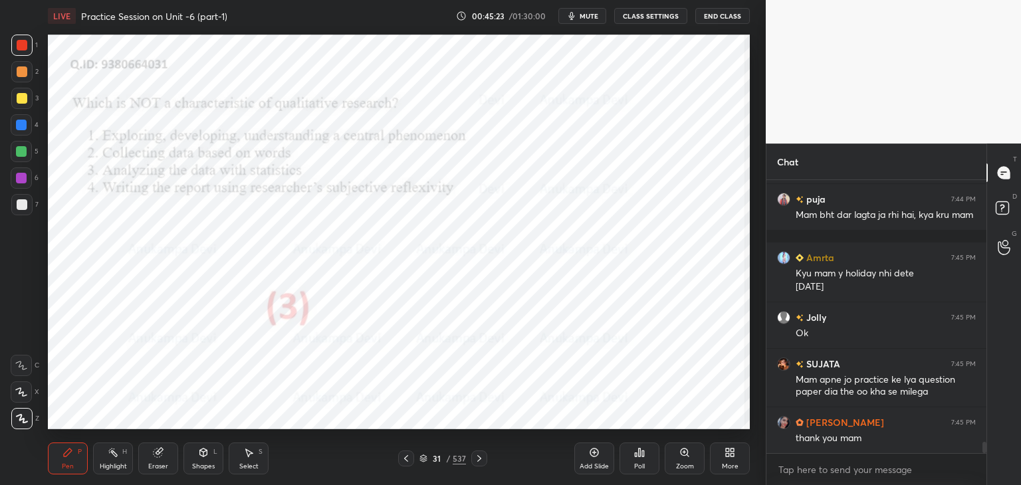
drag, startPoint x: 16, startPoint y: 180, endPoint x: 22, endPoint y: 167, distance: 14.6
click at [17, 180] on div at bounding box center [21, 178] width 11 height 11
click at [638, 459] on div "Poll" at bounding box center [639, 459] width 40 height 32
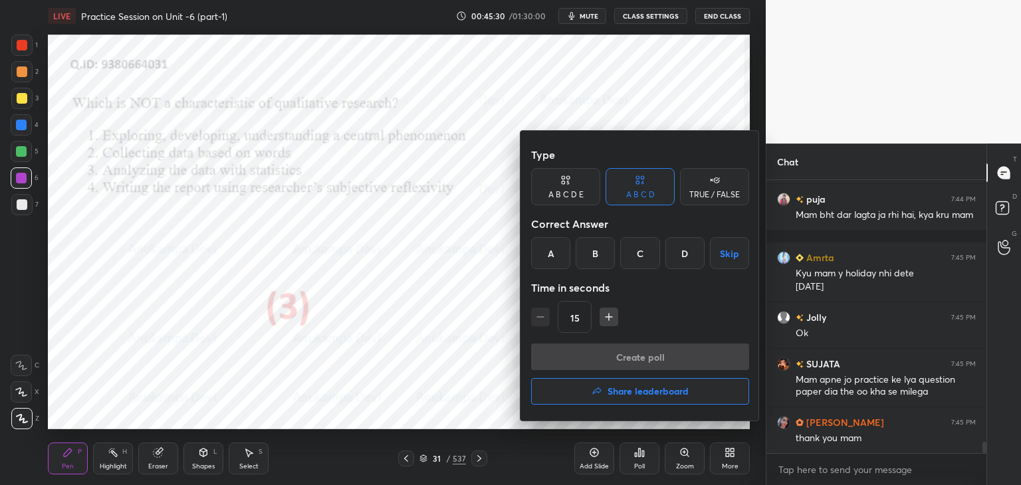
click at [643, 393] on h4 "Share leaderboard" at bounding box center [647, 391] width 81 height 9
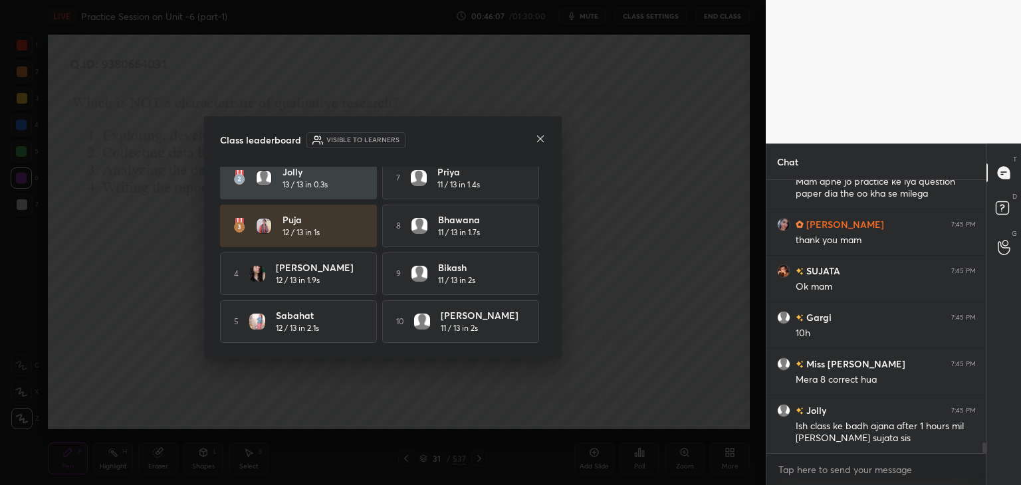
scroll to position [6648, 0]
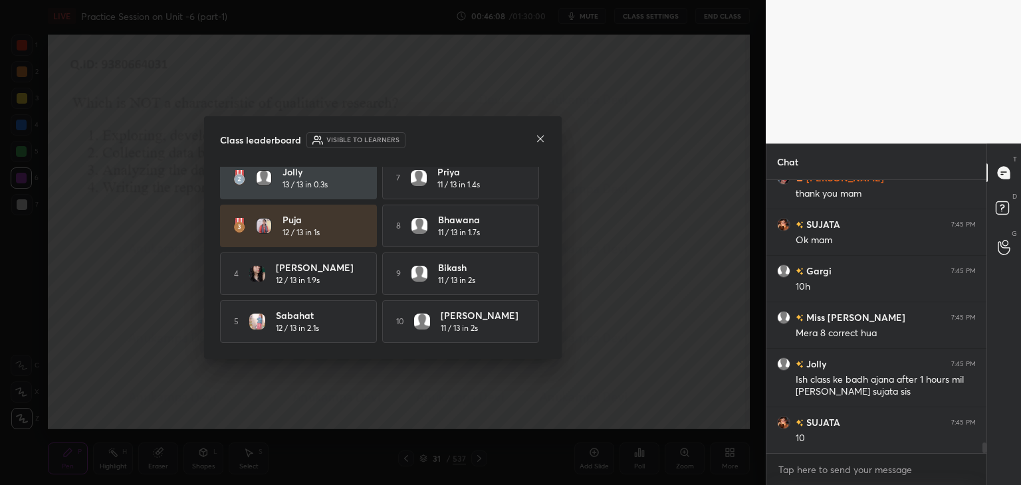
click at [540, 138] on icon at bounding box center [540, 139] width 7 height 7
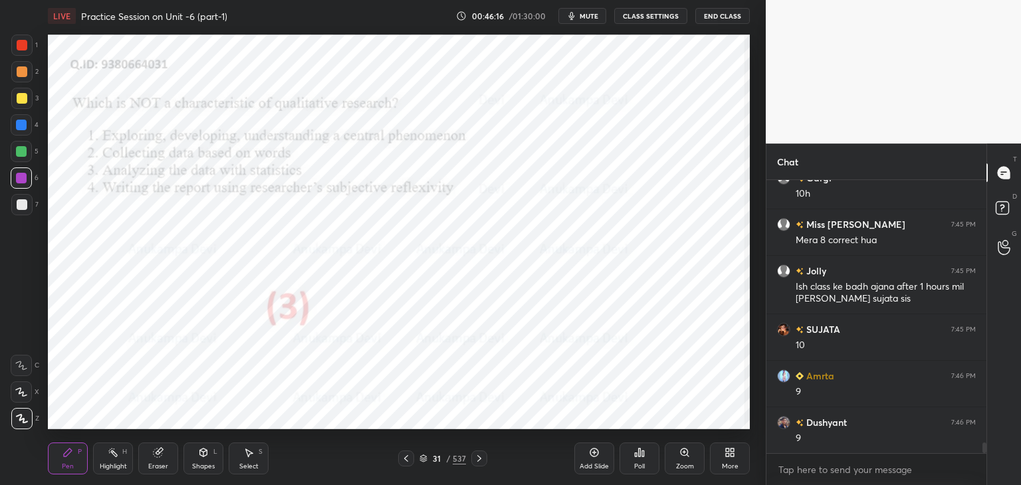
scroll to position [6787, 0]
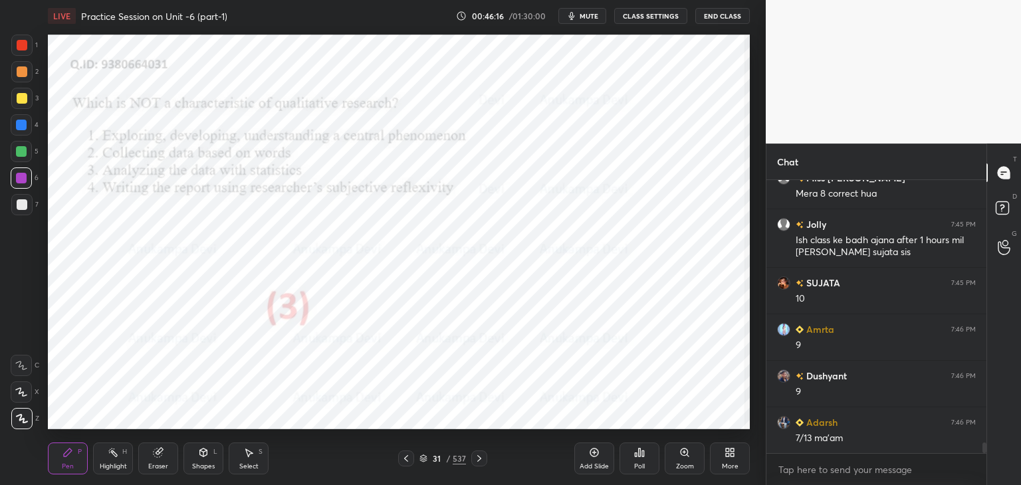
click at [481, 458] on icon at bounding box center [479, 458] width 11 height 11
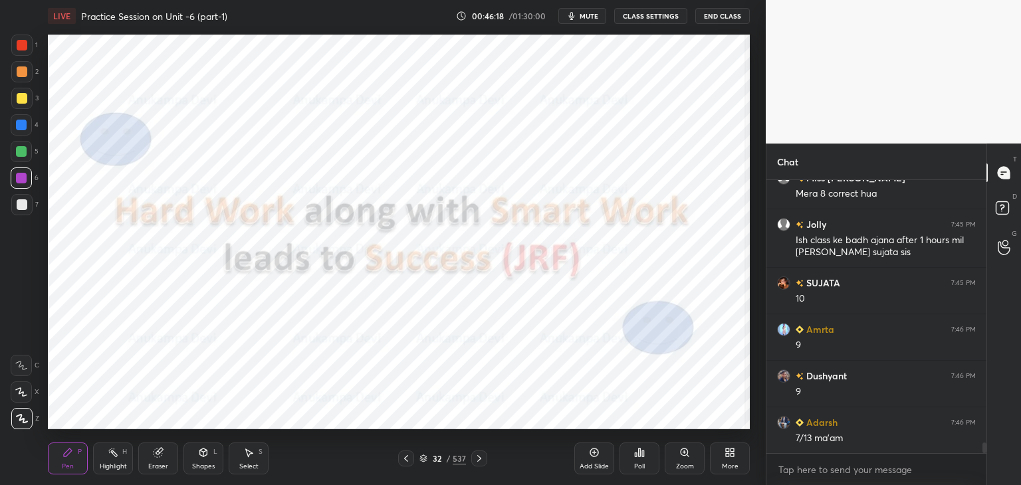
click at [479, 458] on icon at bounding box center [479, 458] width 11 height 11
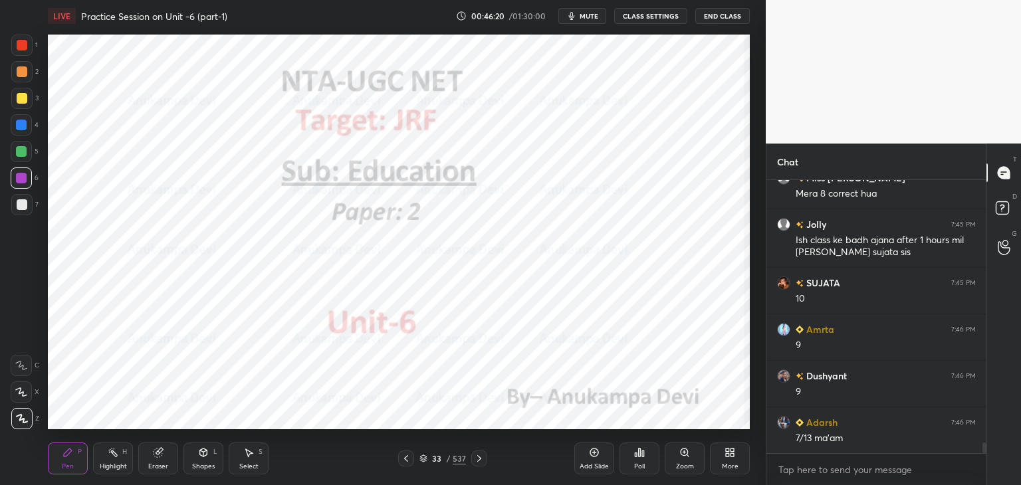
scroll to position [6834, 0]
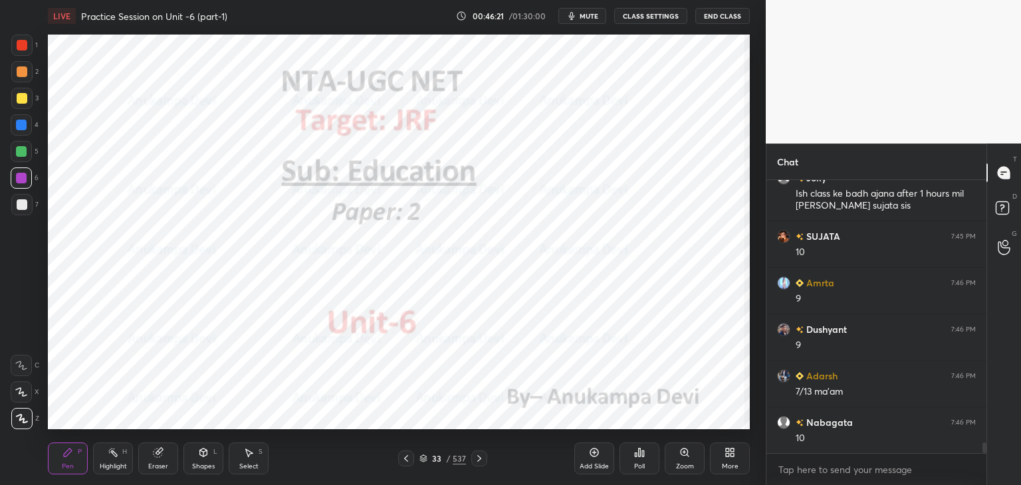
click at [479, 460] on icon at bounding box center [479, 458] width 4 height 7
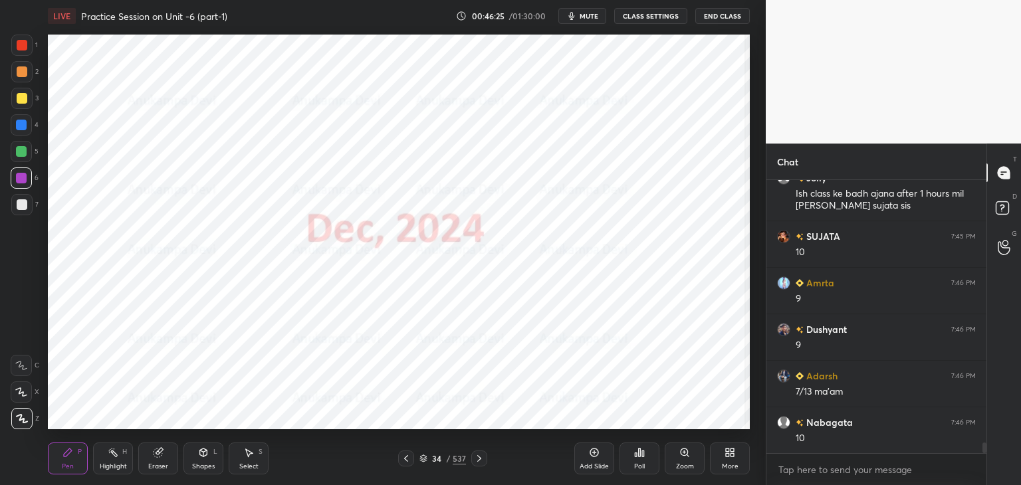
click at [589, 13] on span "mute" at bounding box center [589, 15] width 19 height 9
click at [479, 460] on icon at bounding box center [479, 458] width 11 height 11
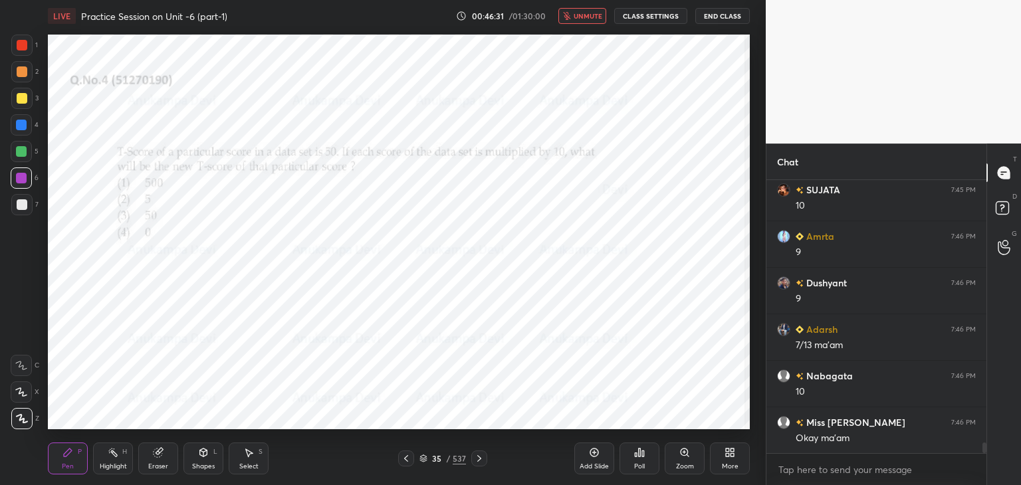
scroll to position [6939, 0]
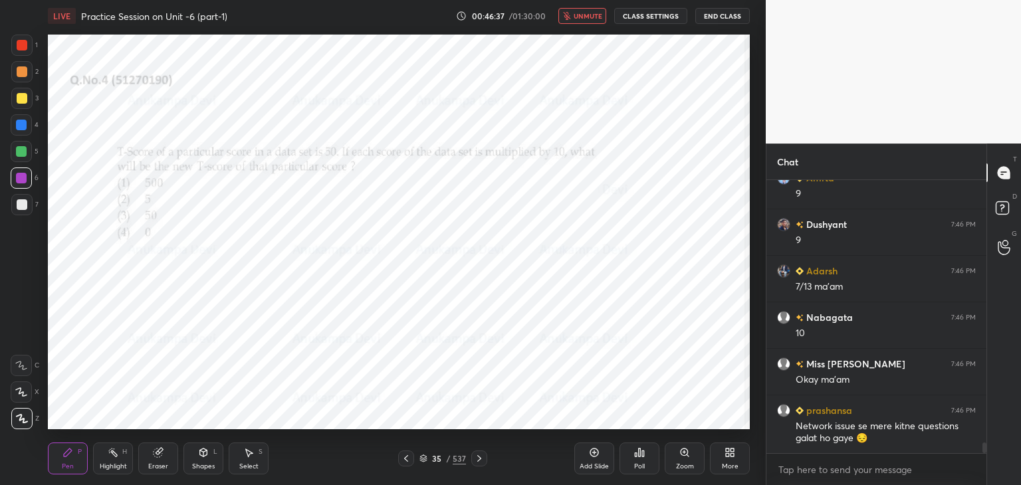
click at [582, 13] on span "unmute" at bounding box center [588, 15] width 29 height 9
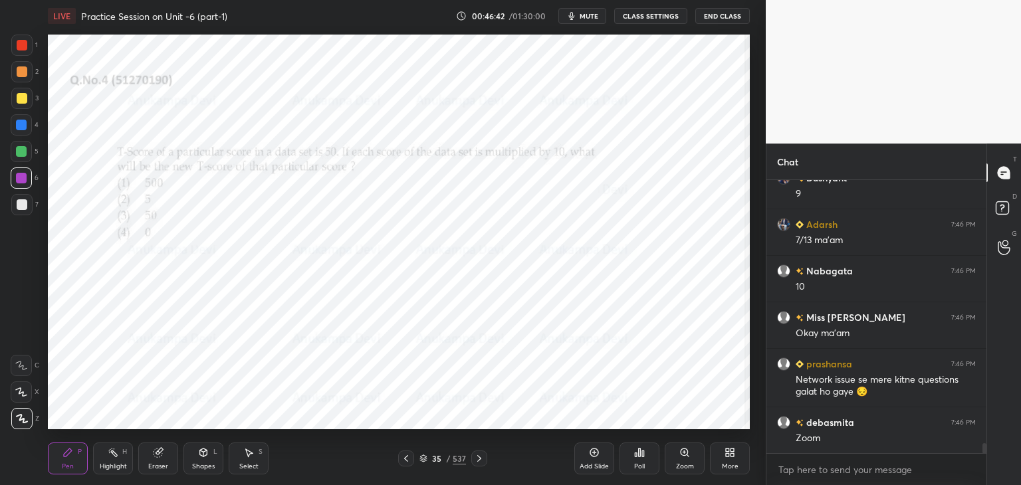
click at [684, 453] on icon at bounding box center [684, 452] width 0 height 3
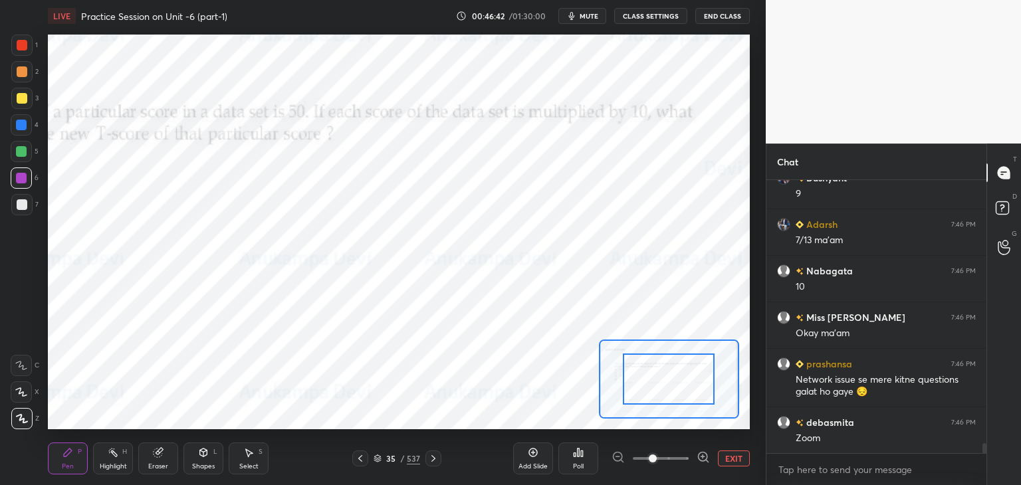
scroll to position [7032, 0]
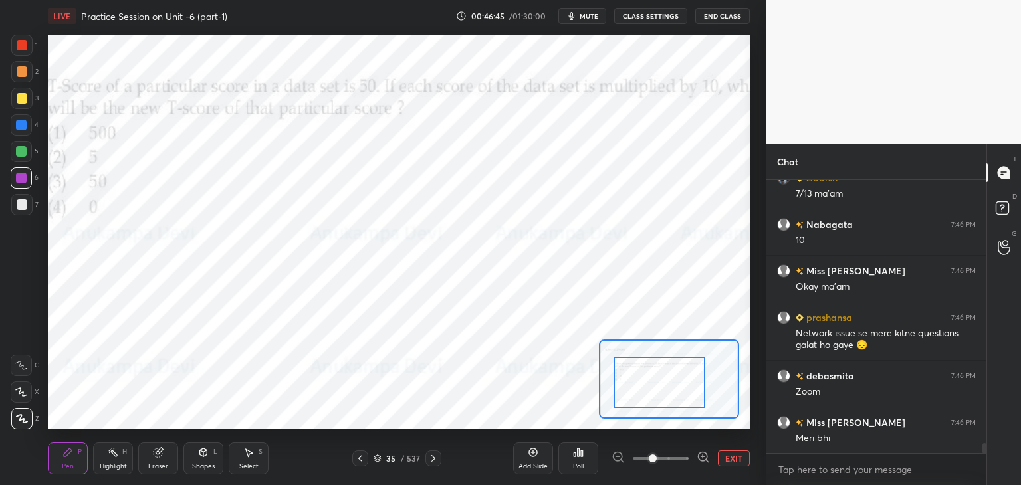
drag, startPoint x: 665, startPoint y: 389, endPoint x: 657, endPoint y: 391, distance: 8.4
click at [657, 391] on div at bounding box center [659, 382] width 92 height 51
click at [17, 128] on div at bounding box center [21, 125] width 11 height 11
drag, startPoint x: 17, startPoint y: 392, endPoint x: 41, endPoint y: 364, distance: 36.9
click at [17, 392] on icon at bounding box center [21, 391] width 12 height 9
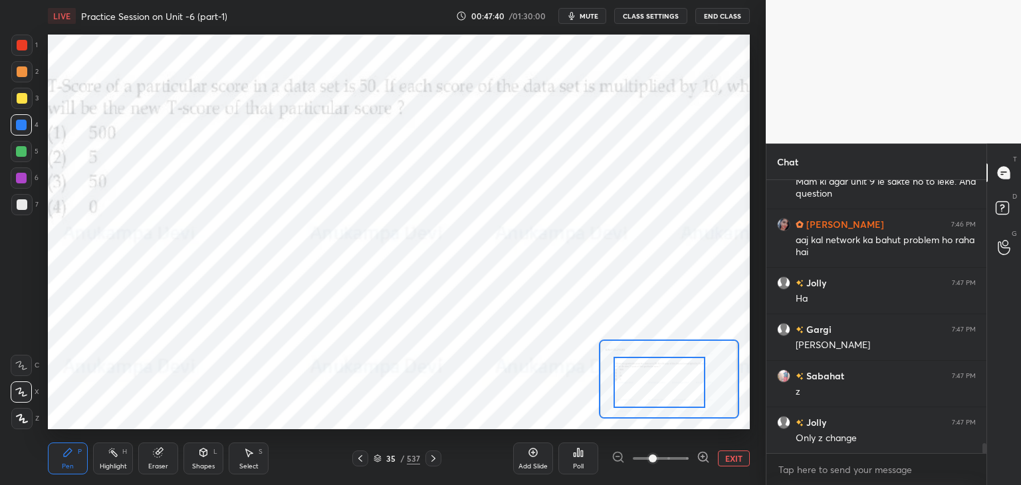
scroll to position [7475, 0]
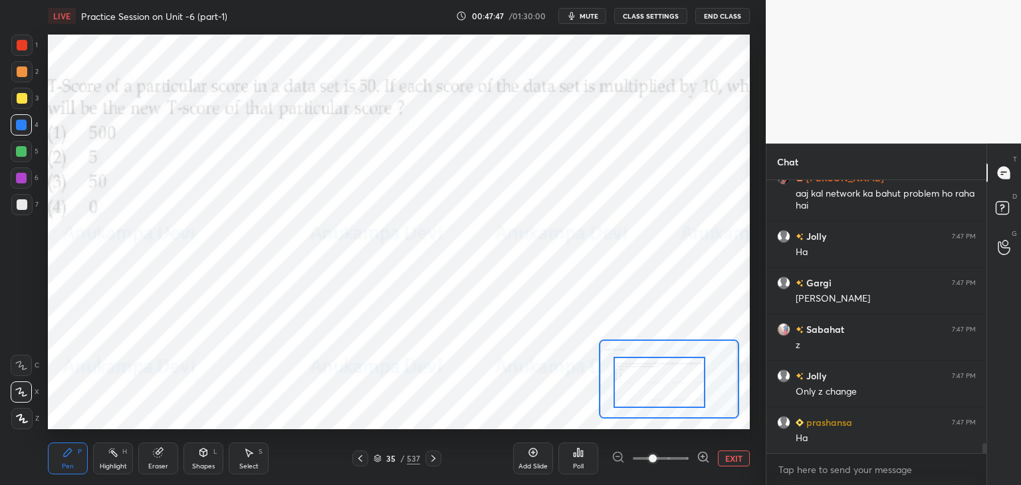
click at [592, 14] on span "mute" at bounding box center [589, 15] width 19 height 9
click at [378, 461] on icon at bounding box center [378, 459] width 8 height 8
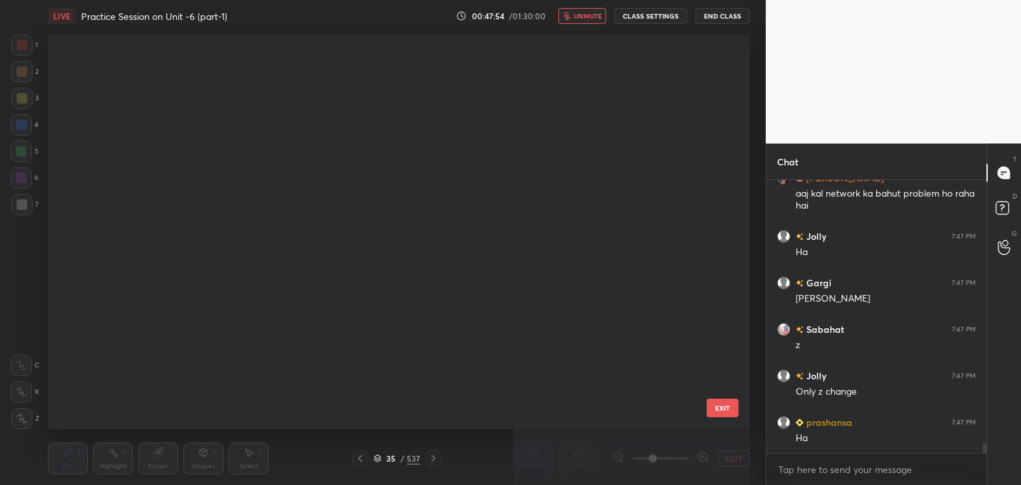
scroll to position [391, 695]
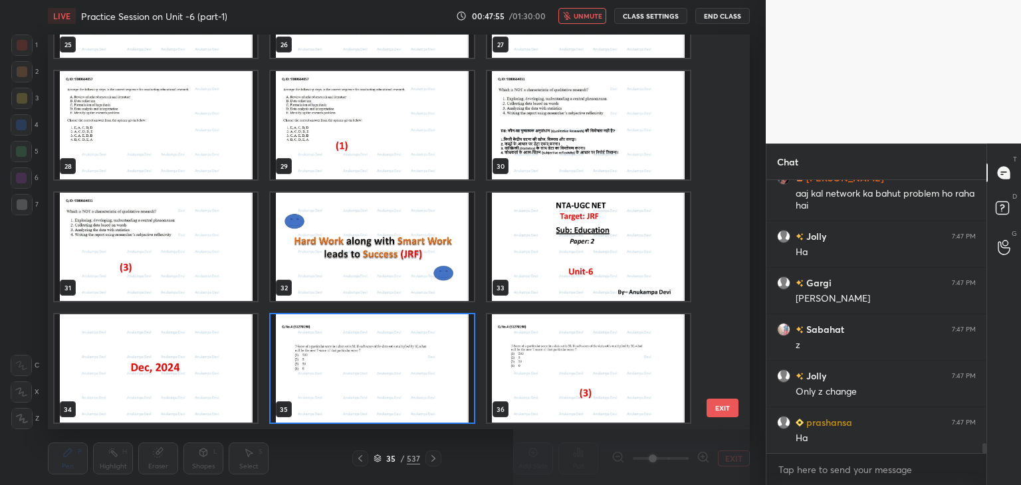
click at [455, 411] on img "grid" at bounding box center [372, 368] width 203 height 108
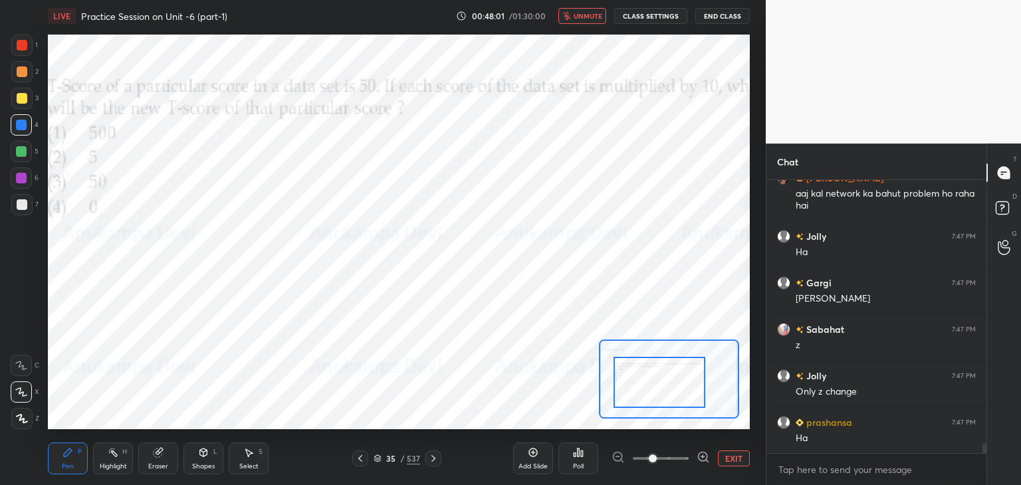
click at [587, 14] on span "unmute" at bounding box center [588, 15] width 29 height 9
click at [590, 15] on span "mute" at bounding box center [589, 15] width 19 height 9
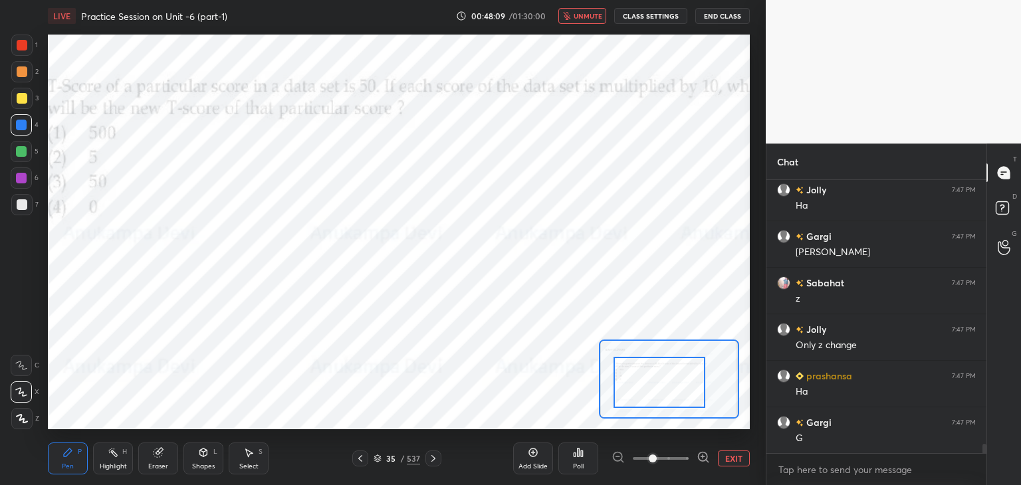
click at [589, 18] on span "unmute" at bounding box center [588, 15] width 29 height 9
click at [578, 461] on div "Poll" at bounding box center [578, 459] width 40 height 32
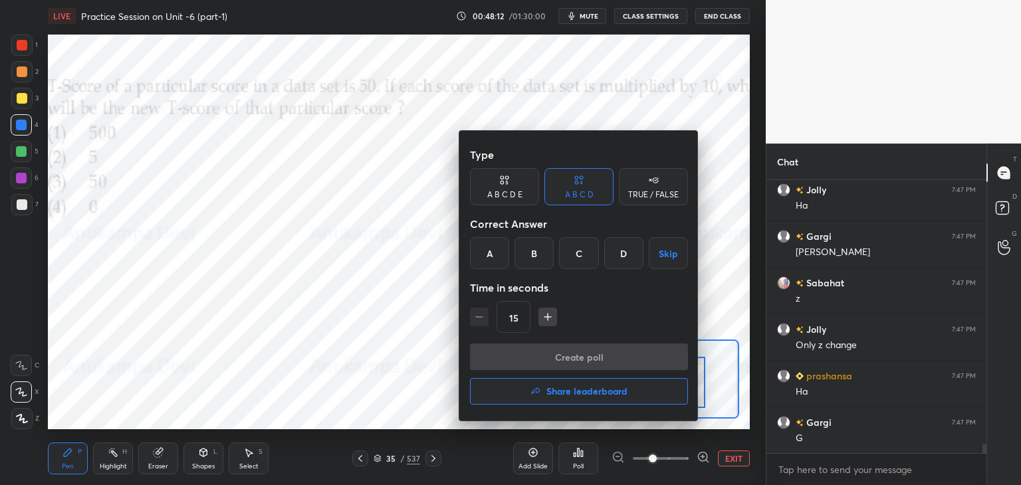
click at [577, 252] on div "C" at bounding box center [578, 253] width 39 height 32
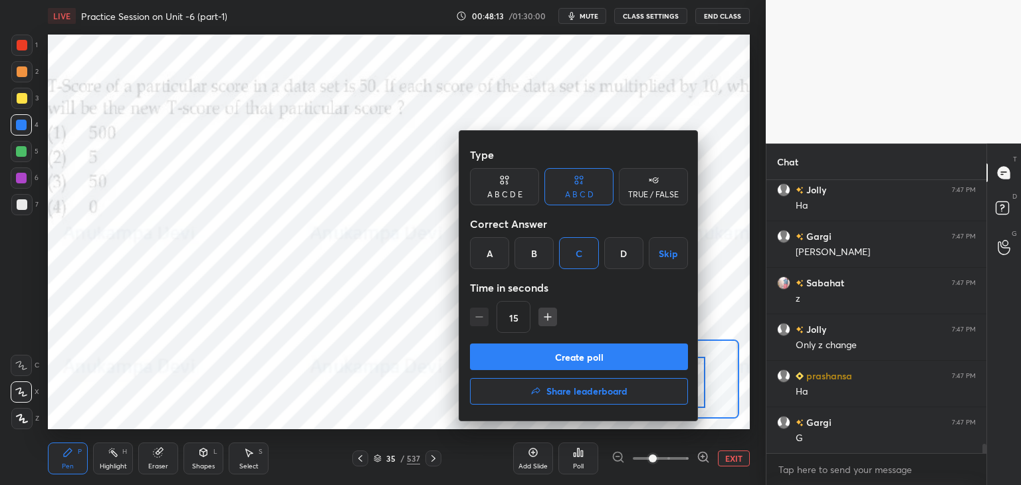
click at [602, 354] on button "Create poll" at bounding box center [579, 357] width 218 height 27
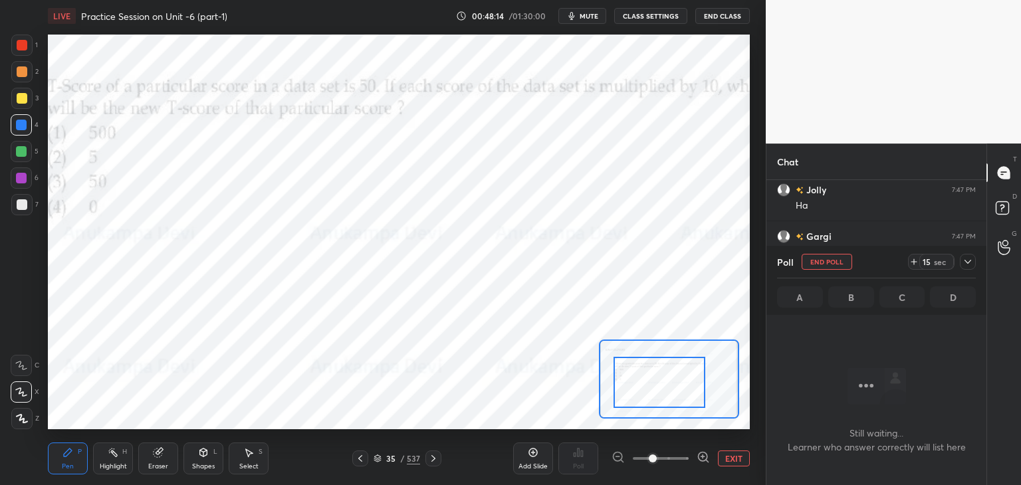
scroll to position [232, 216]
click at [591, 14] on span "mute" at bounding box center [589, 15] width 19 height 9
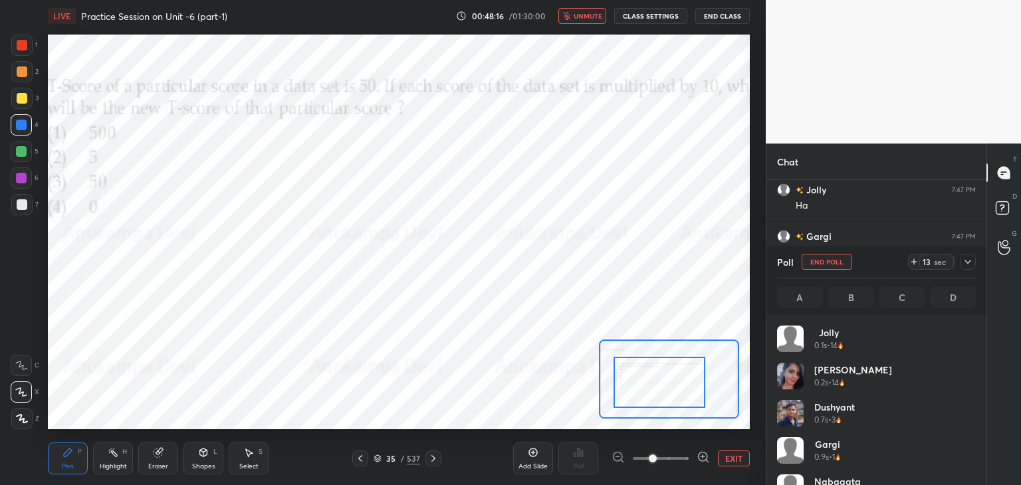
scroll to position [156, 195]
click at [157, 463] on div "Eraser" at bounding box center [158, 466] width 20 height 7
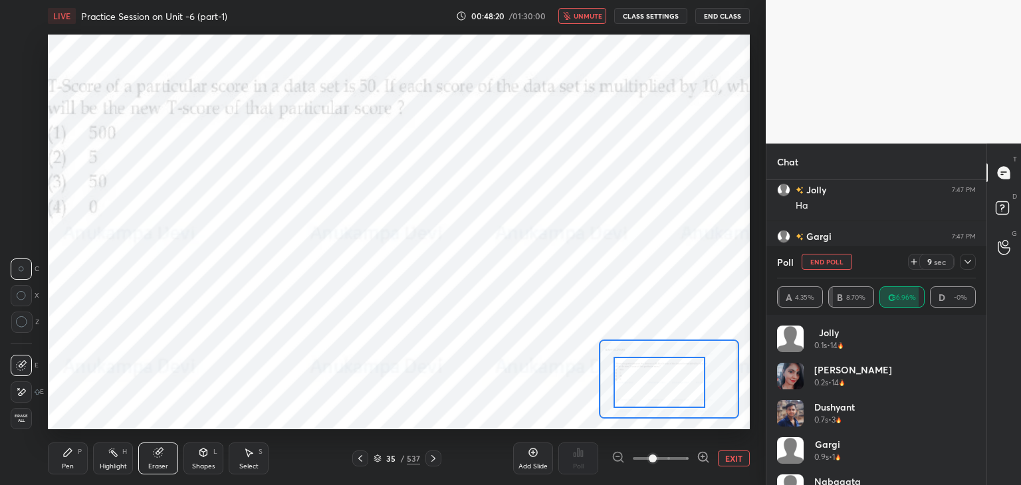
click at [23, 419] on span "Erase all" at bounding box center [21, 418] width 20 height 9
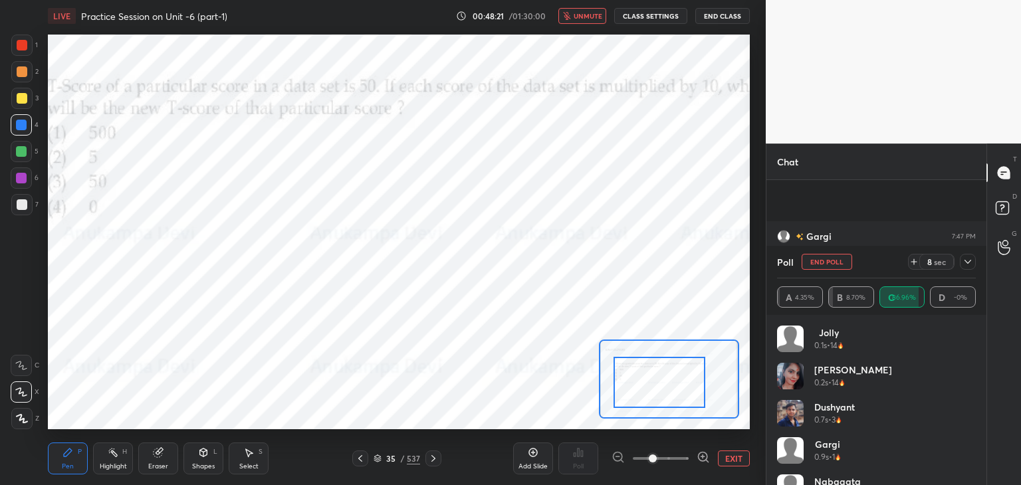
scroll to position [7637, 0]
click at [27, 176] on div at bounding box center [21, 177] width 21 height 21
click at [594, 16] on span "unmute" at bounding box center [588, 15] width 29 height 9
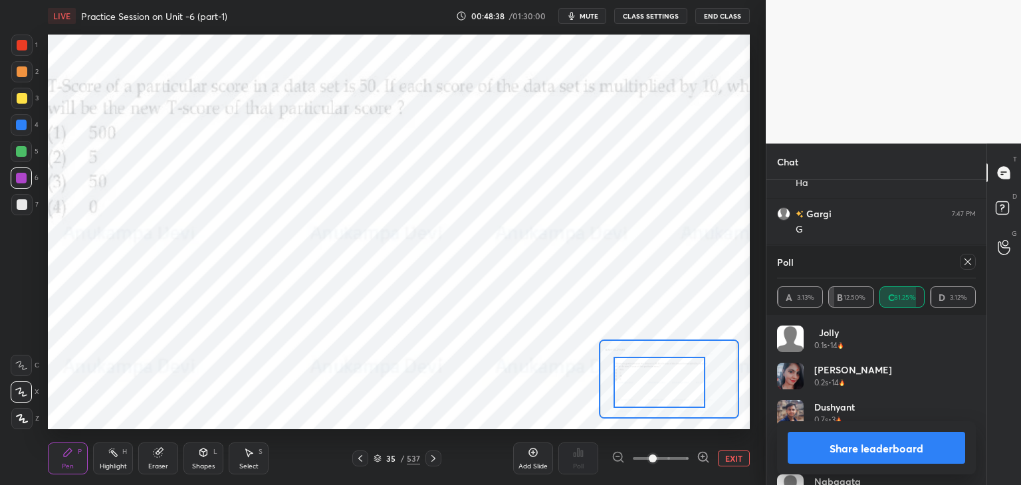
scroll to position [7776, 0]
click at [968, 262] on icon at bounding box center [967, 262] width 11 height 11
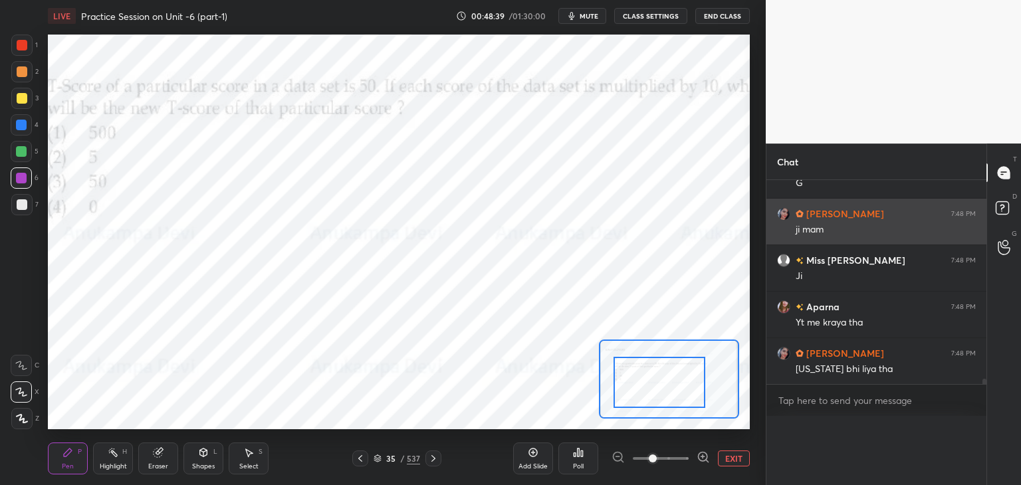
scroll to position [4, 4]
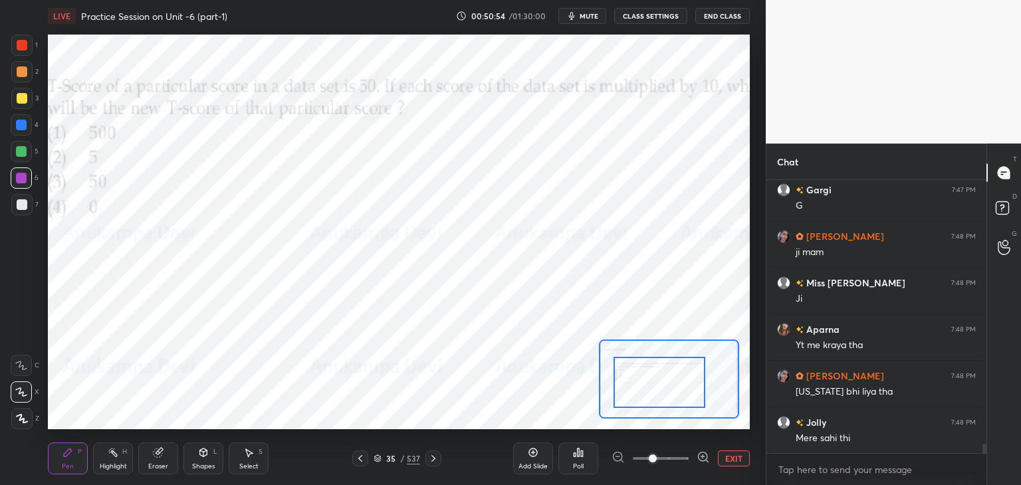
click at [432, 461] on icon at bounding box center [433, 458] width 11 height 11
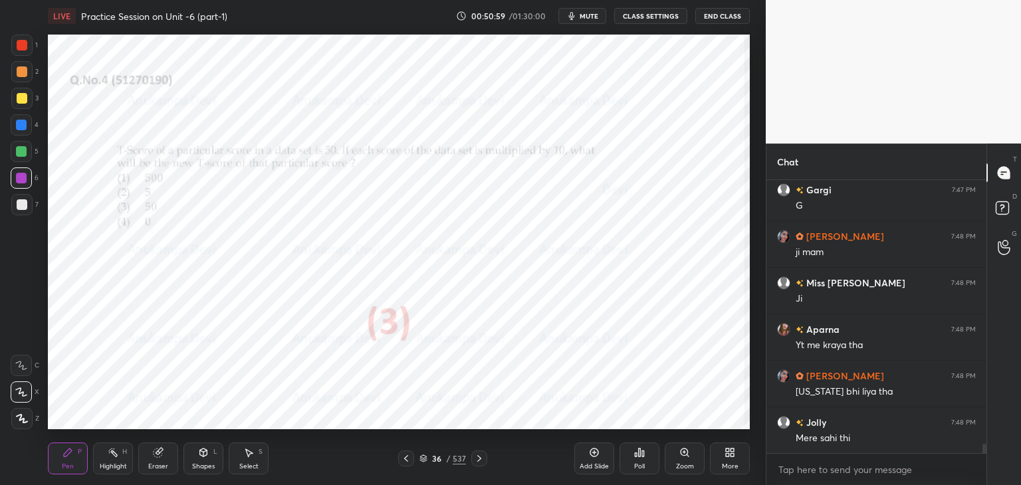
click at [479, 460] on icon at bounding box center [479, 458] width 4 height 7
drag, startPoint x: 686, startPoint y: 455, endPoint x: 667, endPoint y: 421, distance: 38.1
click at [686, 453] on icon at bounding box center [684, 452] width 11 height 11
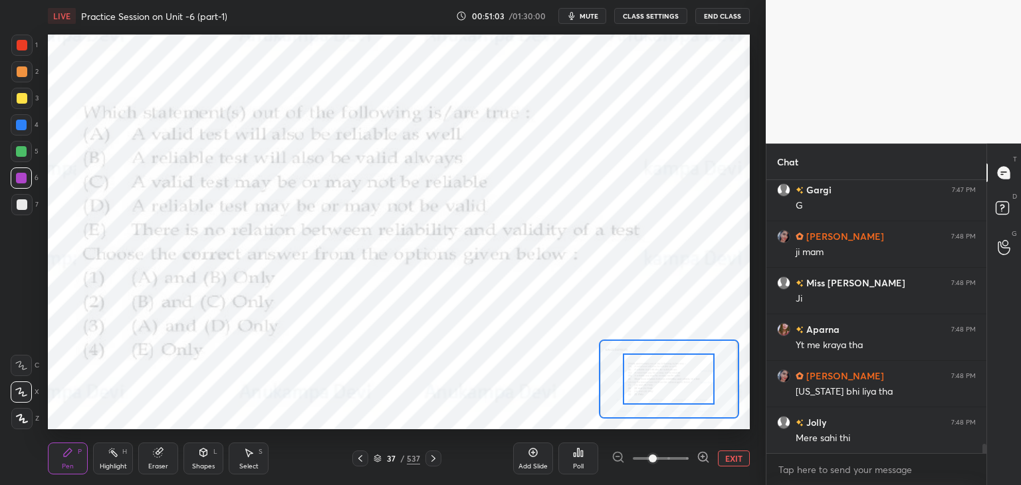
click at [592, 13] on span "mute" at bounding box center [589, 15] width 19 height 9
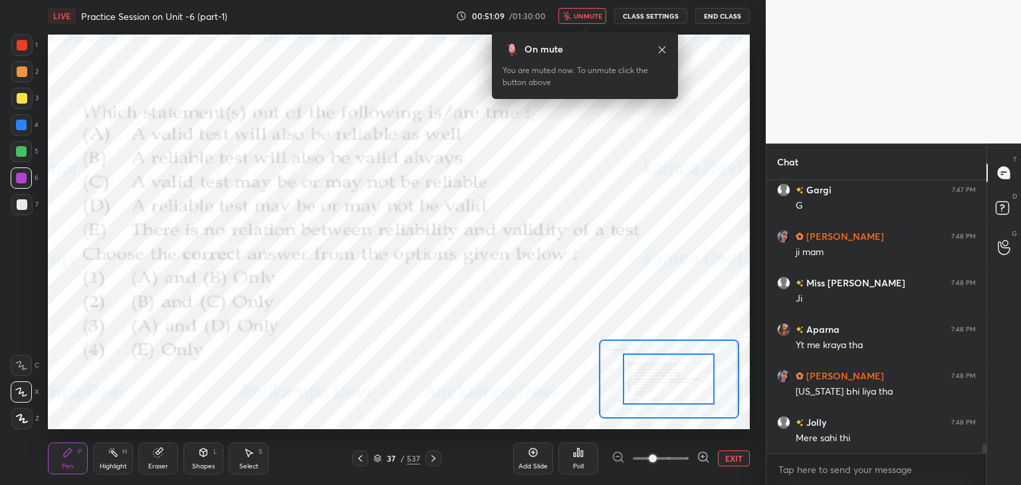
drag, startPoint x: 587, startPoint y: 17, endPoint x: 576, endPoint y: 24, distance: 12.9
click at [586, 17] on span "unmute" at bounding box center [588, 15] width 29 height 9
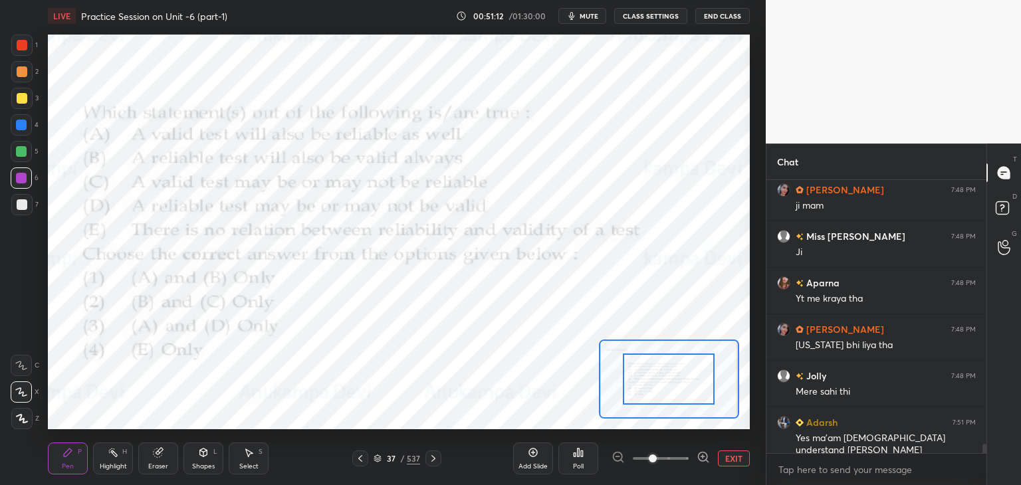
scroll to position [7847, 0]
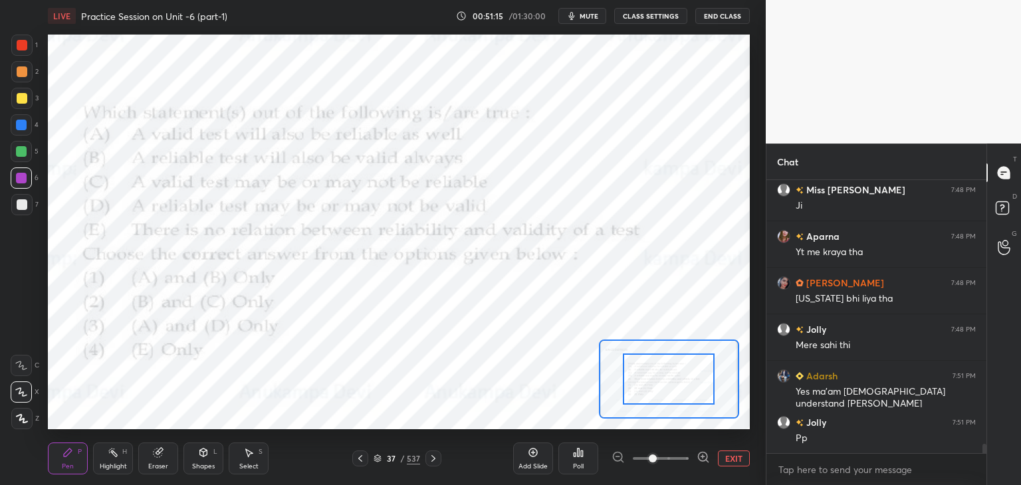
click at [590, 17] on span "mute" at bounding box center [589, 15] width 19 height 9
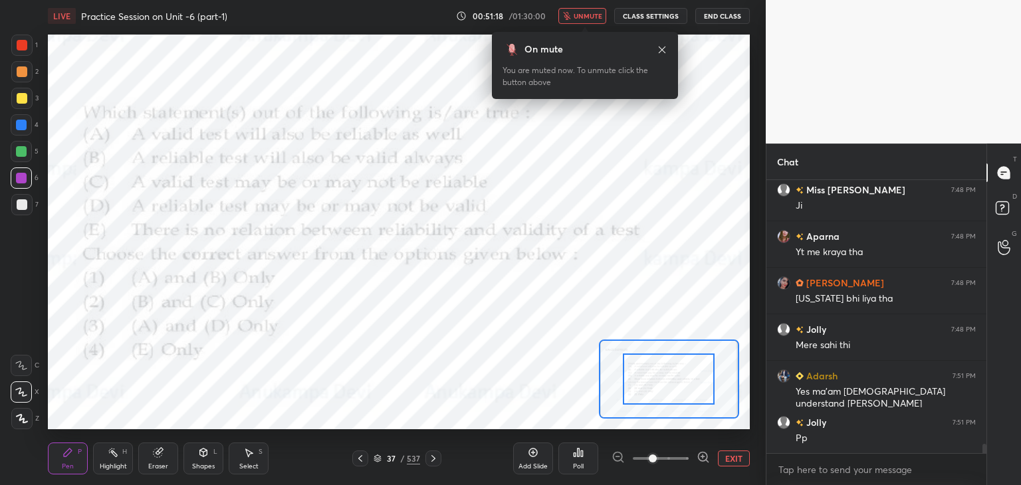
click at [659, 51] on icon at bounding box center [662, 50] width 11 height 11
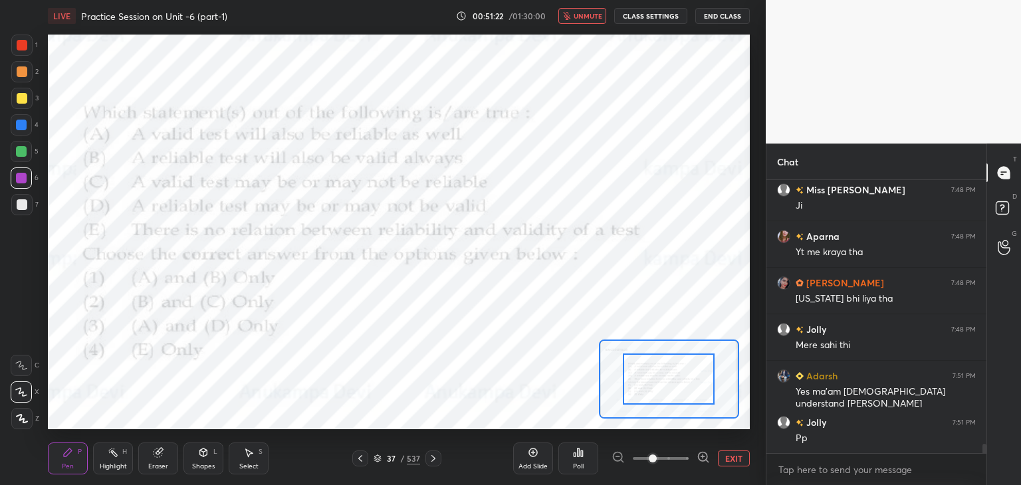
click at [584, 19] on span "unmute" at bounding box center [588, 15] width 29 height 9
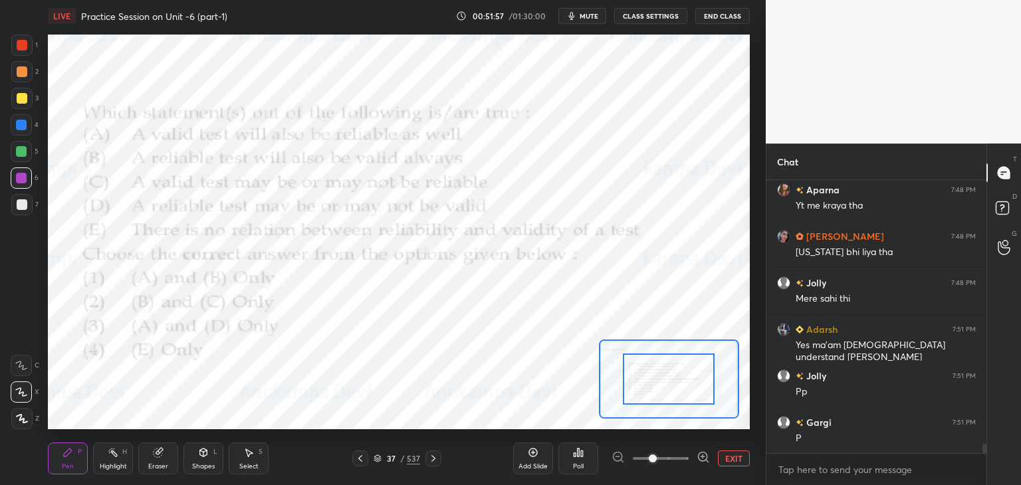
click at [377, 460] on icon at bounding box center [377, 460] width 7 height 2
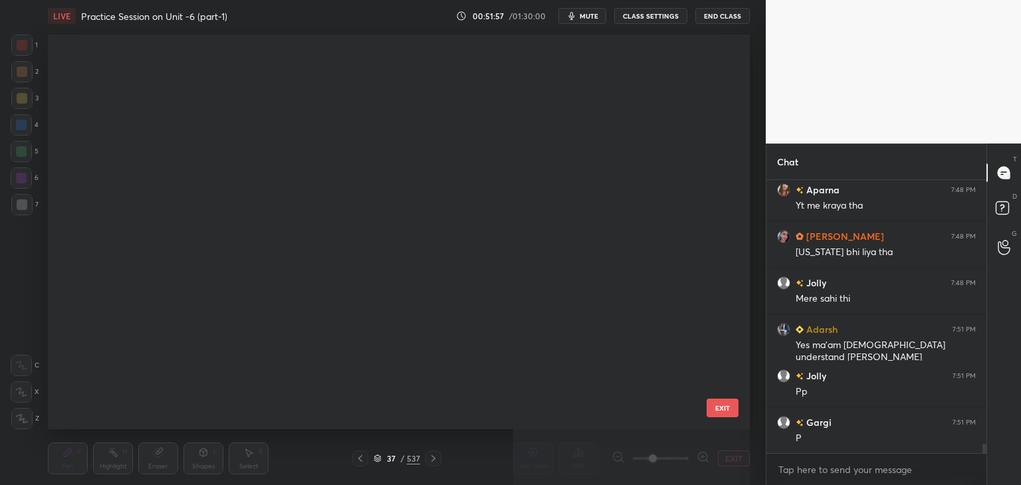
scroll to position [391, 695]
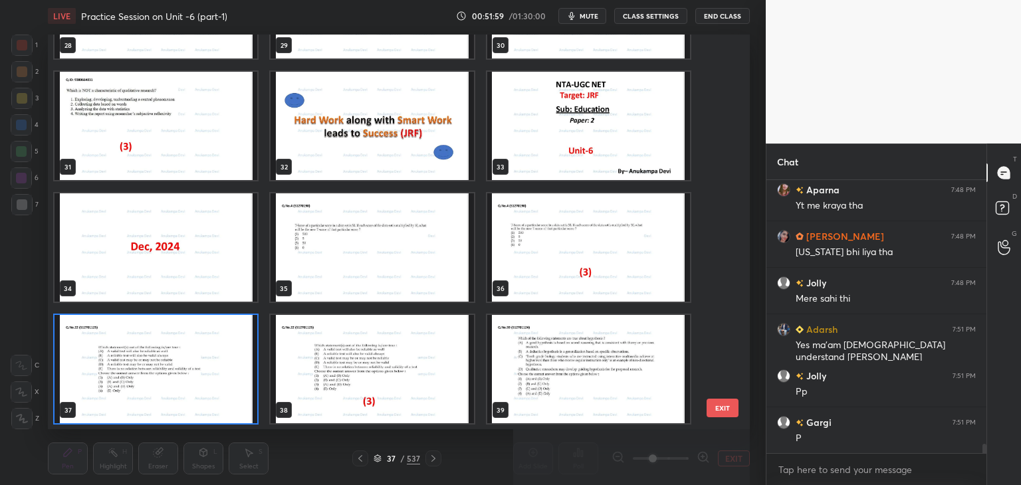
click at [243, 411] on img "grid" at bounding box center [156, 369] width 203 height 108
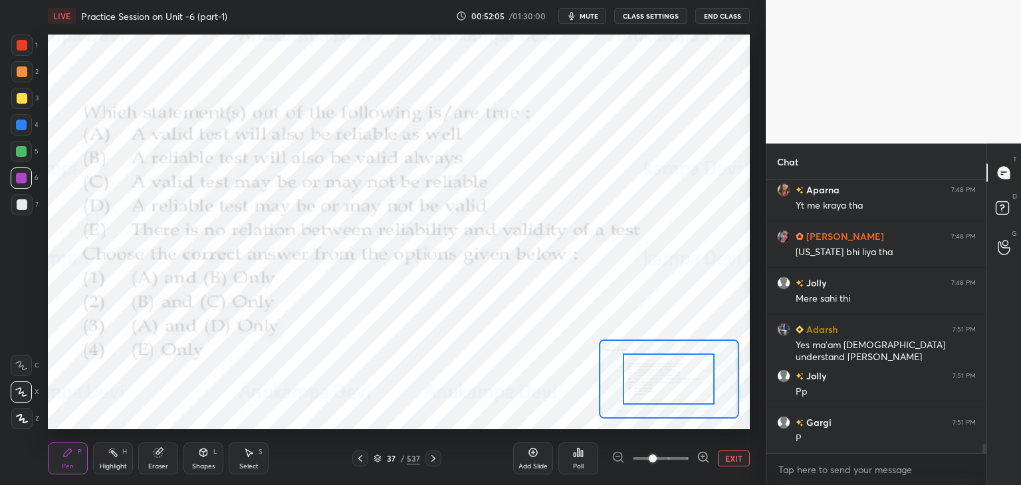
click at [577, 463] on div "Poll" at bounding box center [578, 466] width 11 height 7
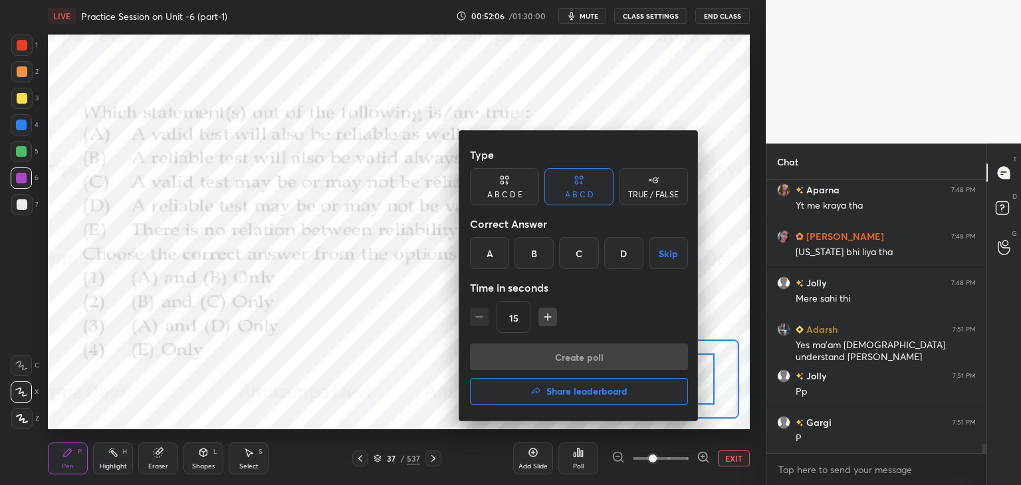
click at [575, 256] on div "C" at bounding box center [578, 253] width 39 height 32
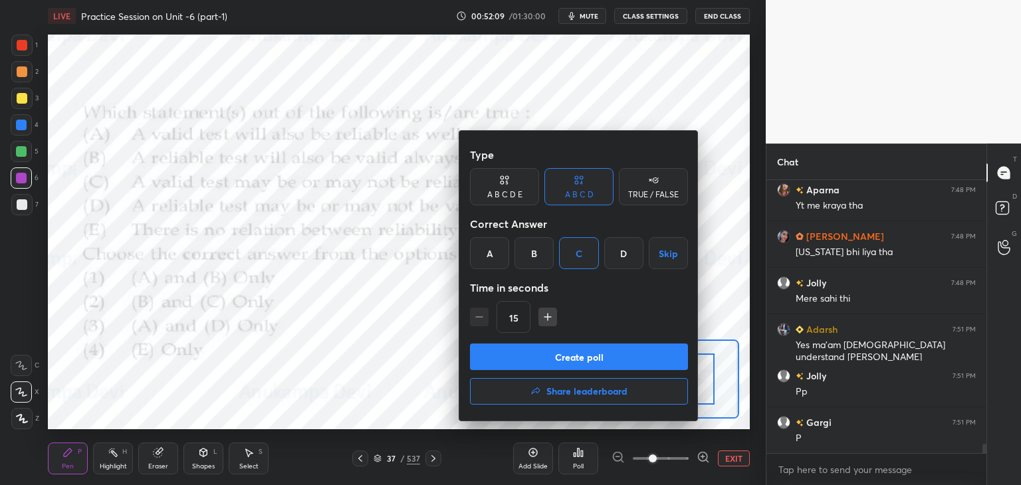
click at [598, 362] on button "Create poll" at bounding box center [579, 357] width 218 height 27
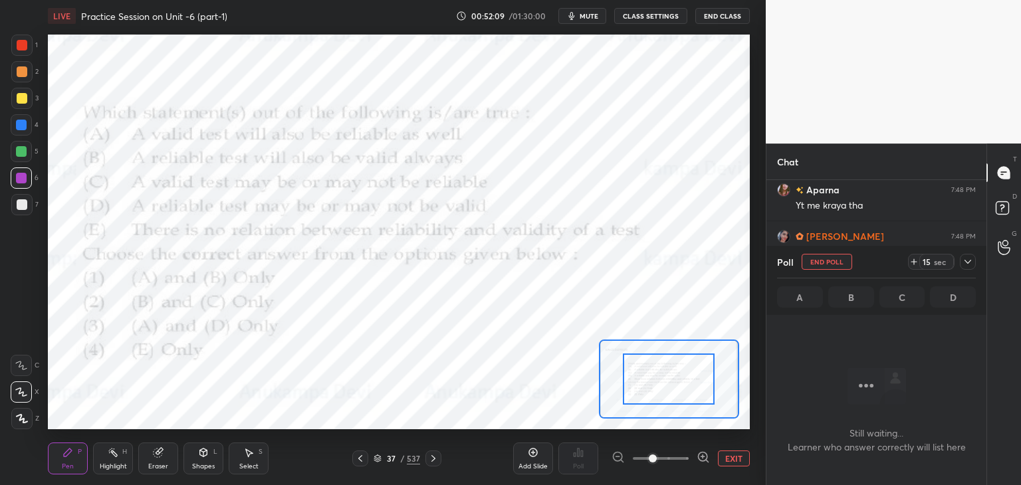
scroll to position [232, 216]
click at [590, 14] on span "mute" at bounding box center [589, 15] width 19 height 9
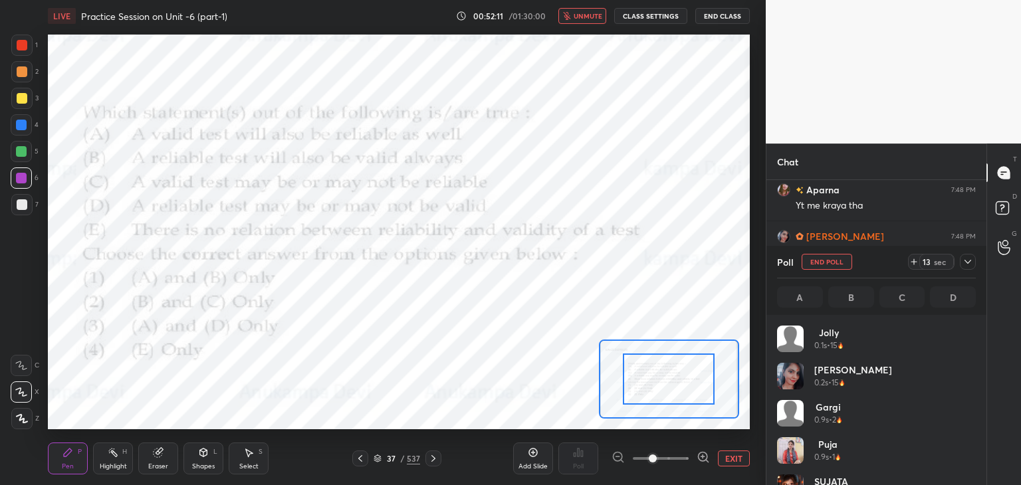
scroll to position [156, 195]
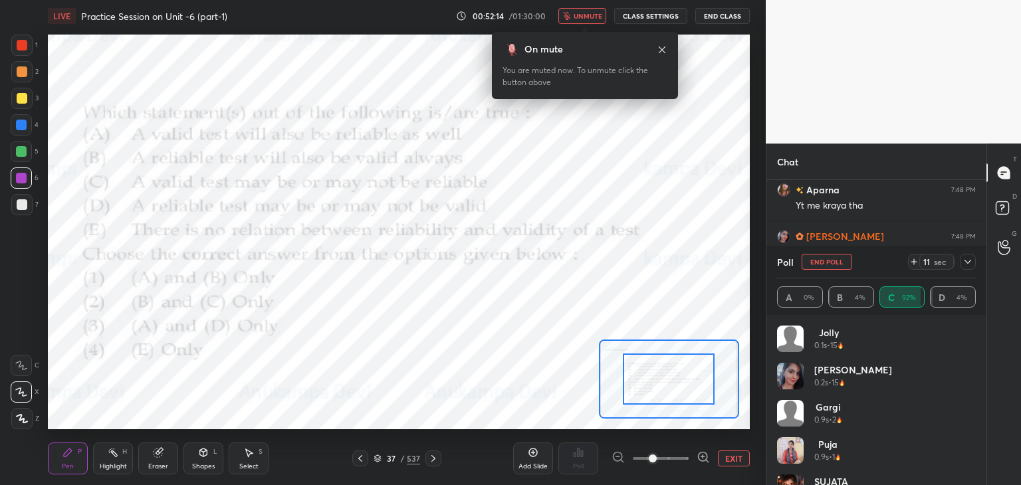
drag, startPoint x: 659, startPoint y: 46, endPoint x: 607, endPoint y: 34, distance: 53.2
click at [659, 46] on icon at bounding box center [662, 50] width 11 height 11
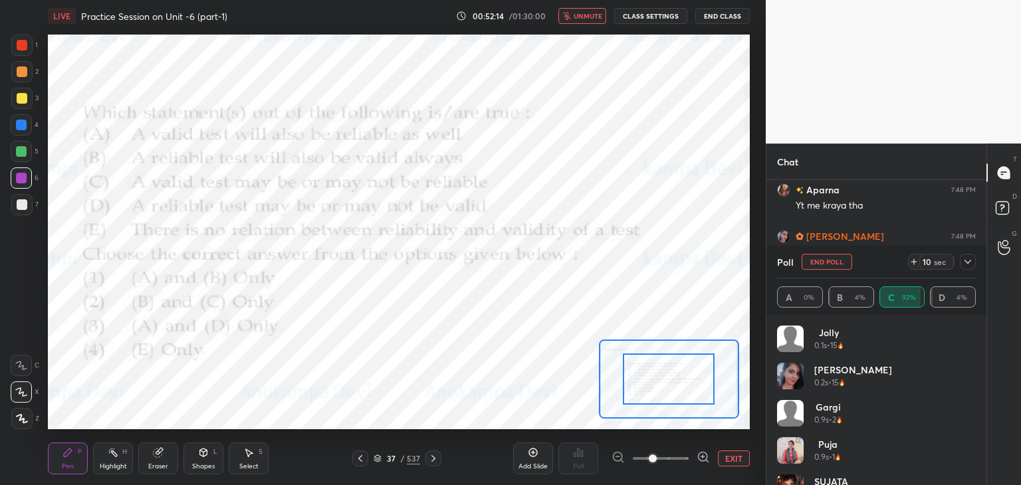
click at [593, 14] on span "unmute" at bounding box center [588, 15] width 29 height 9
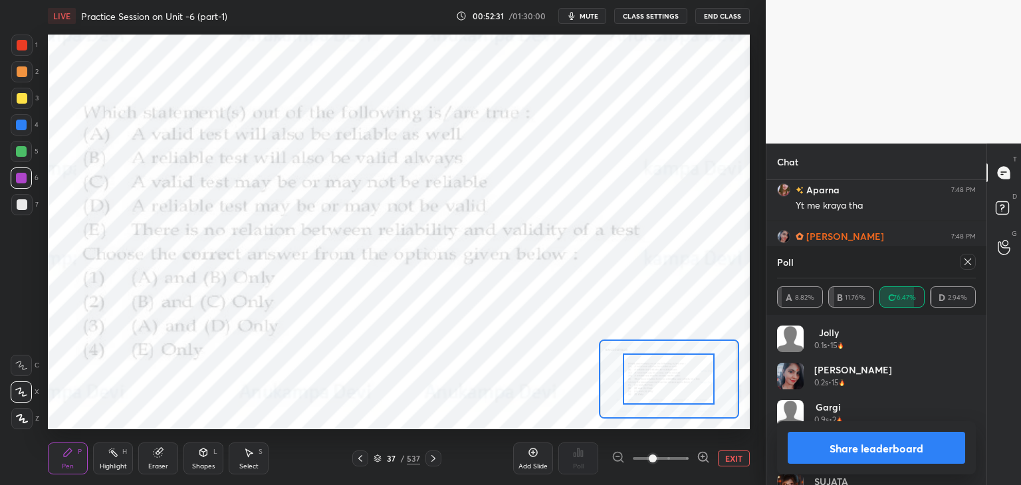
scroll to position [8009, 0]
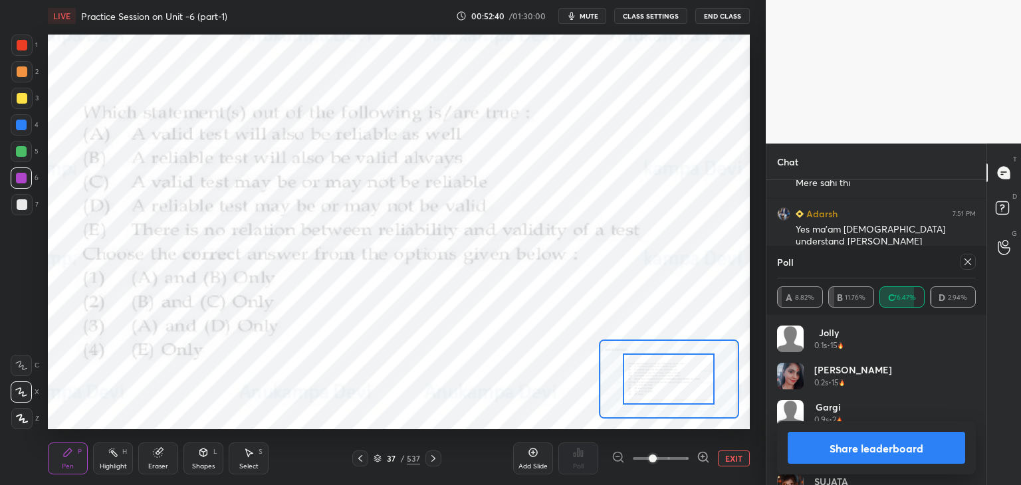
drag, startPoint x: 969, startPoint y: 266, endPoint x: 758, endPoint y: 269, distance: 211.4
click at [968, 266] on icon at bounding box center [967, 262] width 11 height 11
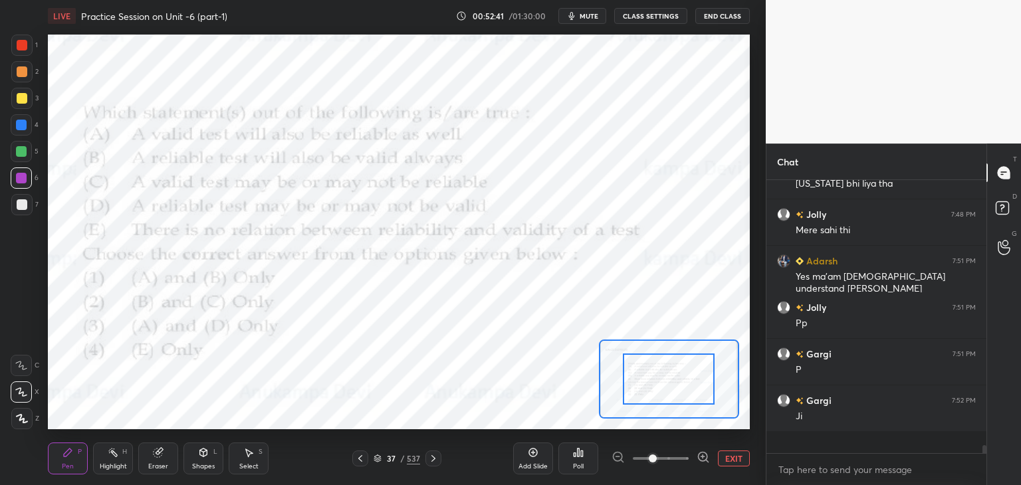
scroll to position [282, 216]
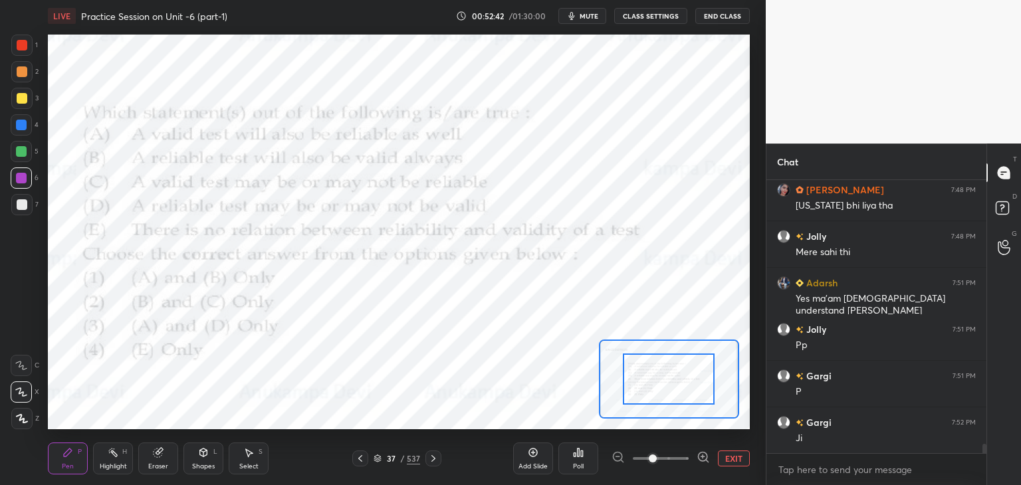
click at [436, 463] on icon at bounding box center [433, 458] width 11 height 11
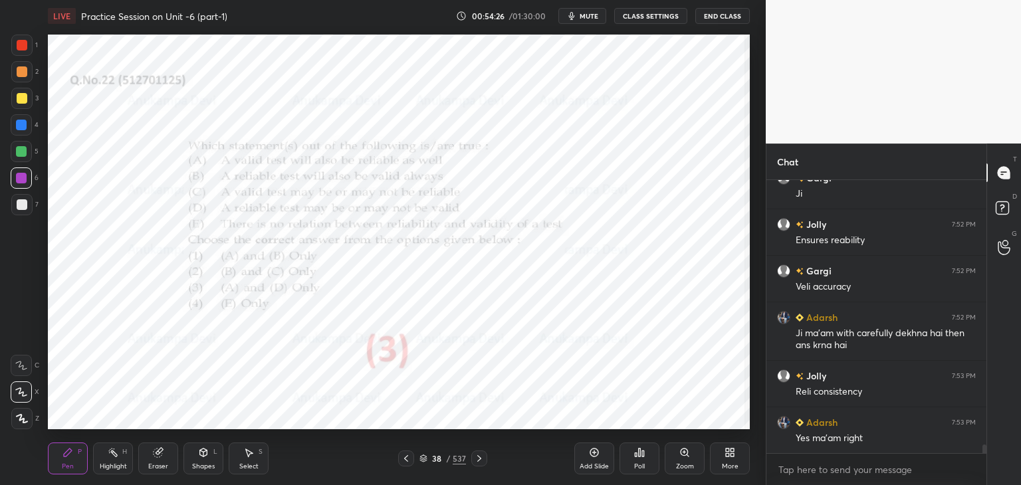
scroll to position [8231, 0]
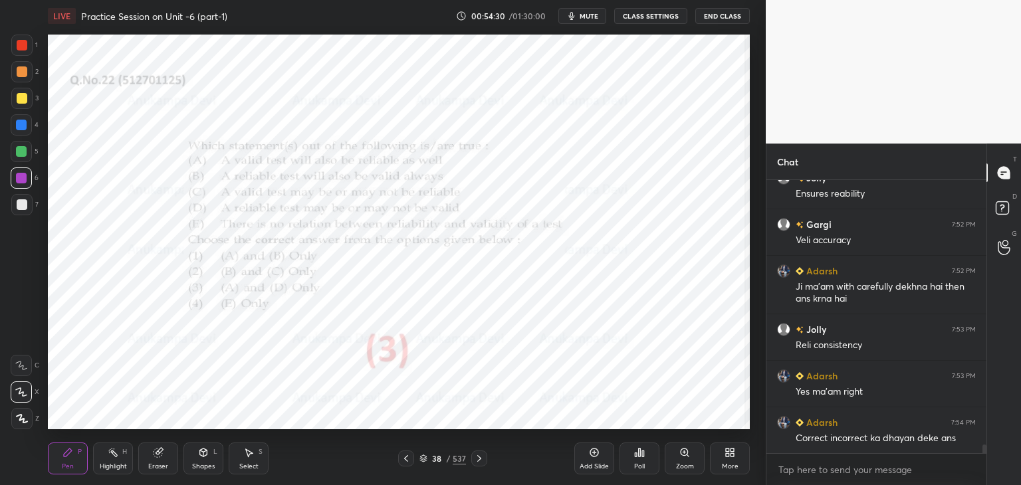
click at [481, 461] on icon at bounding box center [479, 458] width 11 height 11
click at [593, 433] on div "Add Slide Poll Zoom More" at bounding box center [661, 458] width 175 height 74
click at [25, 126] on div at bounding box center [21, 125] width 11 height 11
click at [593, 14] on span "mute" at bounding box center [589, 15] width 19 height 9
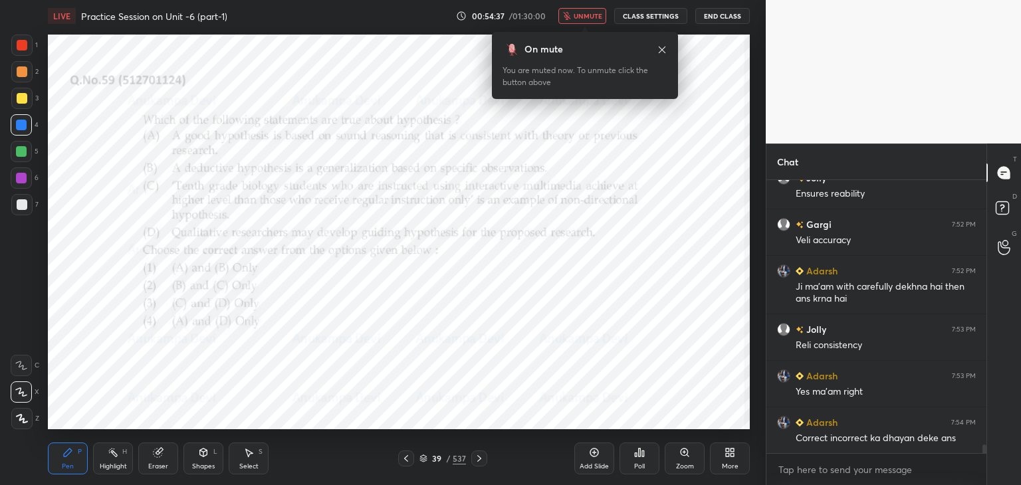
click at [592, 13] on span "unmute" at bounding box center [588, 15] width 29 height 9
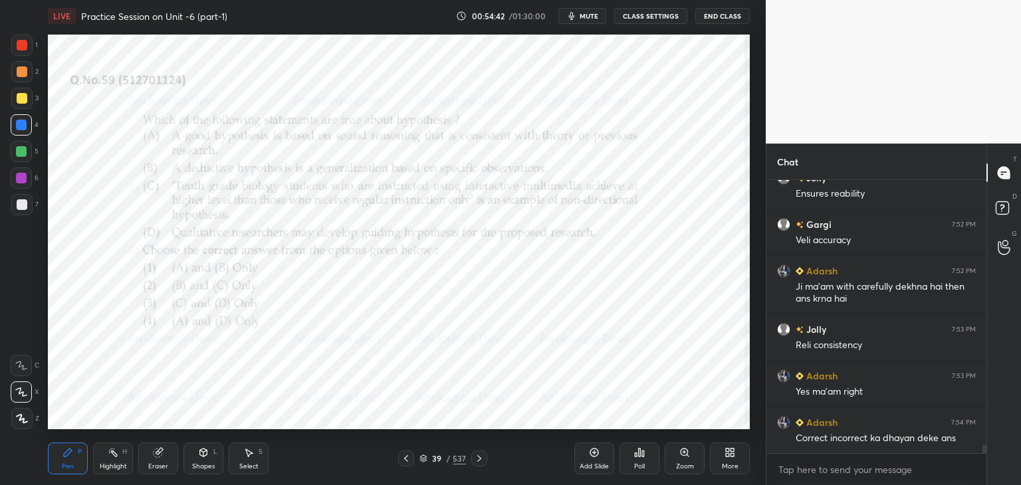
click at [686, 453] on icon at bounding box center [684, 452] width 7 height 7
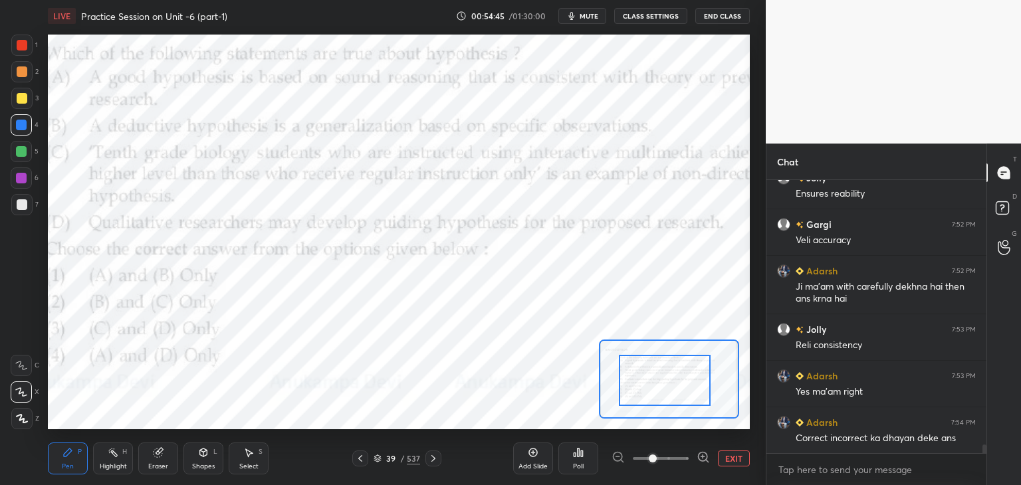
click at [673, 383] on div at bounding box center [665, 380] width 92 height 51
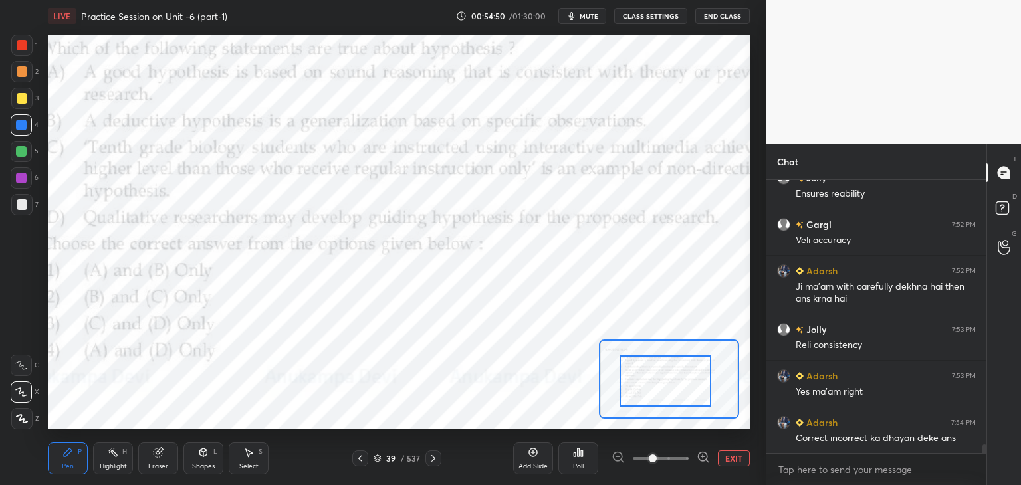
click at [661, 379] on div at bounding box center [665, 381] width 92 height 51
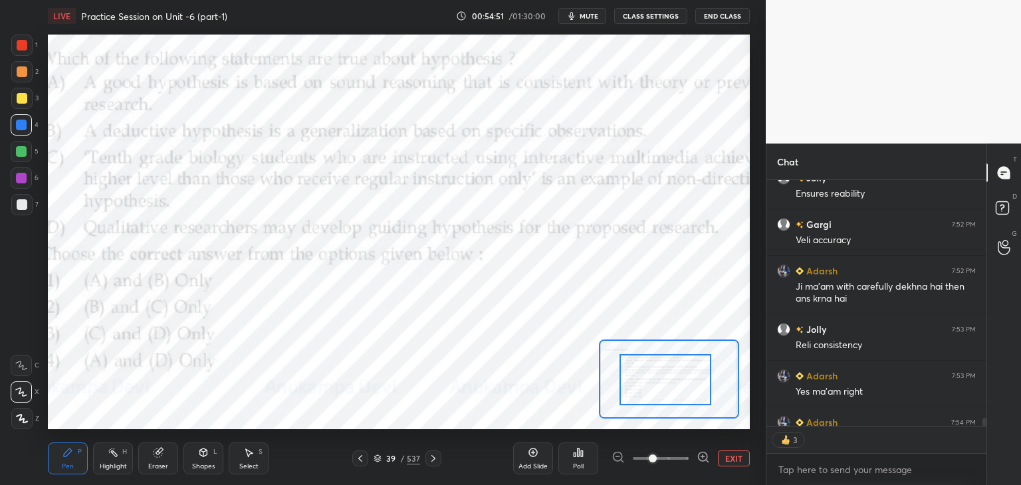
drag, startPoint x: 728, startPoint y: 458, endPoint x: 692, endPoint y: 426, distance: 48.5
click at [728, 457] on button "EXIT" at bounding box center [734, 459] width 32 height 16
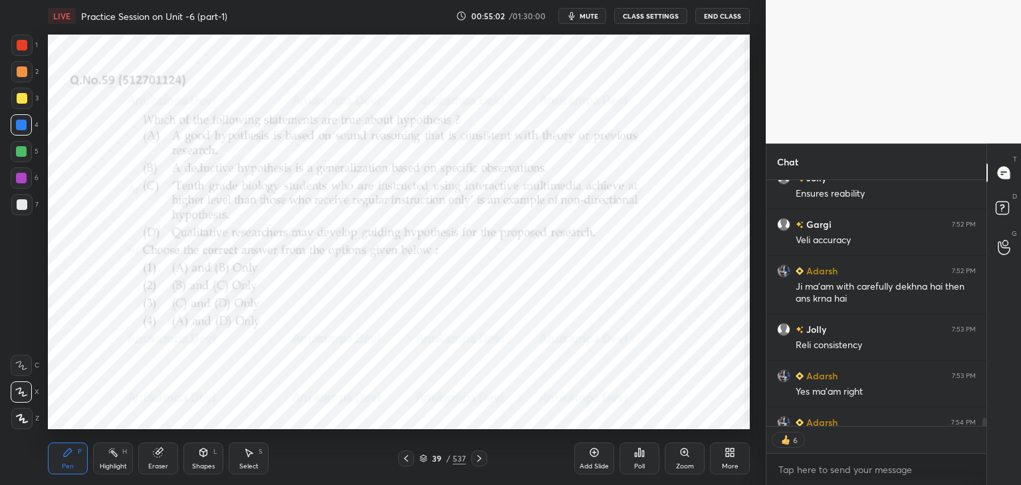
scroll to position [8231, 0]
drag, startPoint x: 424, startPoint y: 460, endPoint x: 450, endPoint y: 434, distance: 36.7
click at [424, 459] on icon at bounding box center [423, 459] width 8 height 8
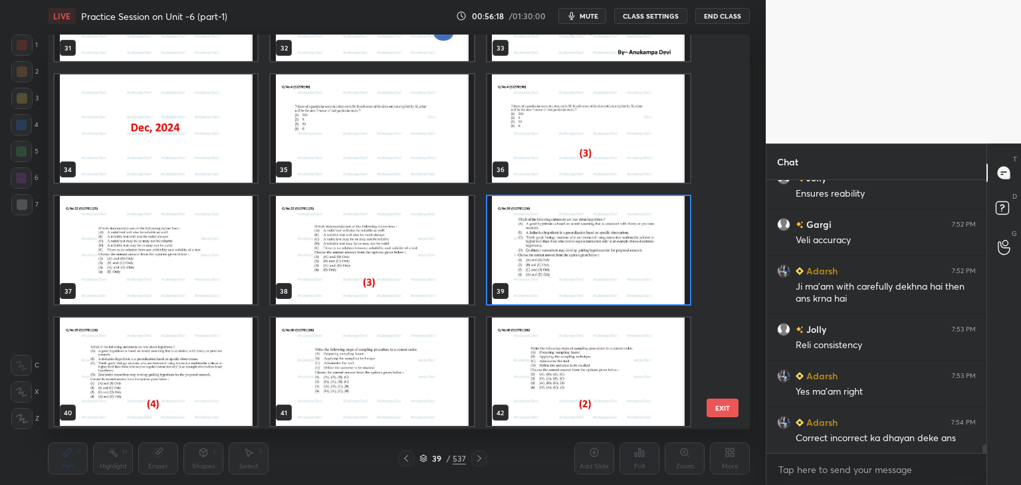
scroll to position [1340, 0]
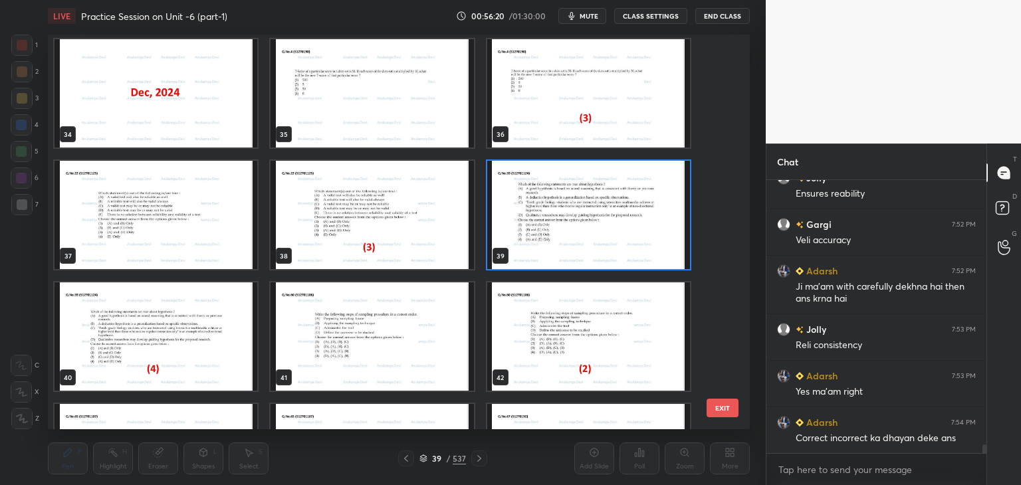
click at [648, 257] on img "grid" at bounding box center [588, 215] width 203 height 108
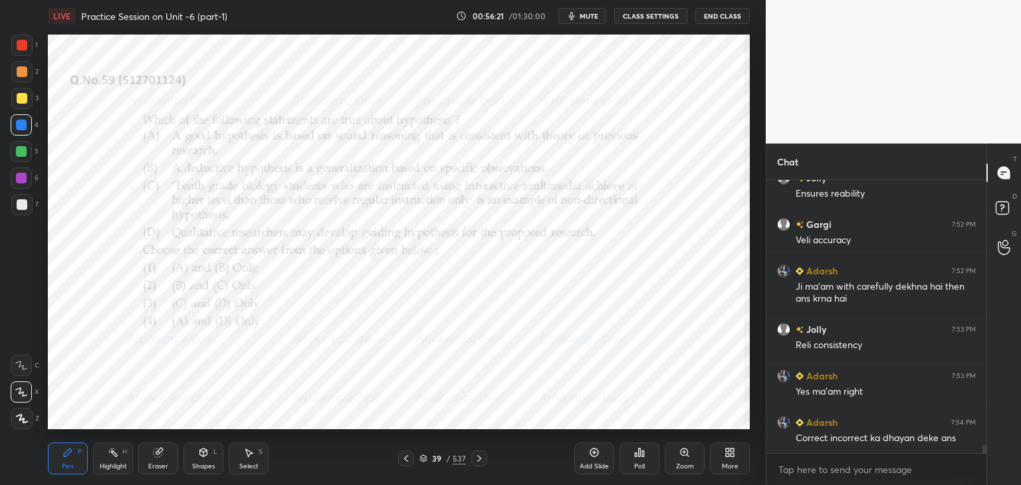
click at [643, 455] on icon at bounding box center [643, 454] width 2 height 6
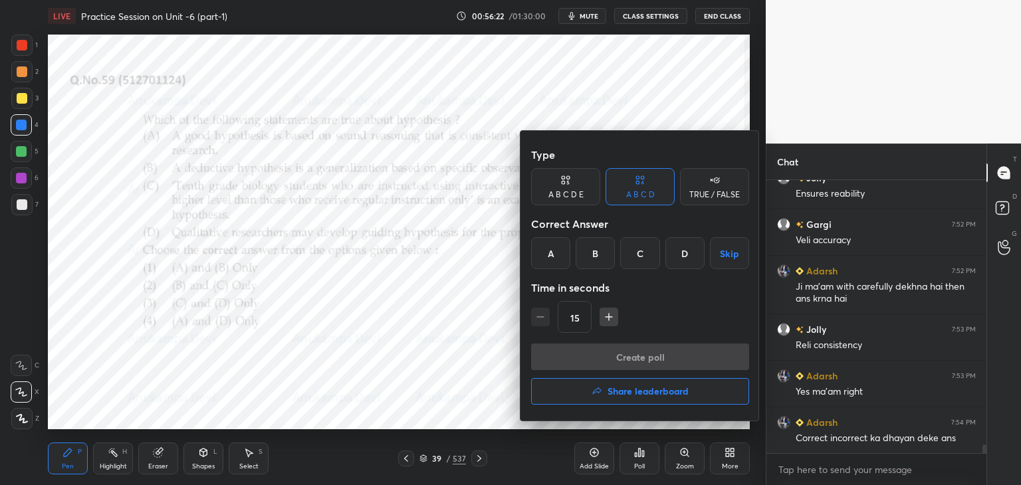
click at [683, 256] on div "D" at bounding box center [684, 253] width 39 height 32
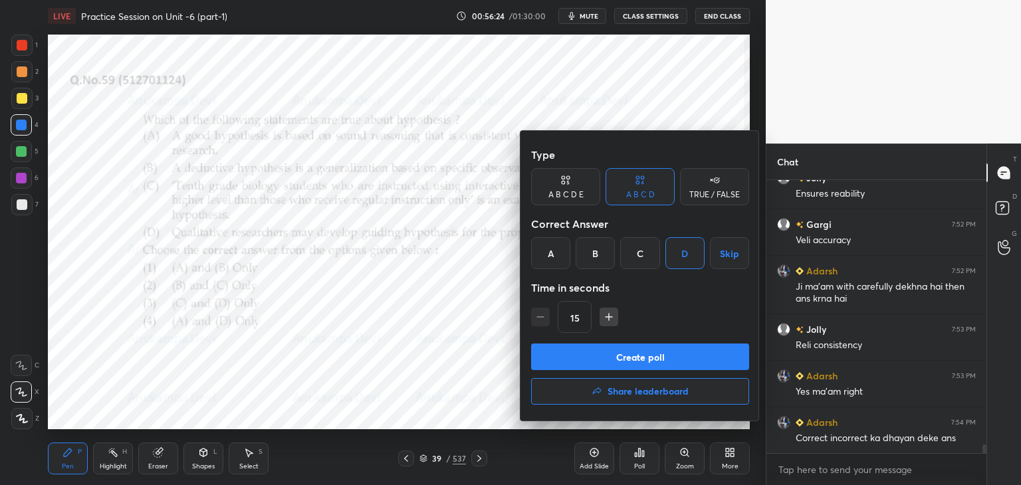
click at [681, 363] on button "Create poll" at bounding box center [640, 357] width 218 height 27
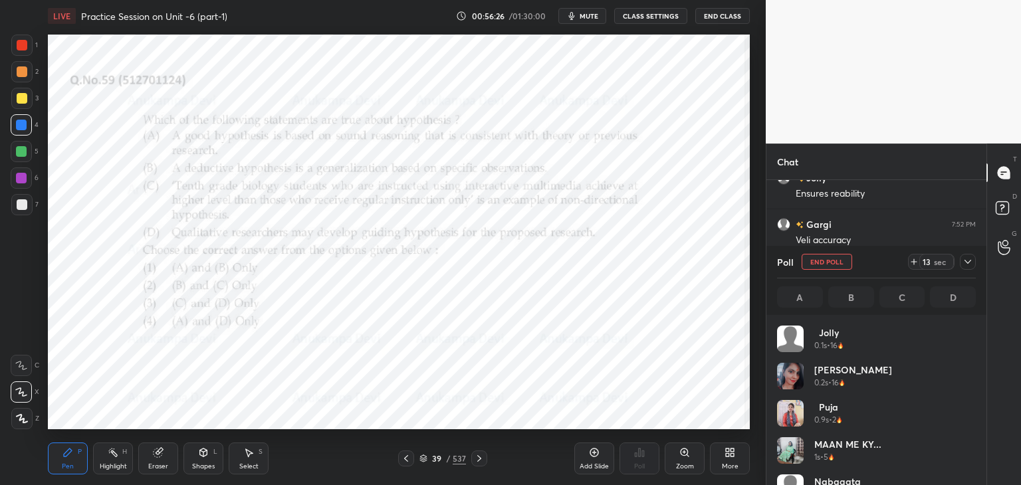
scroll to position [156, 195]
drag, startPoint x: 22, startPoint y: 182, endPoint x: 46, endPoint y: 171, distance: 26.5
click at [22, 181] on div at bounding box center [21, 178] width 11 height 11
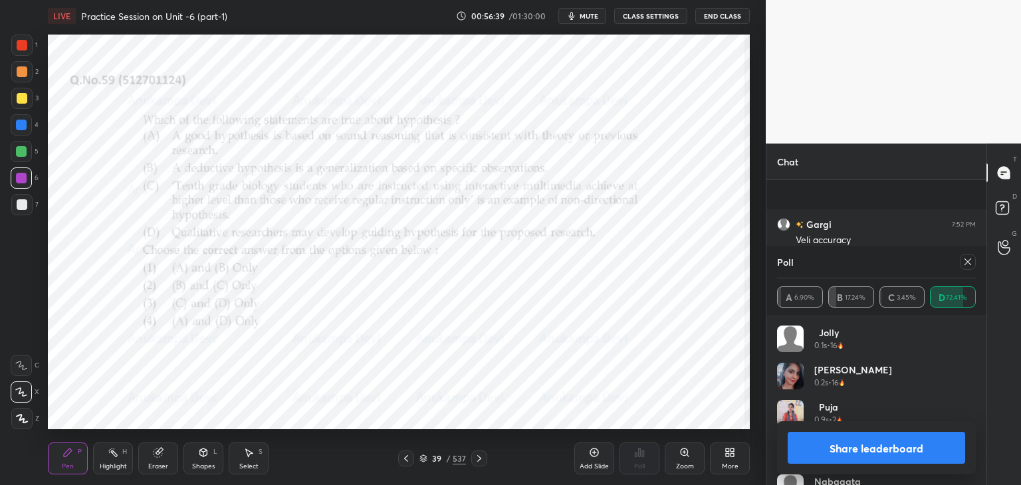
scroll to position [8347, 0]
click at [968, 265] on icon at bounding box center [967, 262] width 11 height 11
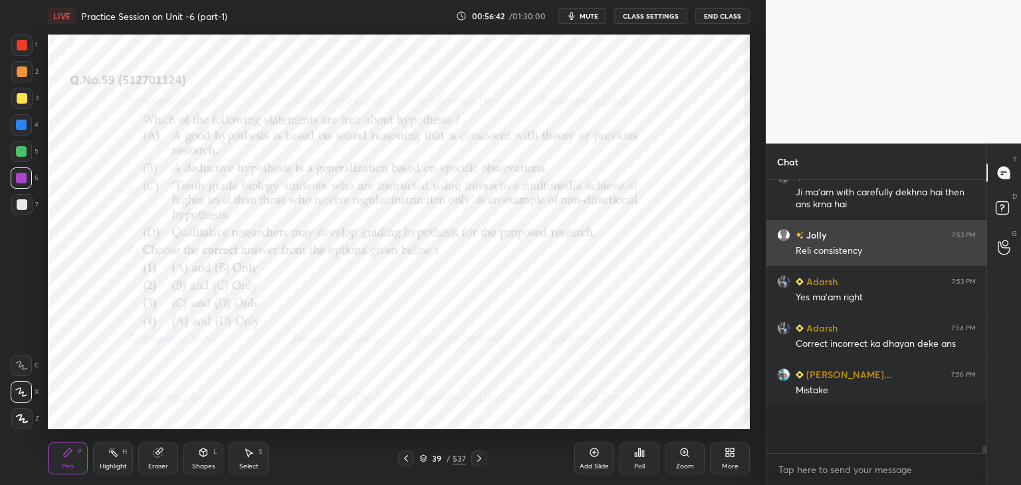
scroll to position [248, 216]
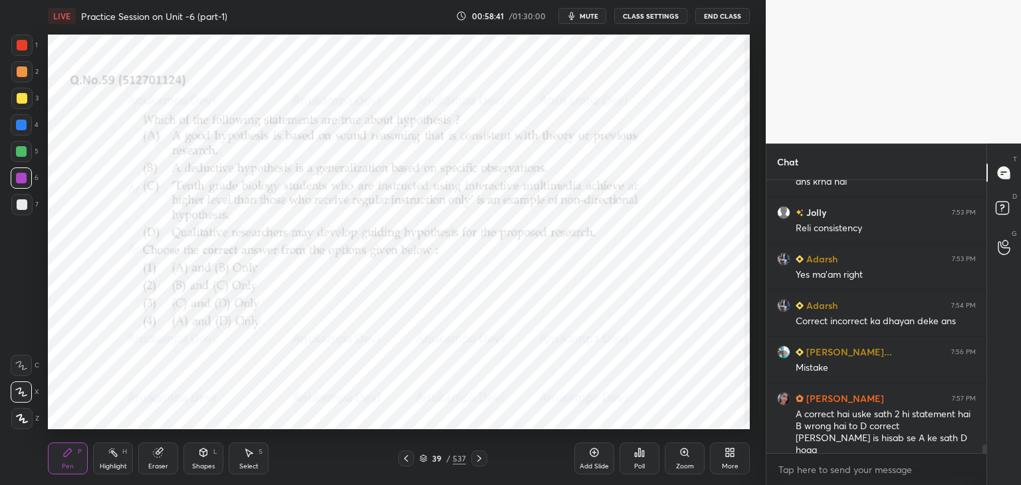
click at [478, 461] on icon at bounding box center [479, 458] width 11 height 11
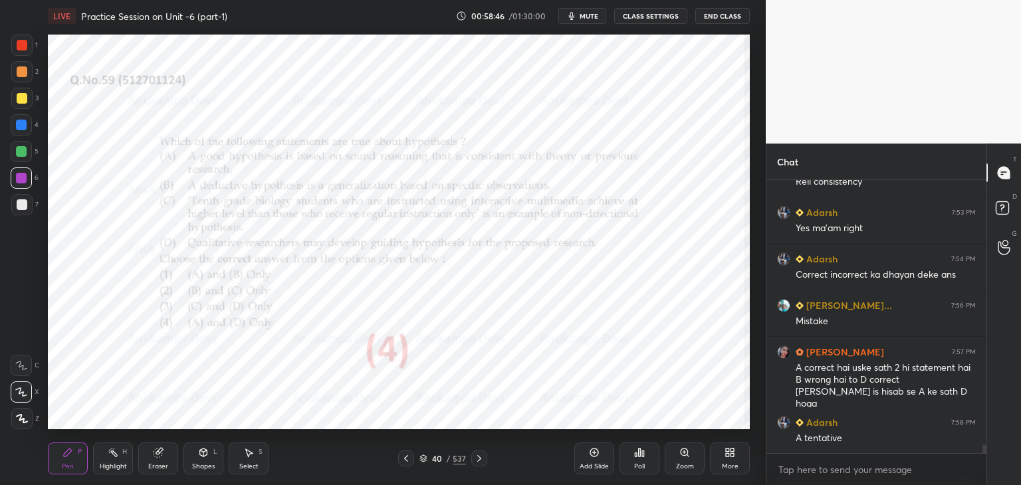
drag, startPoint x: 479, startPoint y: 461, endPoint x: 484, endPoint y: 435, distance: 25.8
click at [479, 460] on icon at bounding box center [479, 458] width 11 height 11
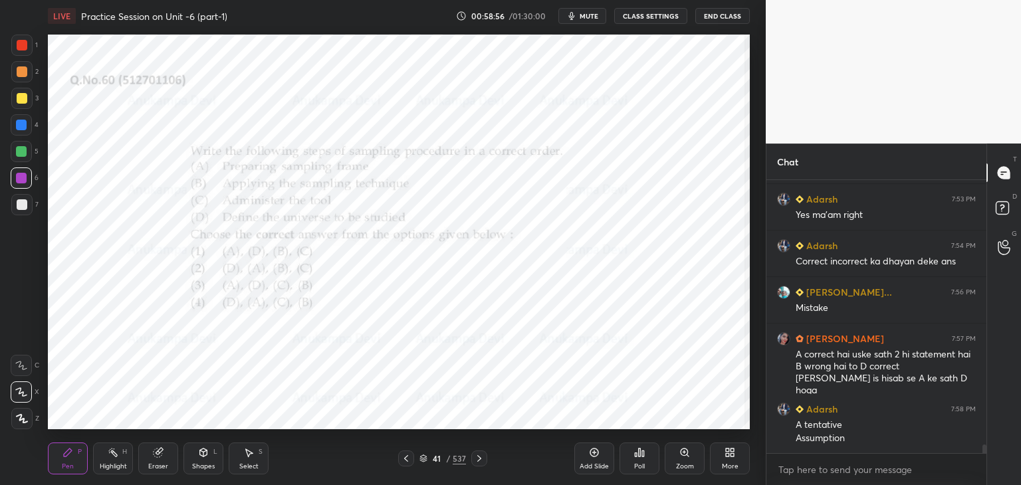
drag, startPoint x: 405, startPoint y: 459, endPoint x: 400, endPoint y: 433, distance: 26.5
click at [405, 458] on icon at bounding box center [406, 458] width 4 height 7
click at [481, 458] on icon at bounding box center [479, 458] width 11 height 11
click at [683, 450] on icon at bounding box center [684, 452] width 11 height 11
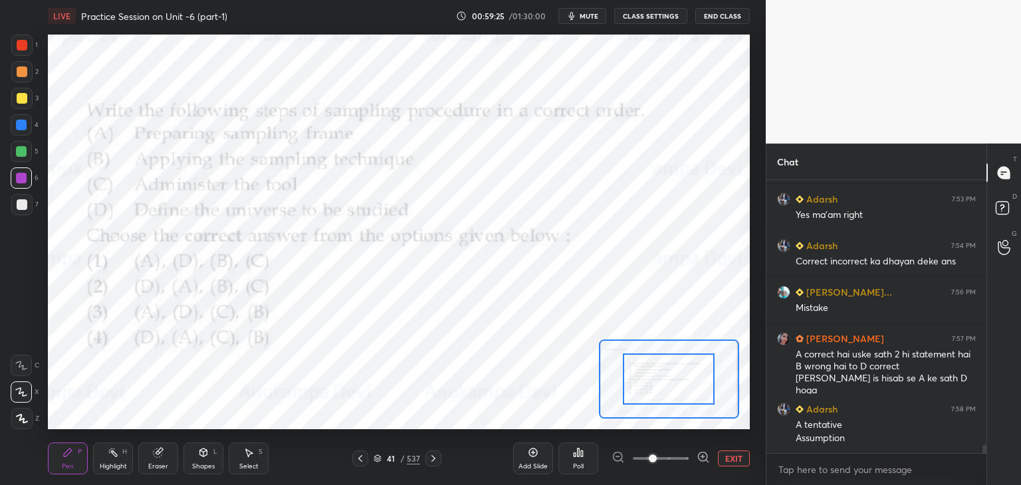
click at [589, 15] on span "mute" at bounding box center [589, 15] width 19 height 9
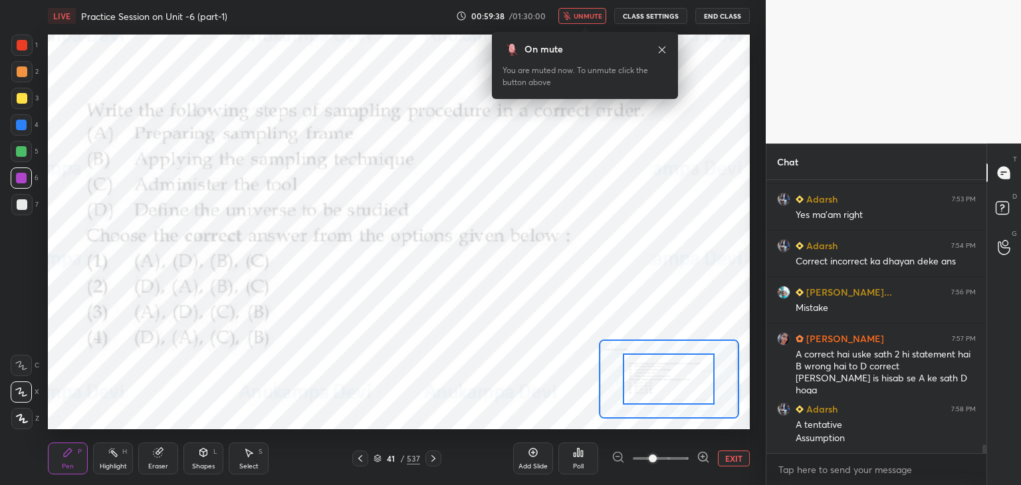
click at [663, 49] on icon at bounding box center [662, 50] width 11 height 11
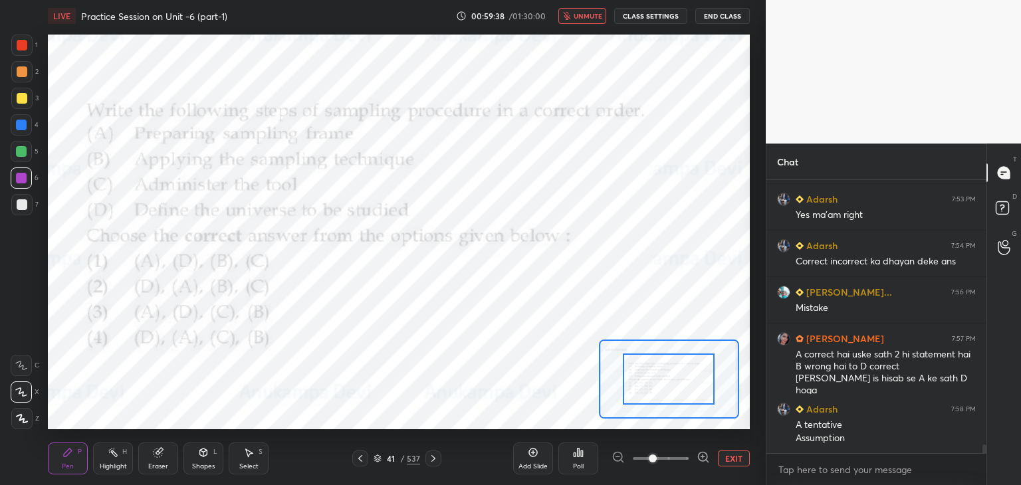
scroll to position [8454, 0]
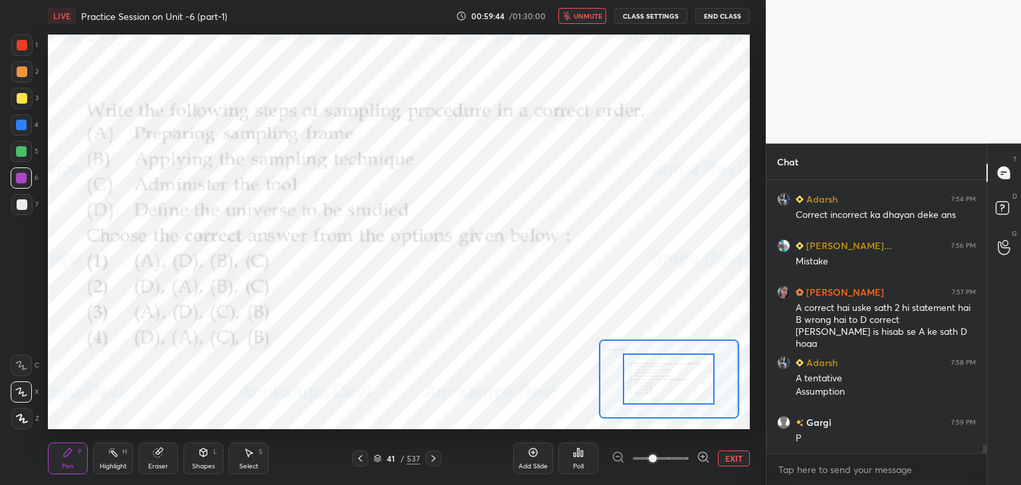
click at [583, 17] on span "unmute" at bounding box center [588, 15] width 29 height 9
click at [588, 20] on button "mute" at bounding box center [582, 16] width 48 height 16
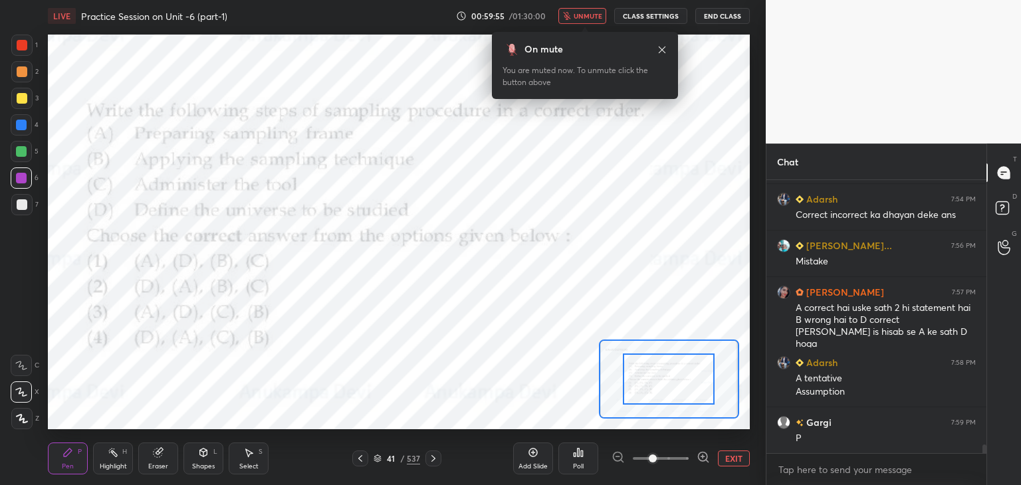
click at [661, 50] on icon at bounding box center [662, 49] width 7 height 7
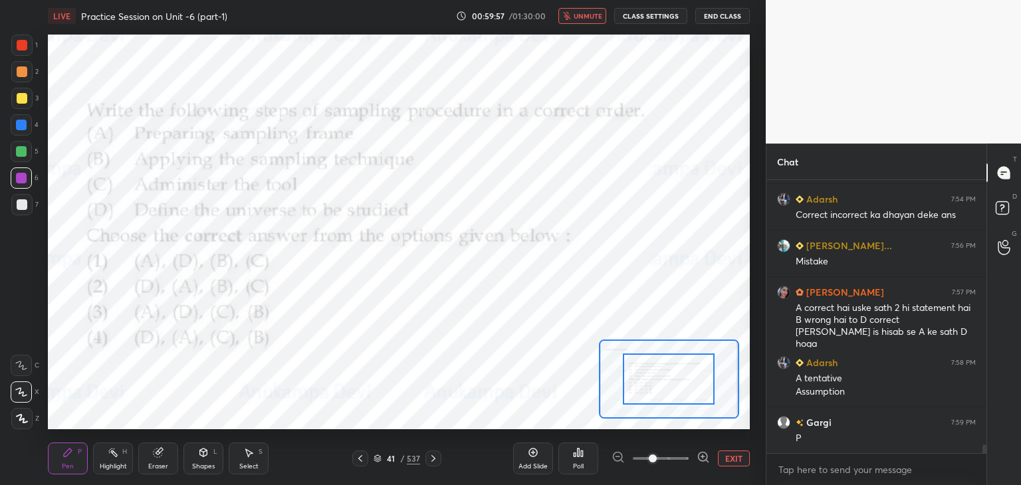
click at [584, 17] on span "unmute" at bounding box center [588, 15] width 29 height 9
click at [380, 459] on icon at bounding box center [378, 459] width 8 height 8
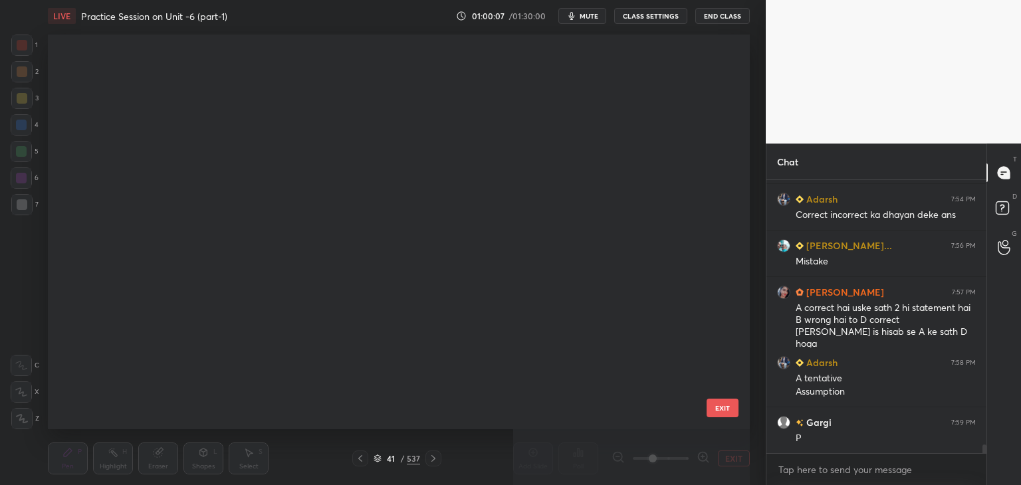
scroll to position [391, 695]
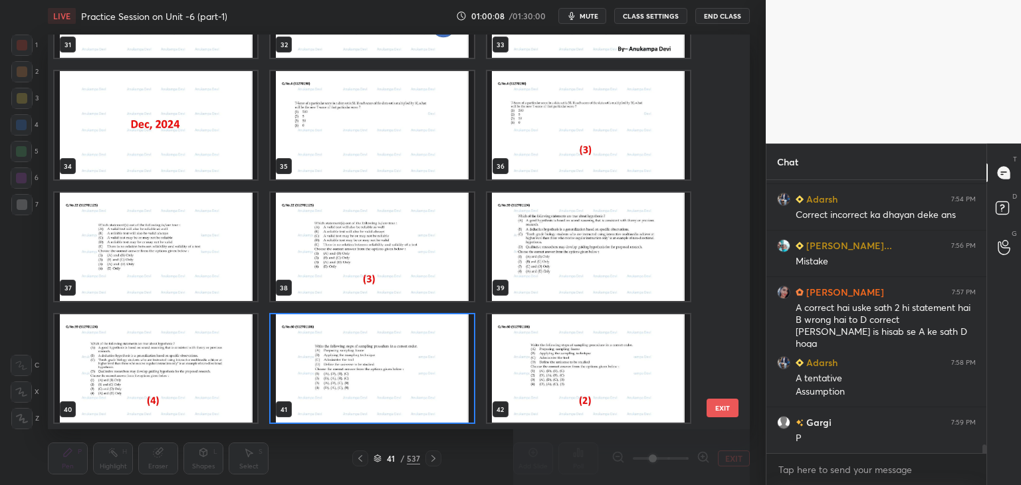
click at [433, 405] on img "grid" at bounding box center [372, 368] width 203 height 108
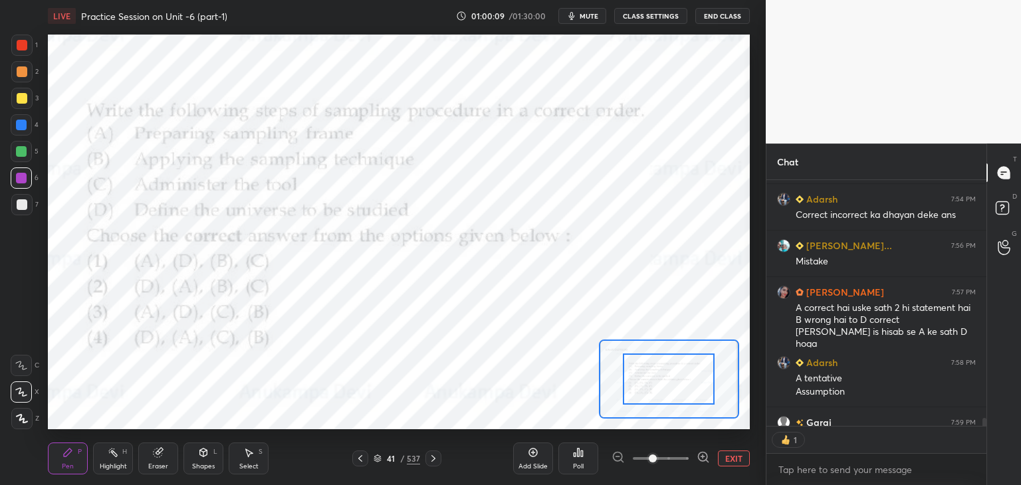
scroll to position [243, 216]
click at [579, 464] on div "Poll" at bounding box center [578, 466] width 11 height 7
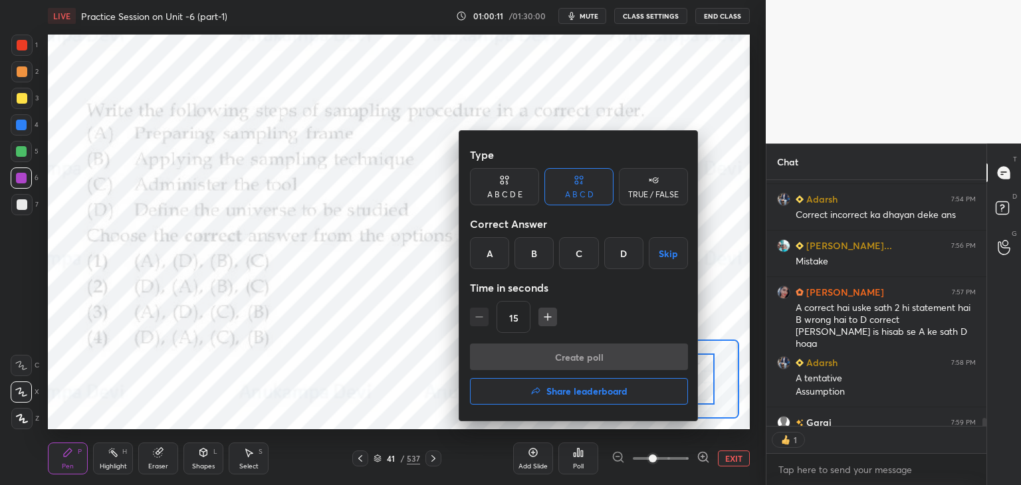
click at [412, 407] on div at bounding box center [510, 242] width 1021 height 485
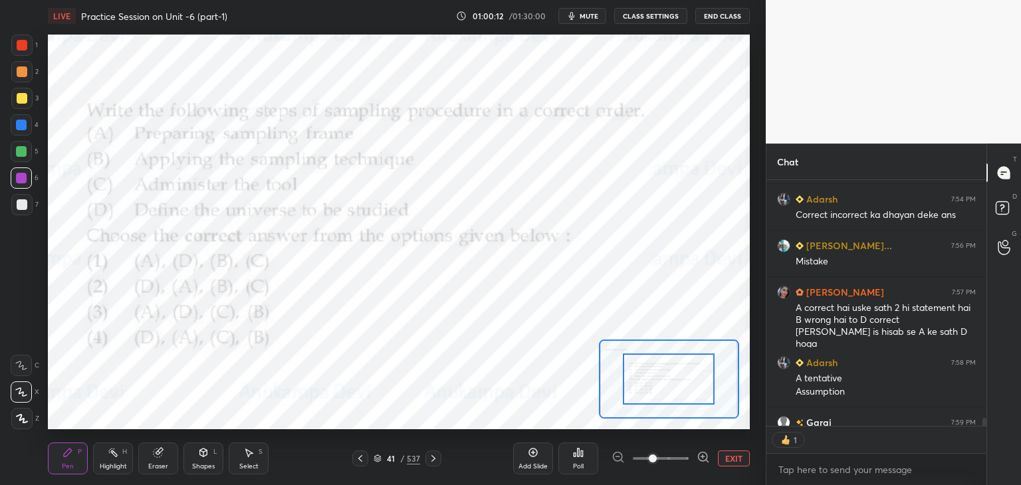
click at [378, 461] on icon at bounding box center [378, 459] width 8 height 8
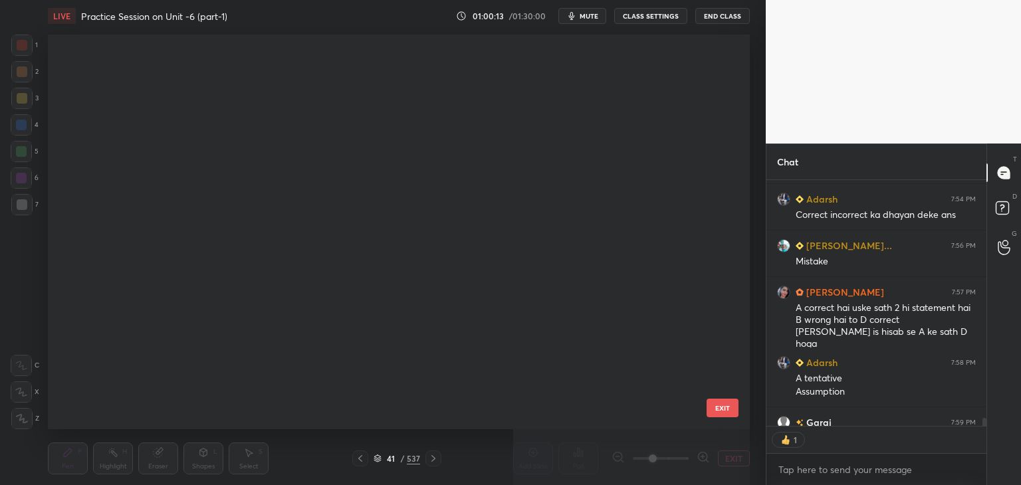
scroll to position [391, 695]
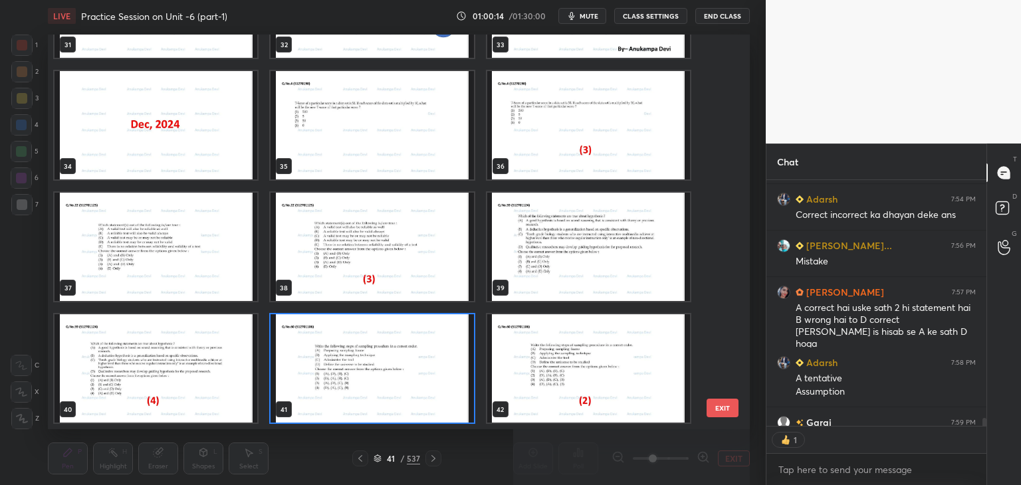
click at [461, 410] on img "grid" at bounding box center [372, 368] width 203 height 108
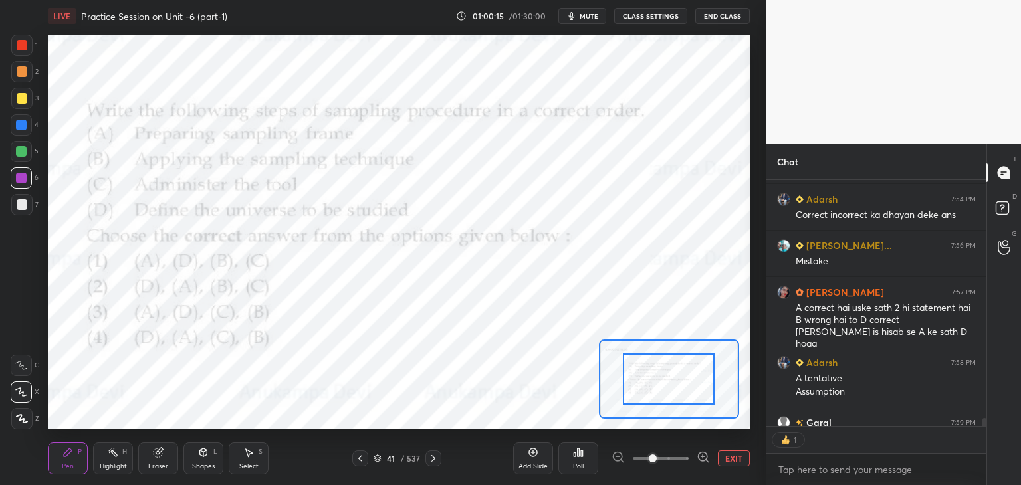
click at [580, 459] on div "Poll" at bounding box center [578, 459] width 40 height 32
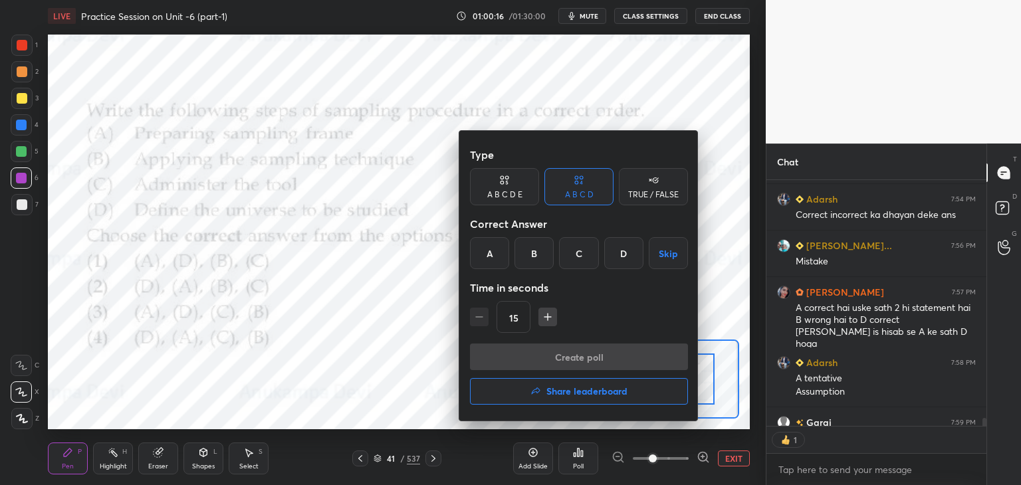
click at [534, 256] on div "B" at bounding box center [533, 253] width 39 height 32
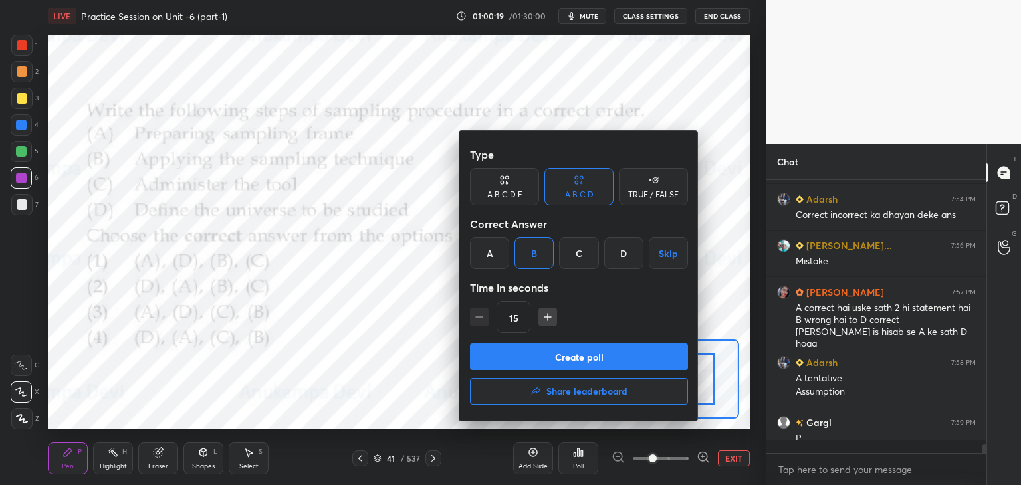
scroll to position [4, 4]
click at [610, 358] on button "Create poll" at bounding box center [579, 357] width 218 height 27
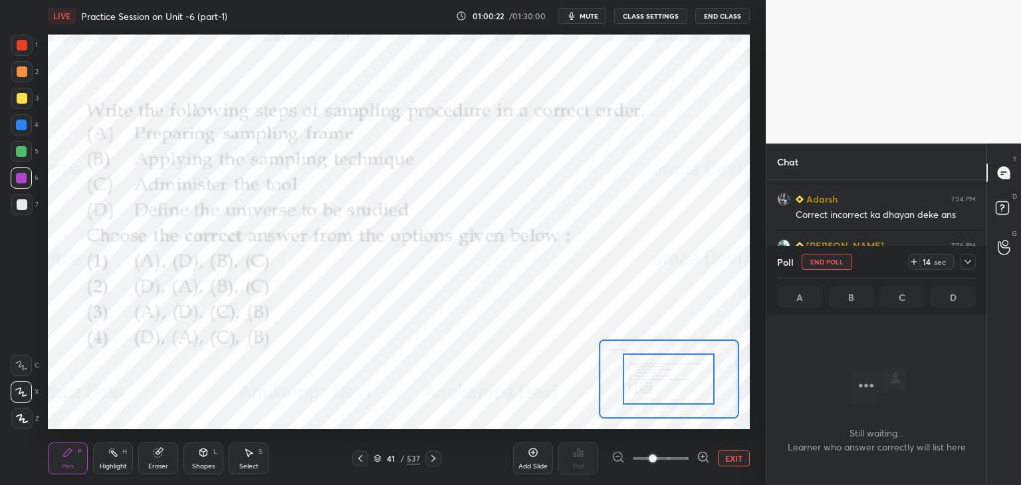
click at [590, 15] on span "mute" at bounding box center [589, 15] width 19 height 9
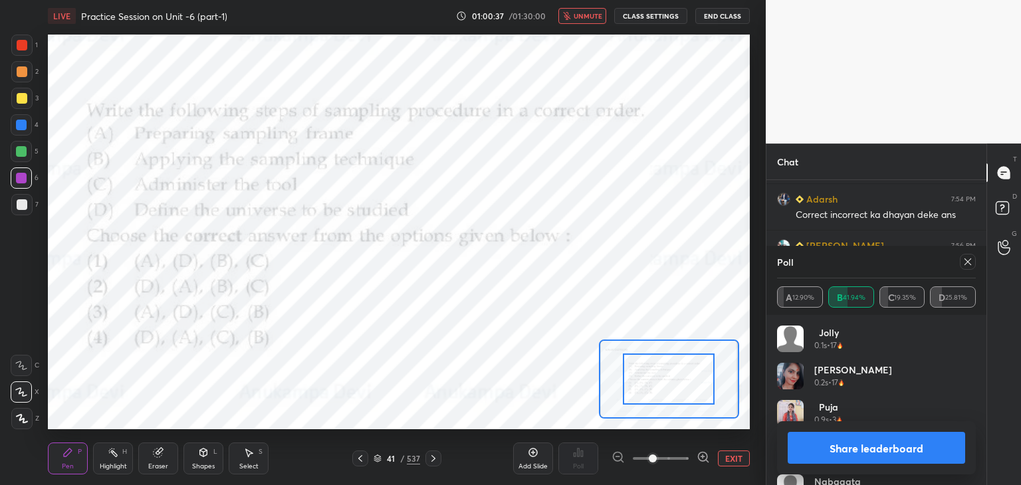
scroll to position [8570, 0]
click at [590, 19] on span "unmute" at bounding box center [588, 15] width 29 height 9
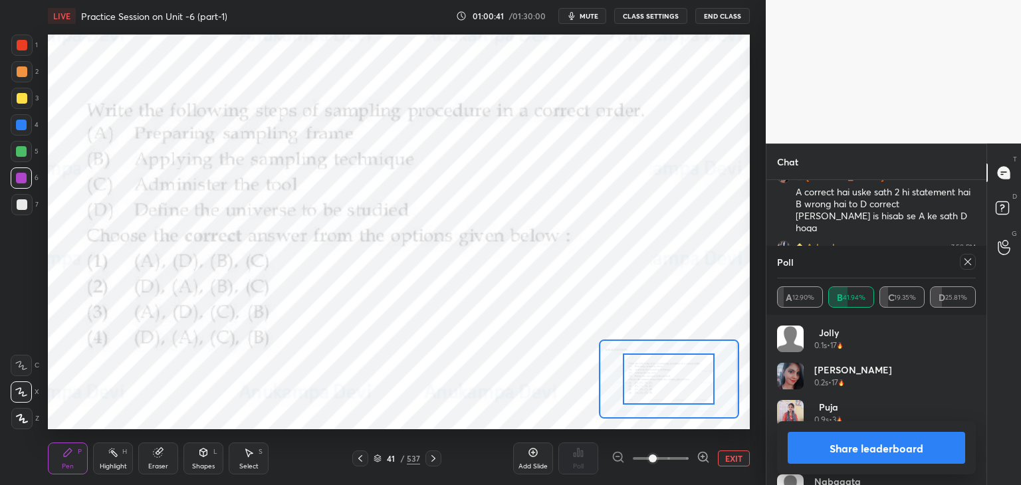
drag, startPoint x: 969, startPoint y: 261, endPoint x: 769, endPoint y: 279, distance: 200.9
click at [968, 261] on icon at bounding box center [967, 262] width 11 height 11
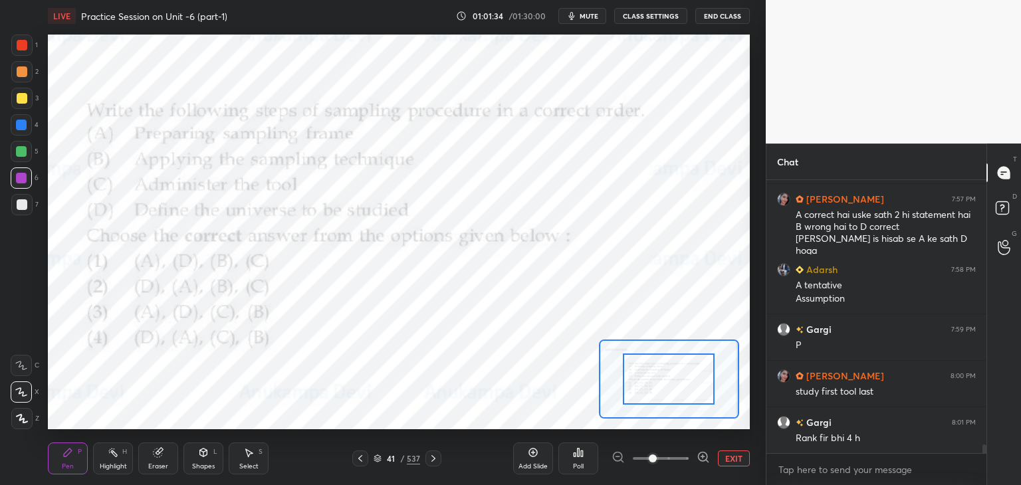
scroll to position [8594, 0]
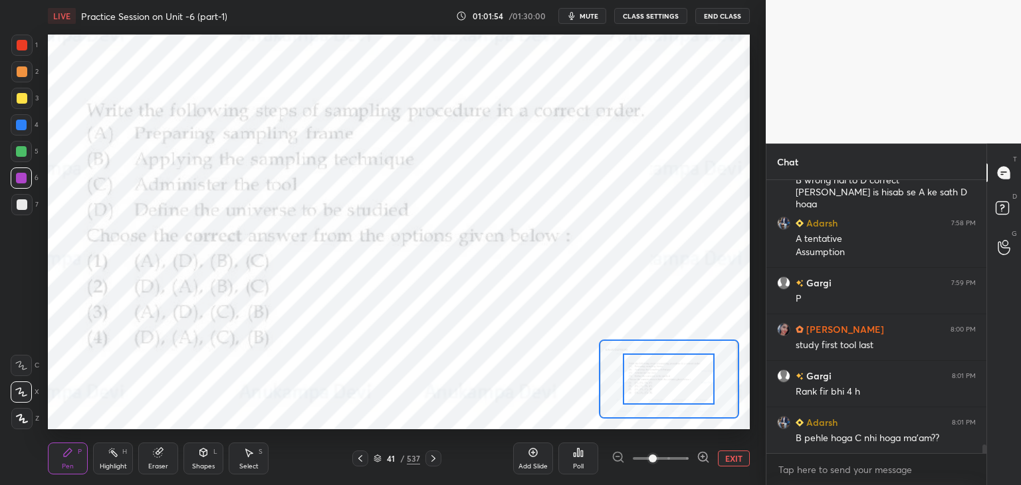
click at [430, 458] on icon at bounding box center [433, 458] width 11 height 11
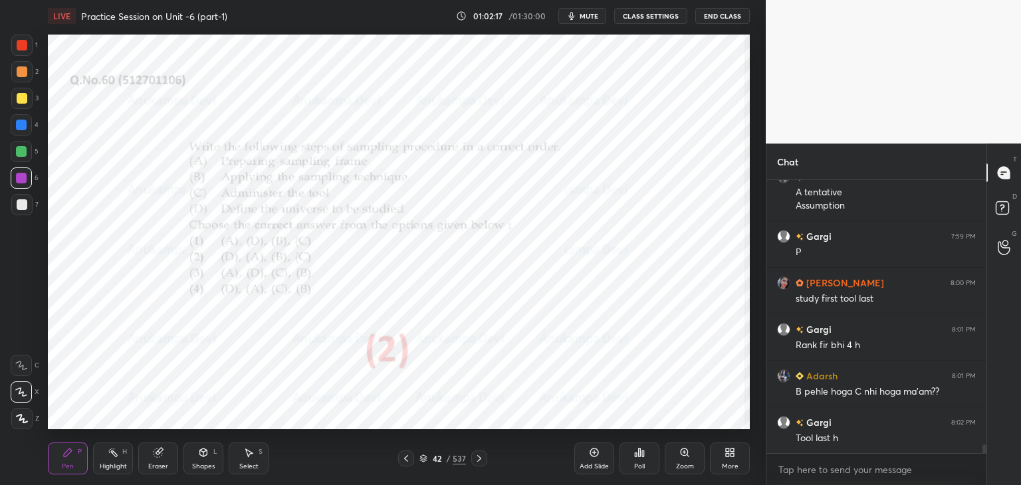
scroll to position [8687, 0]
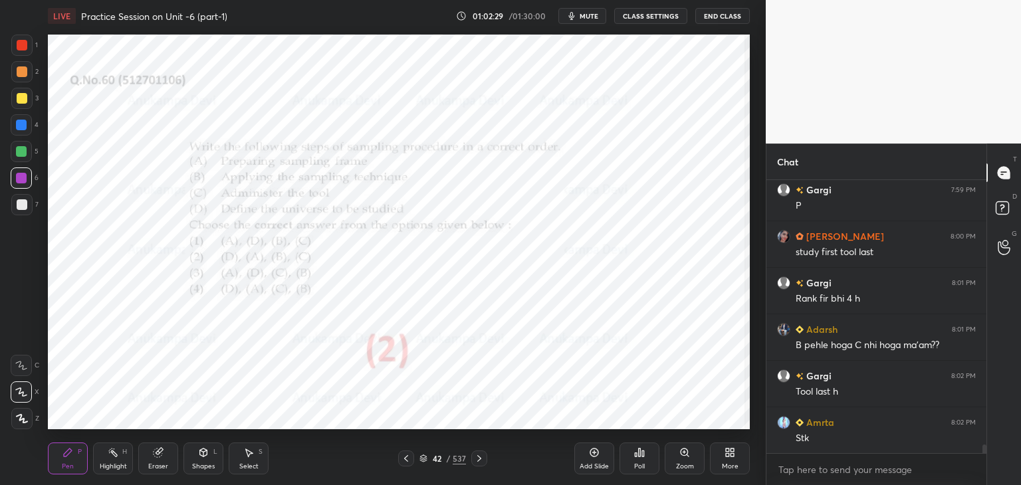
click at [477, 461] on icon at bounding box center [479, 458] width 11 height 11
click at [685, 451] on icon at bounding box center [684, 452] width 11 height 11
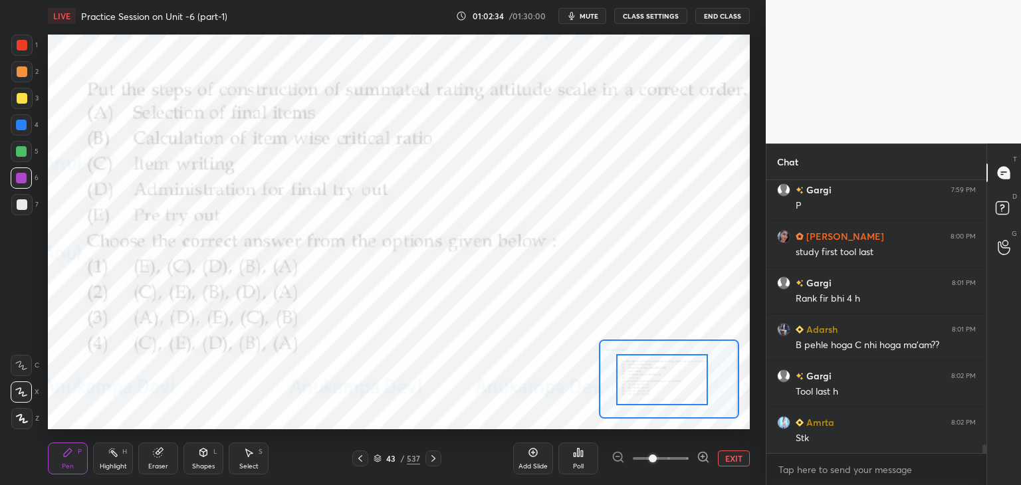
click at [662, 394] on div at bounding box center [662, 379] width 92 height 51
click at [588, 14] on span "mute" at bounding box center [589, 15] width 19 height 9
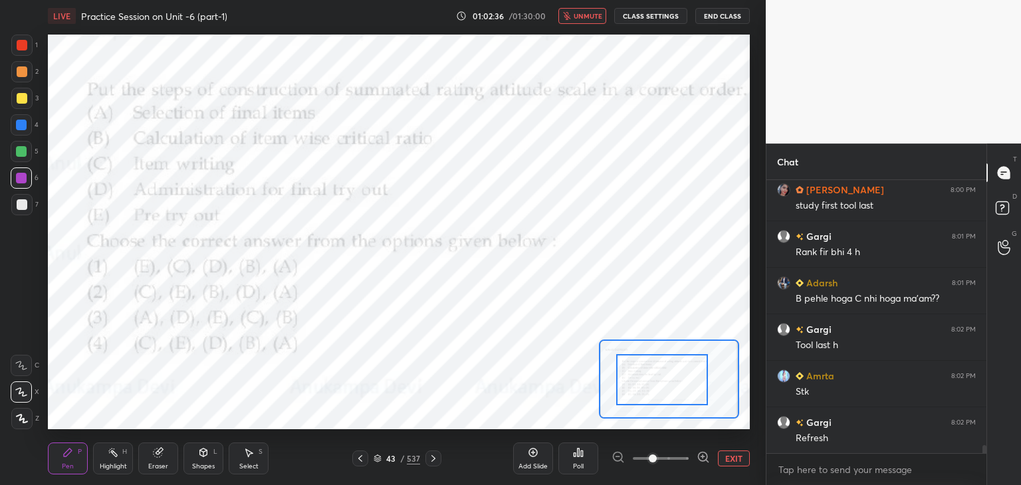
scroll to position [8780, 0]
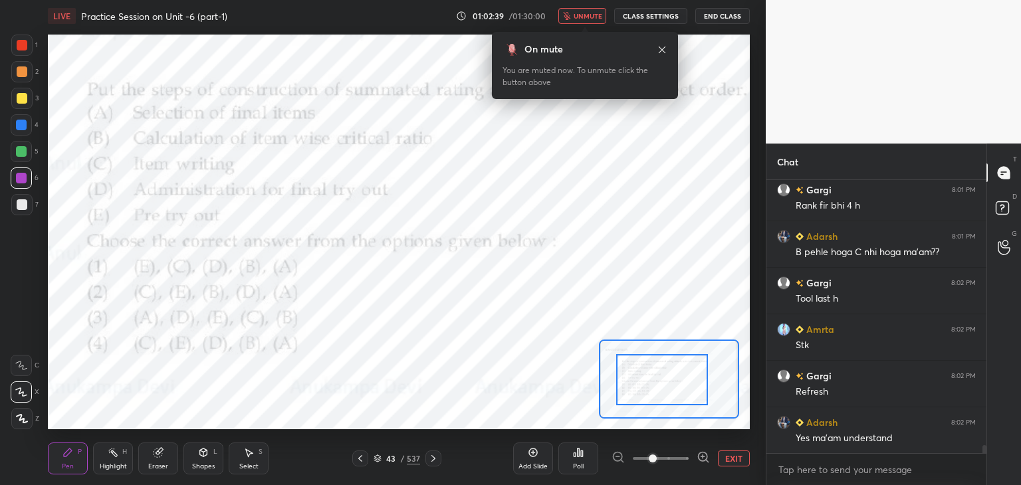
click at [590, 11] on span "unmute" at bounding box center [588, 15] width 29 height 9
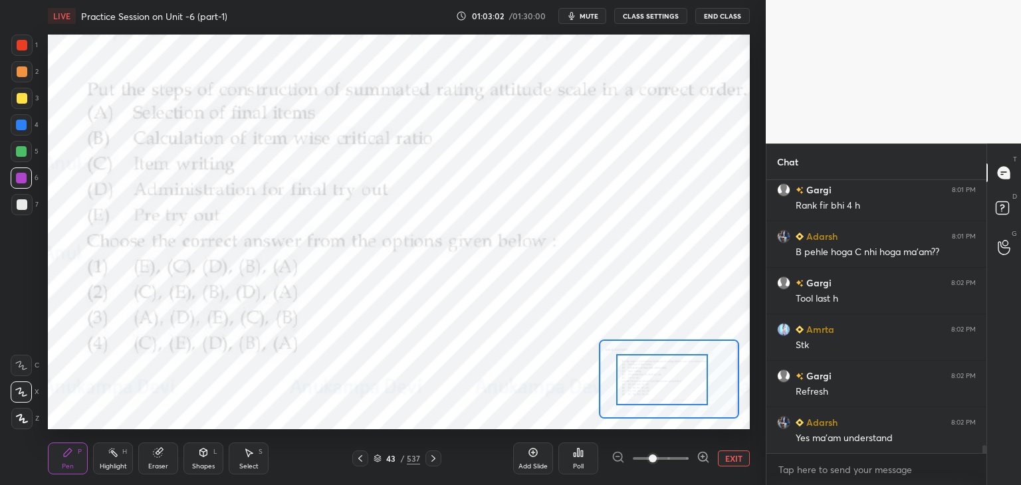
click at [592, 21] on button "mute" at bounding box center [582, 16] width 48 height 16
click at [584, 11] on span "unmute" at bounding box center [588, 15] width 29 height 9
click at [376, 460] on icon at bounding box center [378, 459] width 8 height 8
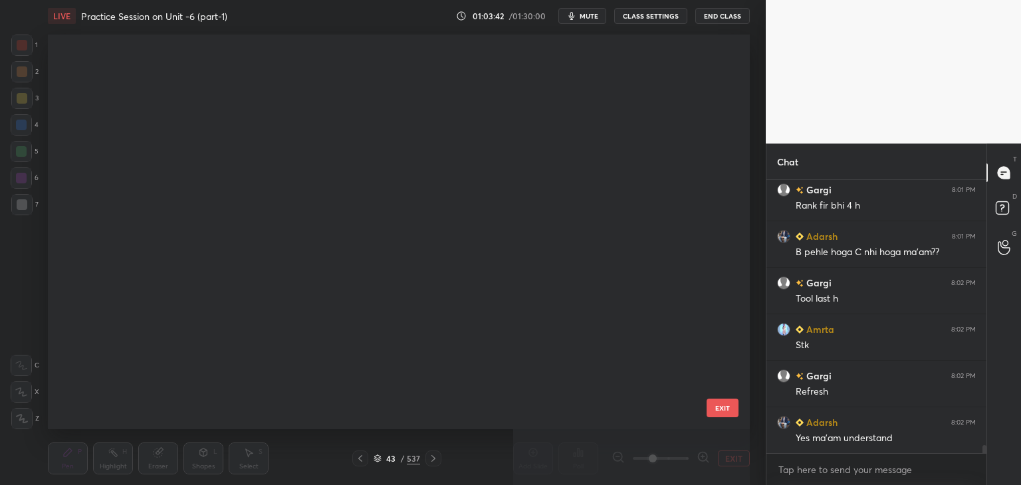
scroll to position [391, 695]
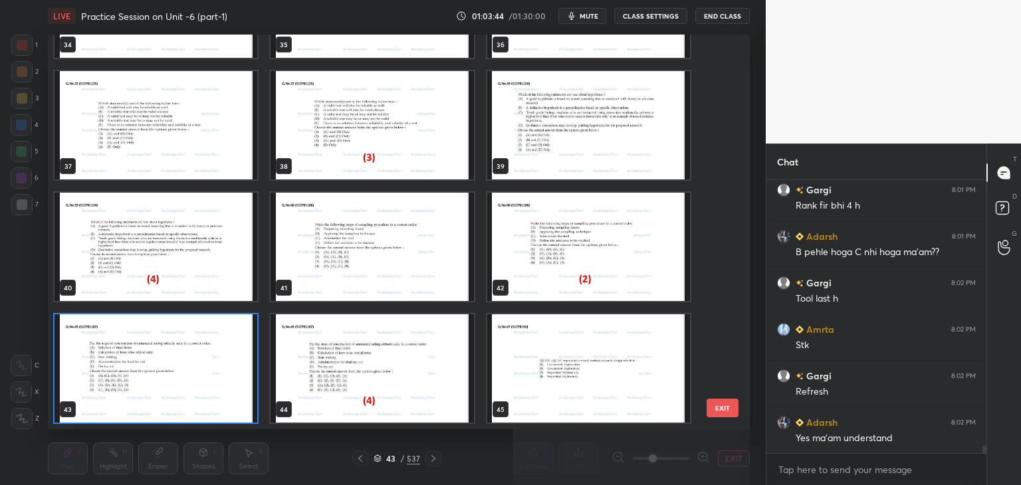
click at [249, 407] on img "grid" at bounding box center [156, 368] width 203 height 108
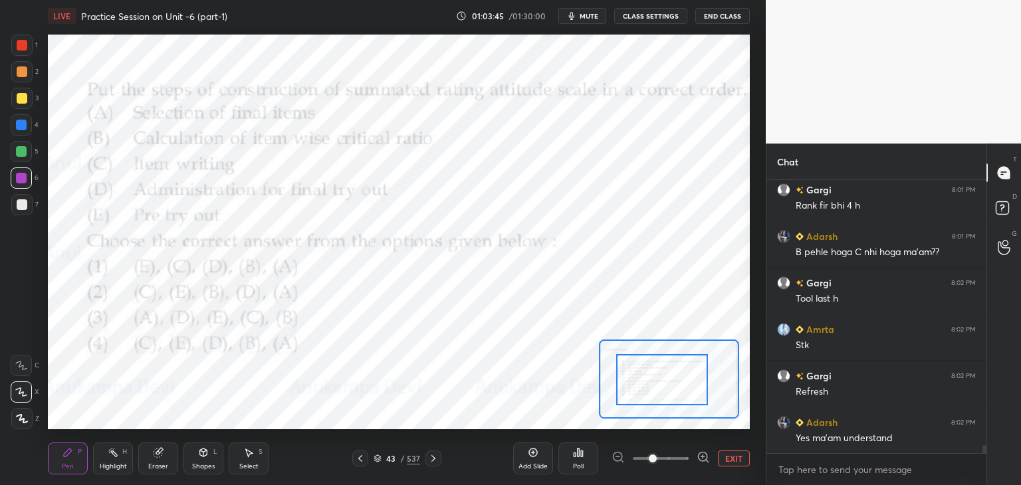
click at [582, 459] on div "Poll" at bounding box center [578, 459] width 40 height 32
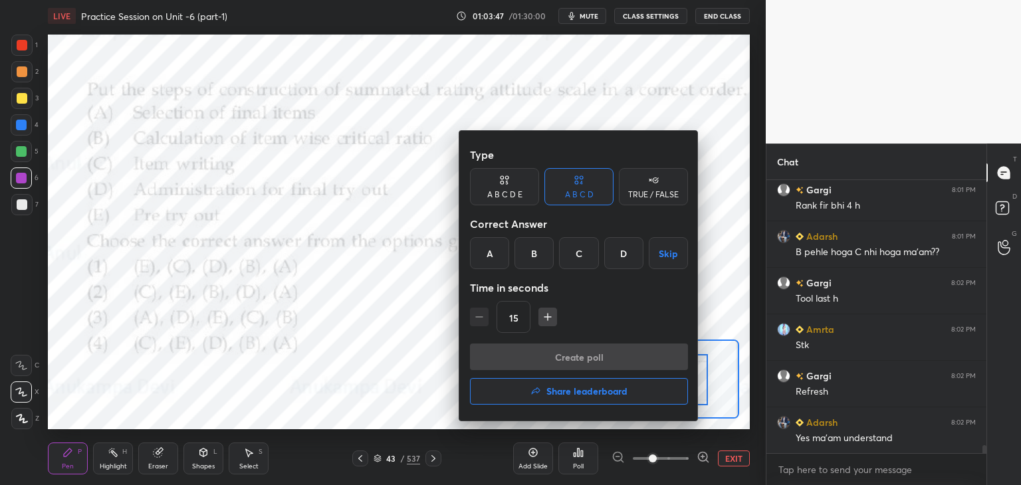
click at [619, 253] on div "D" at bounding box center [623, 253] width 39 height 32
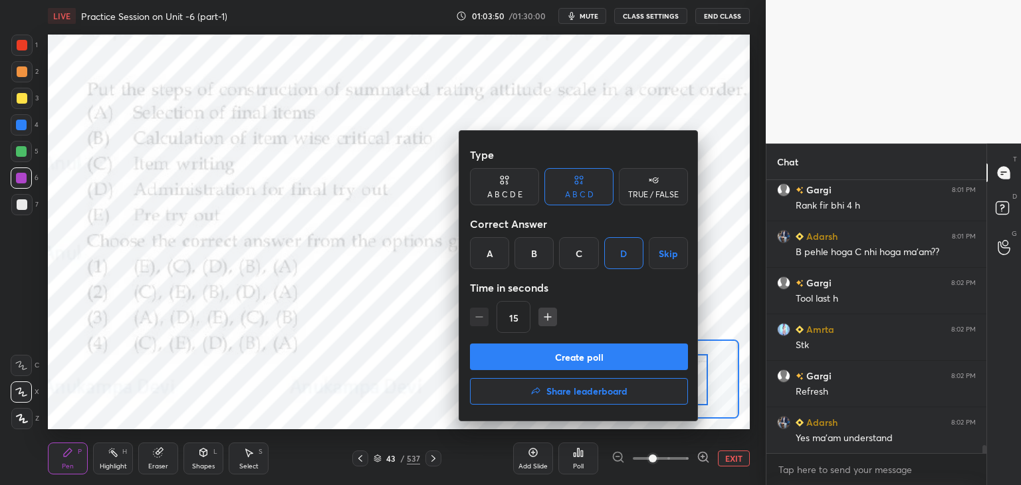
scroll to position [8812, 0]
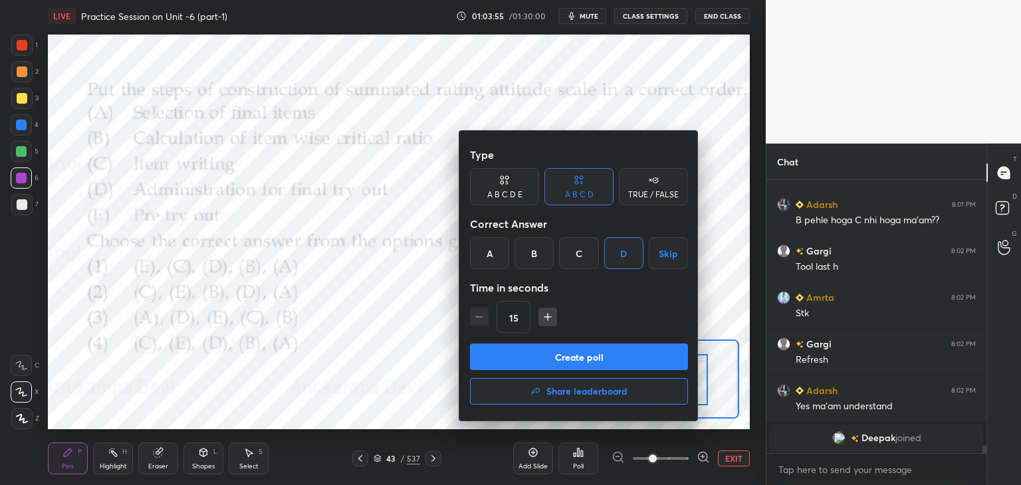
click at [605, 358] on button "Create poll" at bounding box center [579, 357] width 218 height 27
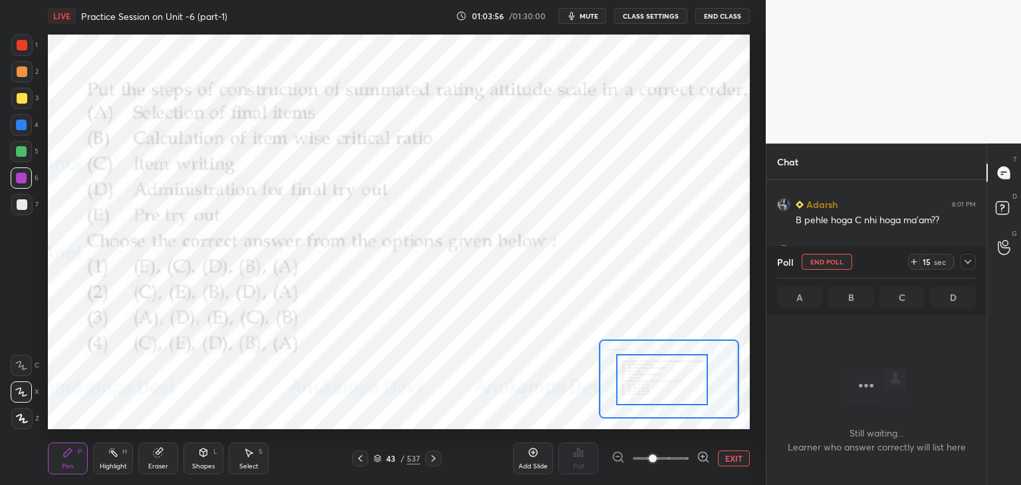
scroll to position [232, 216]
click at [584, 17] on span "mute" at bounding box center [589, 15] width 19 height 9
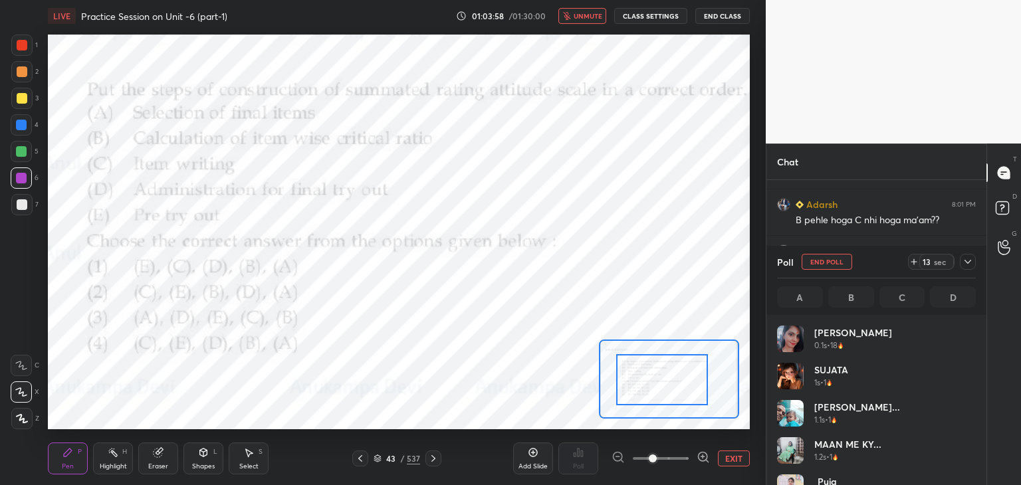
scroll to position [156, 195]
click at [591, 9] on button "unmute" at bounding box center [582, 16] width 48 height 16
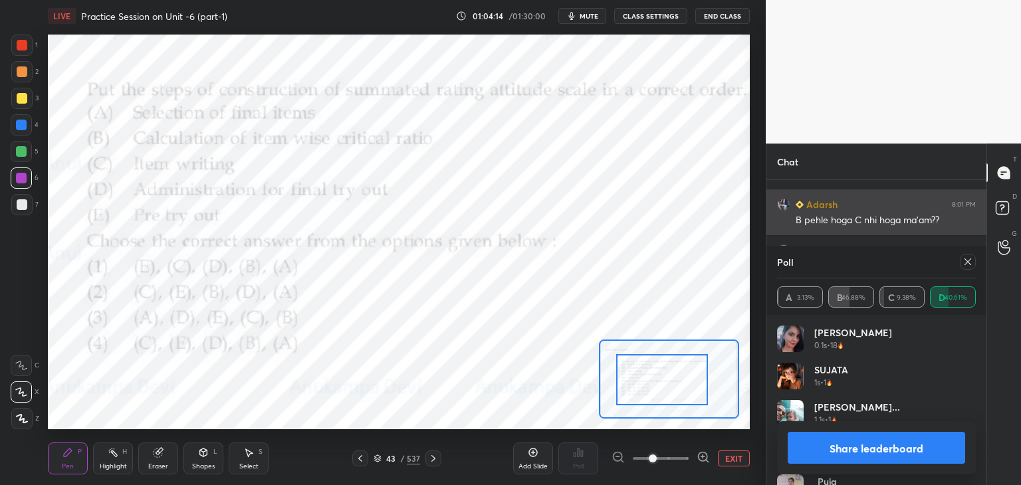
drag, startPoint x: 972, startPoint y: 262, endPoint x: 783, endPoint y: 201, distance: 198.4
click at [970, 262] on icon at bounding box center [967, 262] width 11 height 11
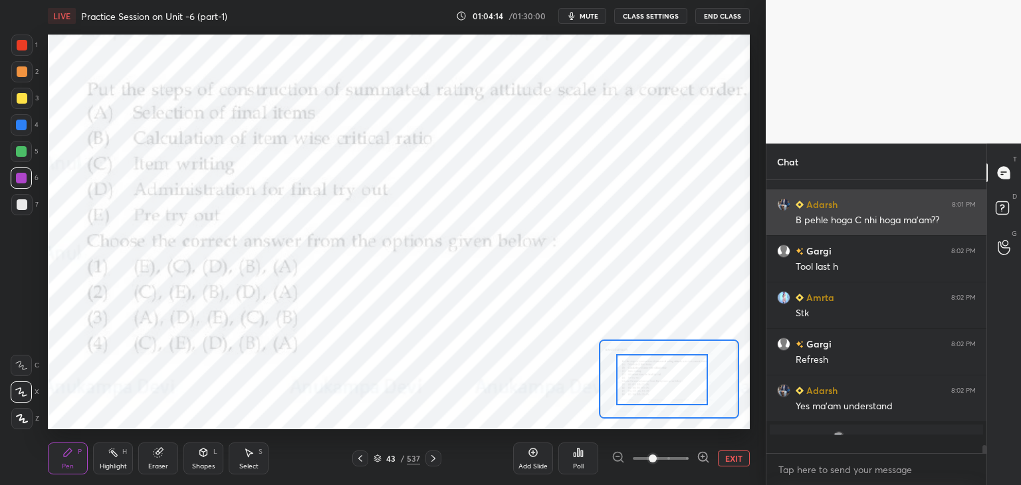
scroll to position [269, 216]
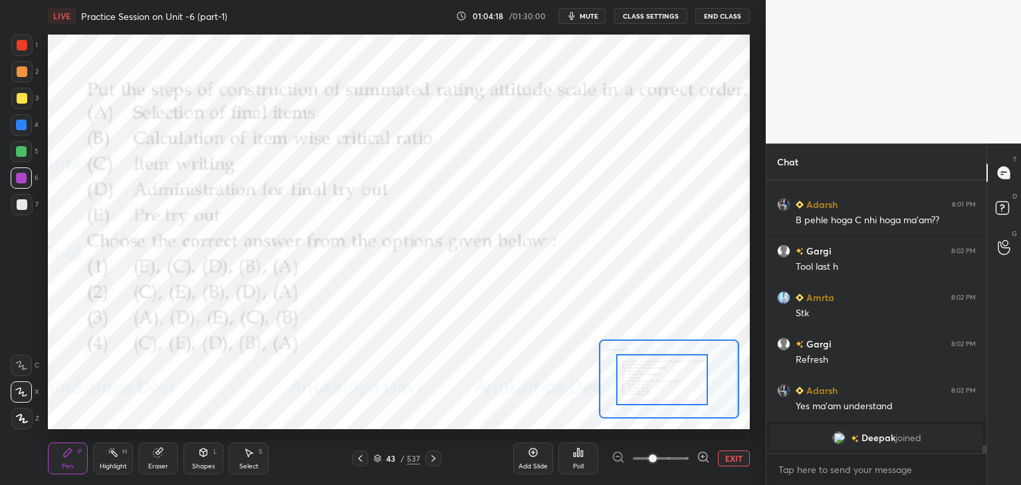
drag, startPoint x: 432, startPoint y: 463, endPoint x: 430, endPoint y: 445, distance: 18.1
click at [432, 462] on icon at bounding box center [433, 458] width 11 height 11
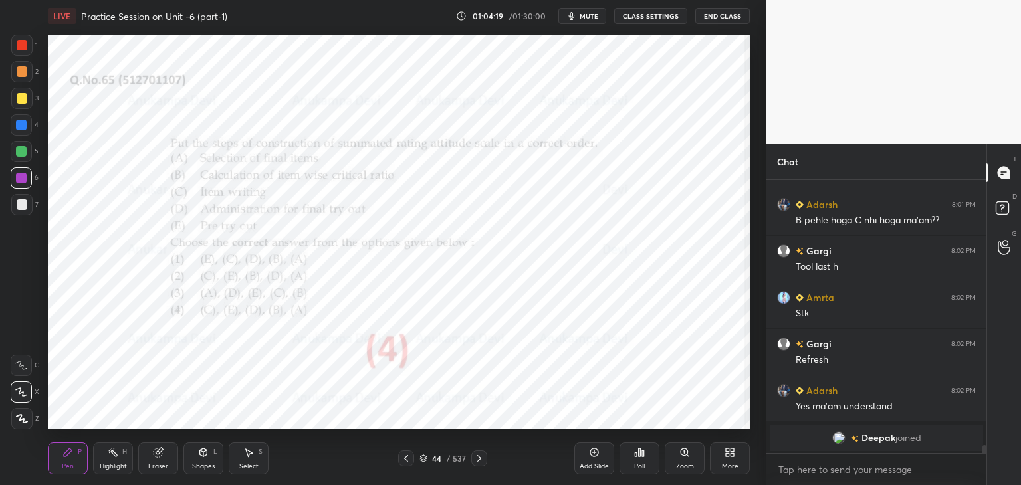
click at [685, 453] on icon at bounding box center [684, 452] width 7 height 7
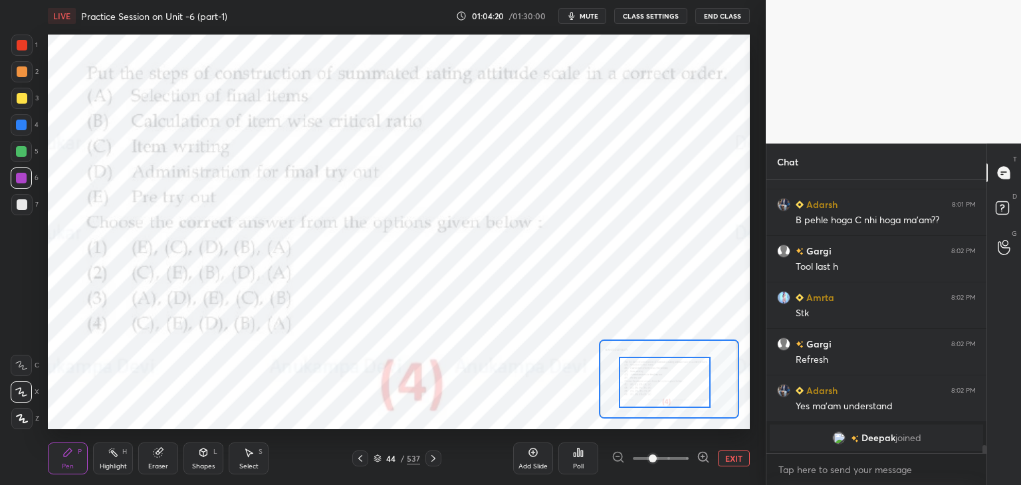
click at [662, 390] on div at bounding box center [665, 382] width 92 height 51
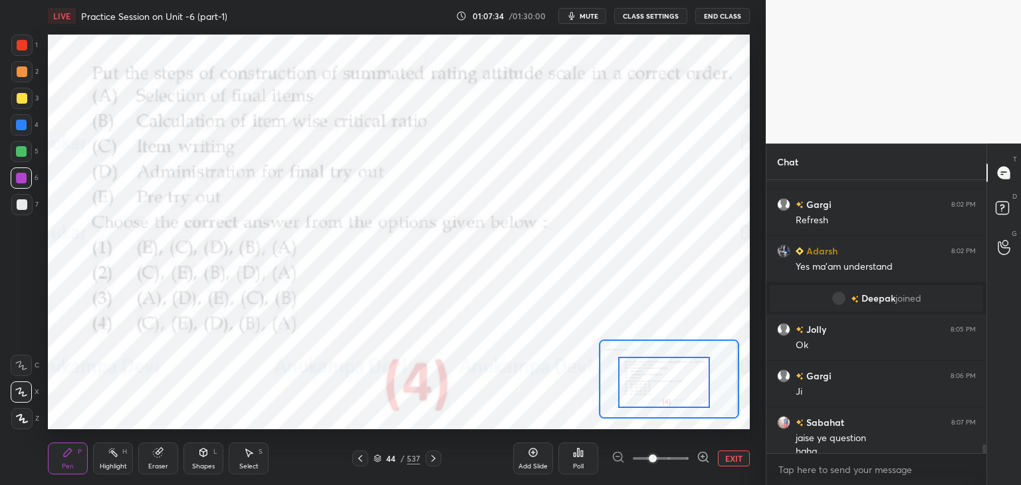
scroll to position [8089, 0]
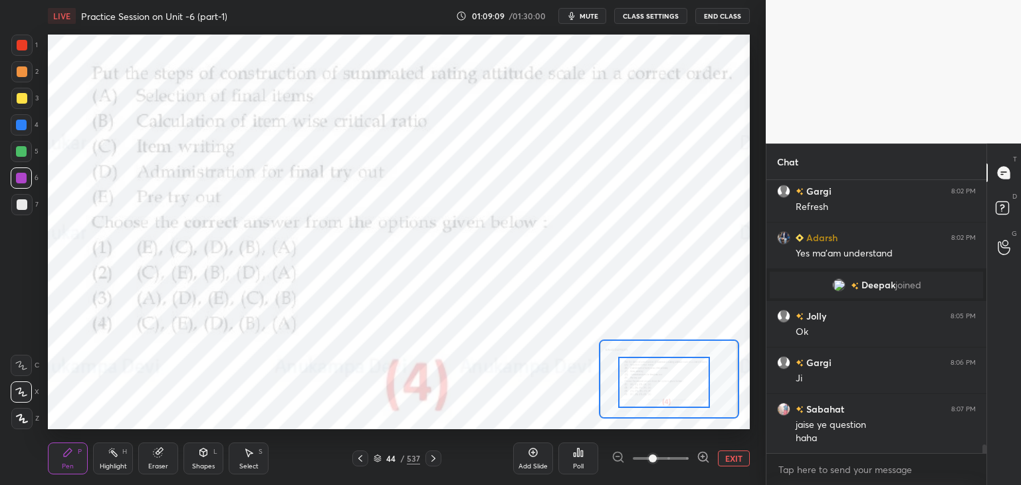
click at [433, 463] on icon at bounding box center [433, 458] width 11 height 11
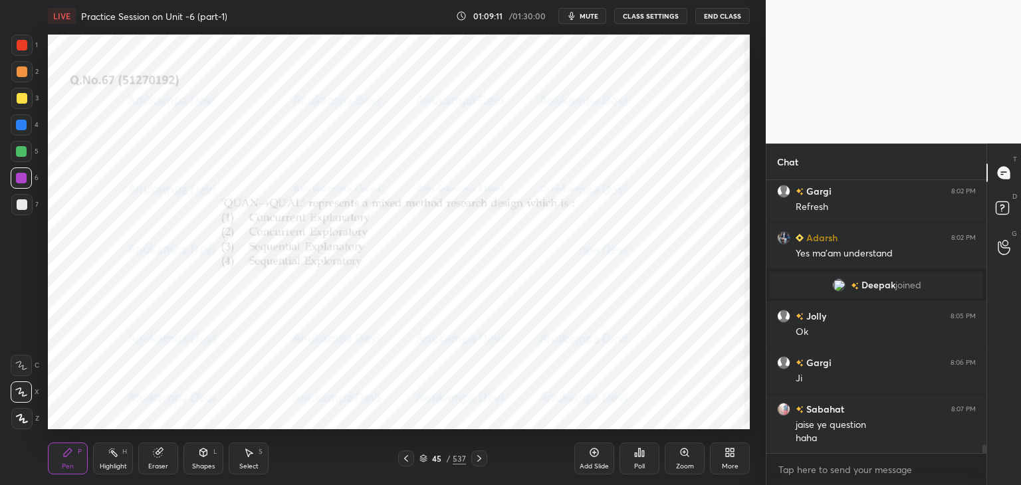
click at [683, 451] on icon at bounding box center [684, 452] width 11 height 11
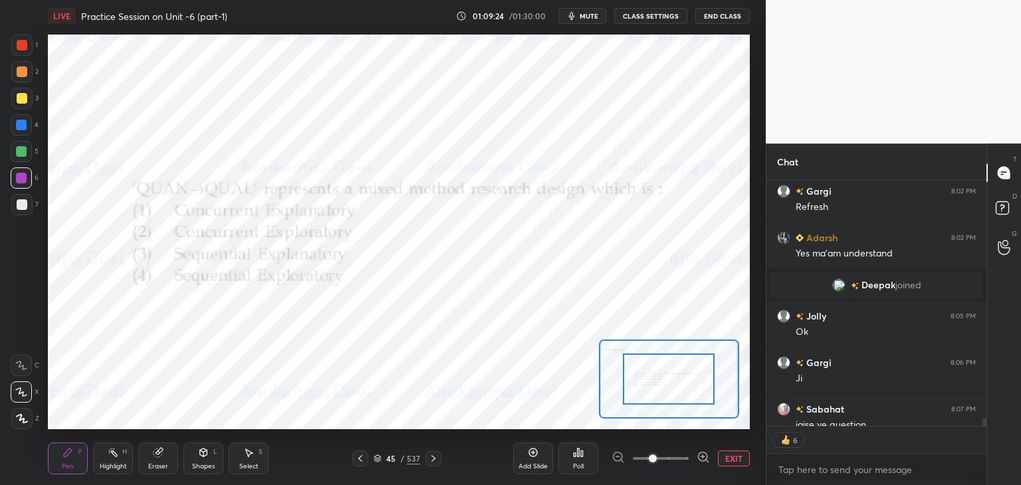
scroll to position [8162, 0]
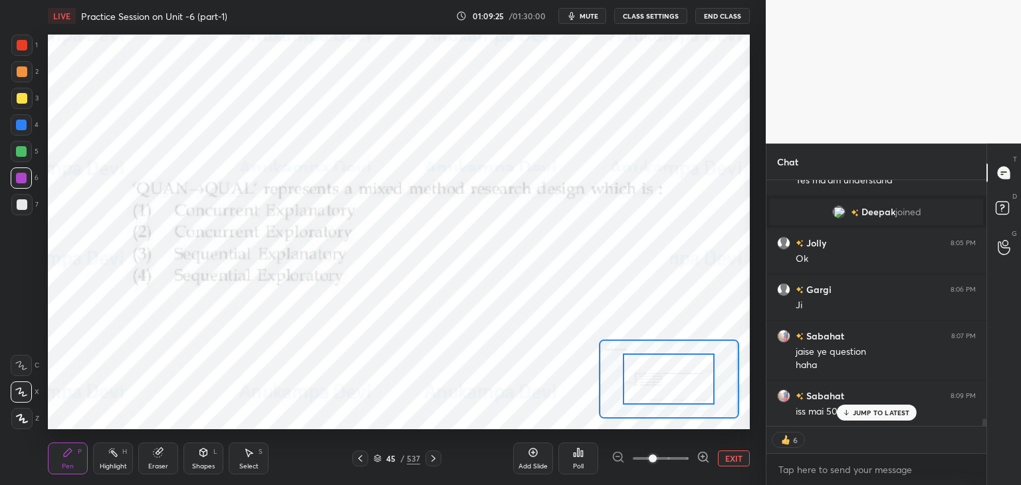
click at [378, 461] on icon at bounding box center [378, 459] width 8 height 8
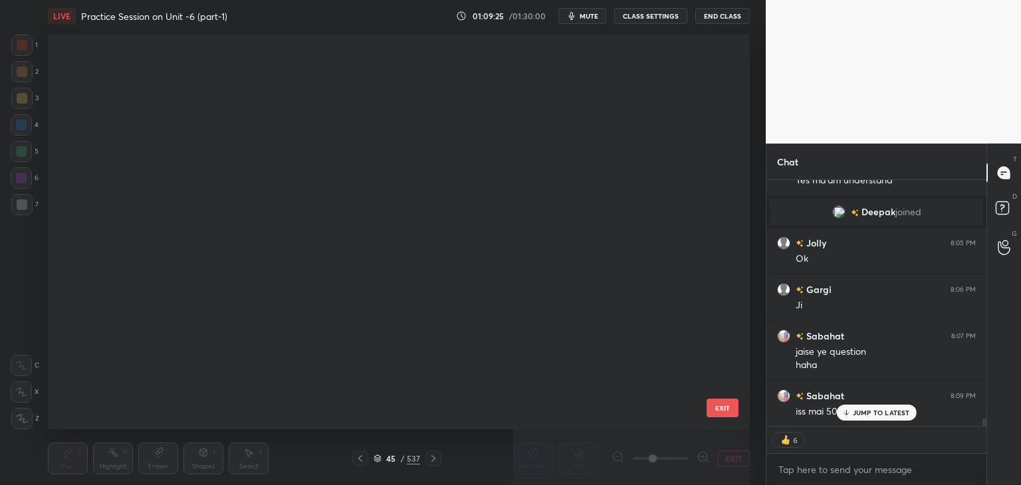
scroll to position [391, 695]
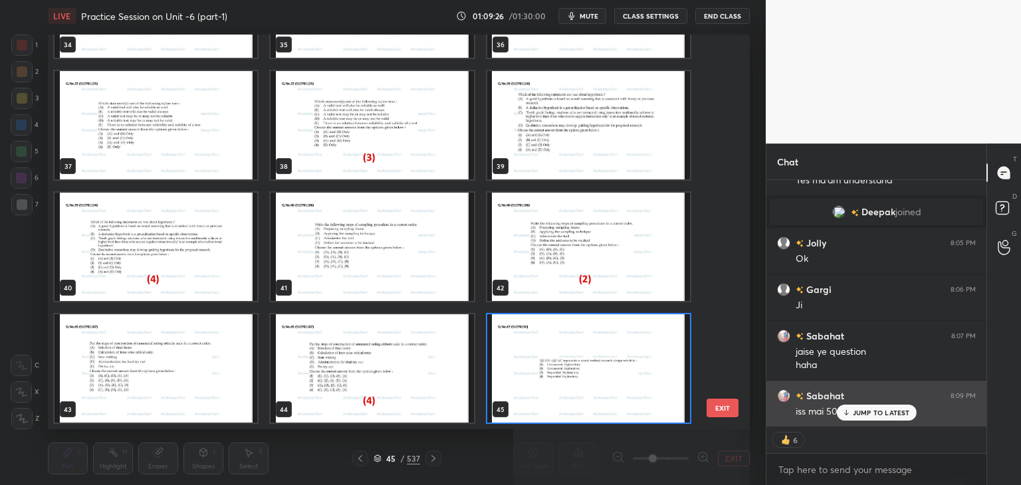
click at [857, 414] on p "JUMP TO LATEST" at bounding box center [881, 413] width 57 height 8
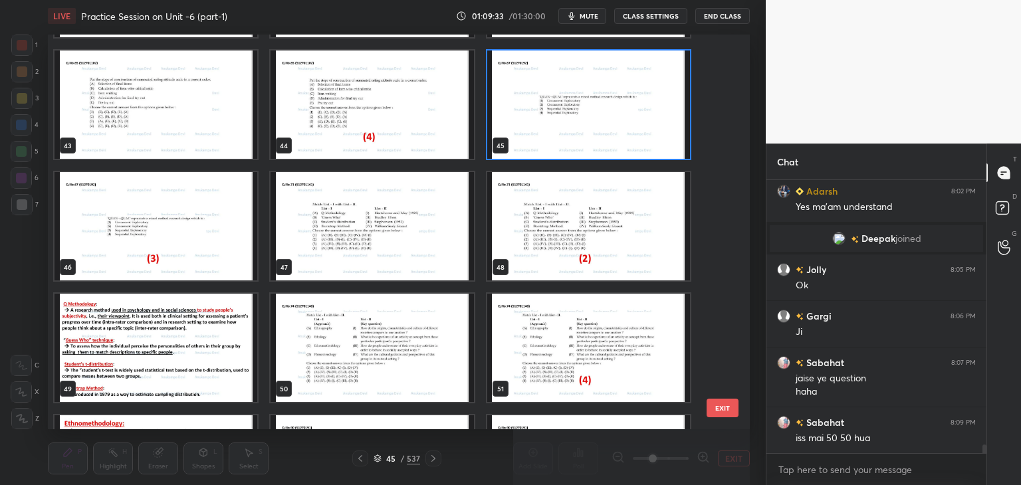
scroll to position [8135, 0]
drag, startPoint x: 632, startPoint y: 135, endPoint x: 618, endPoint y: 168, distance: 36.0
click at [631, 135] on img "grid" at bounding box center [588, 105] width 203 height 108
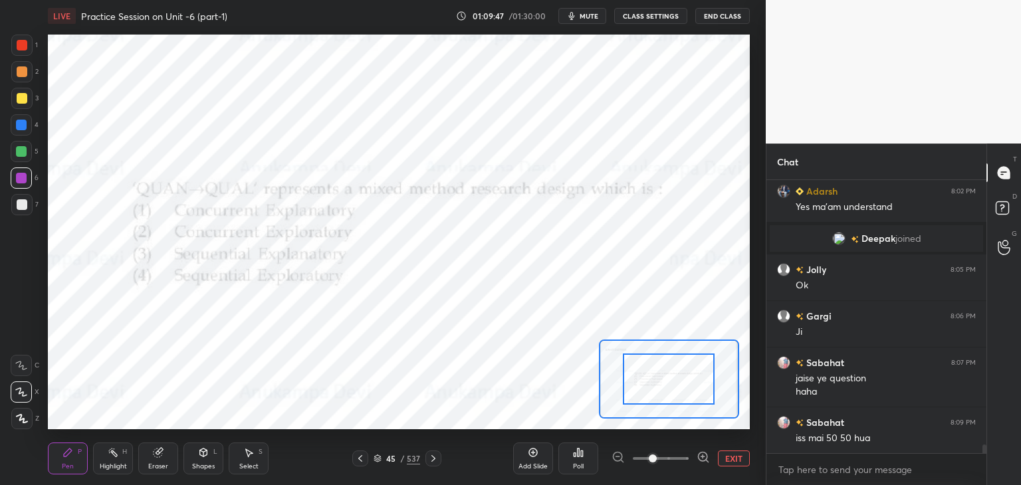
click at [577, 463] on div "Poll" at bounding box center [578, 466] width 11 height 7
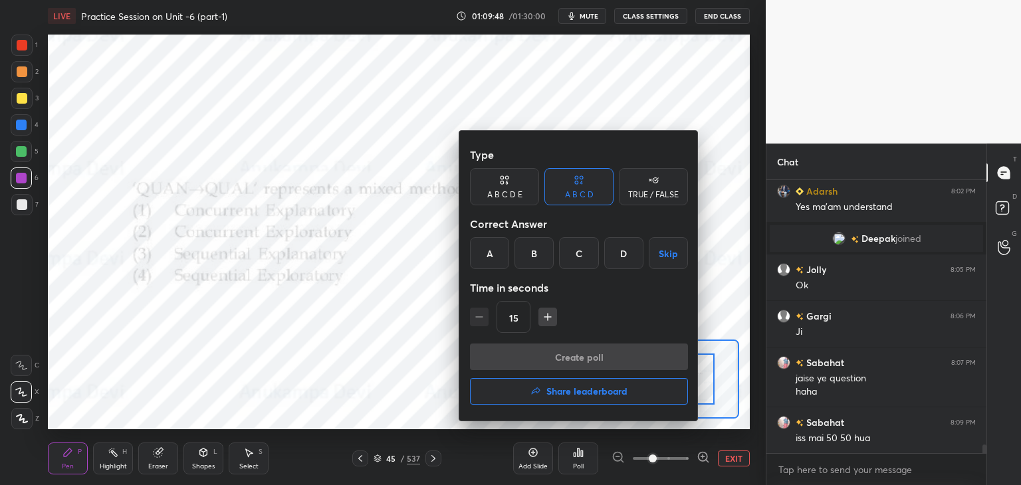
drag, startPoint x: 574, startPoint y: 252, endPoint x: 578, endPoint y: 263, distance: 11.4
click at [574, 253] on div "C" at bounding box center [578, 253] width 39 height 32
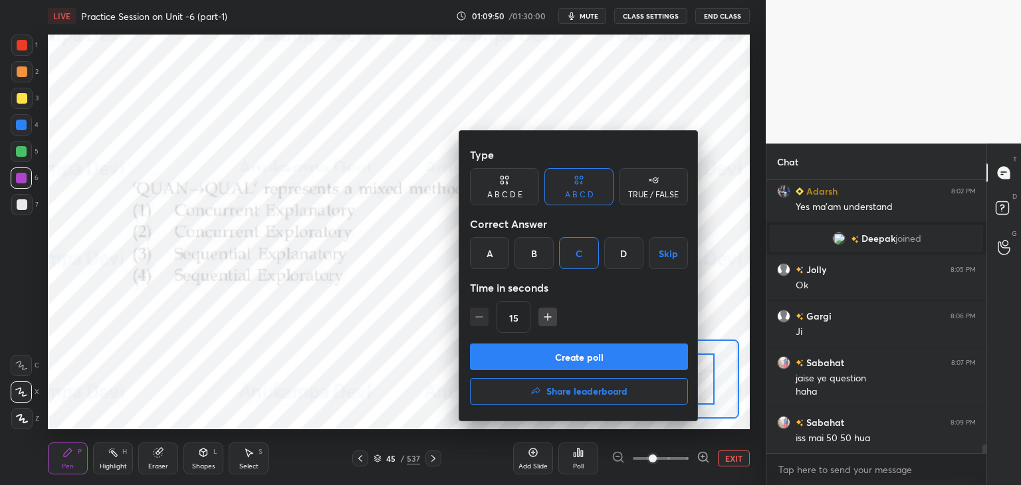
click at [607, 360] on button "Create poll" at bounding box center [579, 357] width 218 height 27
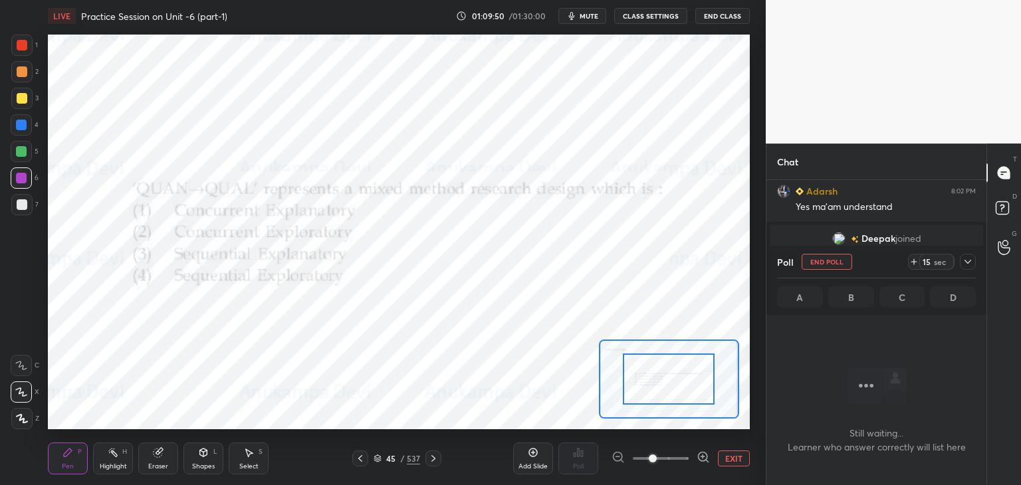
scroll to position [232, 216]
click at [593, 14] on span "mute" at bounding box center [589, 15] width 19 height 9
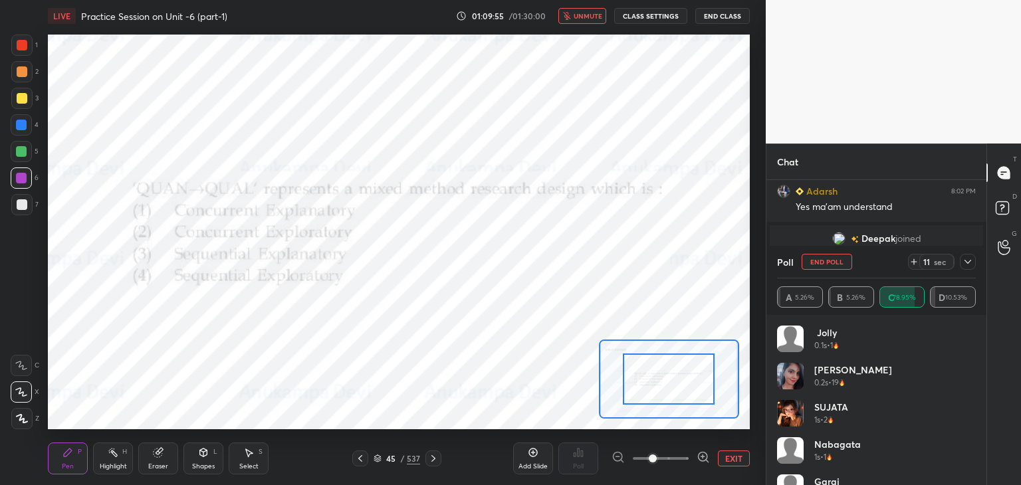
scroll to position [8263, 0]
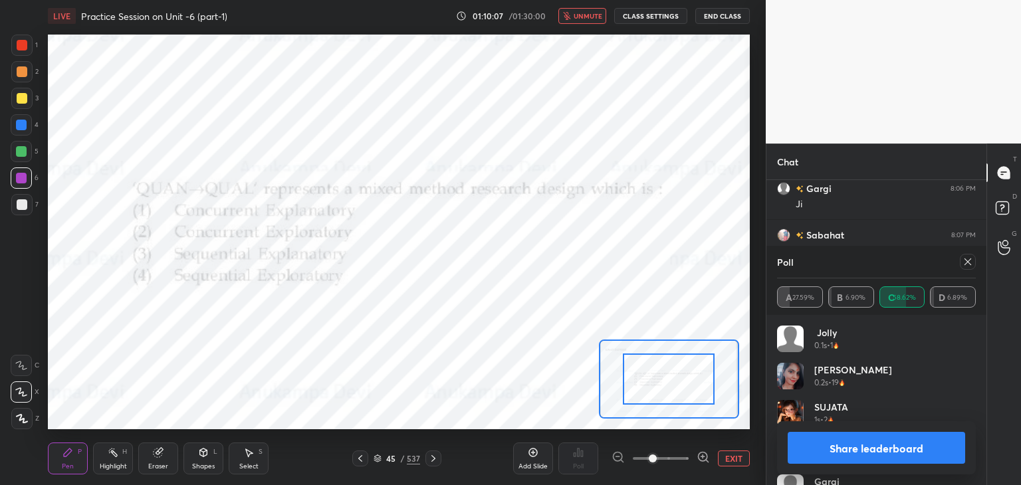
click at [591, 16] on span "unmute" at bounding box center [588, 15] width 29 height 9
click at [966, 267] on icon at bounding box center [967, 262] width 11 height 11
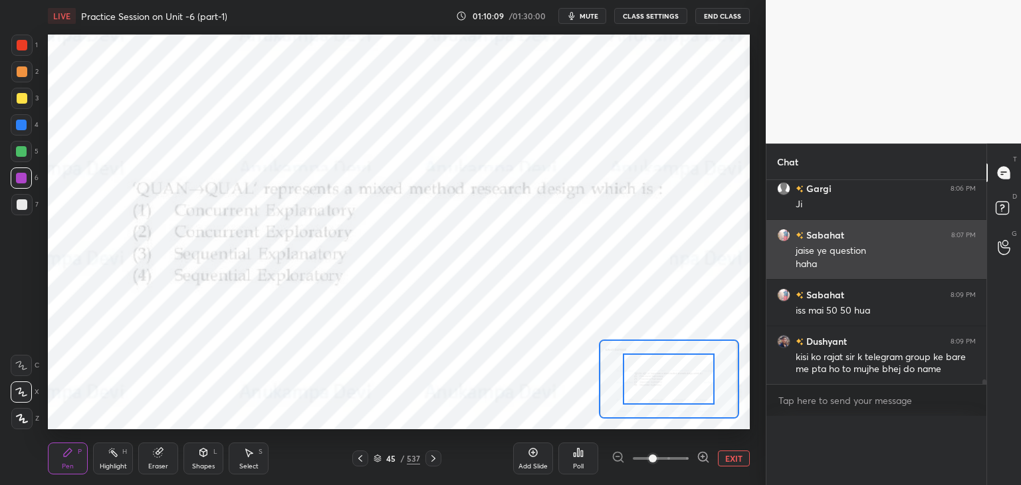
scroll to position [13, 195]
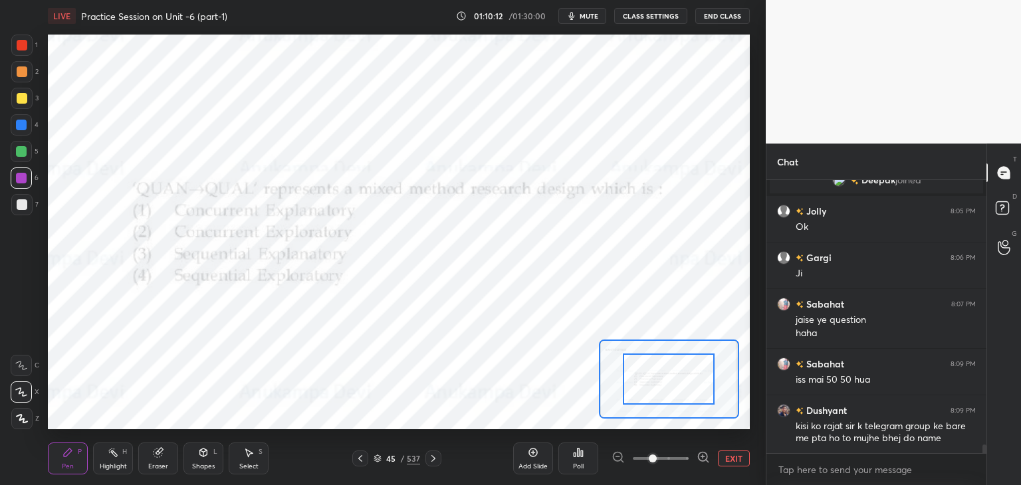
click at [433, 459] on icon at bounding box center [433, 458] width 11 height 11
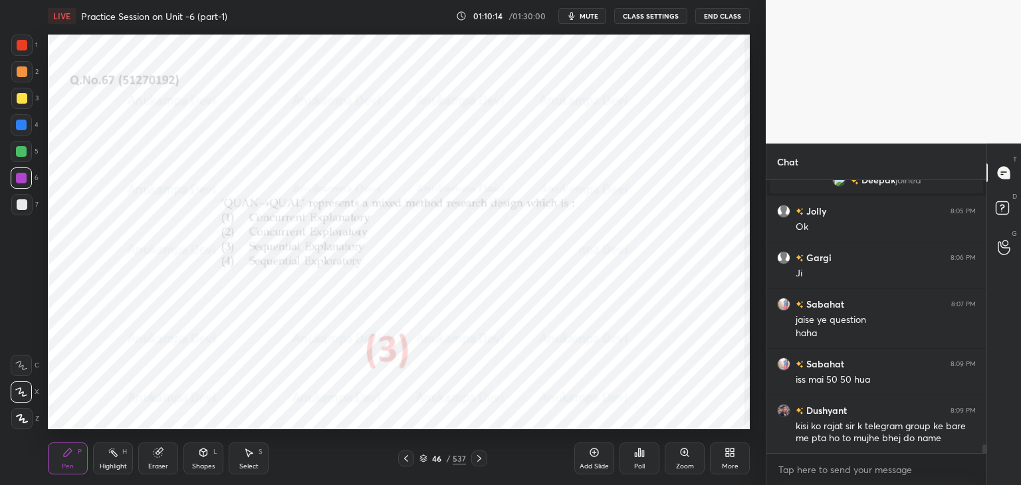
drag, startPoint x: 686, startPoint y: 451, endPoint x: 680, endPoint y: 445, distance: 8.5
click at [685, 450] on icon at bounding box center [684, 452] width 7 height 7
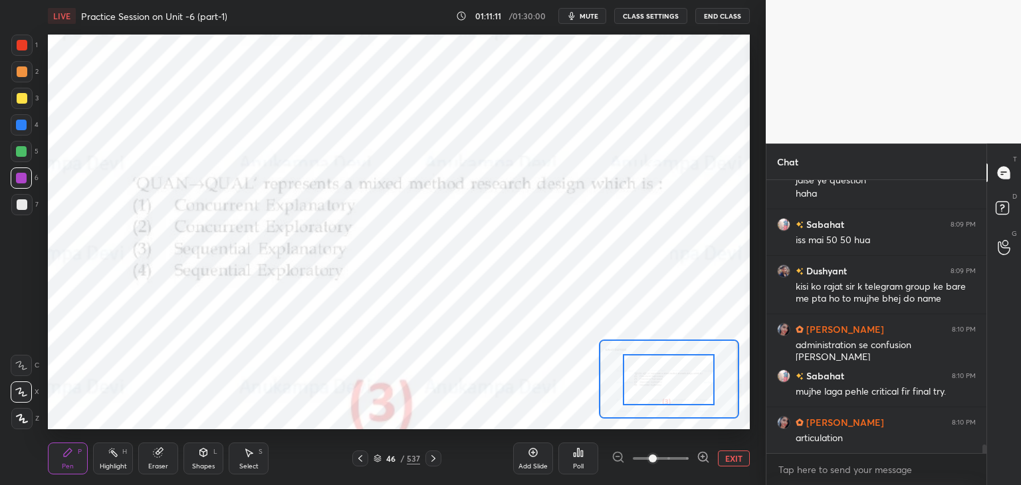
scroll to position [8380, 0]
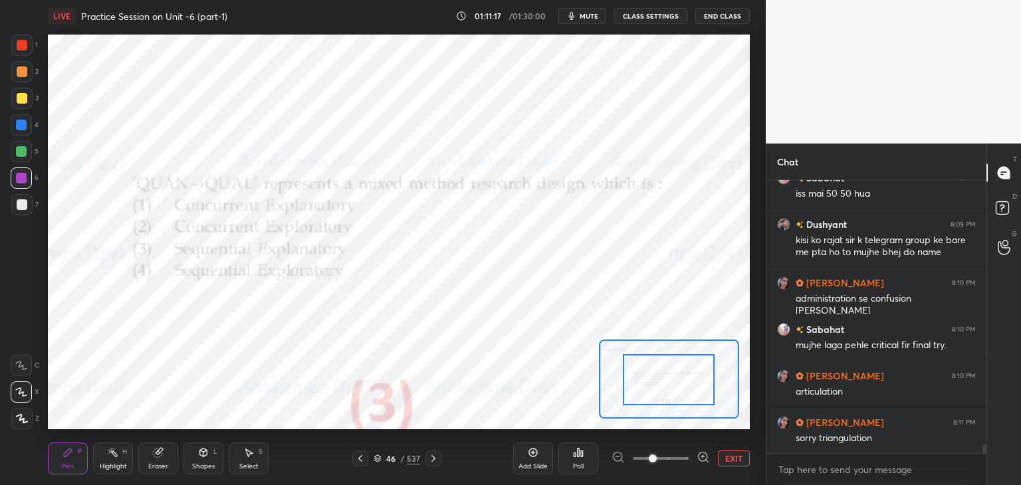
click at [433, 461] on icon at bounding box center [433, 458] width 11 height 11
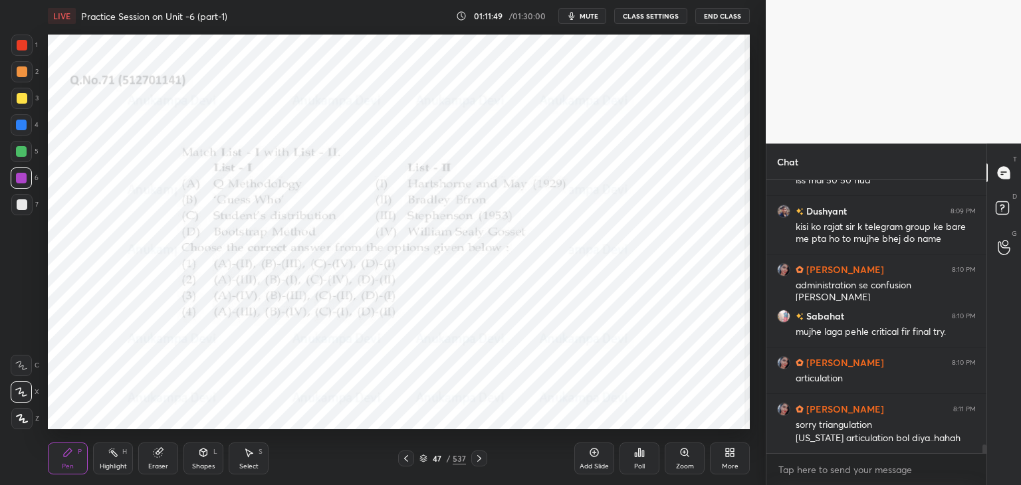
scroll to position [8440, 0]
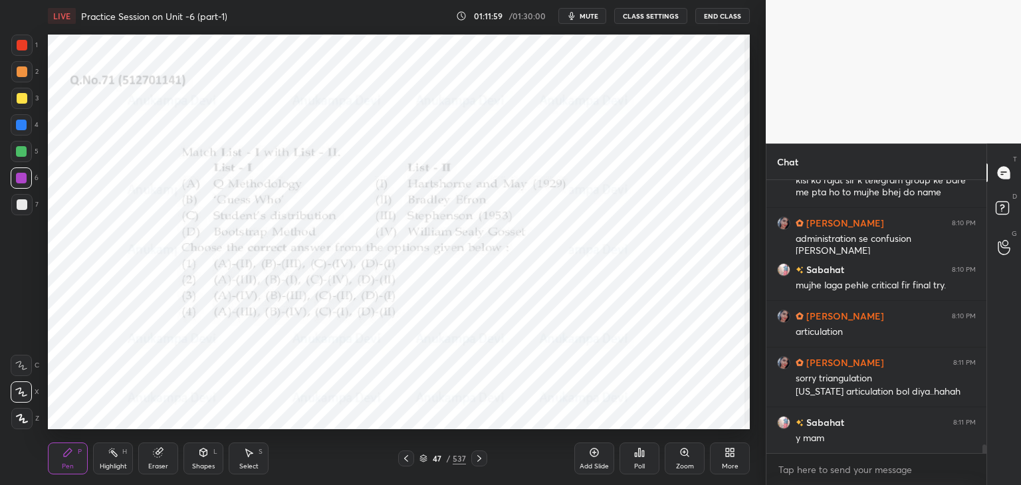
click at [685, 451] on icon at bounding box center [684, 452] width 7 height 7
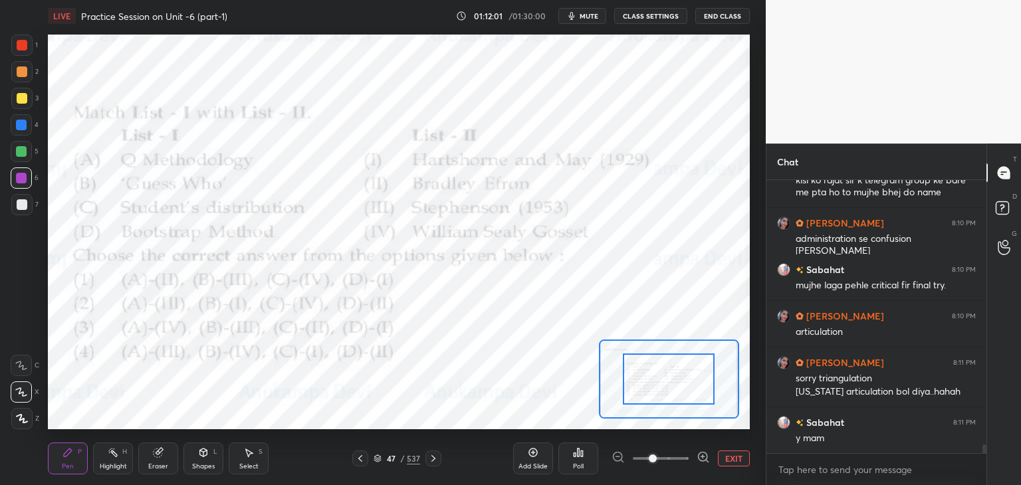
click at [377, 461] on icon at bounding box center [378, 459] width 8 height 8
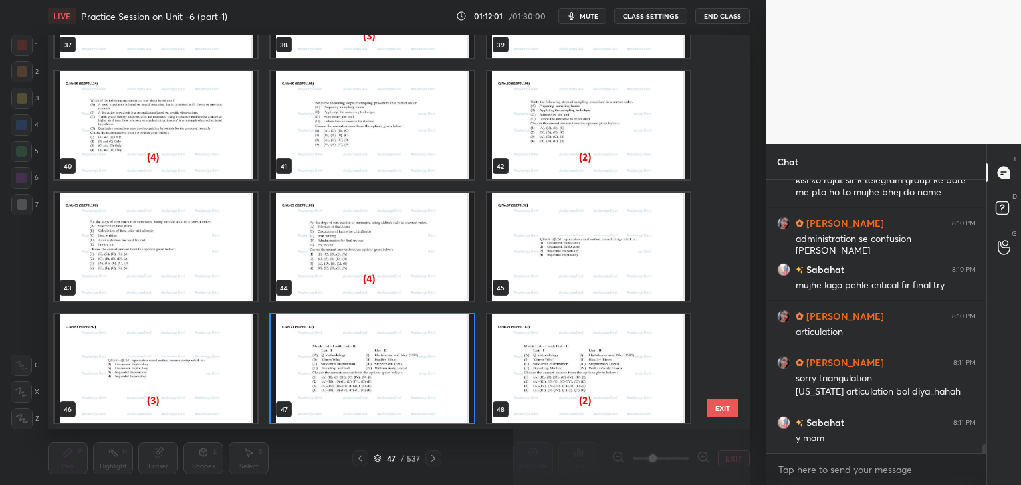
scroll to position [391, 695]
click at [457, 414] on img "grid" at bounding box center [372, 368] width 203 height 108
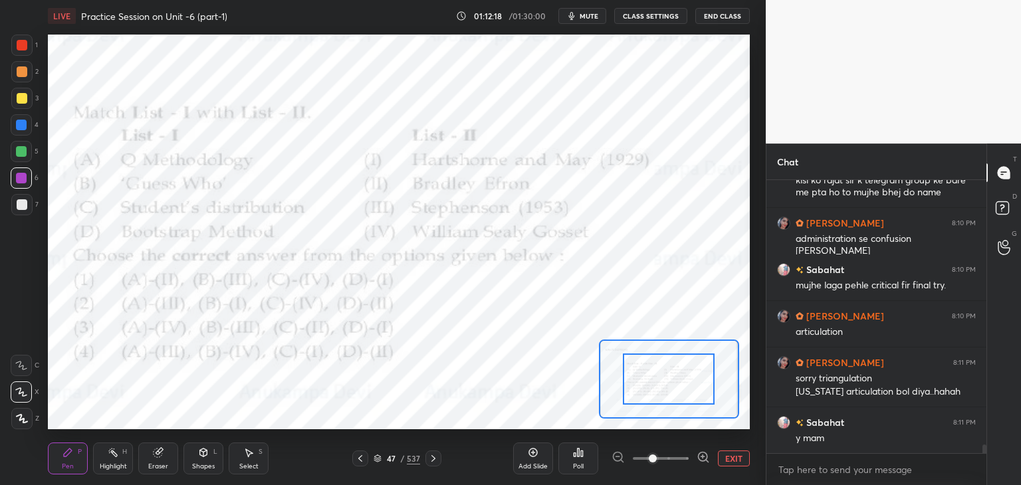
click at [578, 455] on icon at bounding box center [579, 453] width 2 height 8
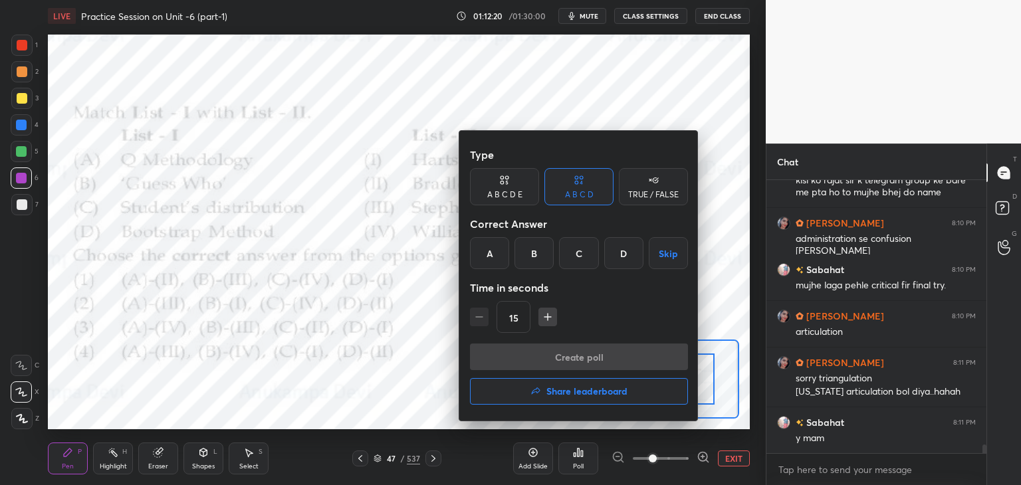
click at [536, 257] on div "B" at bounding box center [533, 253] width 39 height 32
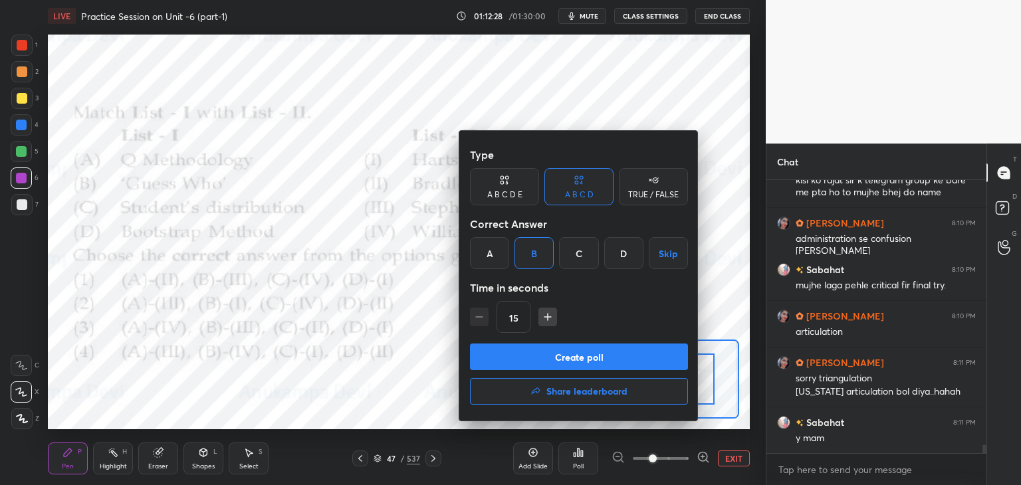
scroll to position [8498, 0]
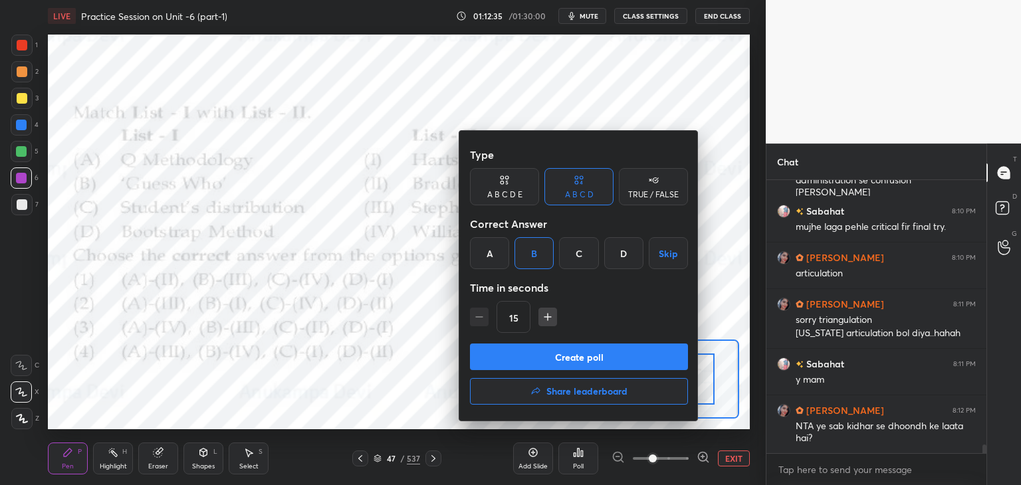
drag, startPoint x: 596, startPoint y: 359, endPoint x: 592, endPoint y: 310, distance: 48.6
click at [596, 358] on button "Create poll" at bounding box center [579, 357] width 218 height 27
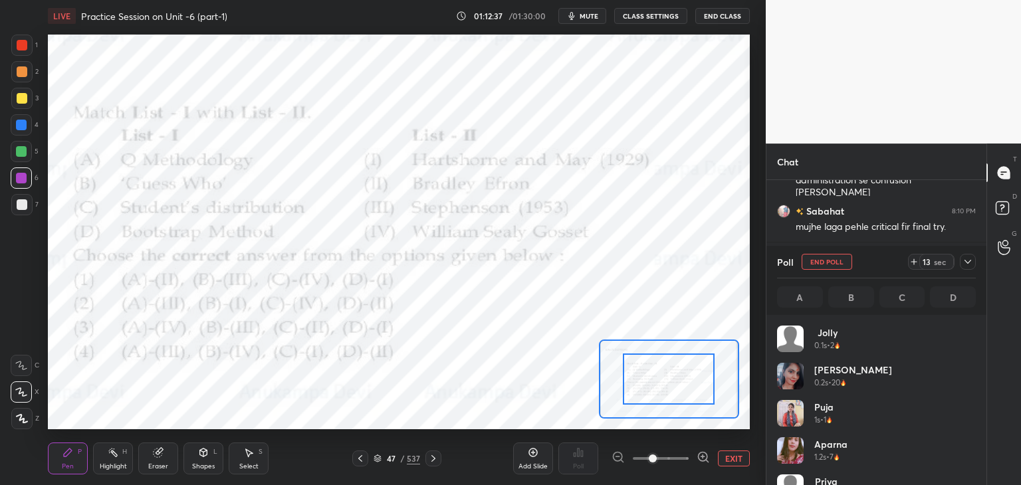
scroll to position [156, 195]
click at [592, 20] on button "mute" at bounding box center [582, 16] width 48 height 16
click at [592, 9] on button "unmute" at bounding box center [582, 16] width 48 height 16
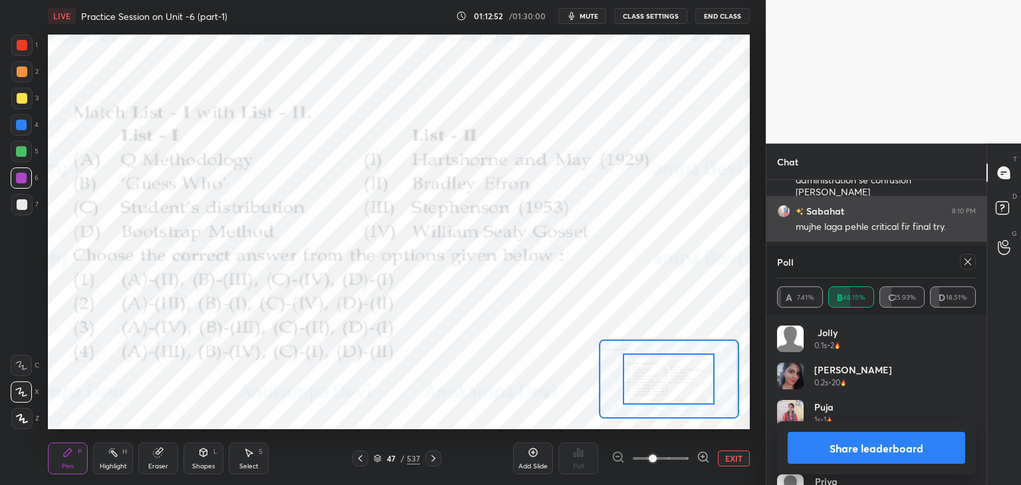
drag, startPoint x: 970, startPoint y: 267, endPoint x: 866, endPoint y: 221, distance: 113.4
click at [970, 266] on icon at bounding box center [967, 262] width 11 height 11
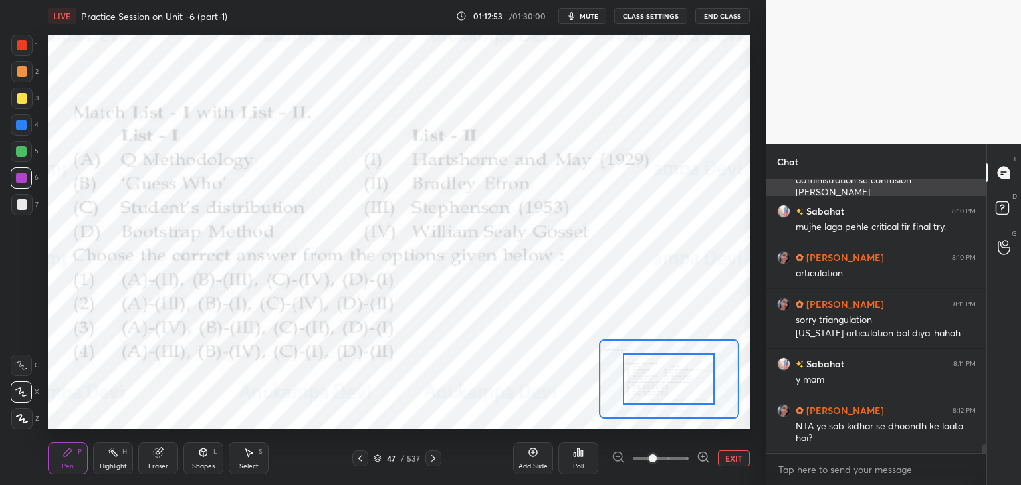
scroll to position [4, 4]
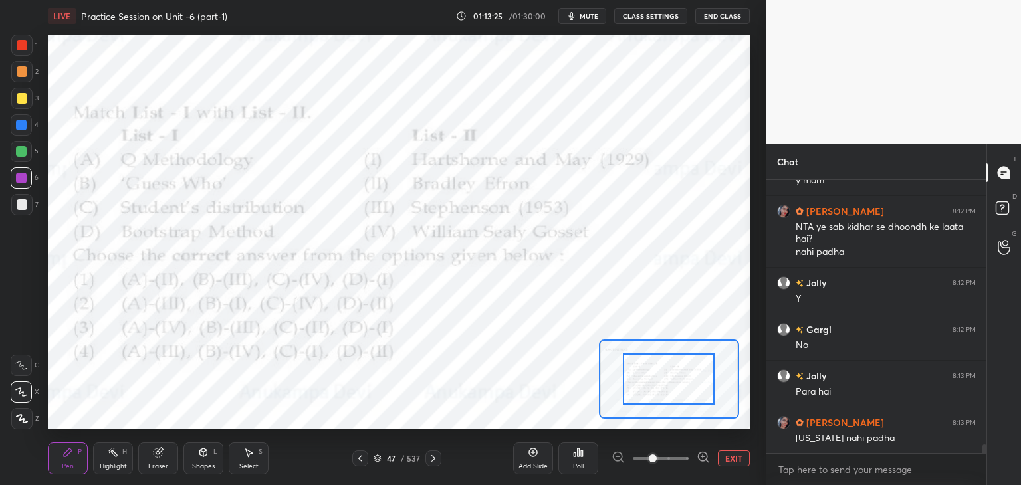
drag, startPoint x: 435, startPoint y: 459, endPoint x: 421, endPoint y: 431, distance: 31.8
click at [433, 457] on icon at bounding box center [433, 458] width 4 height 7
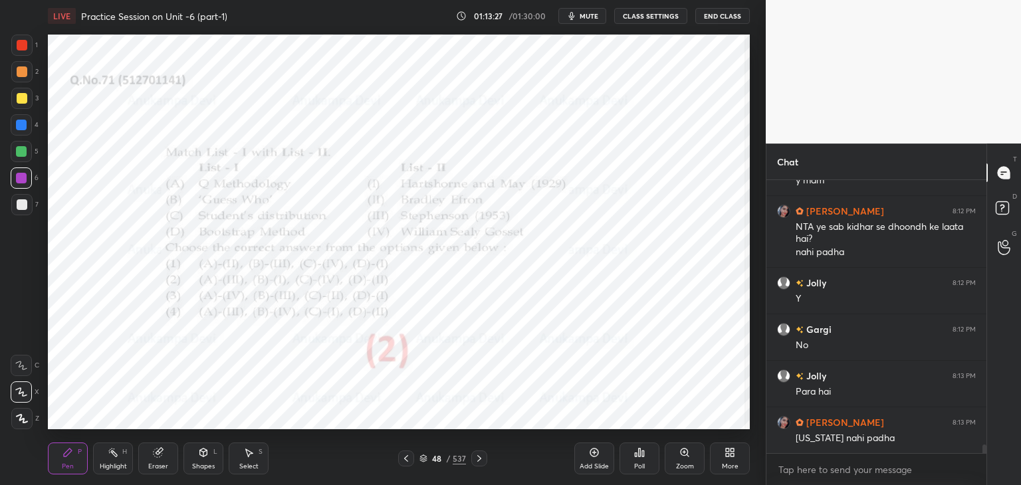
click at [685, 455] on icon at bounding box center [684, 452] width 7 height 7
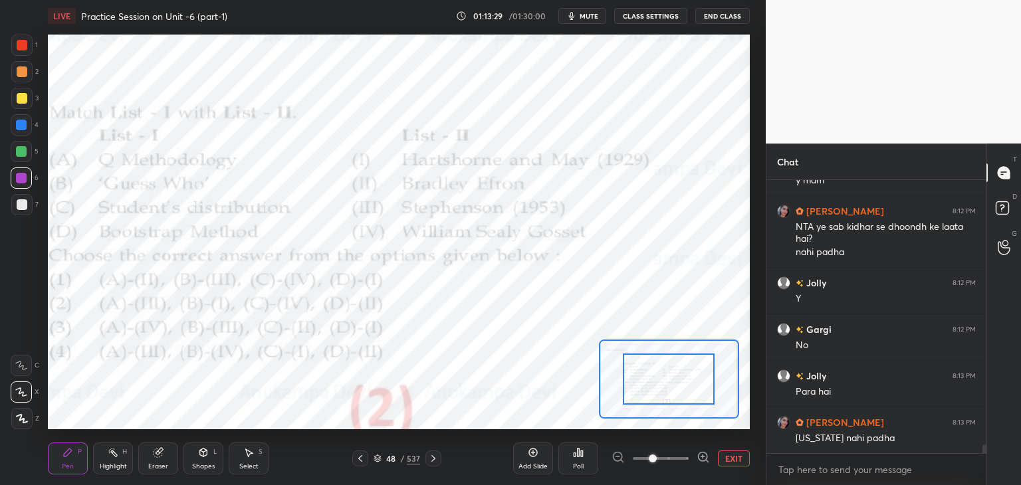
click at [434, 460] on icon at bounding box center [433, 458] width 11 height 11
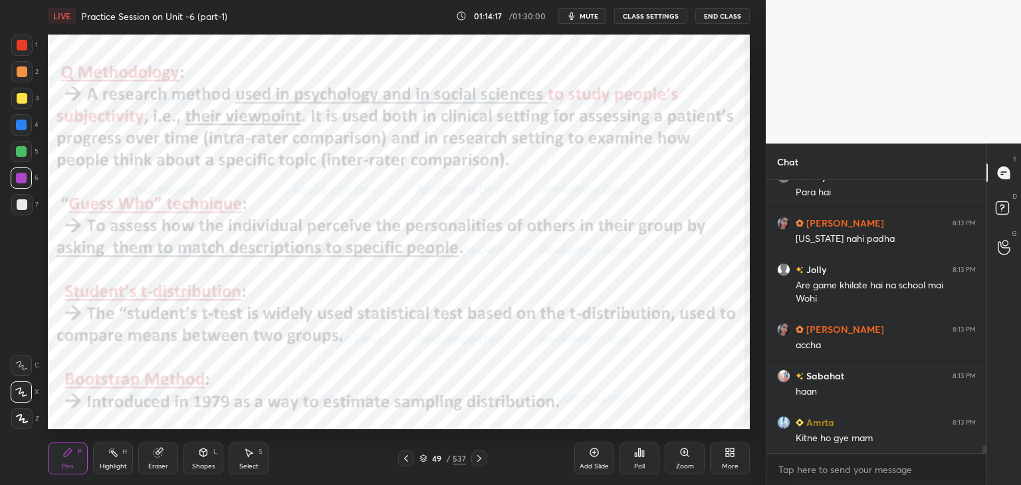
scroll to position [8967, 0]
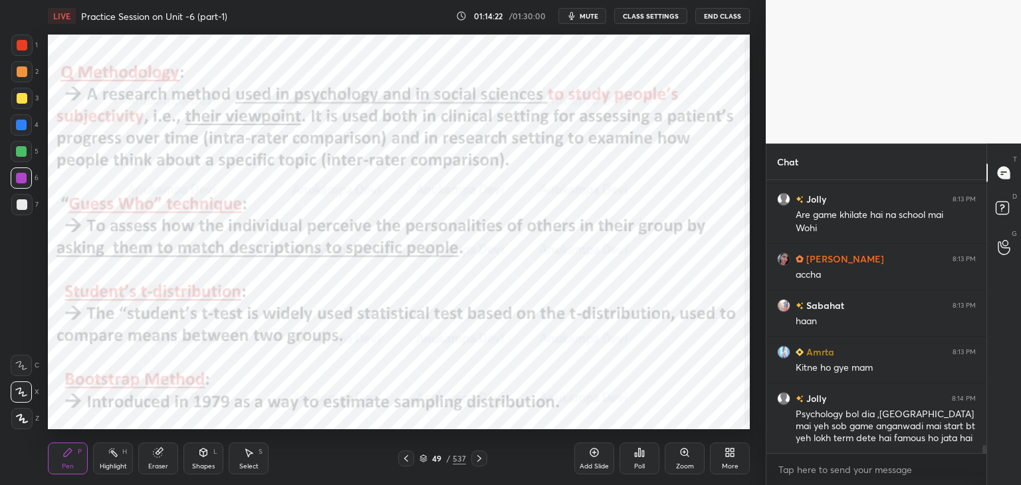
click at [407, 460] on icon at bounding box center [406, 458] width 11 height 11
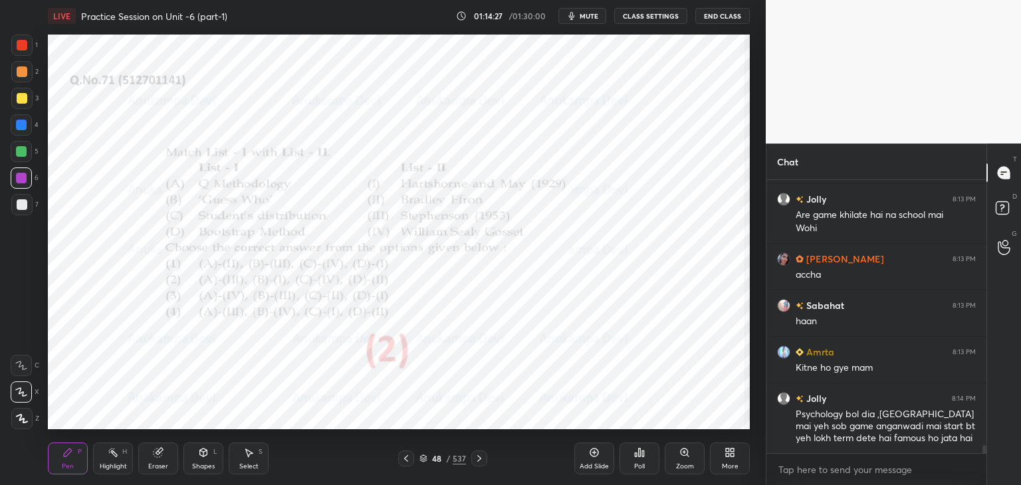
drag, startPoint x: 480, startPoint y: 461, endPoint x: 469, endPoint y: 448, distance: 16.5
click at [479, 460] on icon at bounding box center [479, 458] width 4 height 7
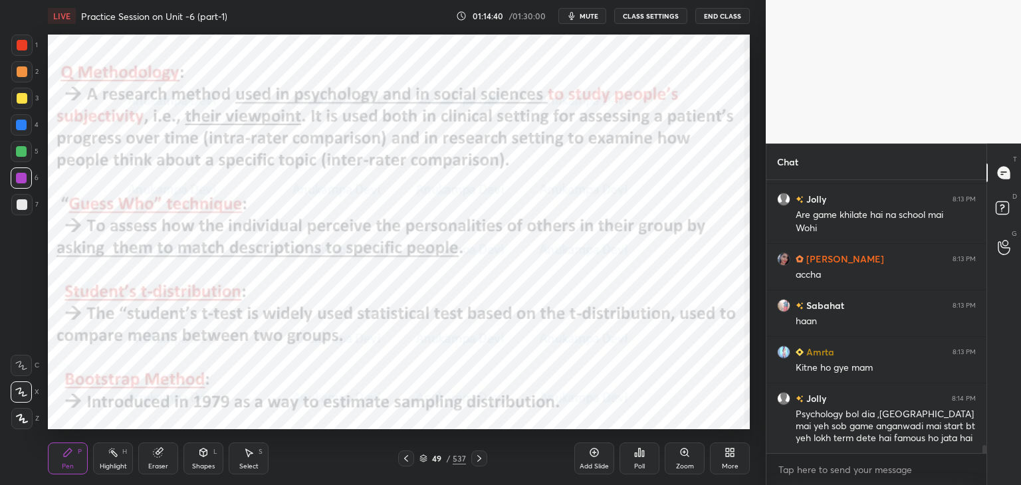
drag, startPoint x: 407, startPoint y: 463, endPoint x: 404, endPoint y: 457, distance: 7.4
click at [407, 461] on icon at bounding box center [406, 458] width 11 height 11
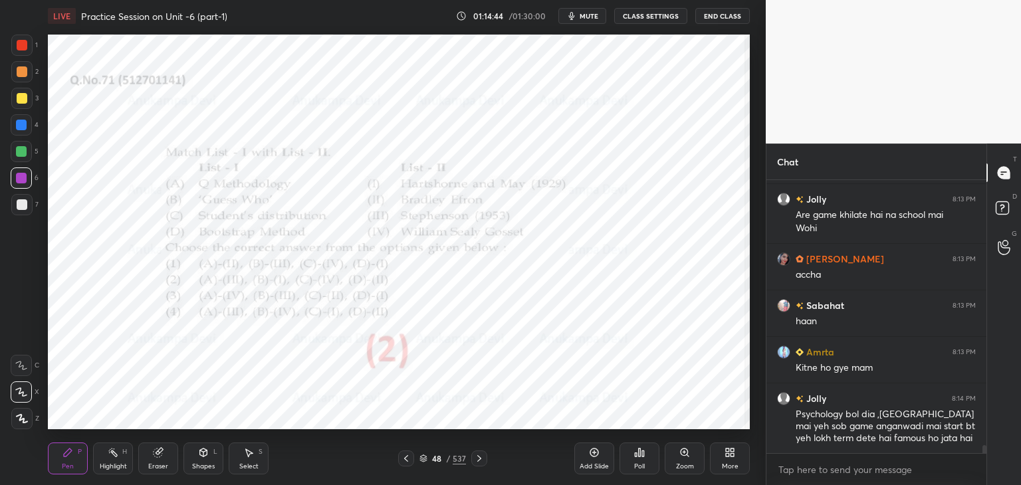
drag, startPoint x: 483, startPoint y: 459, endPoint x: 475, endPoint y: 453, distance: 9.9
click at [481, 458] on icon at bounding box center [479, 458] width 11 height 11
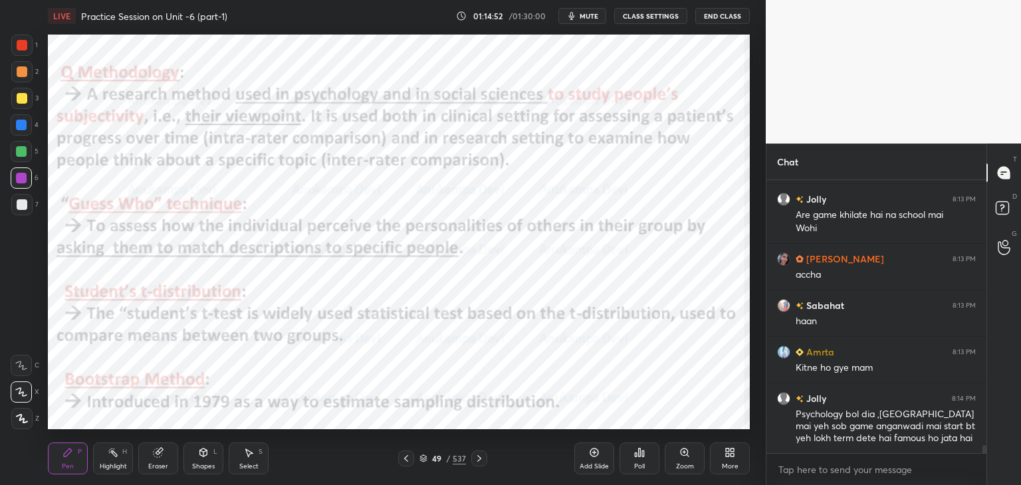
drag, startPoint x: 407, startPoint y: 461, endPoint x: 399, endPoint y: 432, distance: 29.7
click at [407, 461] on icon at bounding box center [406, 458] width 4 height 7
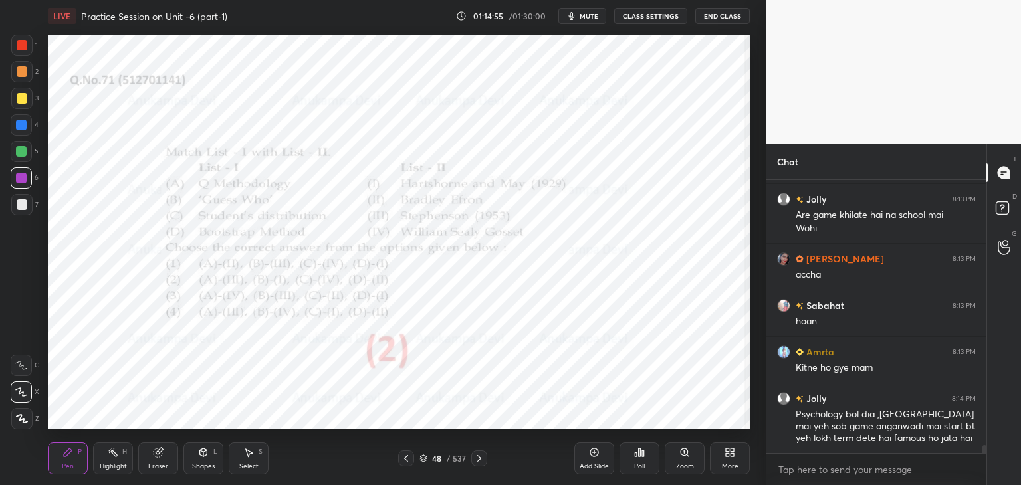
click at [481, 459] on icon at bounding box center [479, 458] width 11 height 11
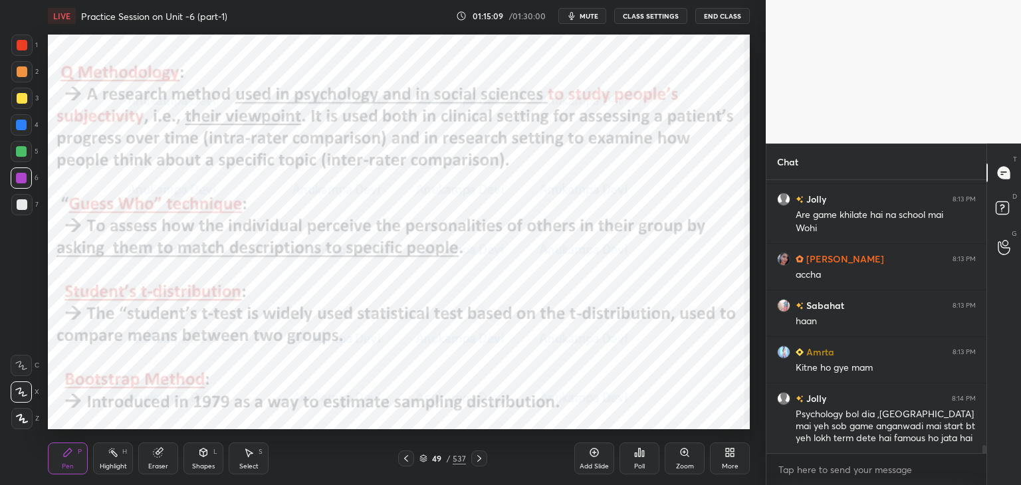
click at [404, 462] on icon at bounding box center [406, 458] width 11 height 11
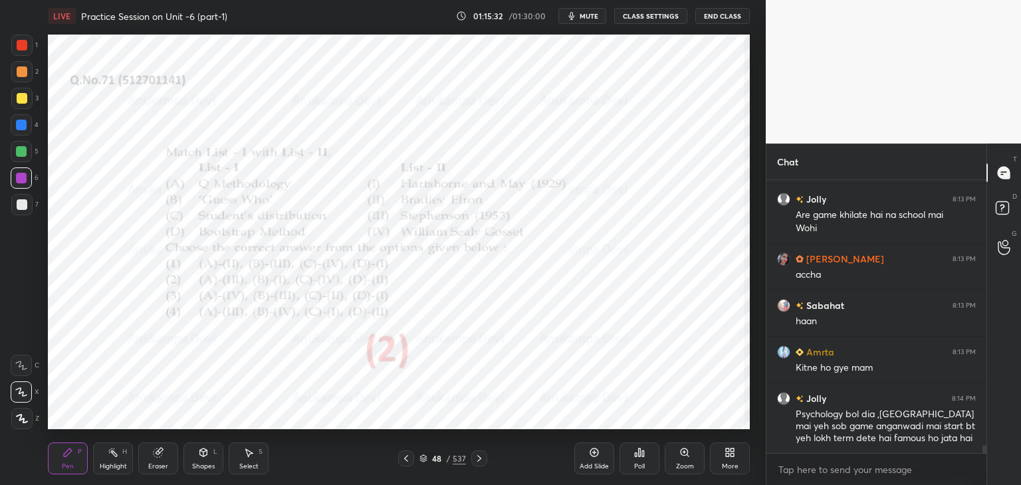
scroll to position [9014, 0]
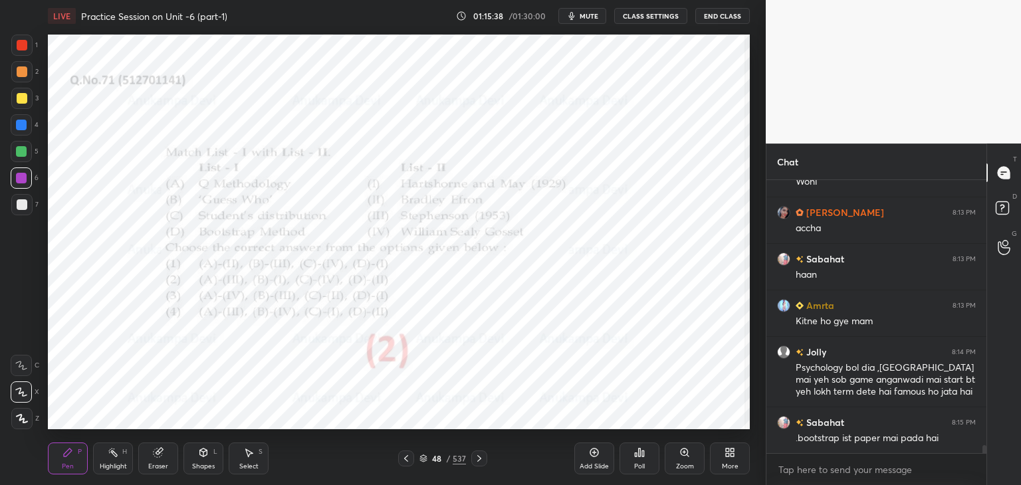
click at [479, 461] on icon at bounding box center [479, 458] width 11 height 11
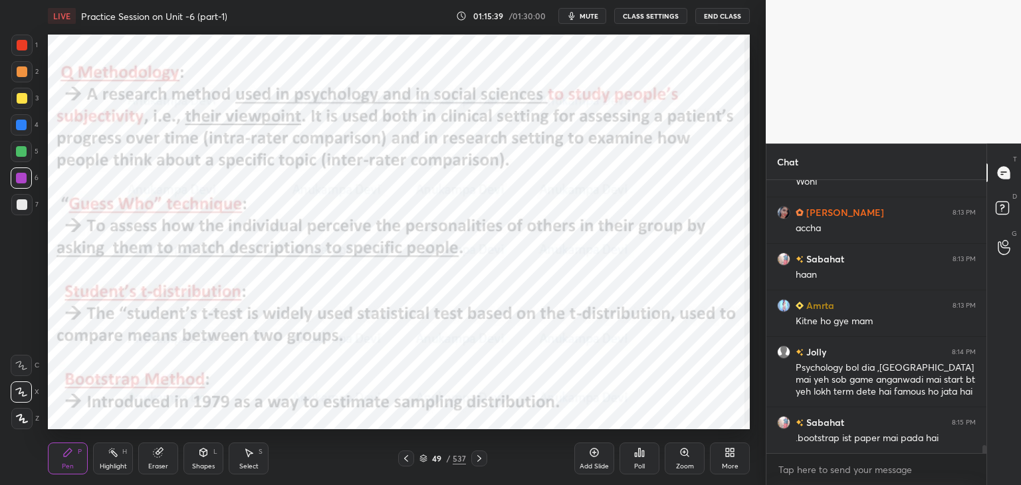
drag, startPoint x: 478, startPoint y: 460, endPoint x: 479, endPoint y: 445, distance: 14.6
click at [478, 459] on icon at bounding box center [479, 458] width 11 height 11
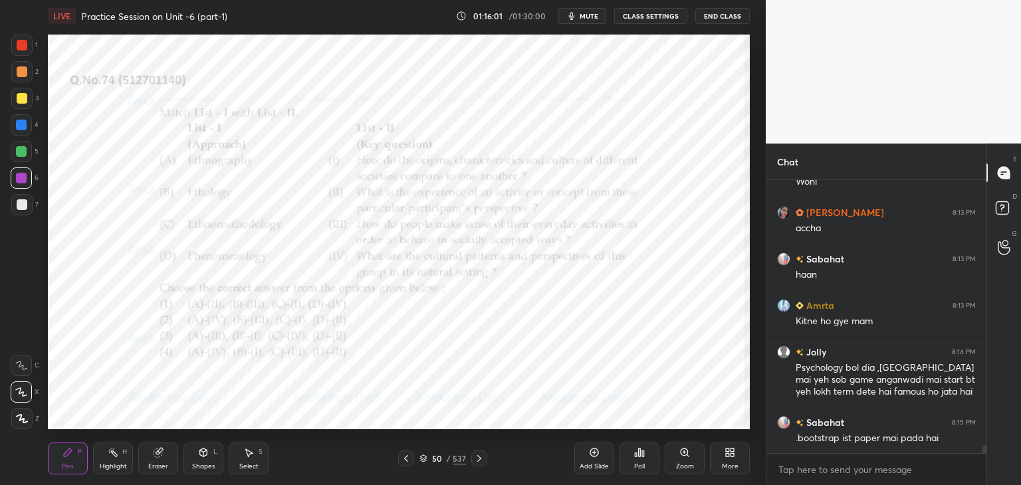
scroll to position [9060, 0]
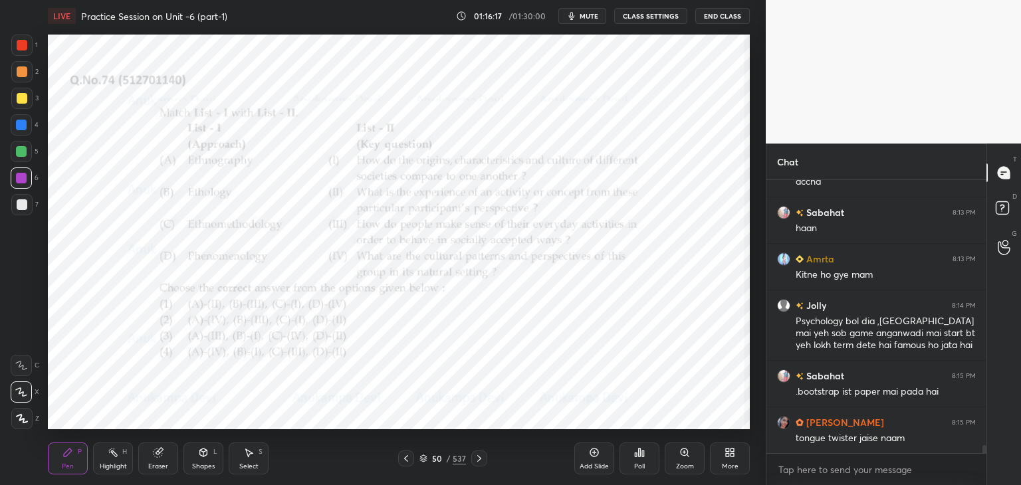
click at [637, 455] on icon at bounding box center [639, 452] width 11 height 11
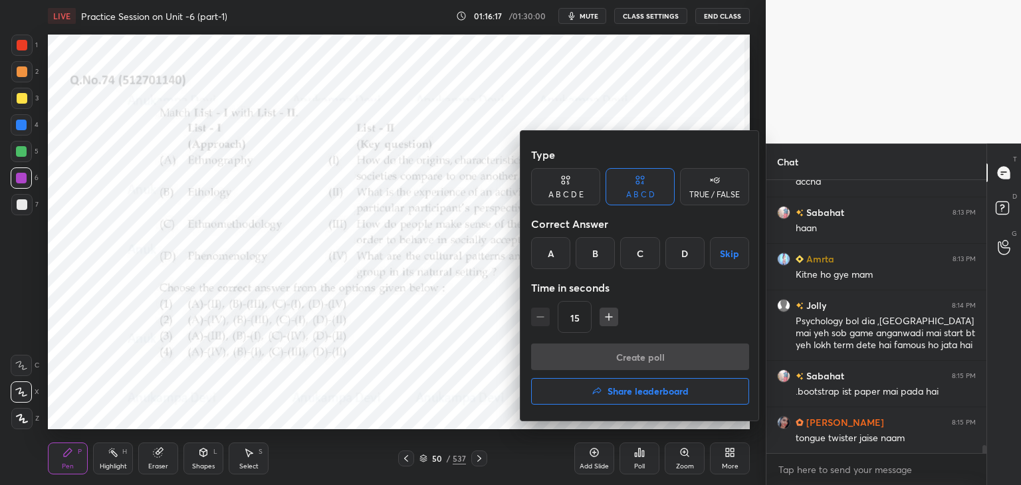
click at [661, 394] on h4 "Share leaderboard" at bounding box center [647, 391] width 81 height 9
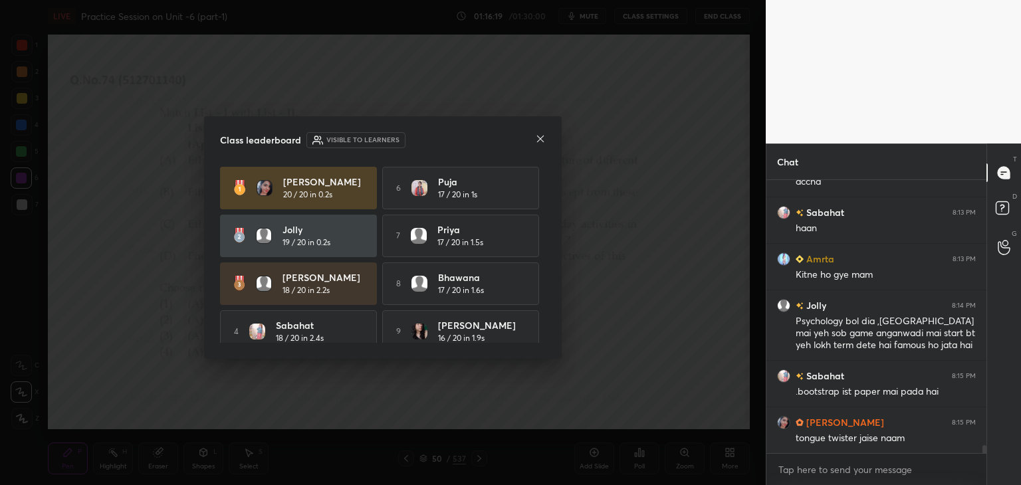
click at [540, 140] on icon at bounding box center [540, 139] width 11 height 11
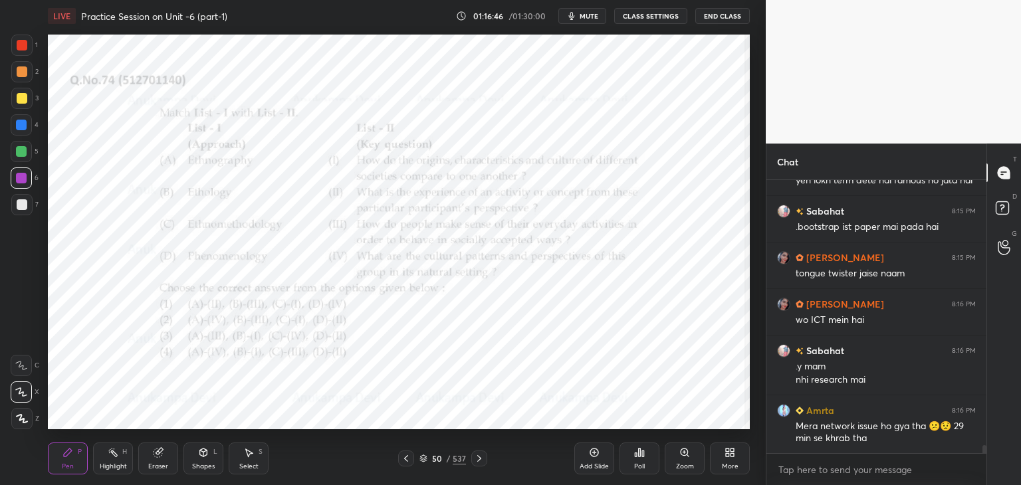
scroll to position [9284, 0]
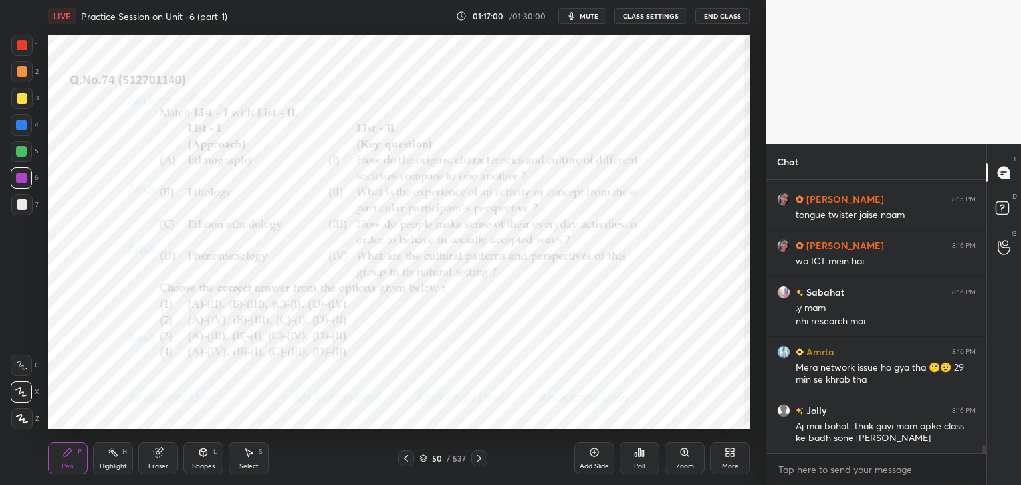
click at [23, 155] on div at bounding box center [21, 151] width 11 height 11
click at [683, 451] on icon at bounding box center [684, 452] width 7 height 7
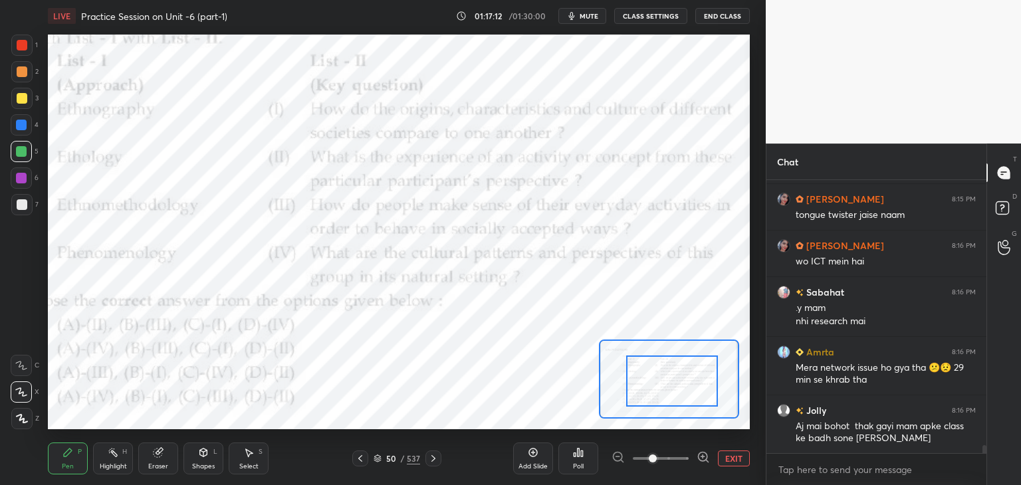
click at [668, 387] on div at bounding box center [672, 381] width 92 height 51
click at [378, 462] on icon at bounding box center [377, 461] width 7 height 2
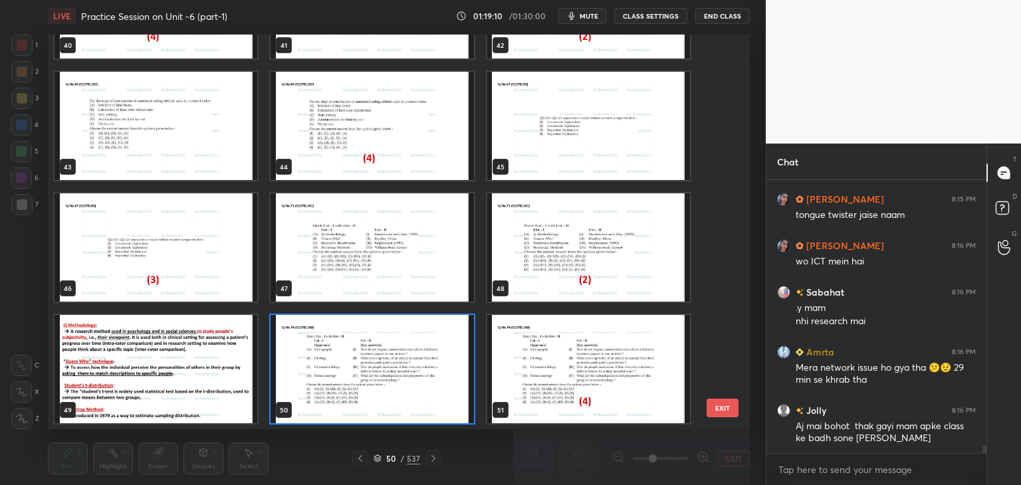
scroll to position [391, 695]
click at [466, 415] on img "grid" at bounding box center [372, 369] width 203 height 108
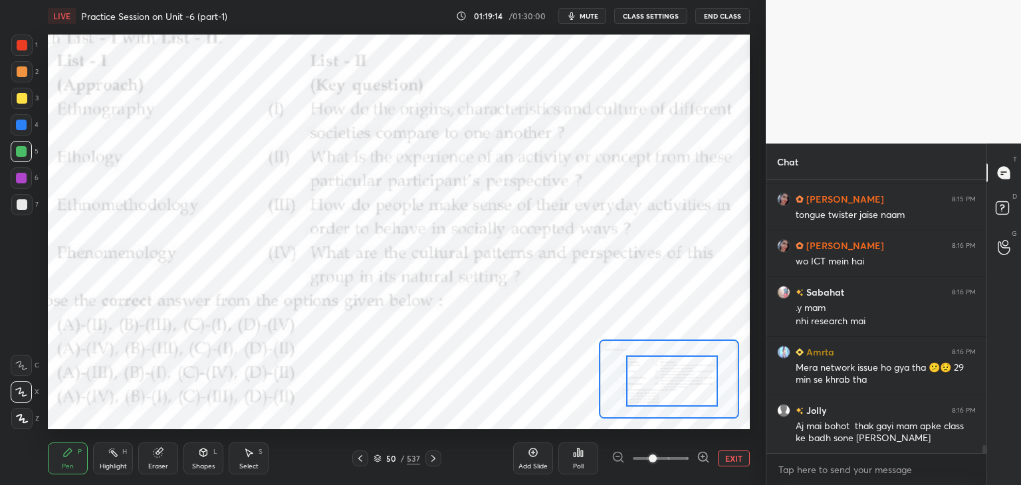
click at [576, 463] on div "Poll" at bounding box center [578, 466] width 11 height 7
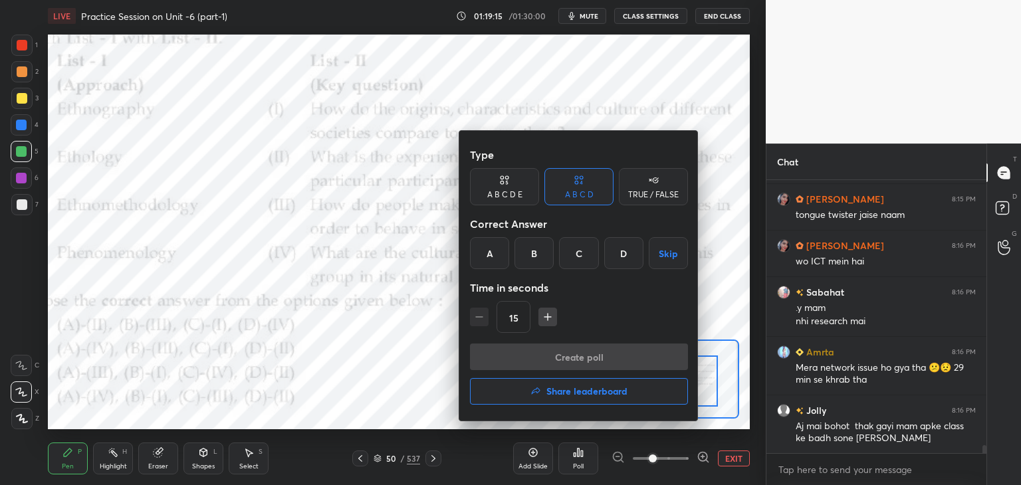
click at [630, 261] on div "D" at bounding box center [623, 253] width 39 height 32
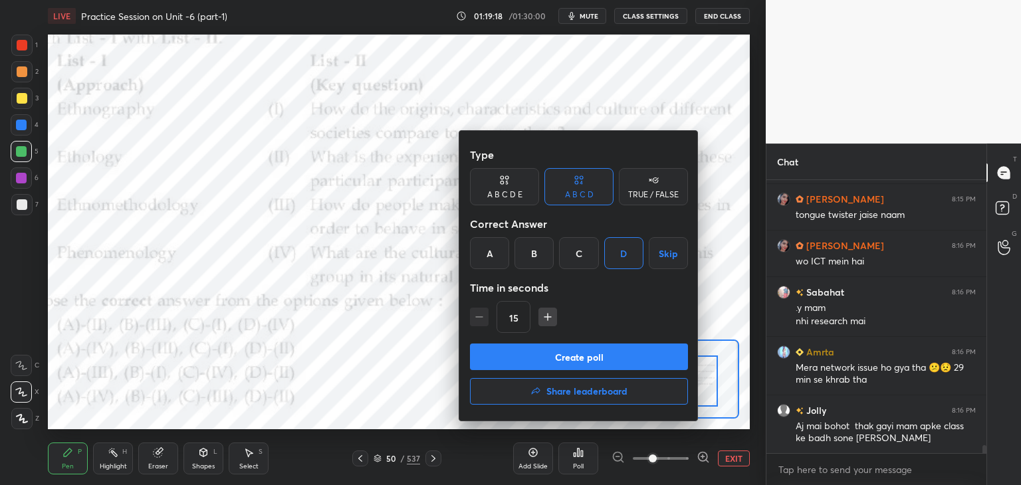
click at [603, 363] on button "Create poll" at bounding box center [579, 357] width 218 height 27
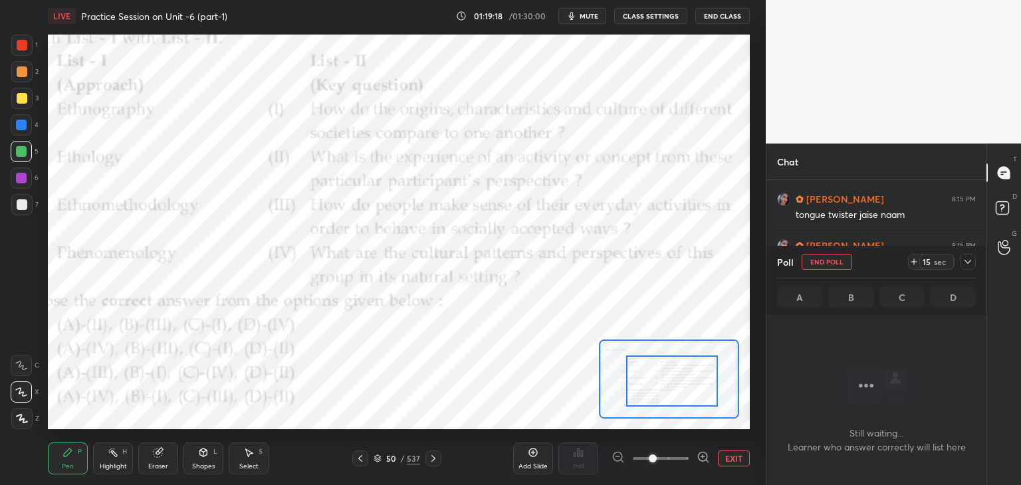
scroll to position [232, 216]
click at [588, 19] on span "mute" at bounding box center [589, 15] width 19 height 9
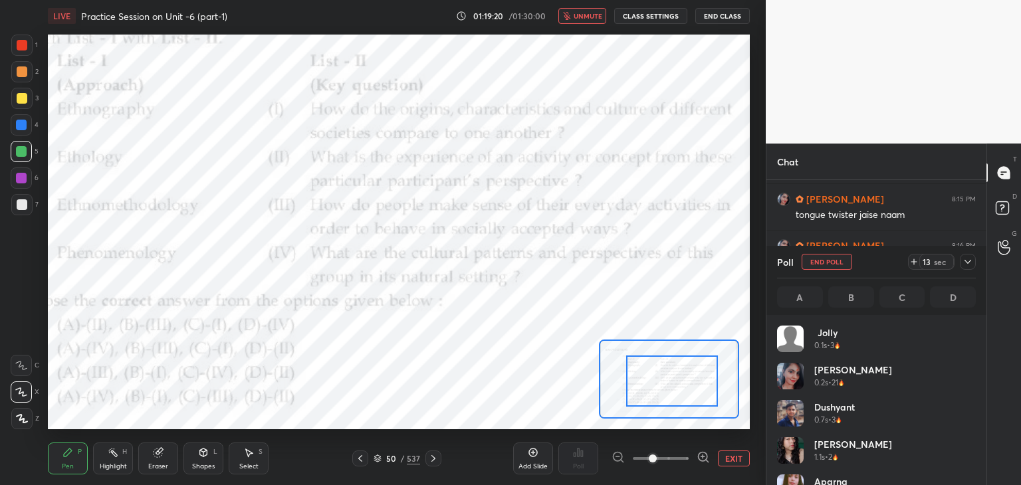
scroll to position [156, 195]
click at [588, 17] on span "unmute" at bounding box center [588, 15] width 29 height 9
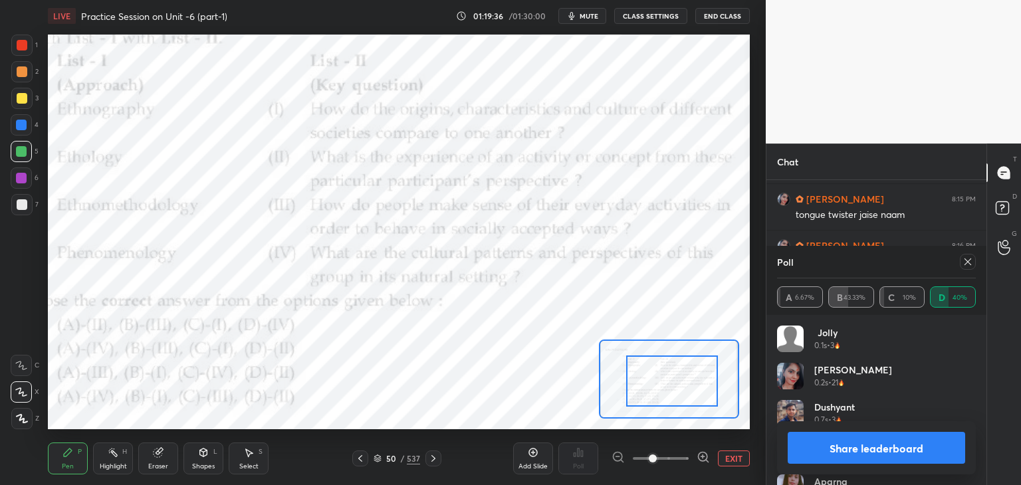
drag, startPoint x: 969, startPoint y: 264, endPoint x: 779, endPoint y: 263, distance: 190.1
click at [968, 264] on icon at bounding box center [967, 262] width 11 height 11
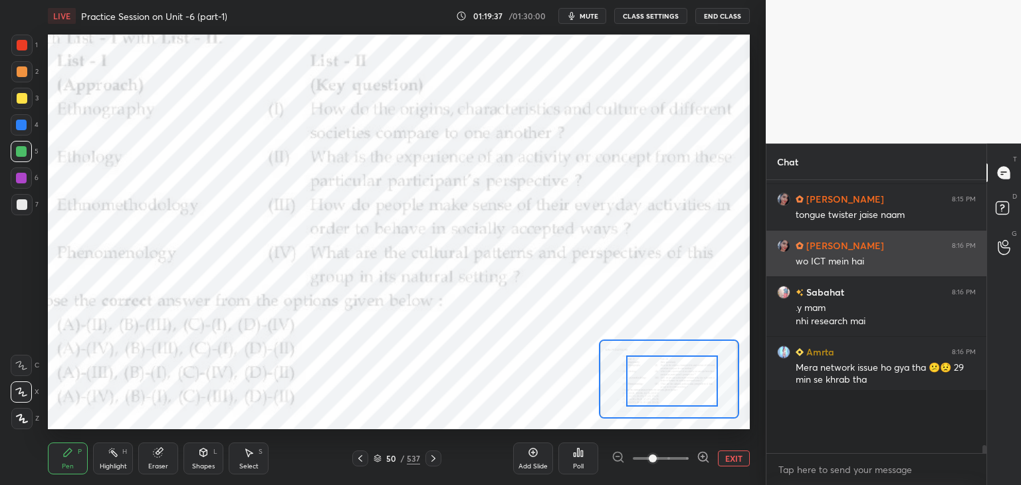
scroll to position [4, 4]
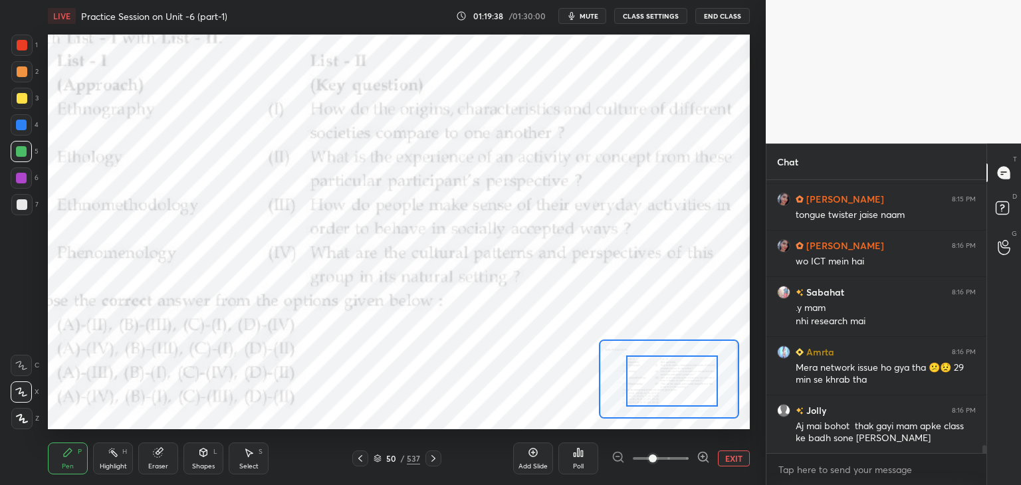
click at [432, 461] on icon at bounding box center [433, 458] width 4 height 7
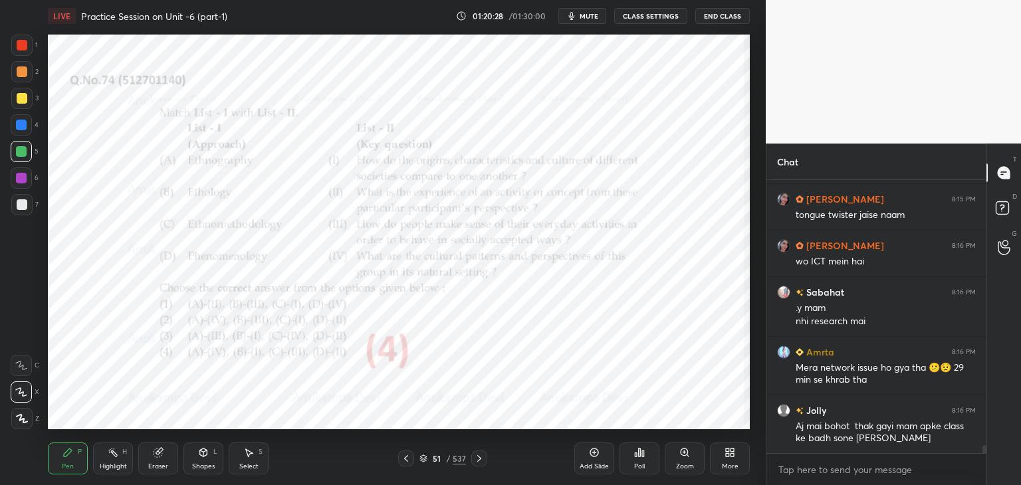
drag, startPoint x: 479, startPoint y: 461, endPoint x: 468, endPoint y: 436, distance: 26.8
click at [479, 460] on icon at bounding box center [479, 458] width 4 height 7
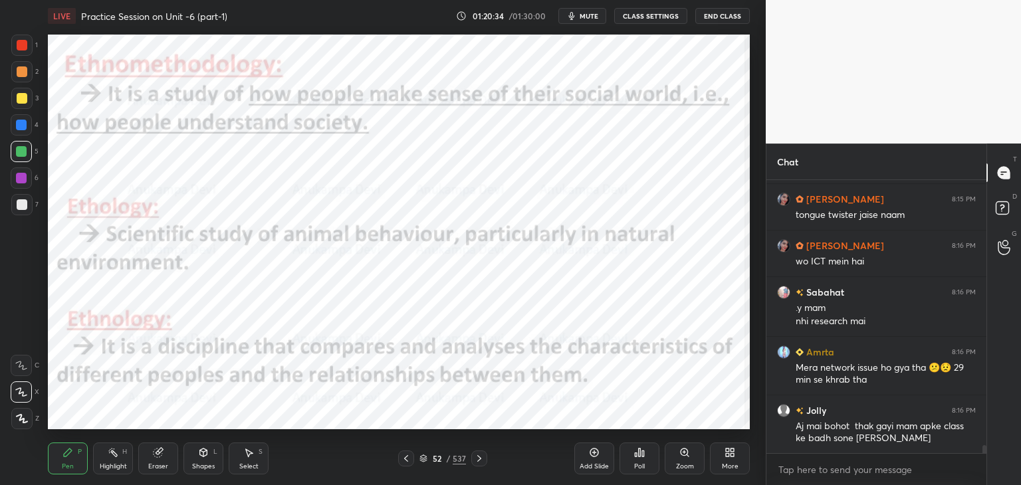
scroll to position [9354, 0]
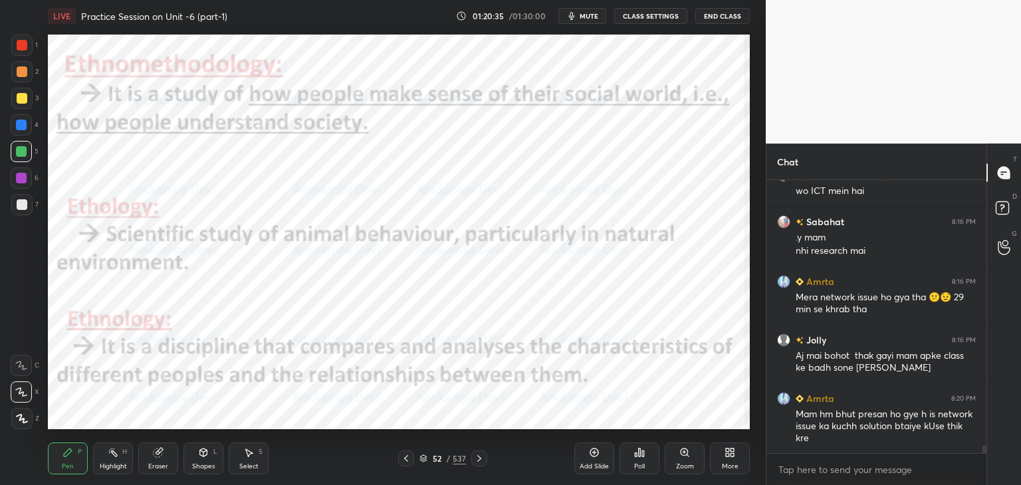
drag, startPoint x: 407, startPoint y: 463, endPoint x: 404, endPoint y: 430, distance: 33.3
click at [407, 461] on icon at bounding box center [406, 458] width 11 height 11
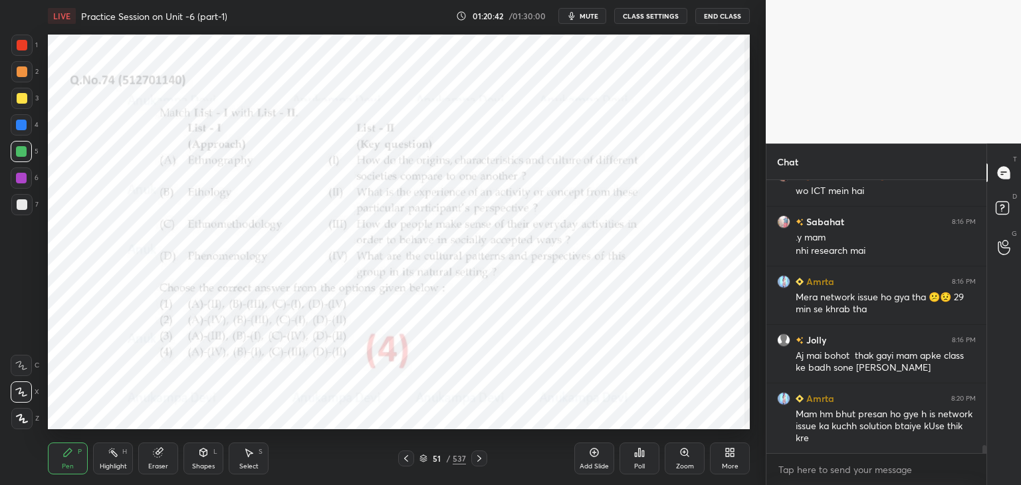
drag, startPoint x: 479, startPoint y: 461, endPoint x: 473, endPoint y: 455, distance: 7.5
click at [477, 461] on icon at bounding box center [479, 458] width 11 height 11
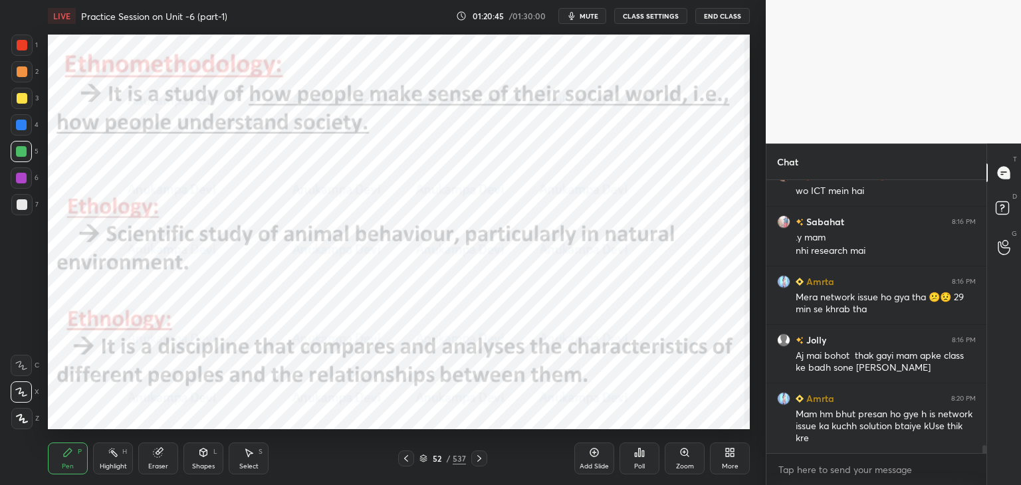
scroll to position [9401, 0]
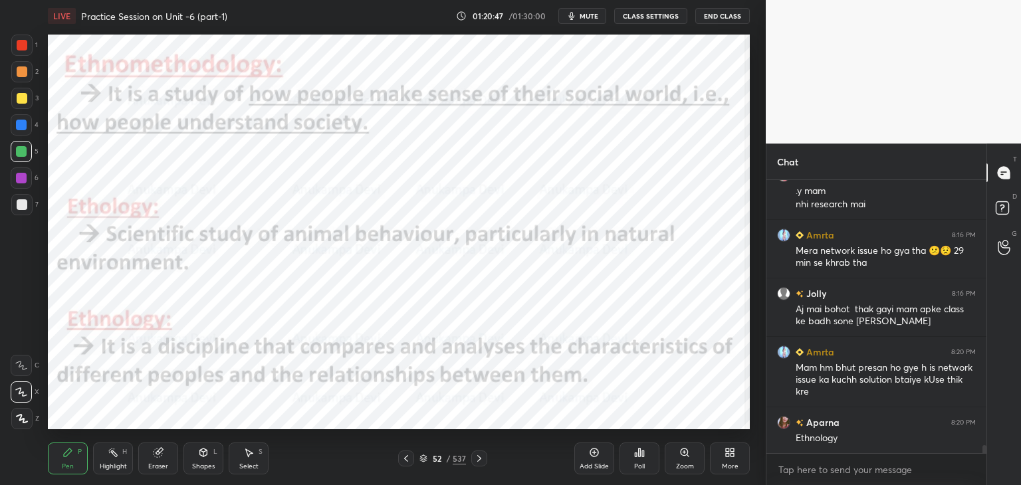
click at [409, 460] on icon at bounding box center [406, 458] width 11 height 11
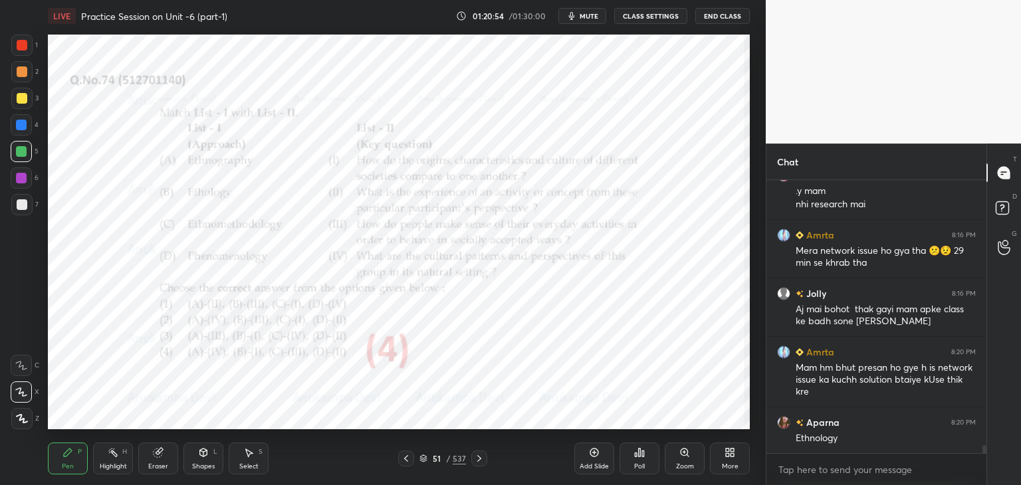
scroll to position [9447, 0]
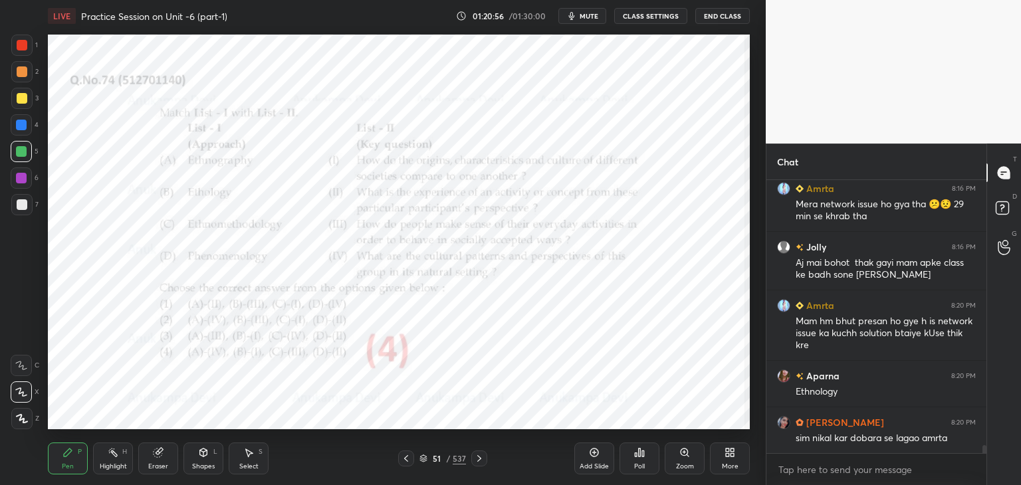
click at [478, 455] on icon at bounding box center [479, 458] width 11 height 11
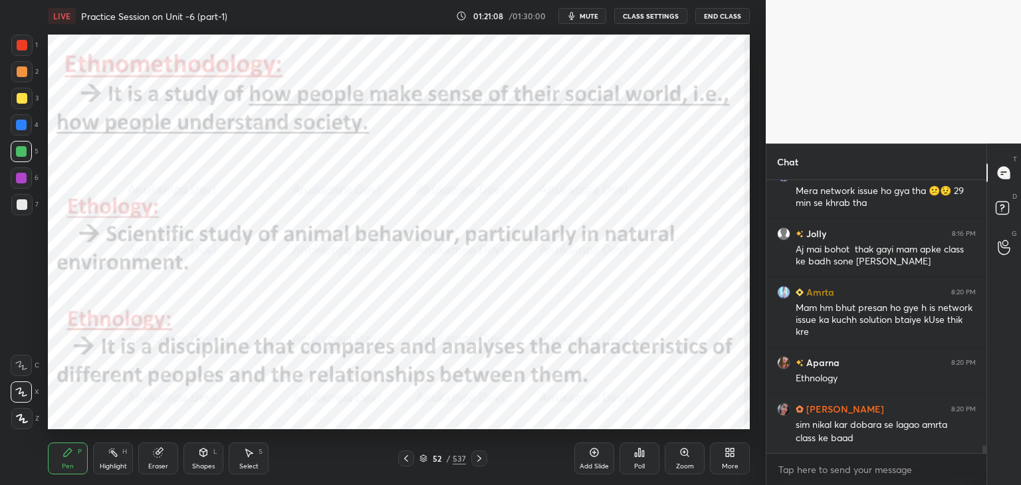
scroll to position [9507, 0]
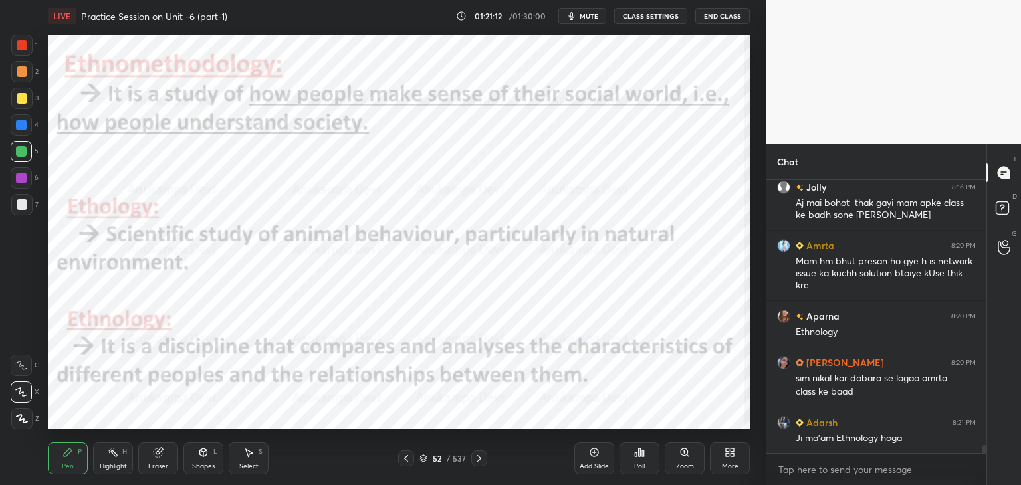
click at [405, 460] on icon at bounding box center [406, 458] width 11 height 11
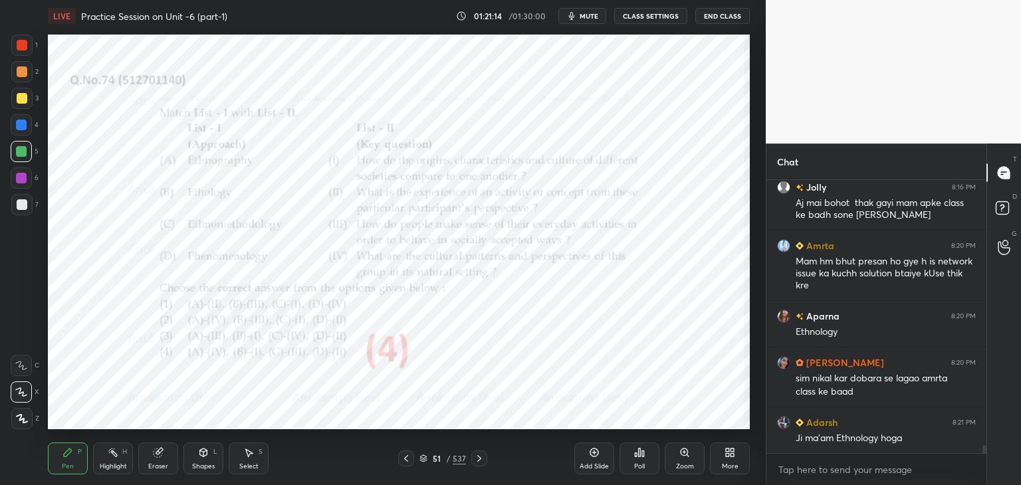
click at [423, 463] on icon at bounding box center [423, 459] width 8 height 8
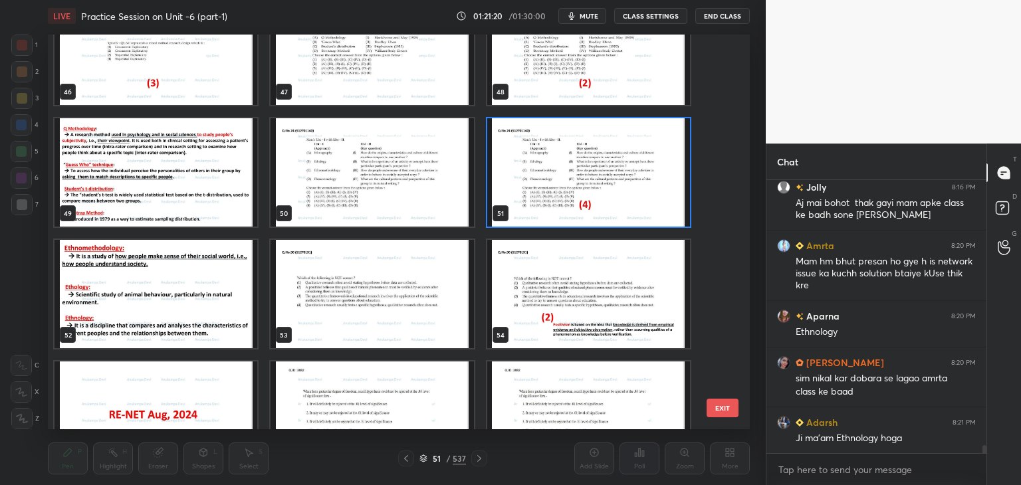
scroll to position [1905, 0]
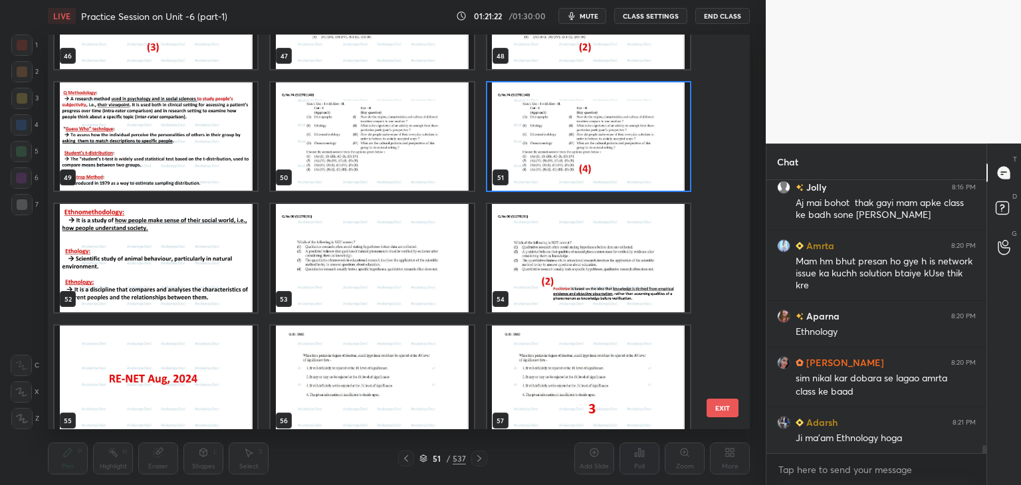
click at [405, 290] on img "grid" at bounding box center [372, 258] width 203 height 108
click at [404, 290] on img "grid" at bounding box center [372, 258] width 203 height 108
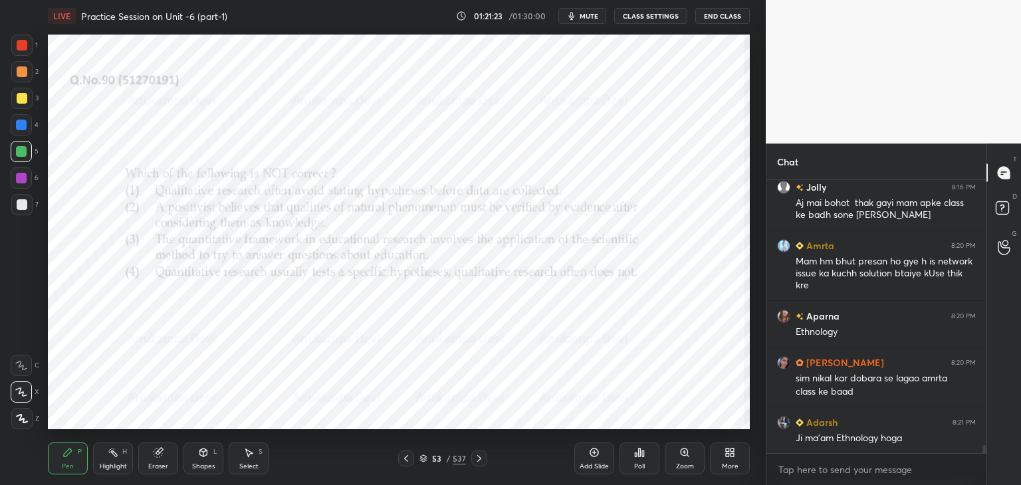
click at [404, 290] on img "grid" at bounding box center [372, 258] width 203 height 108
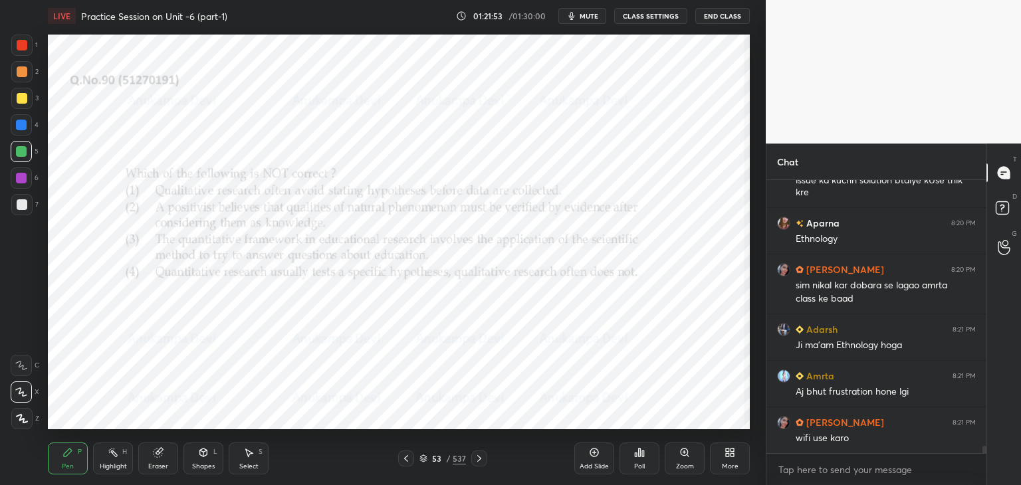
scroll to position [9647, 0]
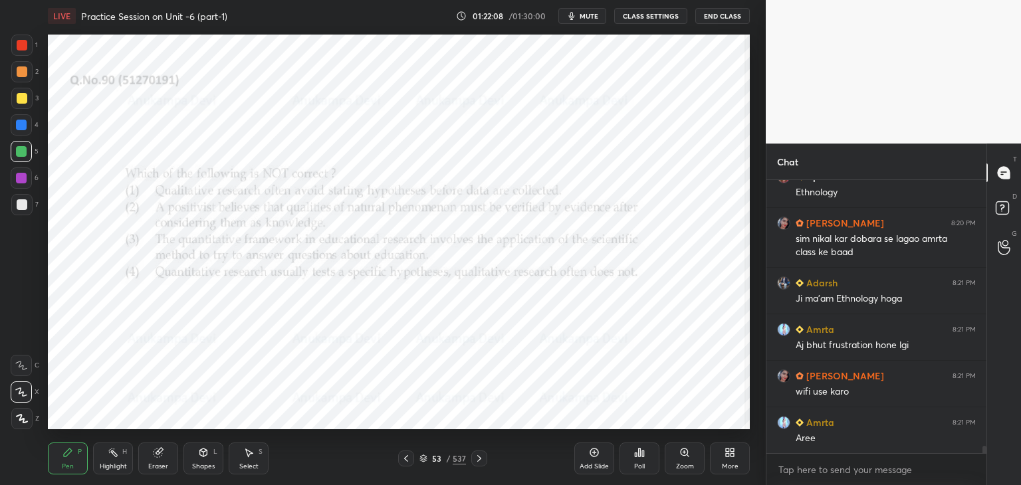
drag, startPoint x: 421, startPoint y: 462, endPoint x: 420, endPoint y: 452, distance: 10.1
click at [421, 461] on icon at bounding box center [423, 459] width 8 height 8
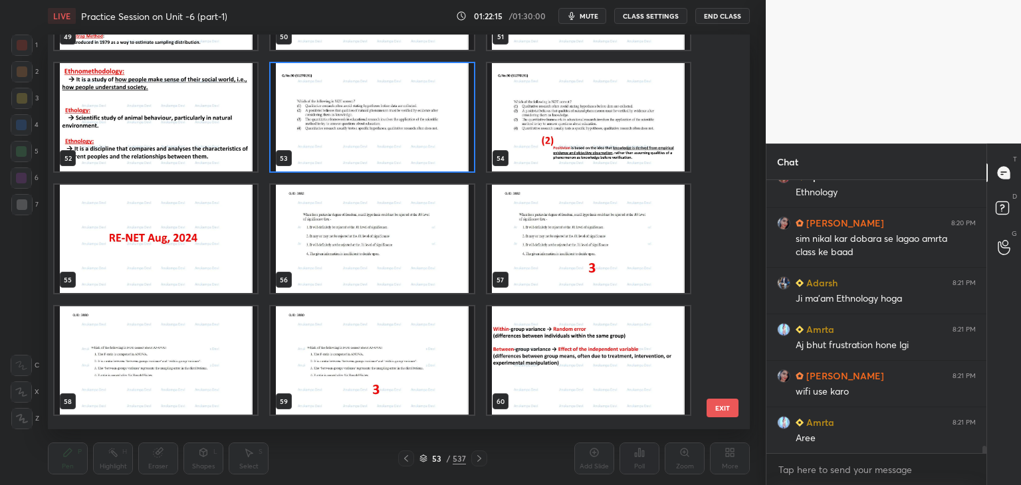
scroll to position [1905, 0]
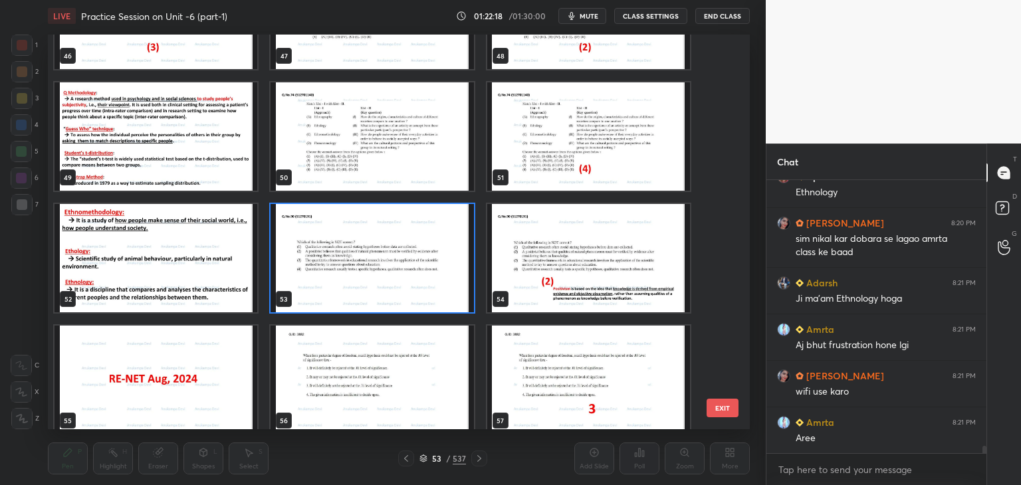
click at [439, 290] on img "grid" at bounding box center [372, 258] width 203 height 108
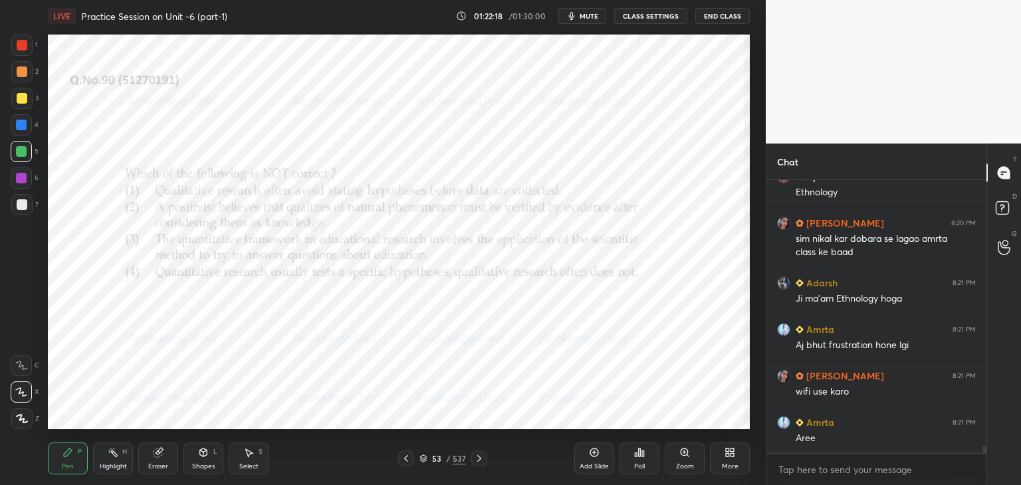
click at [439, 291] on img "grid" at bounding box center [372, 258] width 203 height 108
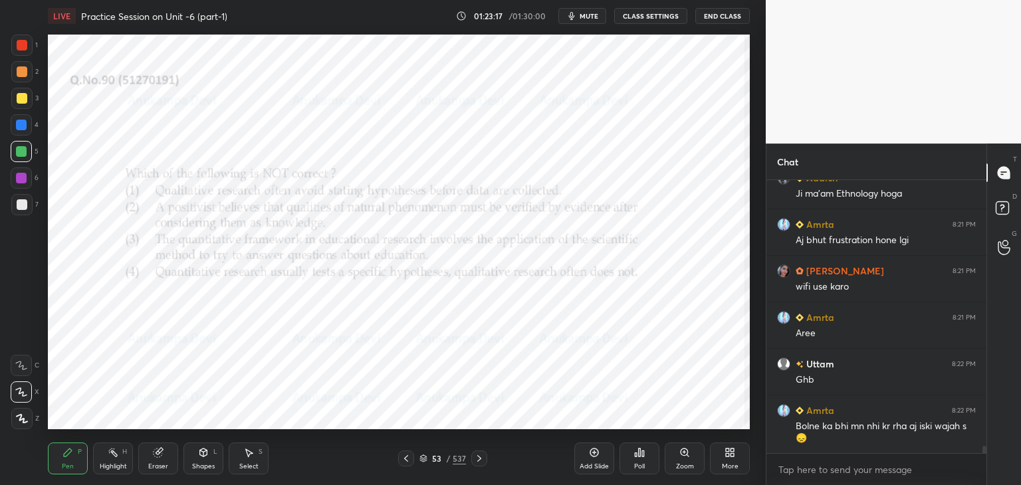
scroll to position [9798, 0]
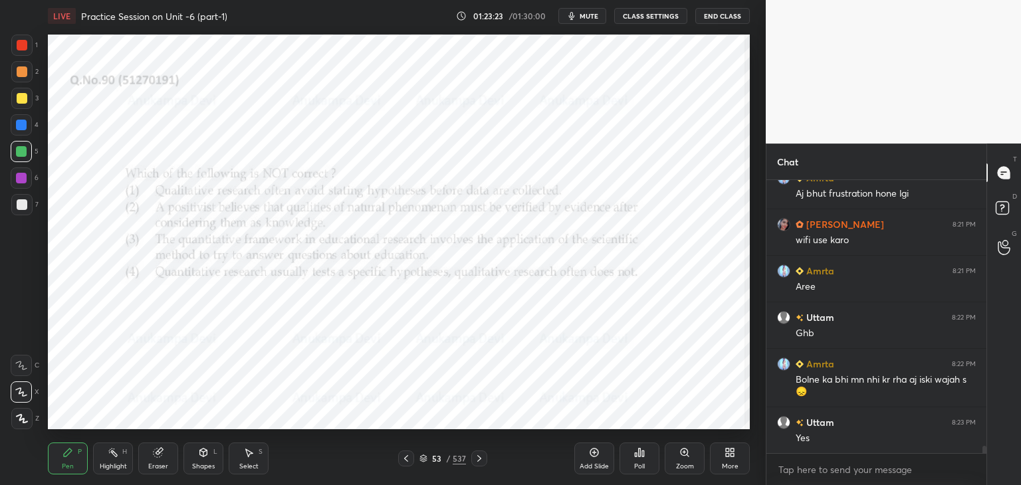
click at [590, 15] on span "mute" at bounding box center [589, 15] width 19 height 9
click at [588, 11] on span "unmute" at bounding box center [588, 15] width 29 height 9
click at [590, 14] on span "mute" at bounding box center [589, 15] width 19 height 9
click at [424, 455] on icon at bounding box center [423, 459] width 8 height 8
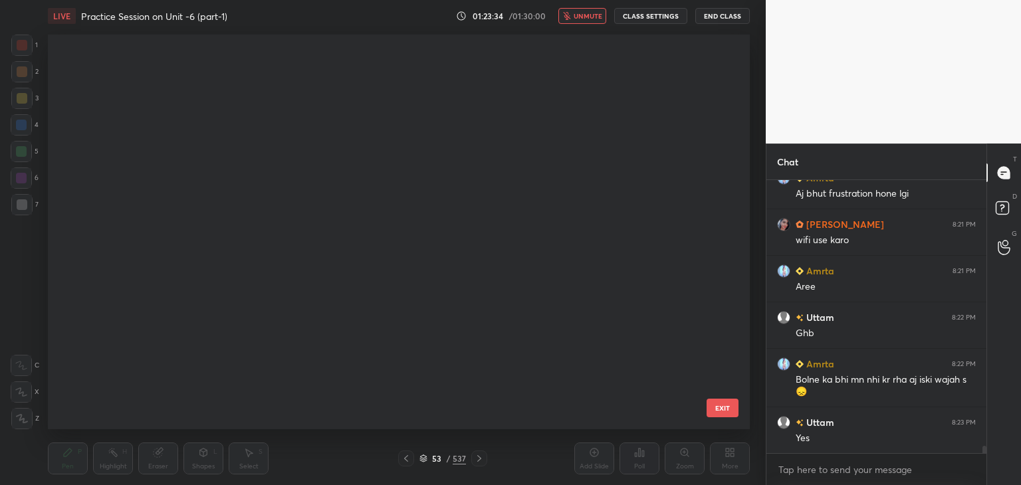
scroll to position [391, 695]
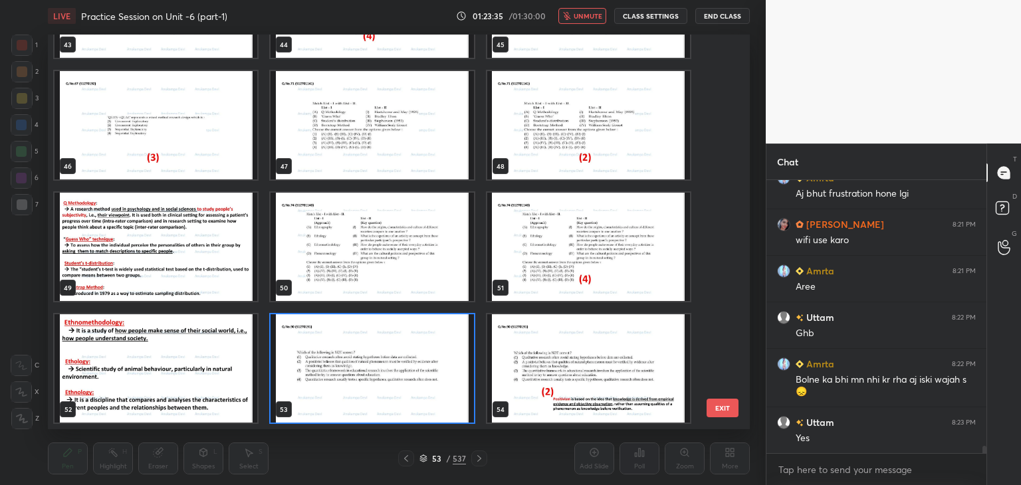
click at [457, 405] on img "grid" at bounding box center [372, 368] width 203 height 108
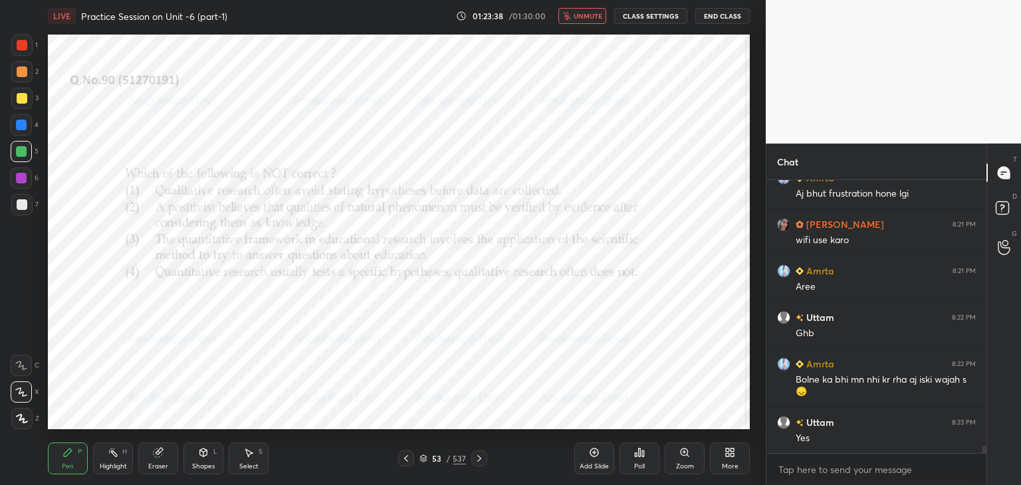
click at [589, 17] on span "unmute" at bounding box center [588, 15] width 29 height 9
click at [593, 16] on span "mute" at bounding box center [589, 15] width 19 height 9
click at [637, 456] on icon at bounding box center [639, 452] width 11 height 11
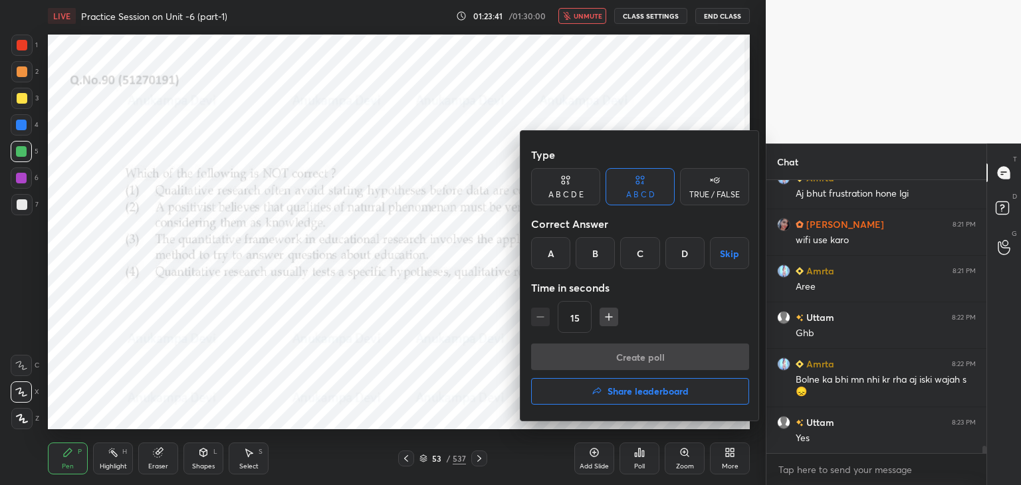
click at [594, 252] on div "B" at bounding box center [595, 253] width 39 height 32
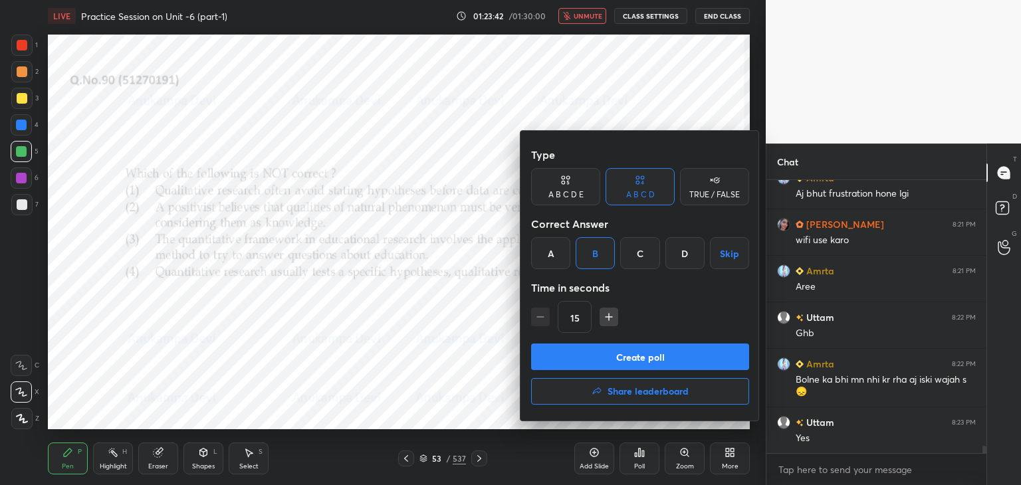
click at [641, 361] on button "Create poll" at bounding box center [640, 357] width 218 height 27
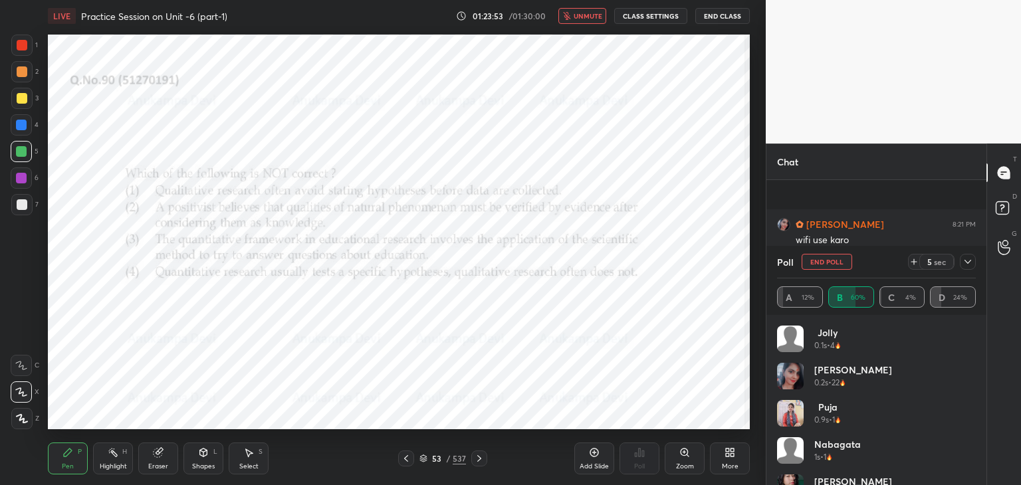
scroll to position [9914, 0]
click at [588, 14] on span "unmute" at bounding box center [588, 15] width 29 height 9
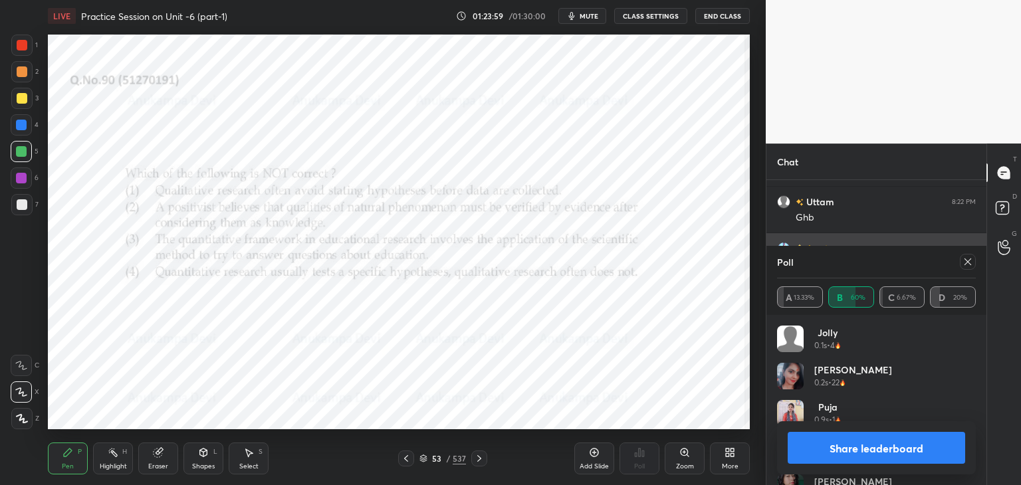
drag, startPoint x: 968, startPoint y: 263, endPoint x: 861, endPoint y: 264, distance: 107.0
click at [970, 263] on icon at bounding box center [967, 262] width 11 height 11
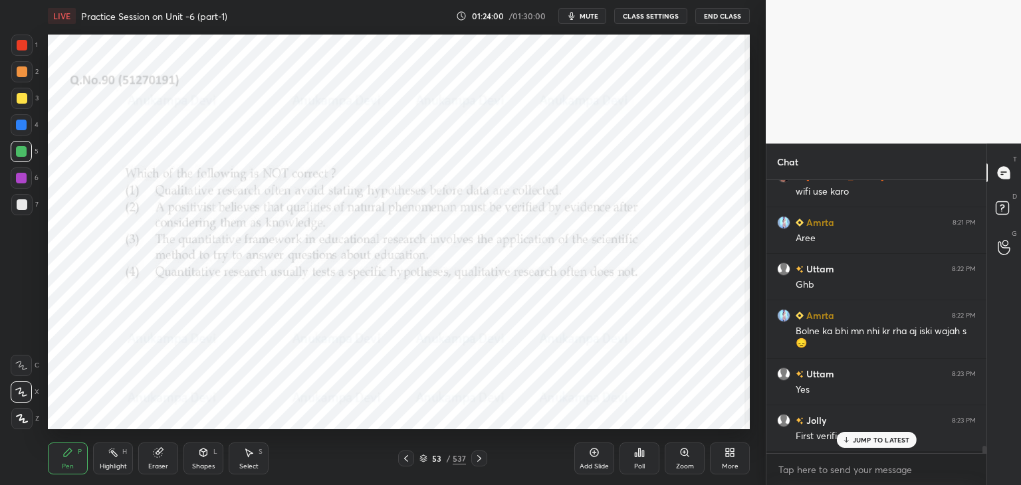
scroll to position [301, 216]
click at [19, 46] on div at bounding box center [22, 45] width 11 height 11
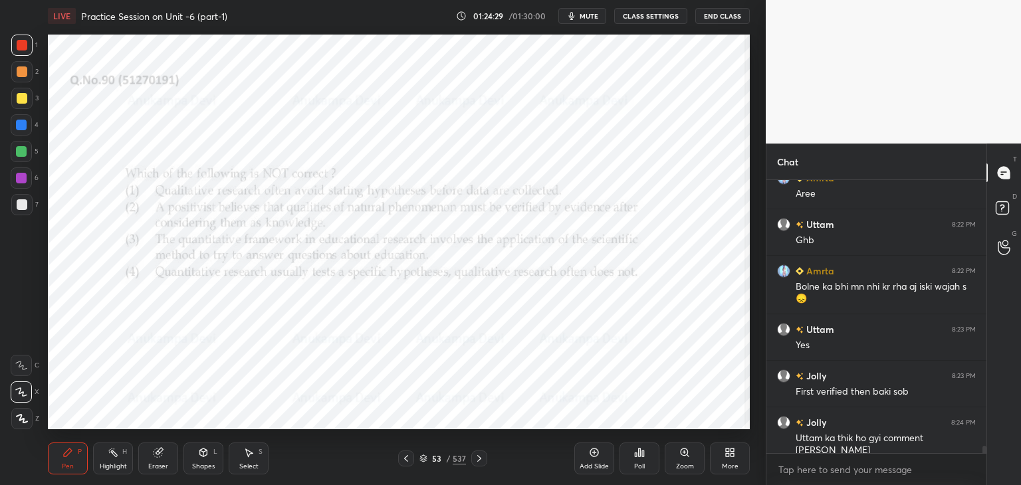
click at [477, 458] on icon at bounding box center [479, 458] width 11 height 11
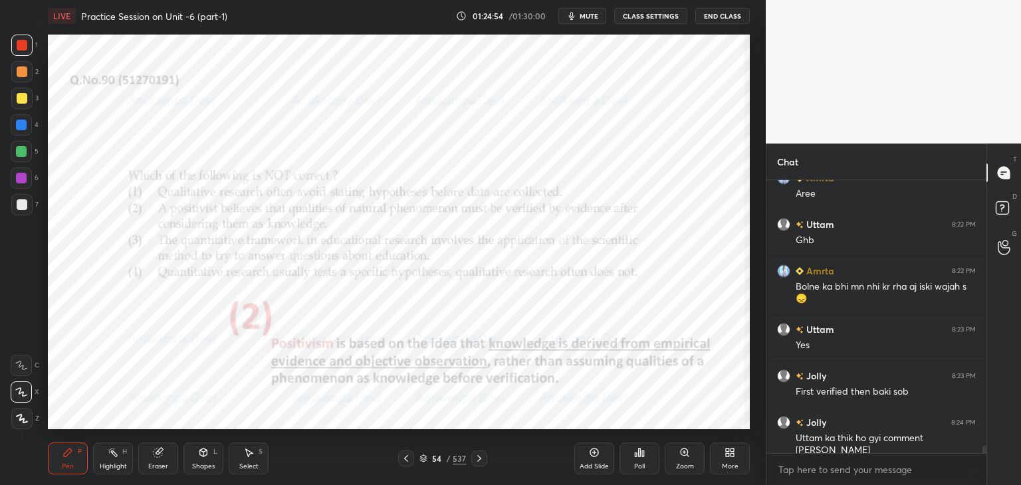
click at [479, 461] on icon at bounding box center [479, 458] width 4 height 7
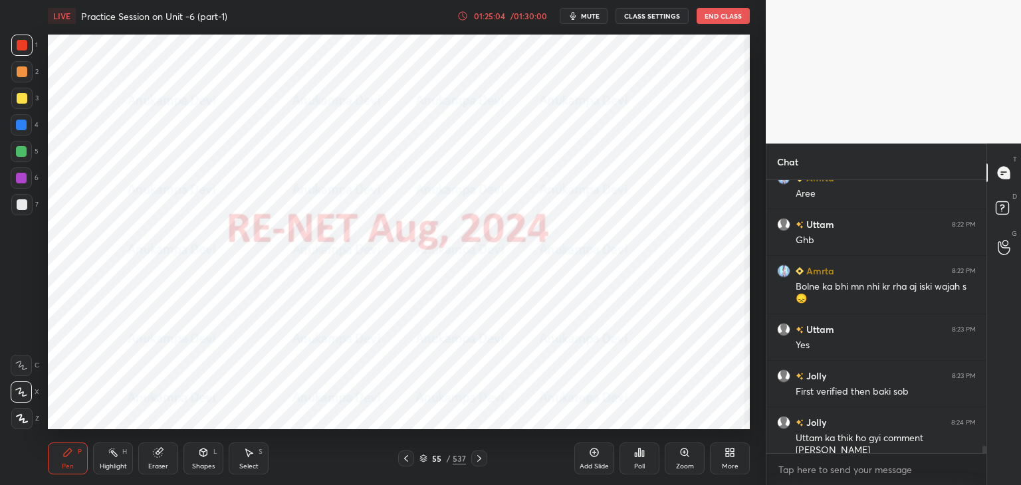
scroll to position [9938, 0]
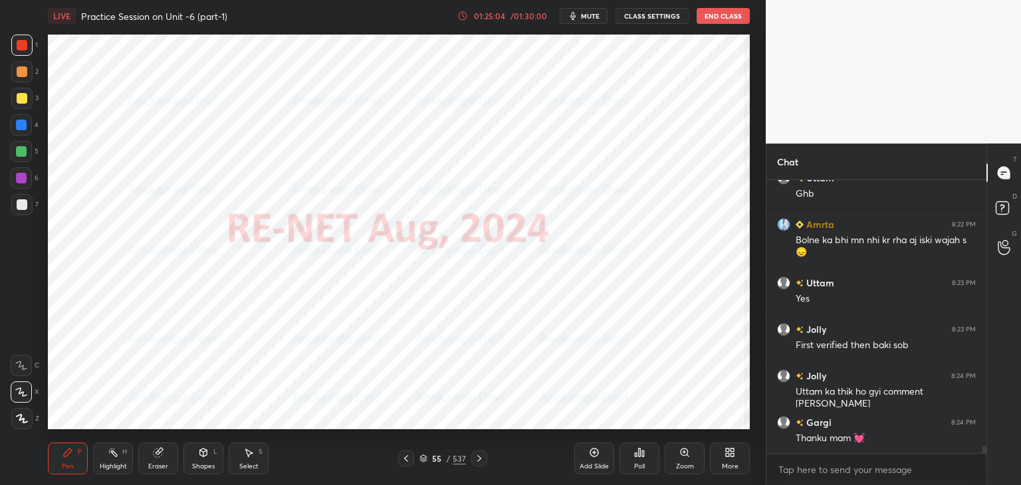
drag, startPoint x: 422, startPoint y: 459, endPoint x: 428, endPoint y: 435, distance: 24.7
click at [422, 458] on icon at bounding box center [423, 459] width 8 height 8
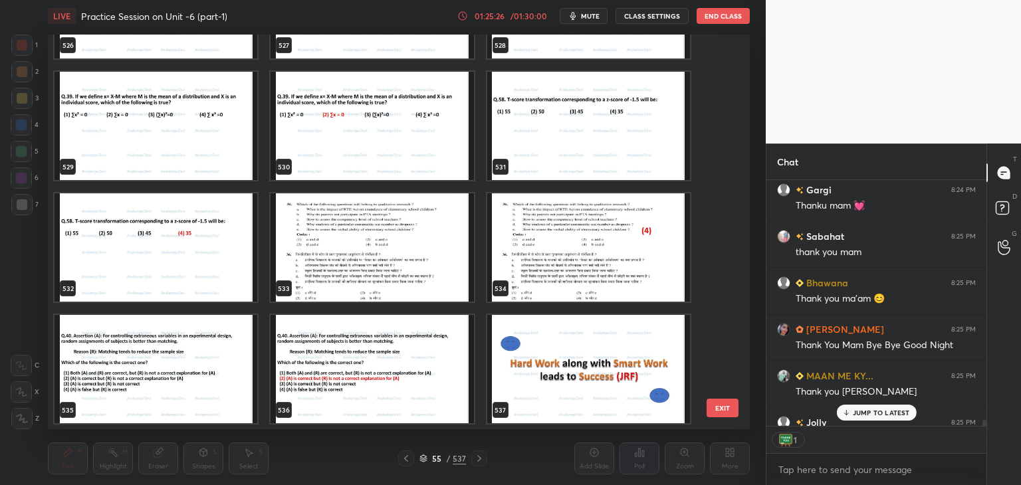
scroll to position [10226, 0]
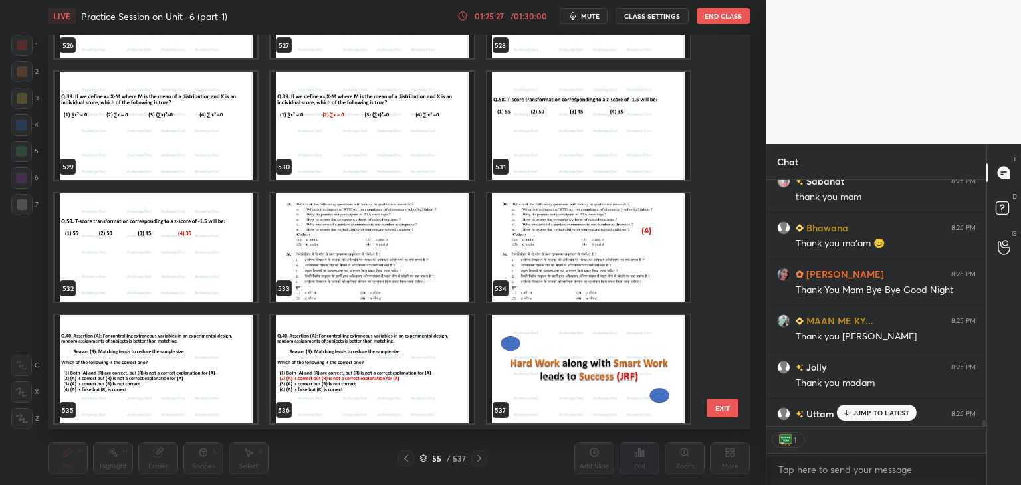
click at [539, 370] on img "grid" at bounding box center [588, 369] width 203 height 108
click at [537, 371] on img "grid" at bounding box center [588, 369] width 203 height 108
drag, startPoint x: 538, startPoint y: 371, endPoint x: 542, endPoint y: 365, distance: 7.2
click at [540, 368] on img "grid" at bounding box center [588, 369] width 203 height 108
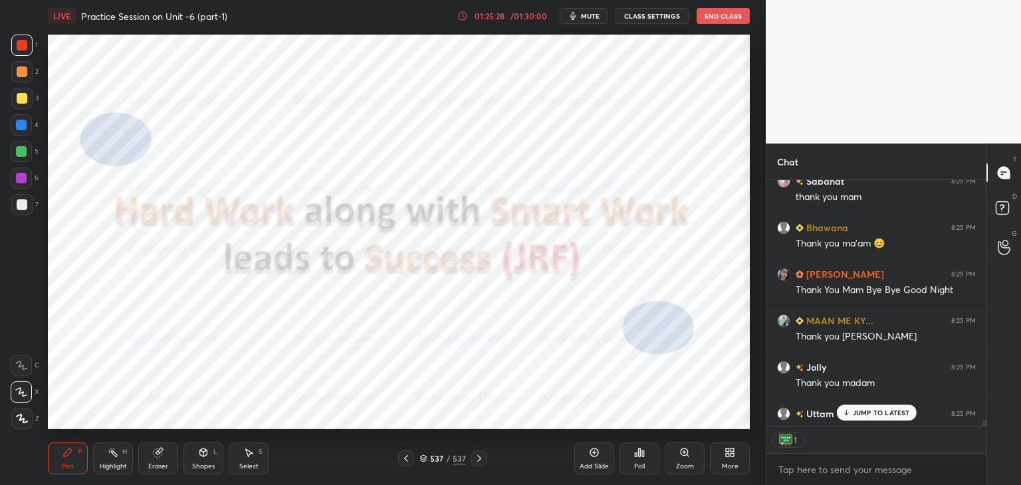
drag, startPoint x: 848, startPoint y: 411, endPoint x: 807, endPoint y: 396, distance: 43.7
click at [844, 411] on icon at bounding box center [845, 413] width 9 height 8
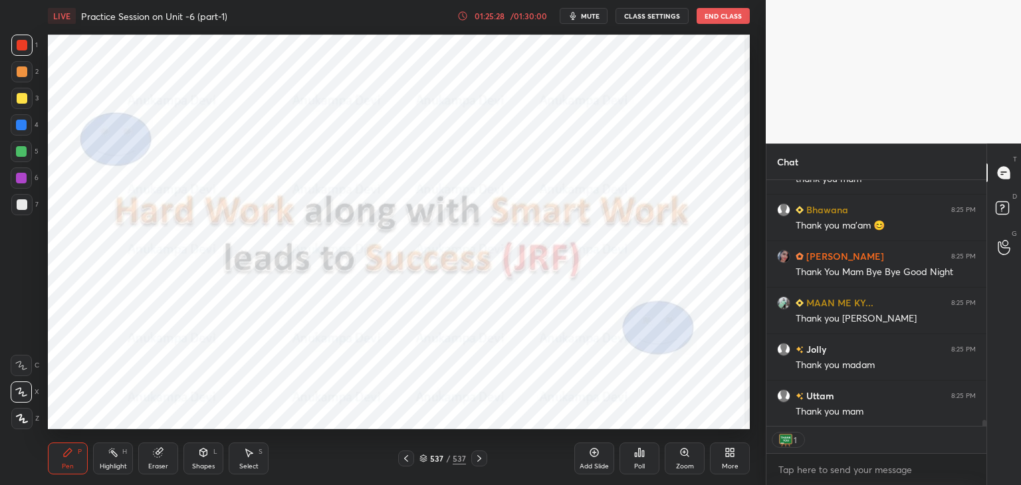
scroll to position [10291, 0]
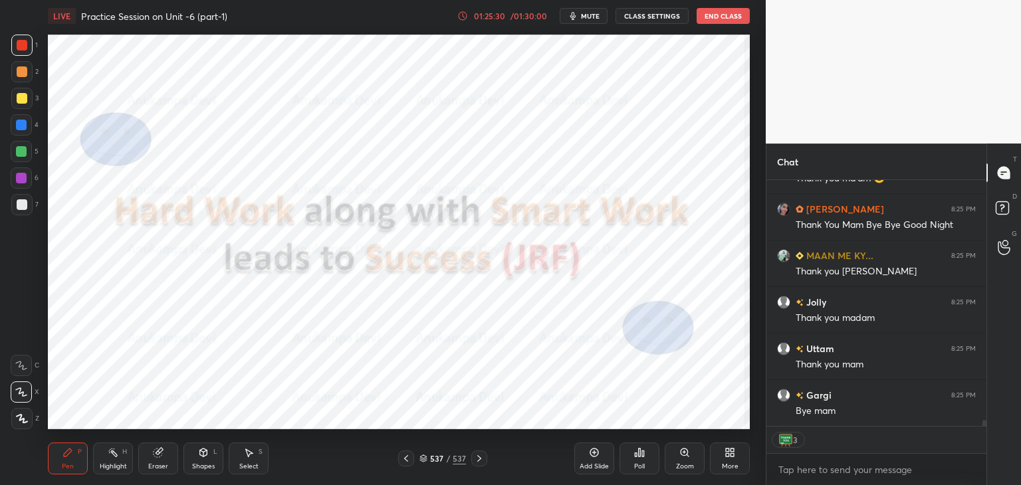
click at [641, 458] on div "Poll" at bounding box center [639, 459] width 40 height 32
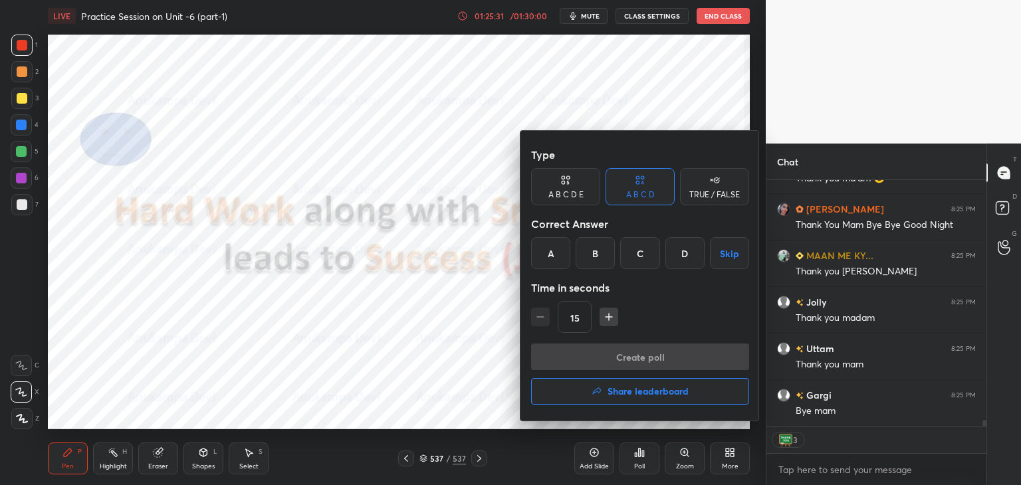
click at [657, 393] on h4 "Share leaderboard" at bounding box center [647, 391] width 81 height 9
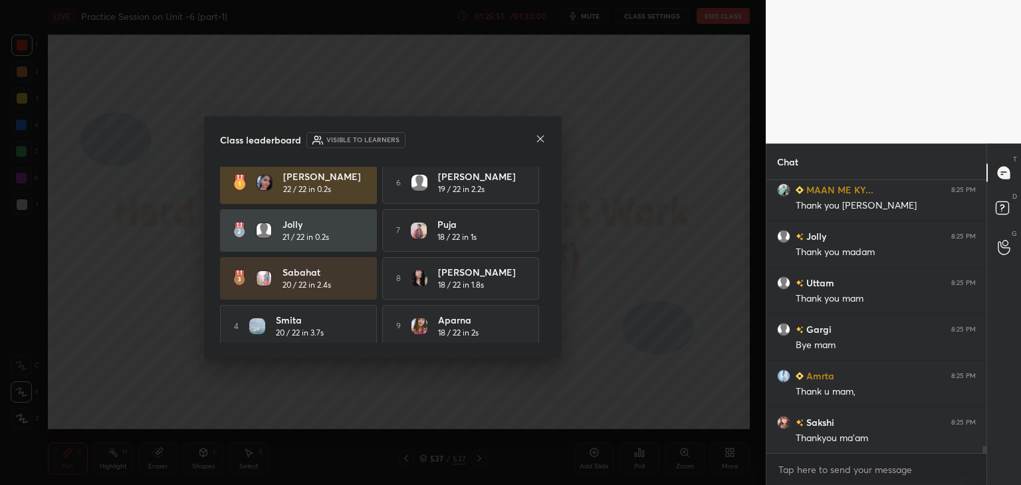
scroll to position [0, 0]
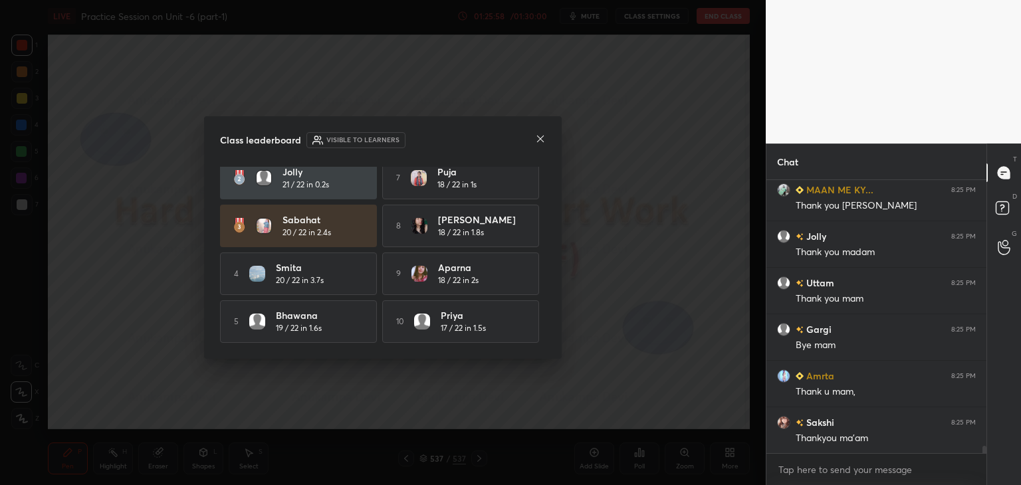
click at [542, 134] on icon at bounding box center [540, 139] width 11 height 11
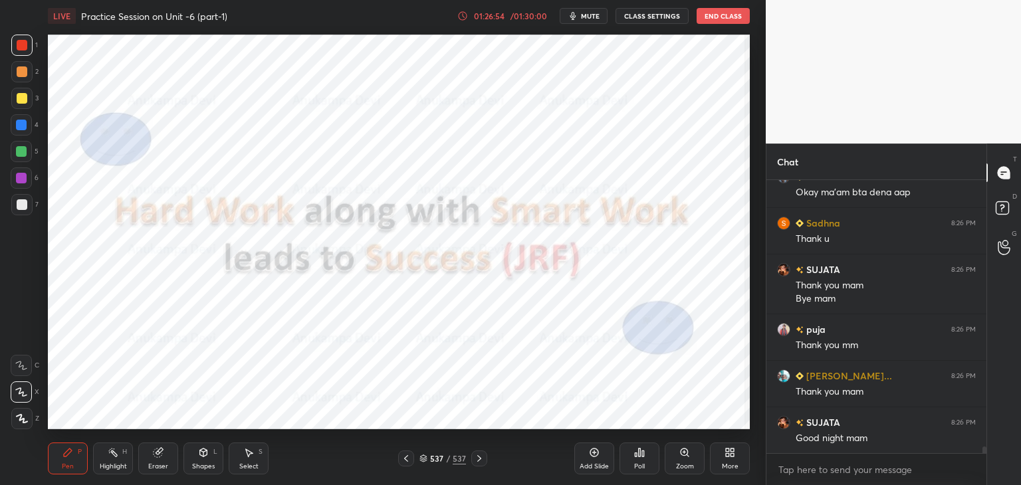
scroll to position [11161, 0]
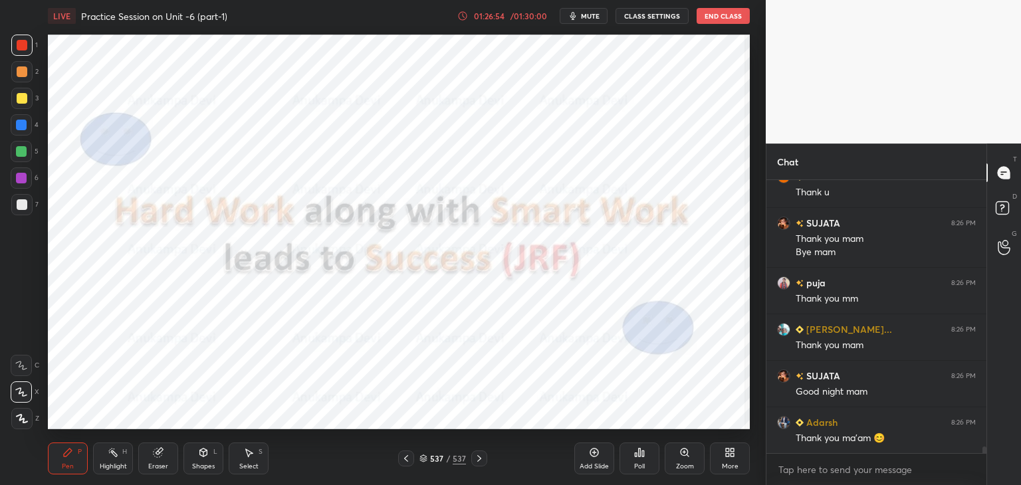
click at [712, 16] on button "End Class" at bounding box center [723, 16] width 53 height 16
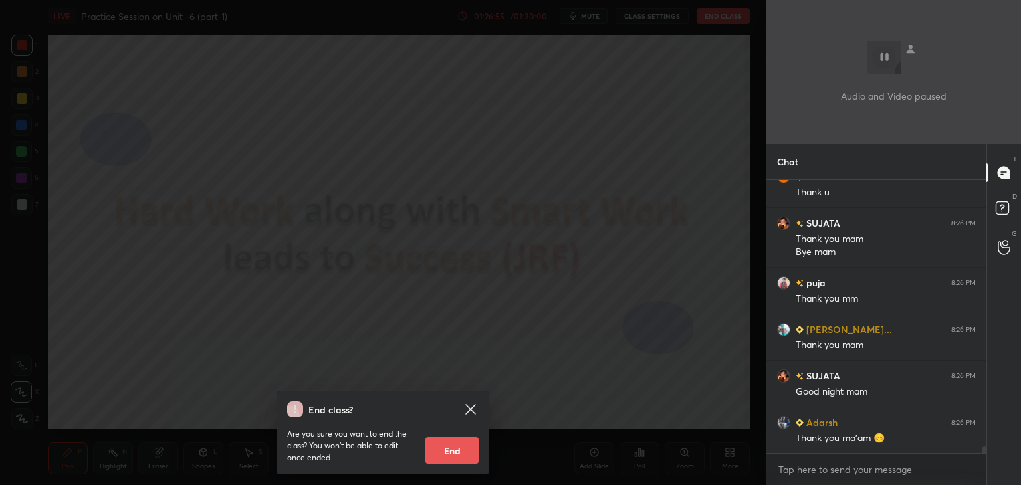
click at [459, 453] on button "End" at bounding box center [451, 450] width 53 height 27
type textarea "x"
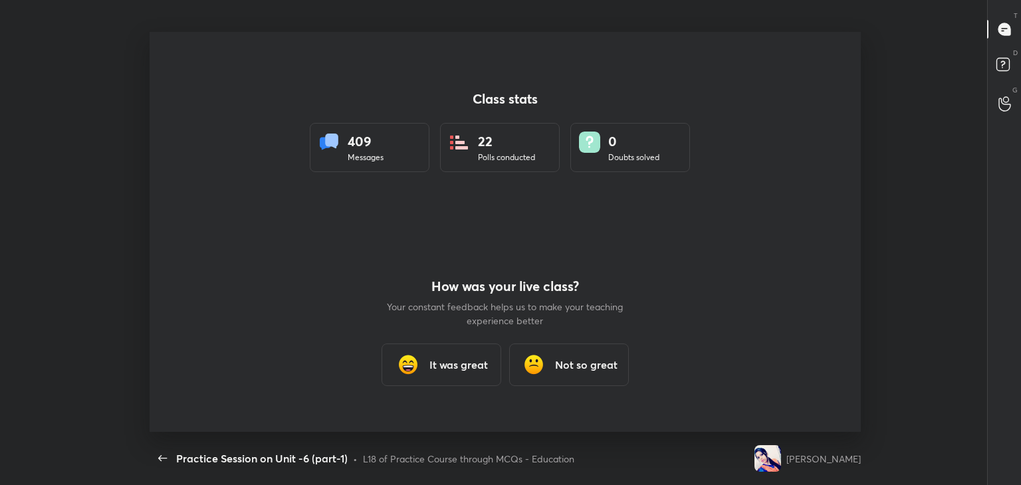
scroll to position [66064, 65454]
drag, startPoint x: 457, startPoint y: 364, endPoint x: 461, endPoint y: 358, distance: 7.2
click at [457, 364] on h3 "It was great" at bounding box center [458, 365] width 58 height 16
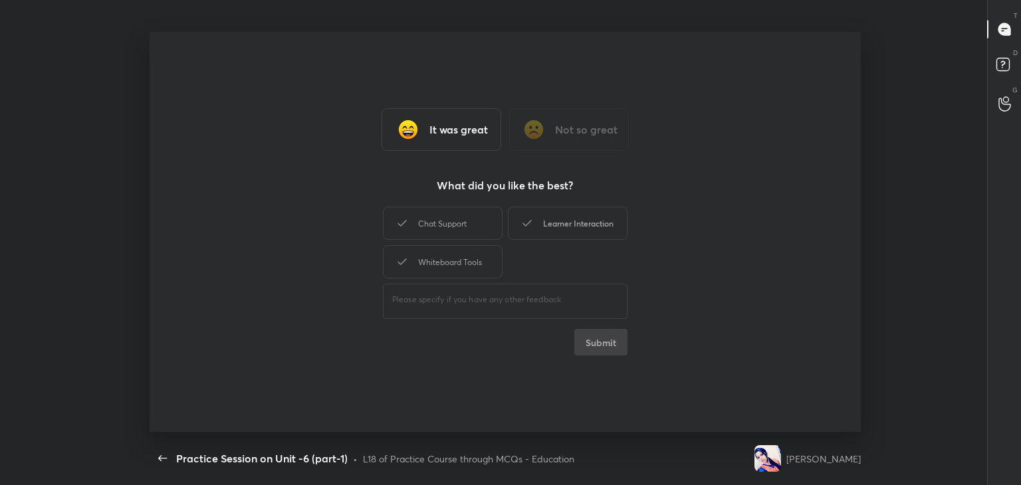
click at [605, 227] on div "Learner Interaction" at bounding box center [568, 223] width 120 height 33
click at [611, 348] on button "Submit" at bounding box center [600, 342] width 53 height 27
